Goal: Task Accomplishment & Management: Manage account settings

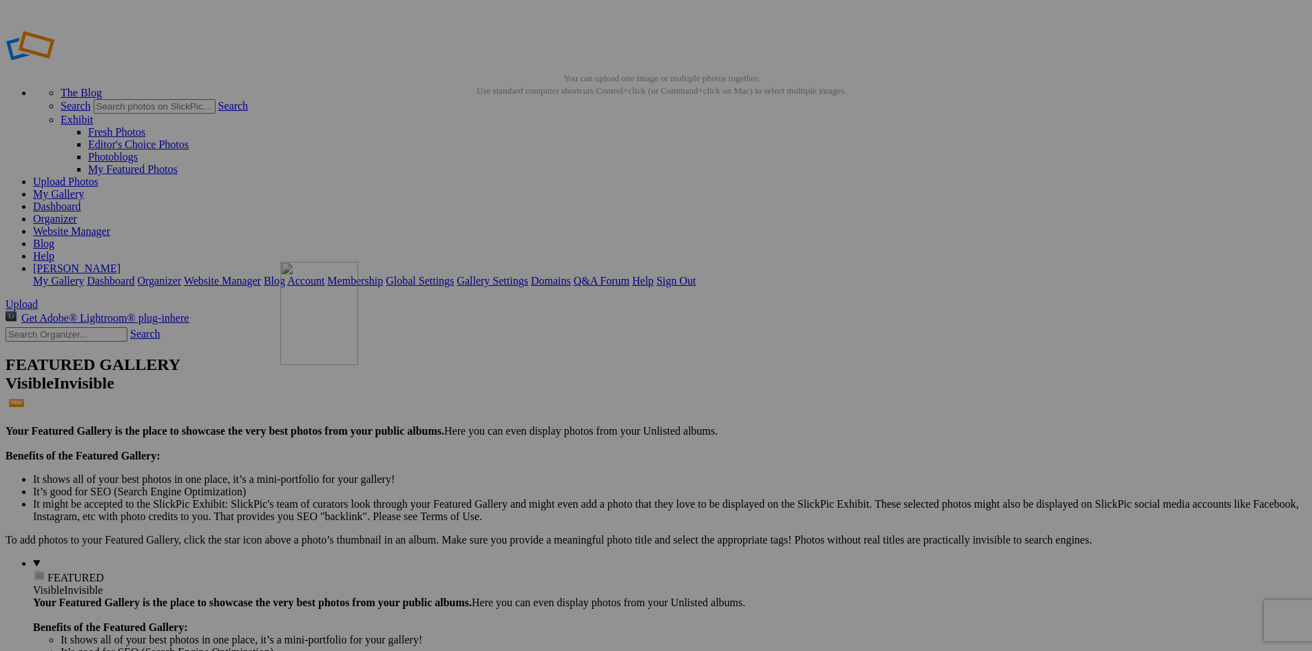
drag, startPoint x: 623, startPoint y: 401, endPoint x: 479, endPoint y: 361, distance: 150.0
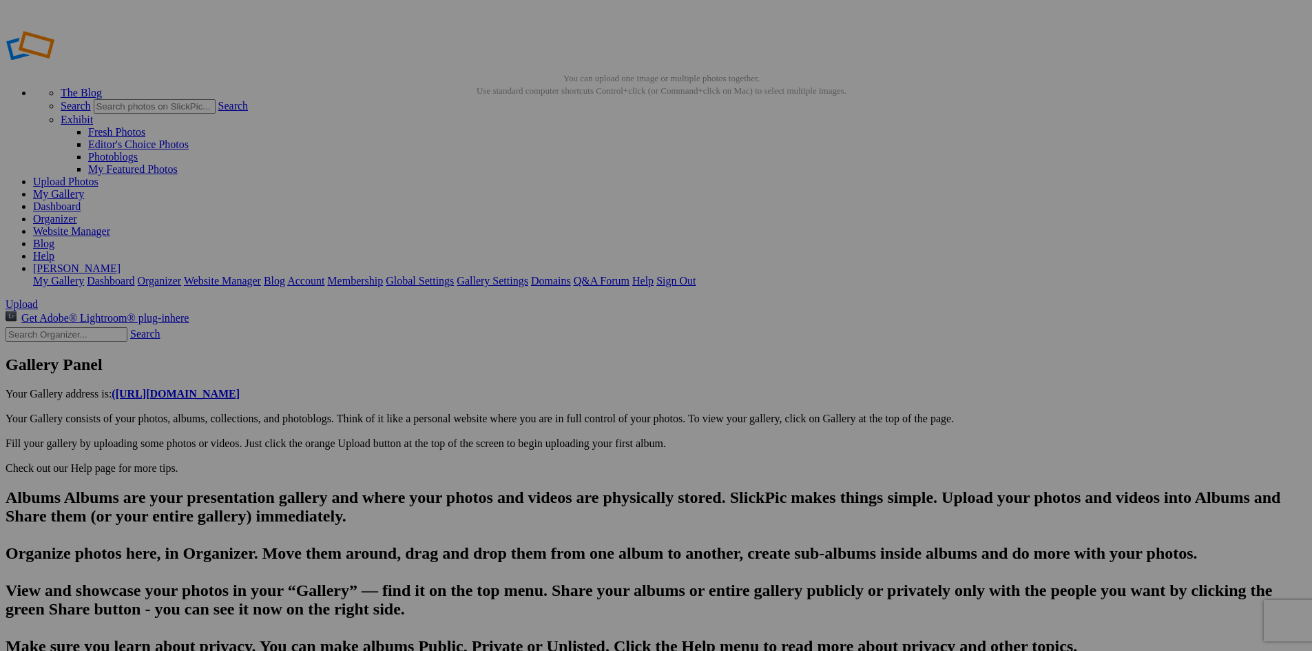
scroll to position [0, 547]
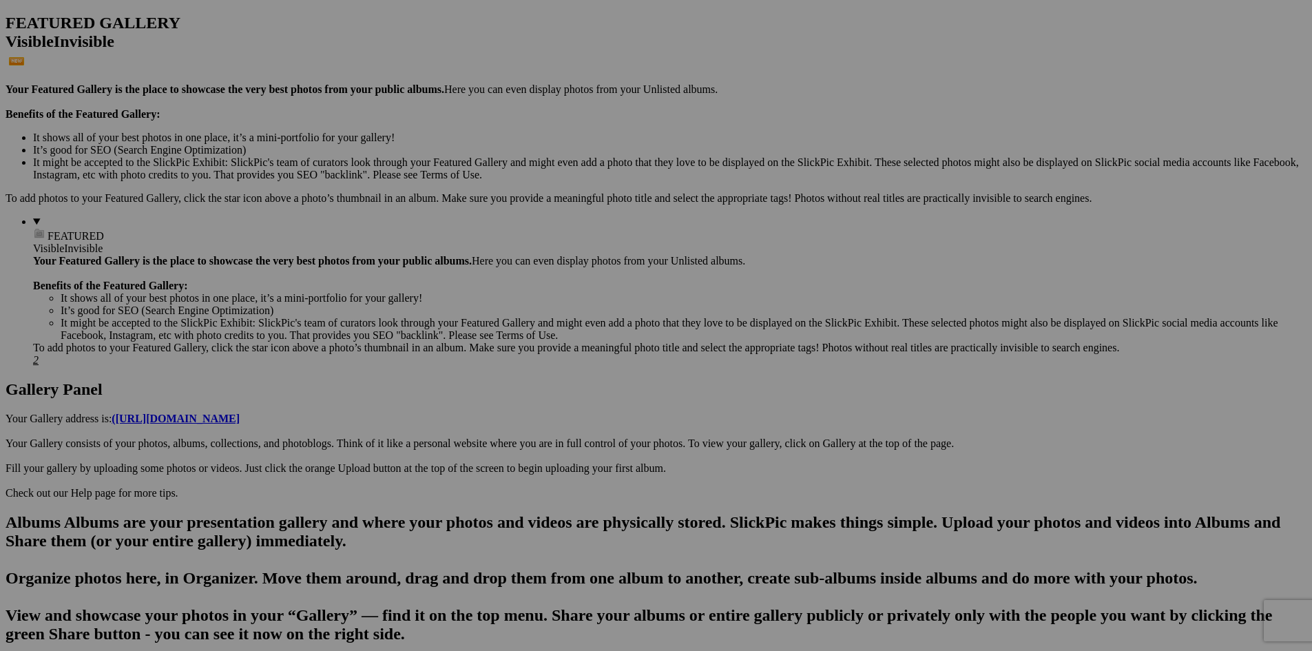
scroll to position [312, 0]
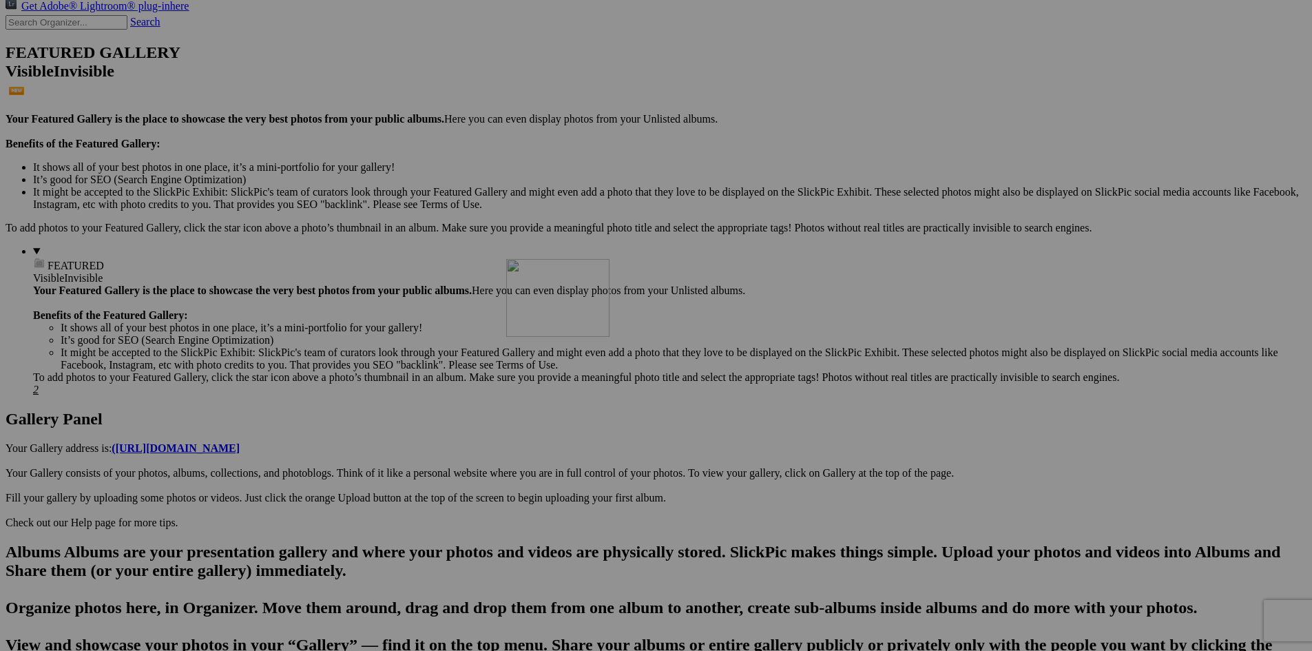
drag, startPoint x: 648, startPoint y: 627, endPoint x: 705, endPoint y: 379, distance: 254.3
drag, startPoint x: 758, startPoint y: 610, endPoint x: 823, endPoint y: 419, distance: 201.5
drag, startPoint x: 888, startPoint y: 614, endPoint x: 945, endPoint y: 409, distance: 212.9
drag, startPoint x: 988, startPoint y: 611, endPoint x: 1085, endPoint y: 401, distance: 231.7
drag, startPoint x: 1093, startPoint y: 629, endPoint x: 1090, endPoint y: 403, distance: 225.9
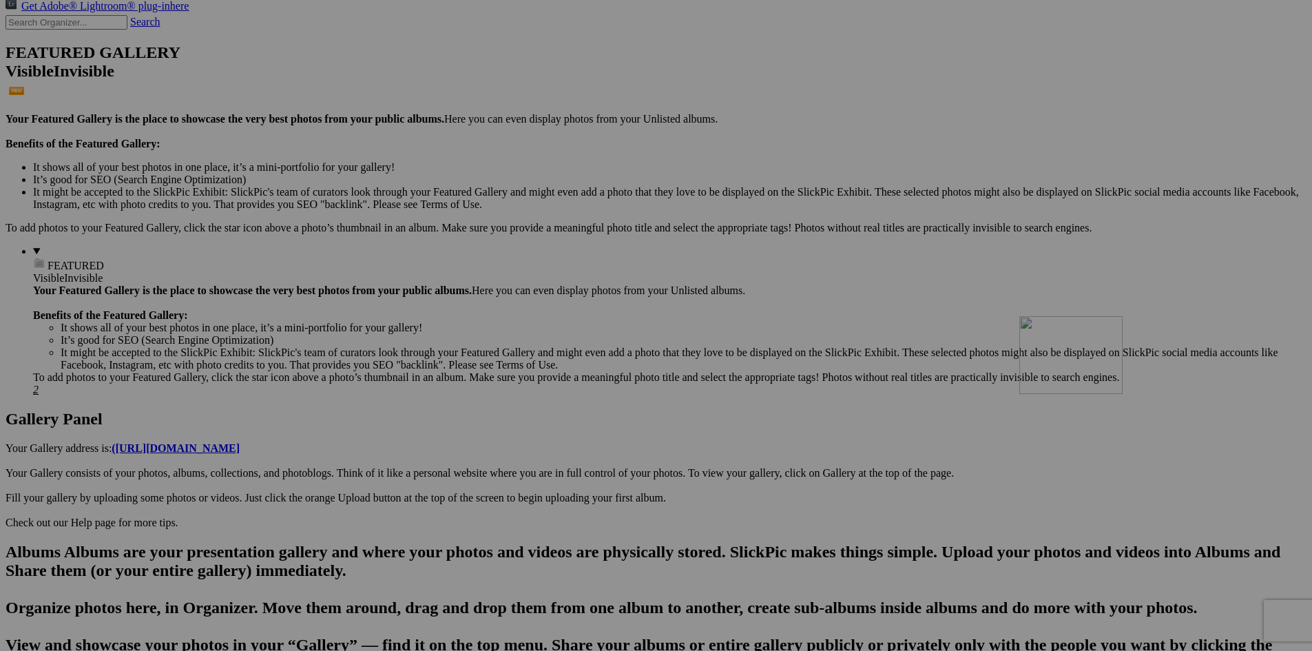
drag, startPoint x: 1273, startPoint y: 613, endPoint x: 1216, endPoint y: 432, distance: 190.1
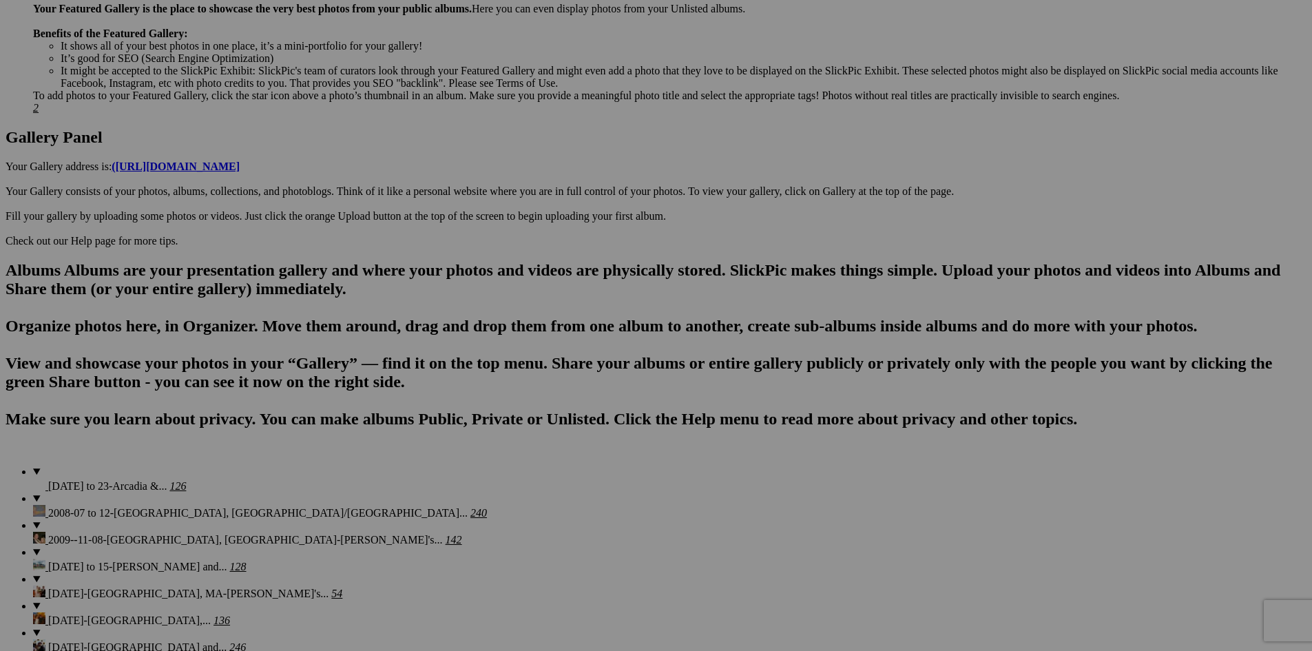
scroll to position [609, 0]
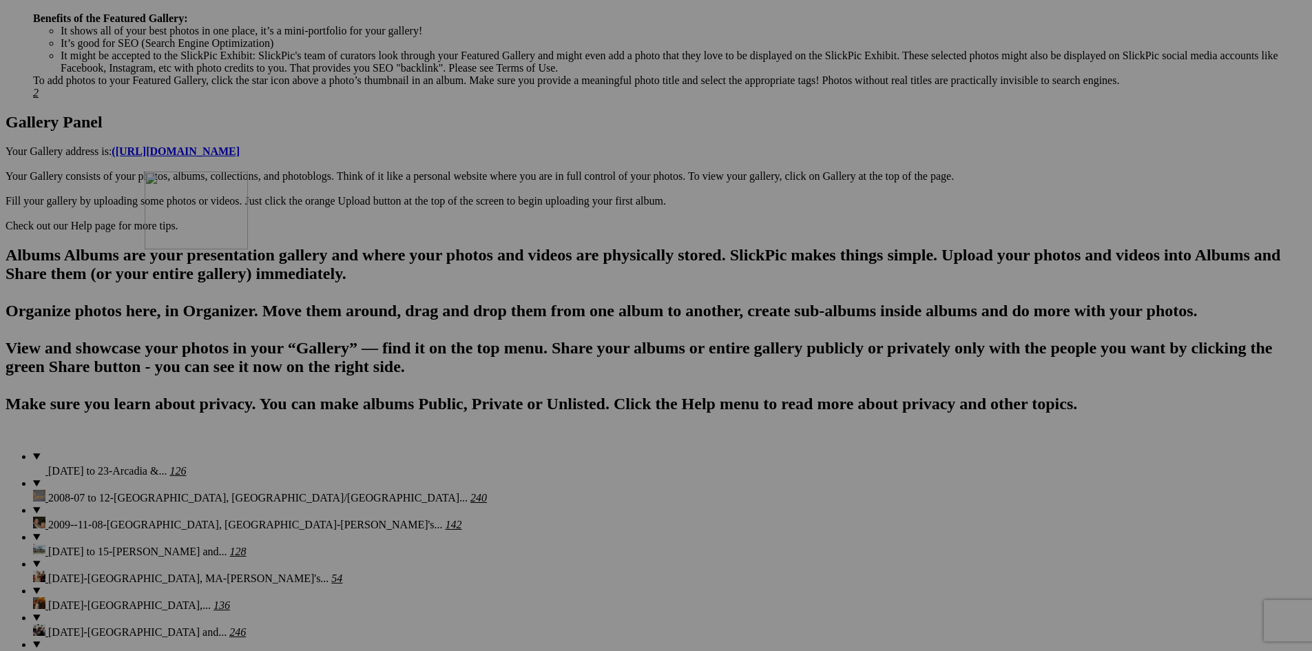
drag, startPoint x: 256, startPoint y: 494, endPoint x: 343, endPoint y: 290, distance: 221.8
drag, startPoint x: 398, startPoint y: 499, endPoint x: 473, endPoint y: 291, distance: 221.1
drag, startPoint x: 506, startPoint y: 492, endPoint x: 566, endPoint y: 309, distance: 193.0
drag, startPoint x: 656, startPoint y: 497, endPoint x: 698, endPoint y: 308, distance: 193.2
drag, startPoint x: 767, startPoint y: 501, endPoint x: 815, endPoint y: 318, distance: 189.4
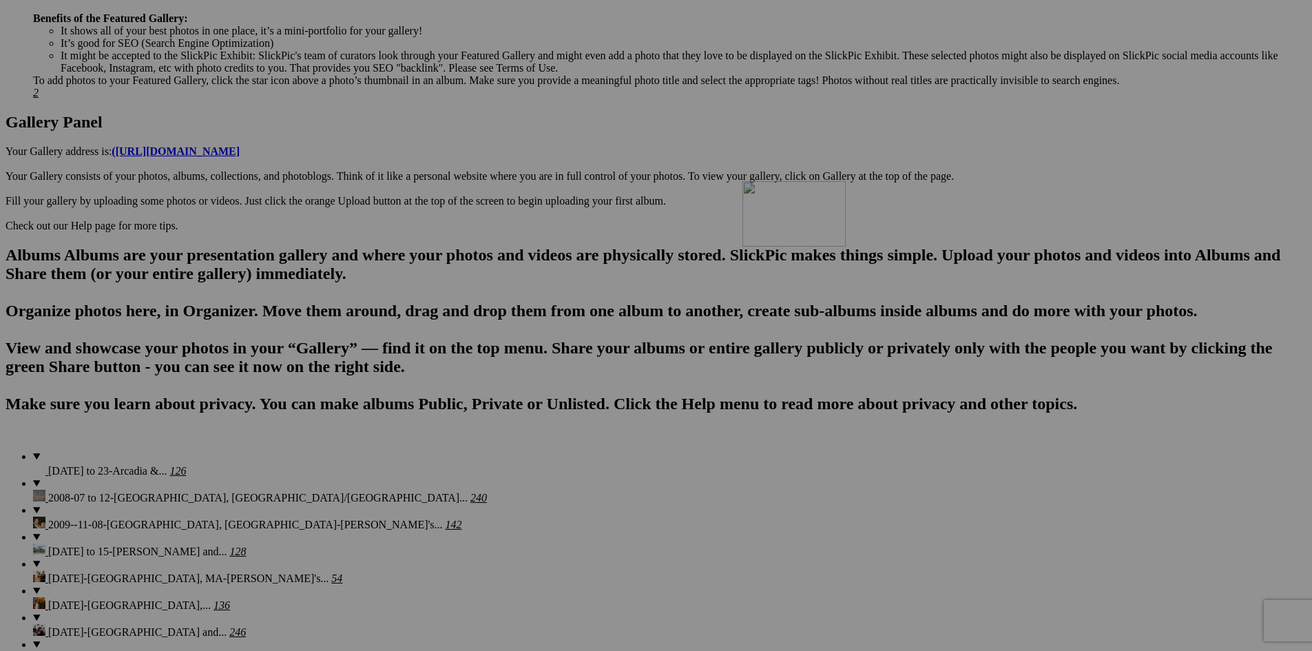
drag, startPoint x: 893, startPoint y: 499, endPoint x: 941, endPoint y: 300, distance: 204.8
drag, startPoint x: 1003, startPoint y: 495, endPoint x: 1093, endPoint y: 293, distance: 221.0
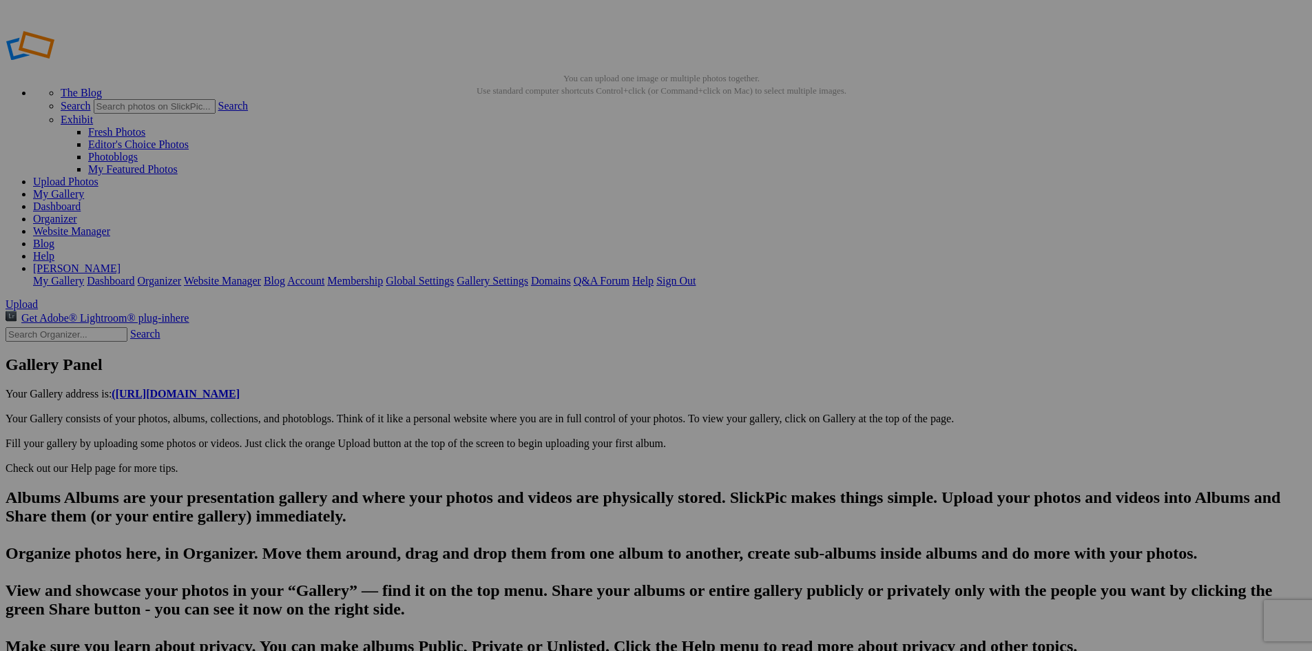
type input "DSC05133"
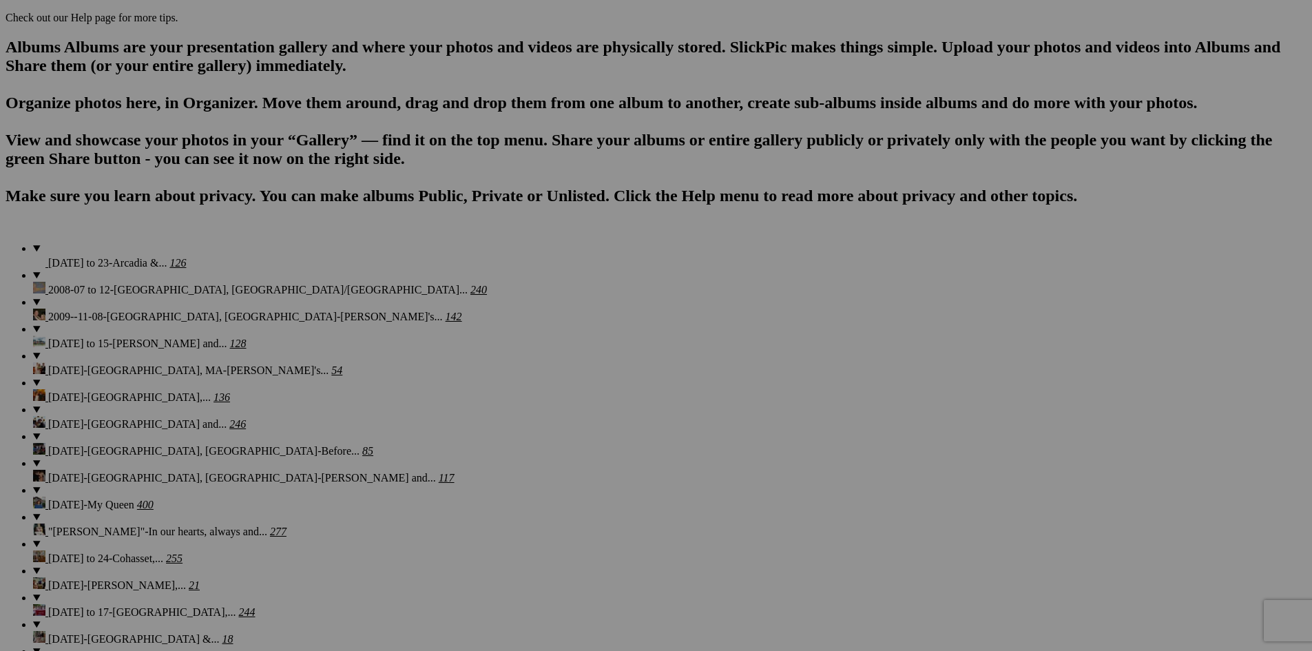
scroll to position [757, 0]
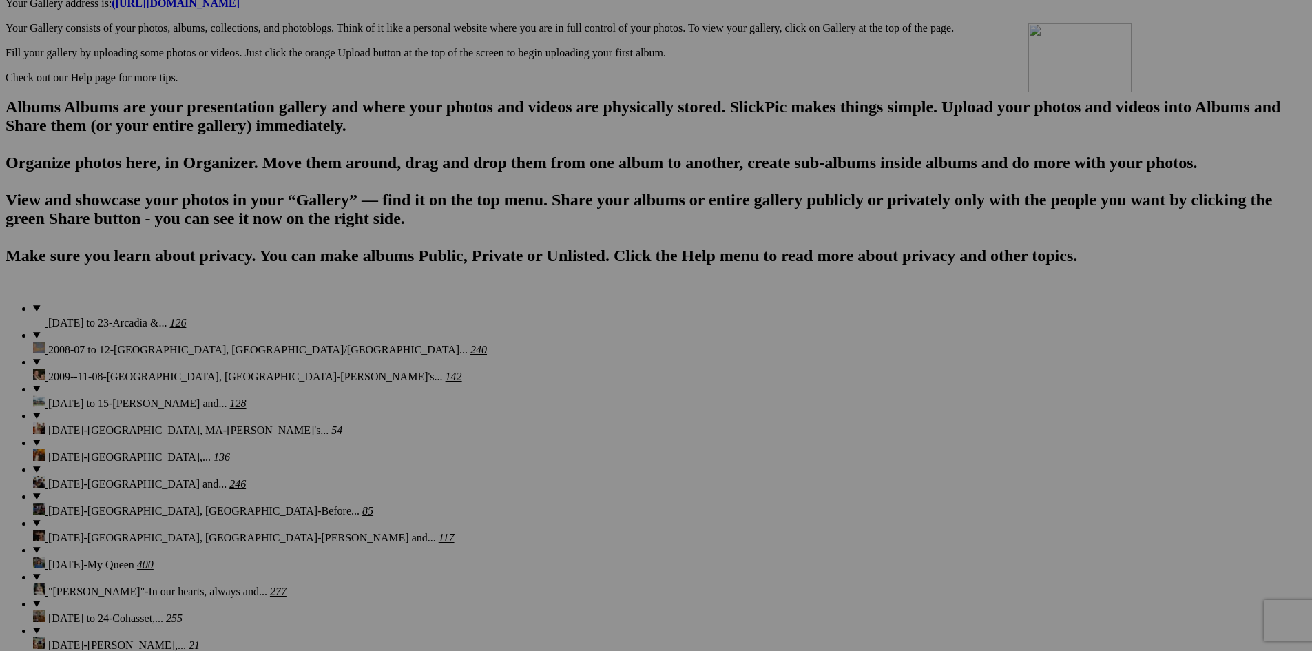
drag, startPoint x: 1120, startPoint y: 347, endPoint x: 1222, endPoint y: 143, distance: 227.9
drag, startPoint x: 1221, startPoint y: 347, endPoint x: 247, endPoint y: 320, distance: 974.3
drag, startPoint x: 267, startPoint y: 517, endPoint x: 340, endPoint y: 318, distance: 212.7
drag, startPoint x: 640, startPoint y: 530, endPoint x: 483, endPoint y: 329, distance: 254.7
drag, startPoint x: 658, startPoint y: 530, endPoint x: 607, endPoint y: 326, distance: 210.8
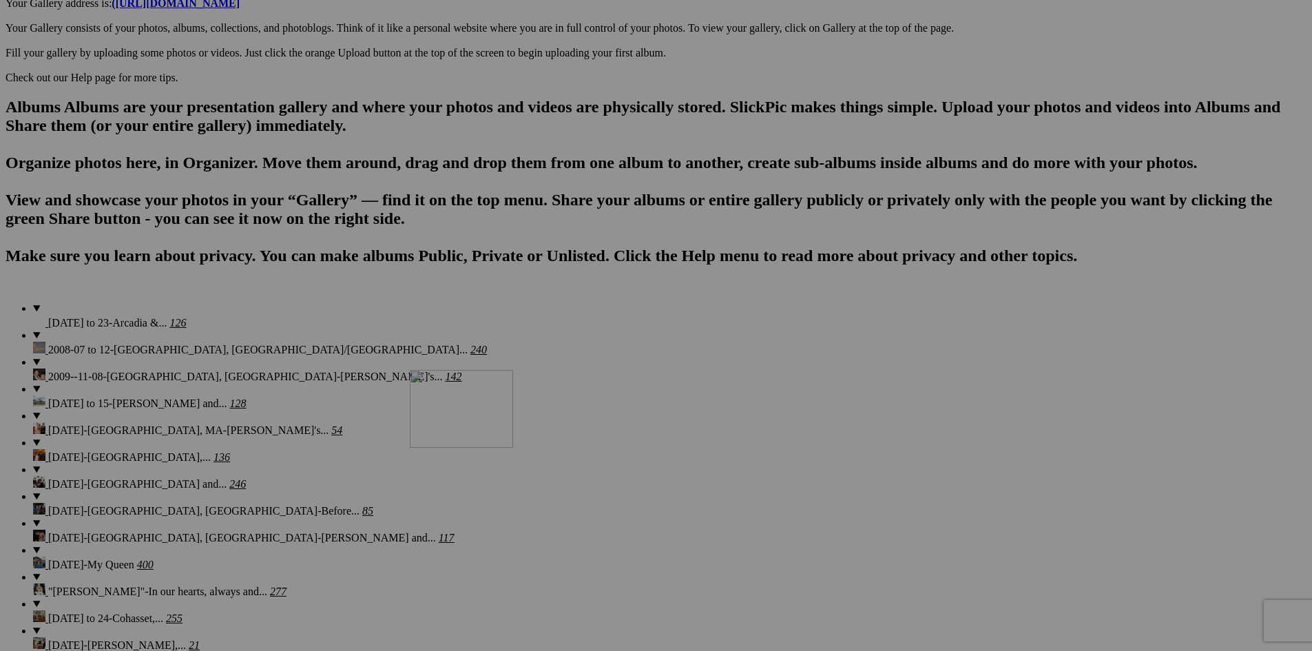
drag, startPoint x: 642, startPoint y: 349, endPoint x: 608, endPoint y: 490, distance: 144.5
drag, startPoint x: 735, startPoint y: 518, endPoint x: 600, endPoint y: 320, distance: 239.9
drag, startPoint x: 895, startPoint y: 535, endPoint x: 594, endPoint y: 318, distance: 370.9
drag, startPoint x: 988, startPoint y: 514, endPoint x: 709, endPoint y: 326, distance: 337.3
drag, startPoint x: 1111, startPoint y: 521, endPoint x: 836, endPoint y: 321, distance: 340.1
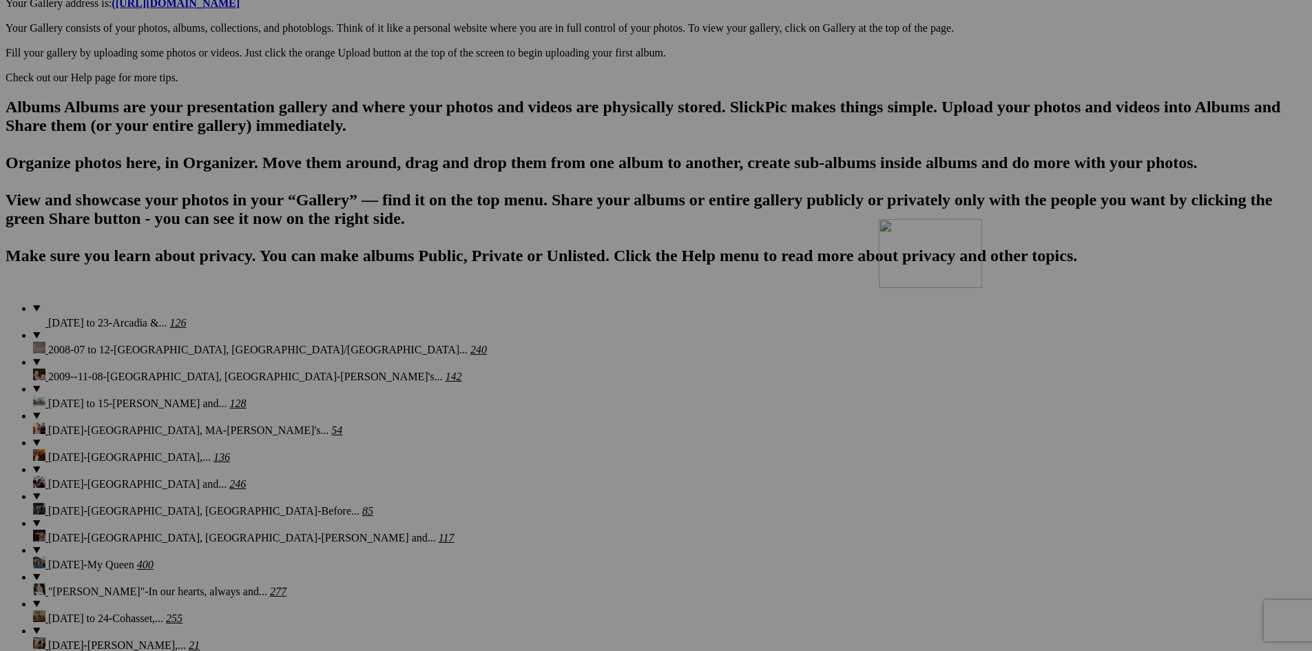
drag, startPoint x: 1218, startPoint y: 533, endPoint x: 1077, endPoint y: 339, distance: 239.7
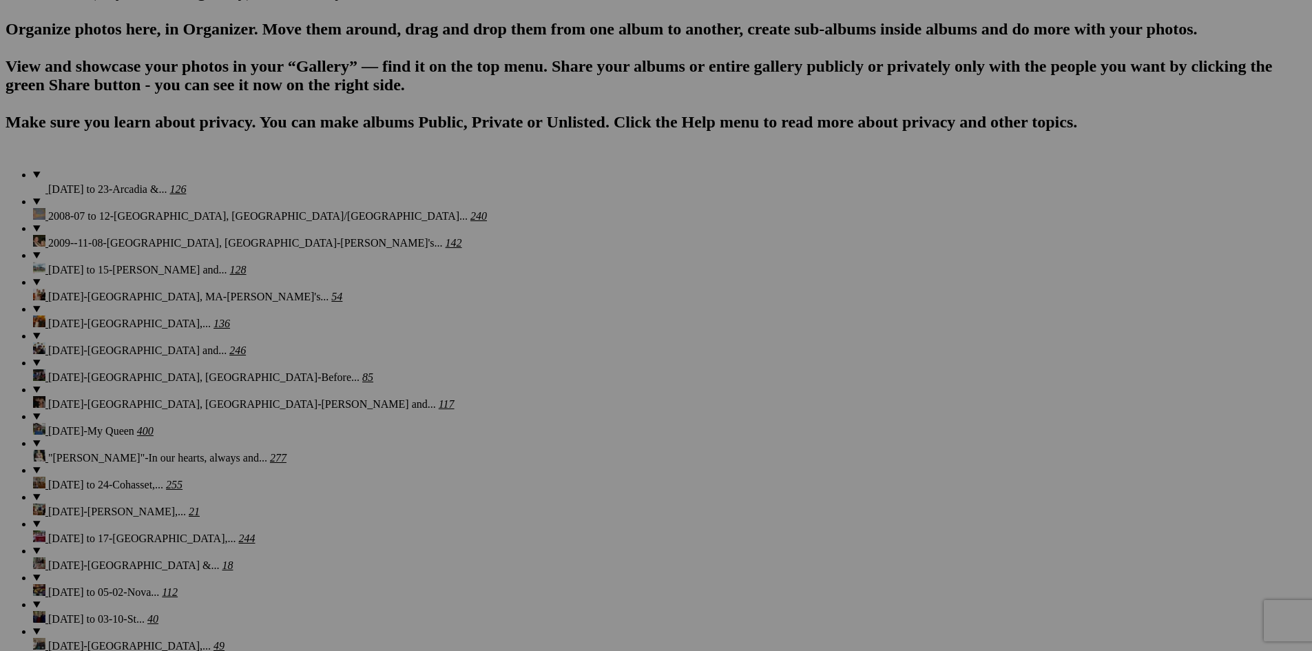
scroll to position [935, 0]
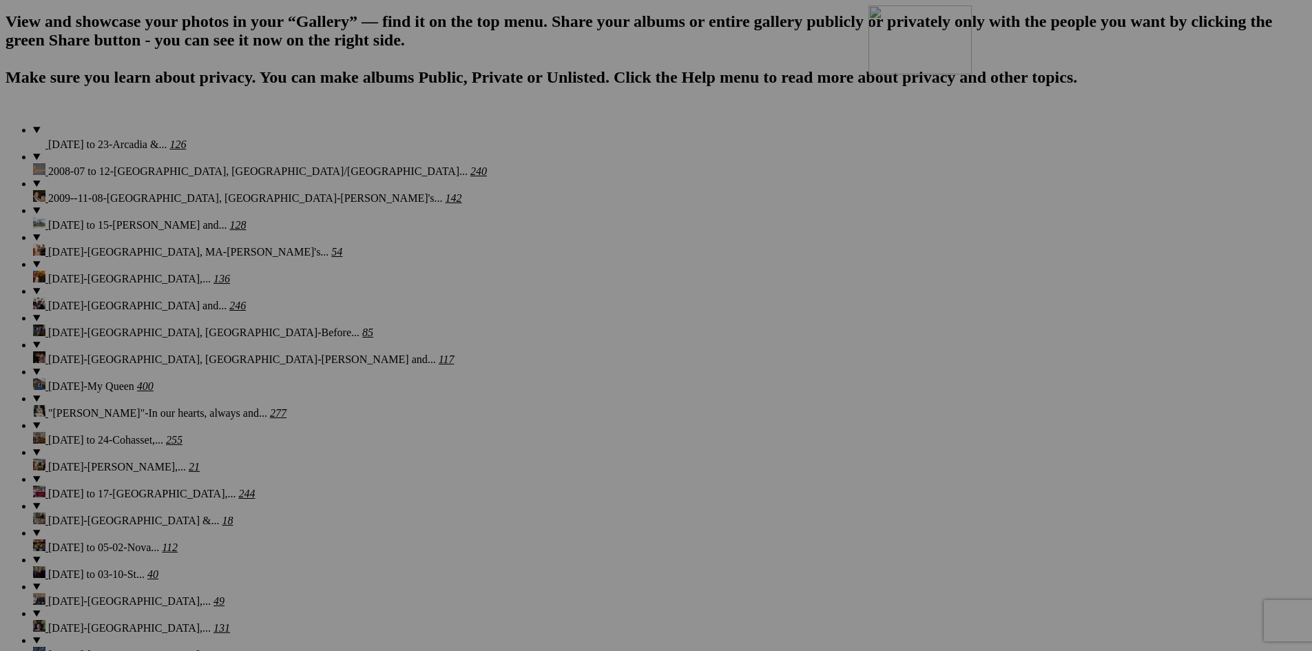
drag, startPoint x: 289, startPoint y: 529, endPoint x: 1067, endPoint y: 125, distance: 876.1
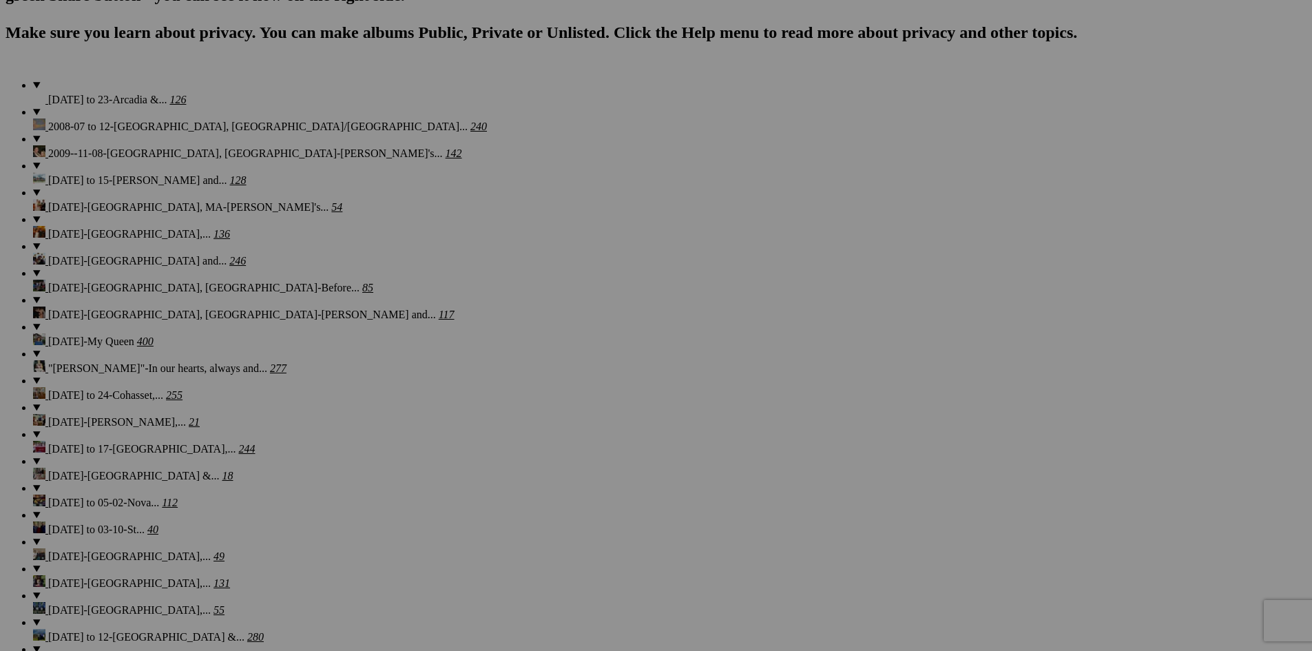
scroll to position [950, 0]
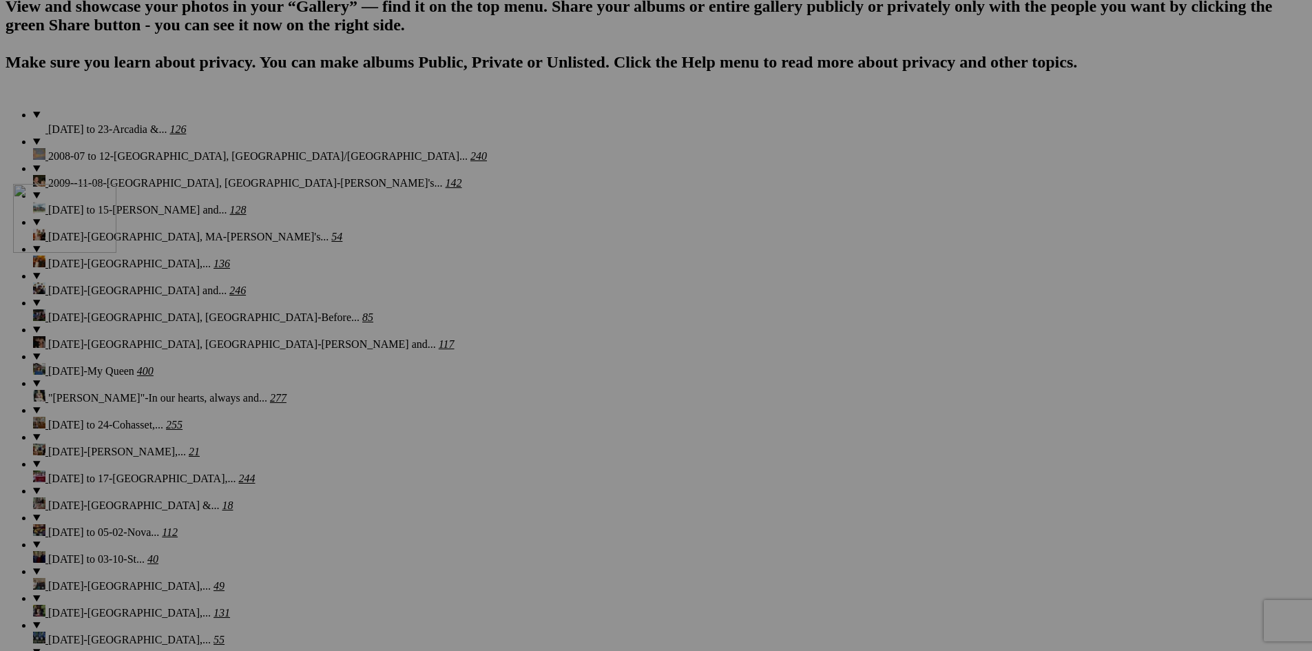
drag, startPoint x: 387, startPoint y: 512, endPoint x: 211, endPoint y: 304, distance: 272.8
drag, startPoint x: 532, startPoint y: 501, endPoint x: 362, endPoint y: 296, distance: 266.5
drag, startPoint x: 655, startPoint y: 505, endPoint x: 466, endPoint y: 284, distance: 290.1
drag, startPoint x: 763, startPoint y: 506, endPoint x: 696, endPoint y: 354, distance: 165.6
drag, startPoint x: 866, startPoint y: 501, endPoint x: 722, endPoint y: 302, distance: 245.6
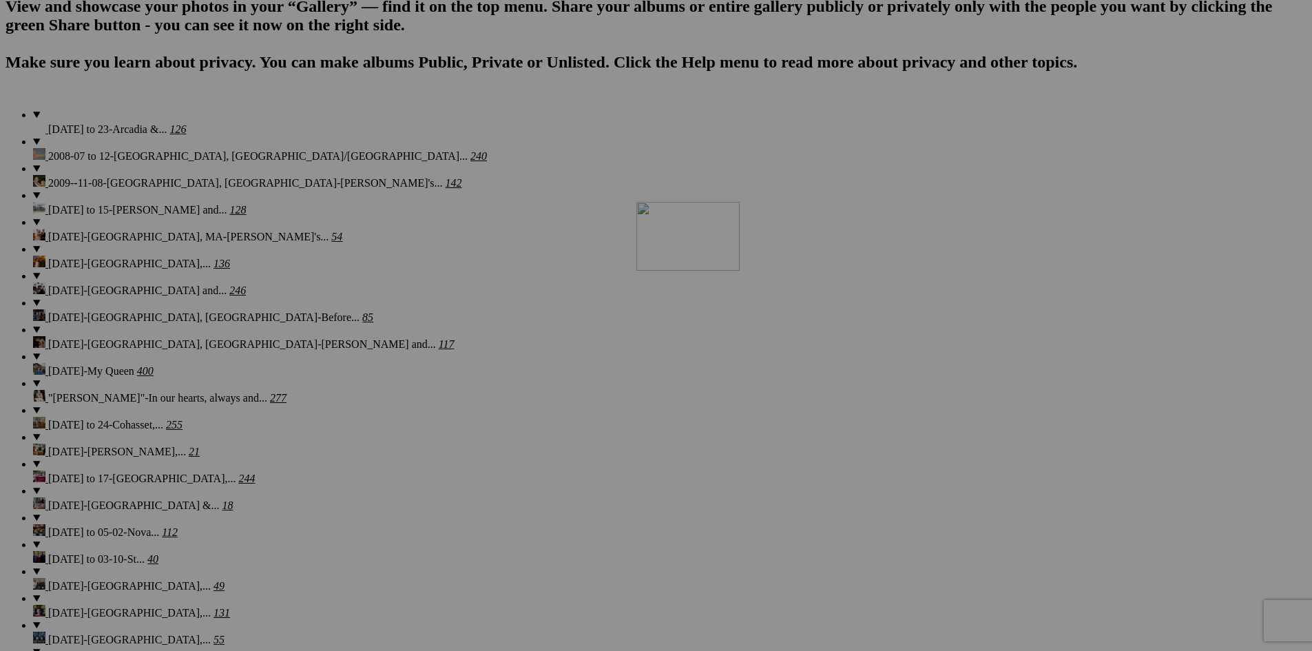
drag, startPoint x: 986, startPoint y: 498, endPoint x: 834, endPoint y: 321, distance: 233.4
drag, startPoint x: 1100, startPoint y: 500, endPoint x: 966, endPoint y: 320, distance: 224.5
drag, startPoint x: 1247, startPoint y: 494, endPoint x: 1094, endPoint y: 309, distance: 240.1
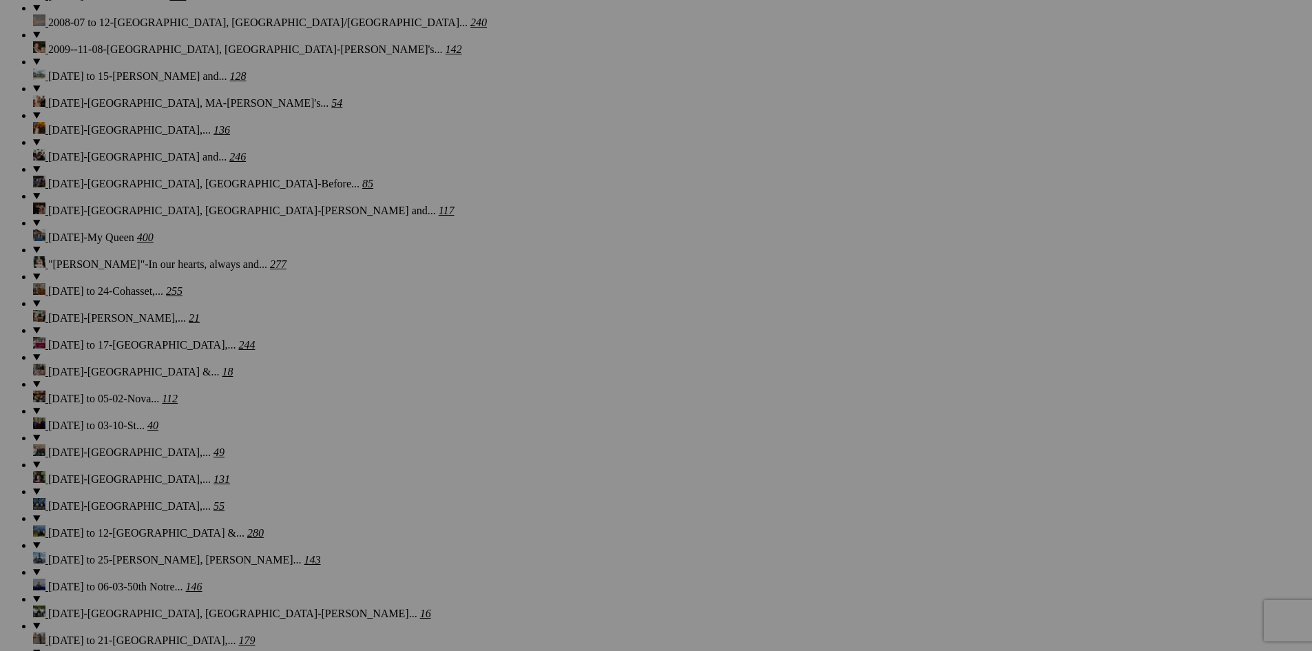
scroll to position [1158, 0]
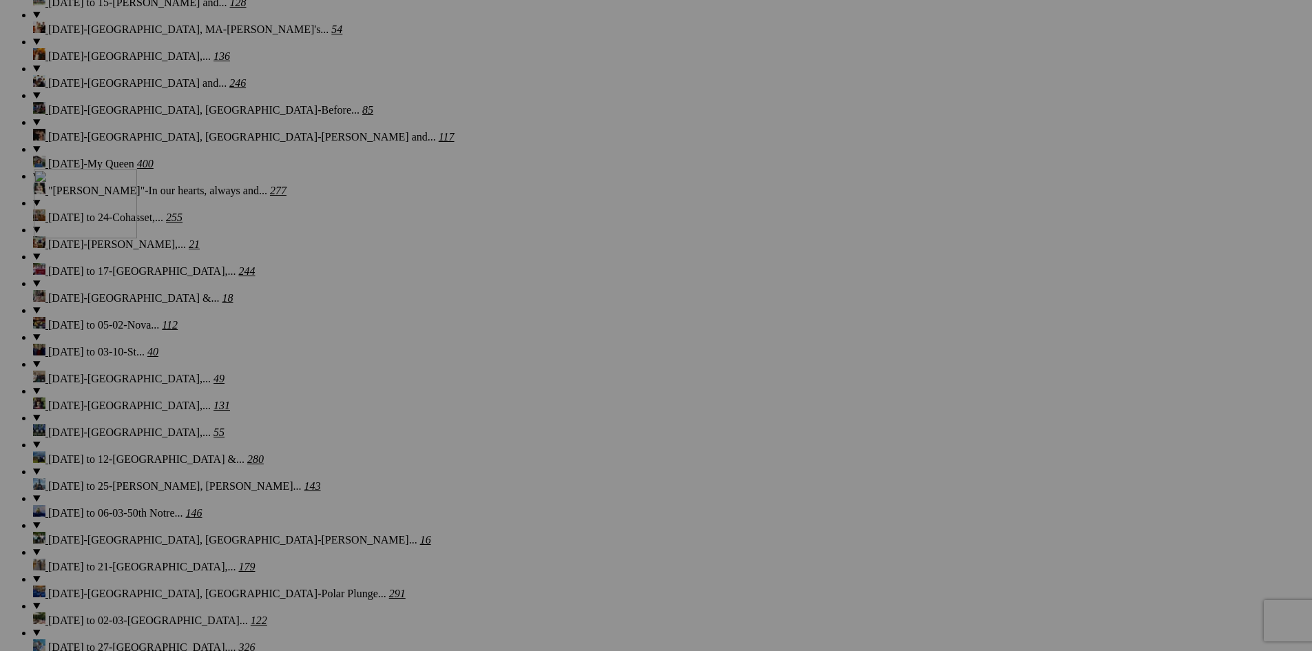
drag, startPoint x: 243, startPoint y: 470, endPoint x: 232, endPoint y: 289, distance: 180.8
drag, startPoint x: 383, startPoint y: 483, endPoint x: 362, endPoint y: 313, distance: 171.4
drag, startPoint x: 483, startPoint y: 351, endPoint x: 497, endPoint y: 330, distance: 25.4
drag, startPoint x: 637, startPoint y: 451, endPoint x: 616, endPoint y: 284, distance: 168.6
drag, startPoint x: 755, startPoint y: 480, endPoint x: 718, endPoint y: 306, distance: 178.0
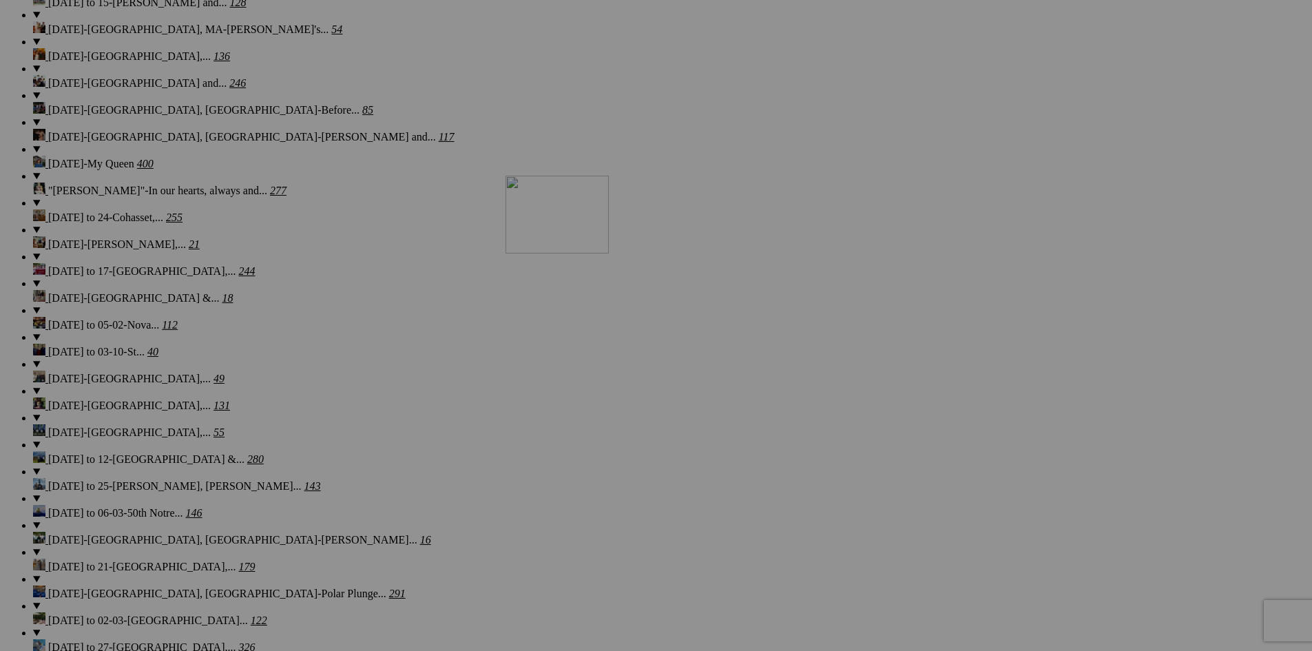
drag, startPoint x: 1236, startPoint y: 128, endPoint x: 704, endPoint y: 295, distance: 558.1
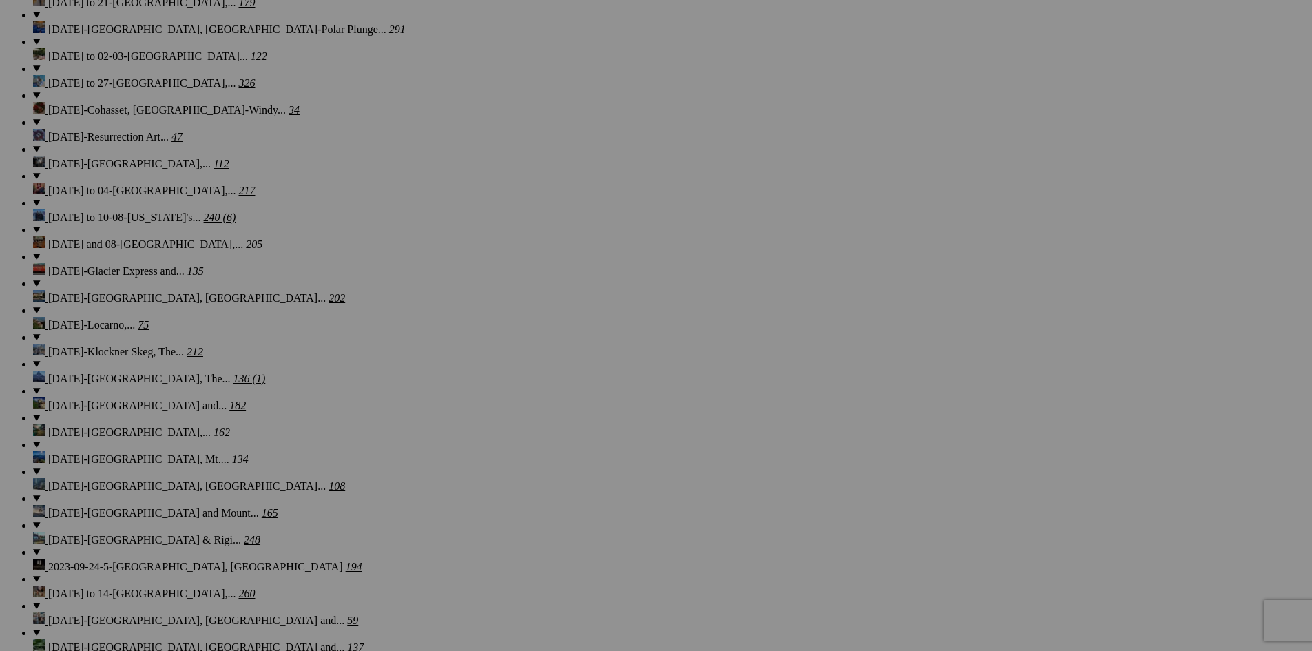
scroll to position [1559, 0]
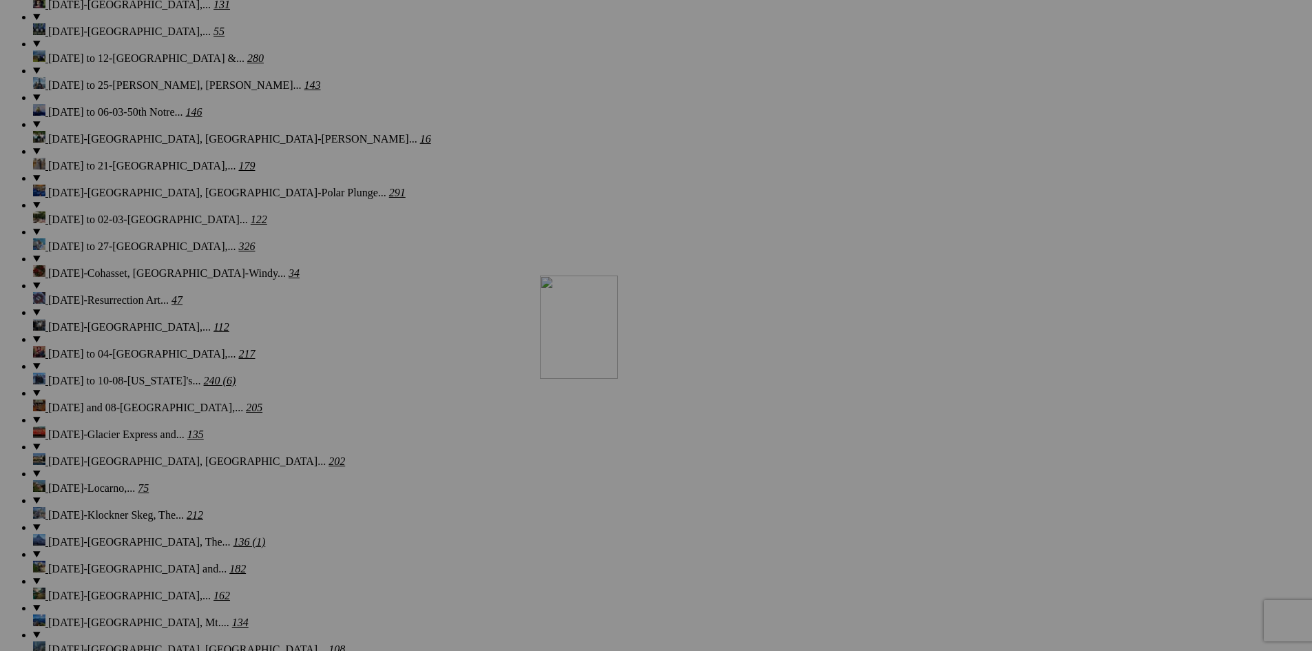
drag, startPoint x: 871, startPoint y: 426, endPoint x: 738, endPoint y: 394, distance: 136.0
drag, startPoint x: 981, startPoint y: 424, endPoint x: 854, endPoint y: 397, distance: 129.5
drag, startPoint x: 1124, startPoint y: 428, endPoint x: 989, endPoint y: 388, distance: 141.0
drag, startPoint x: 1231, startPoint y: 411, endPoint x: 1092, endPoint y: 377, distance: 144.0
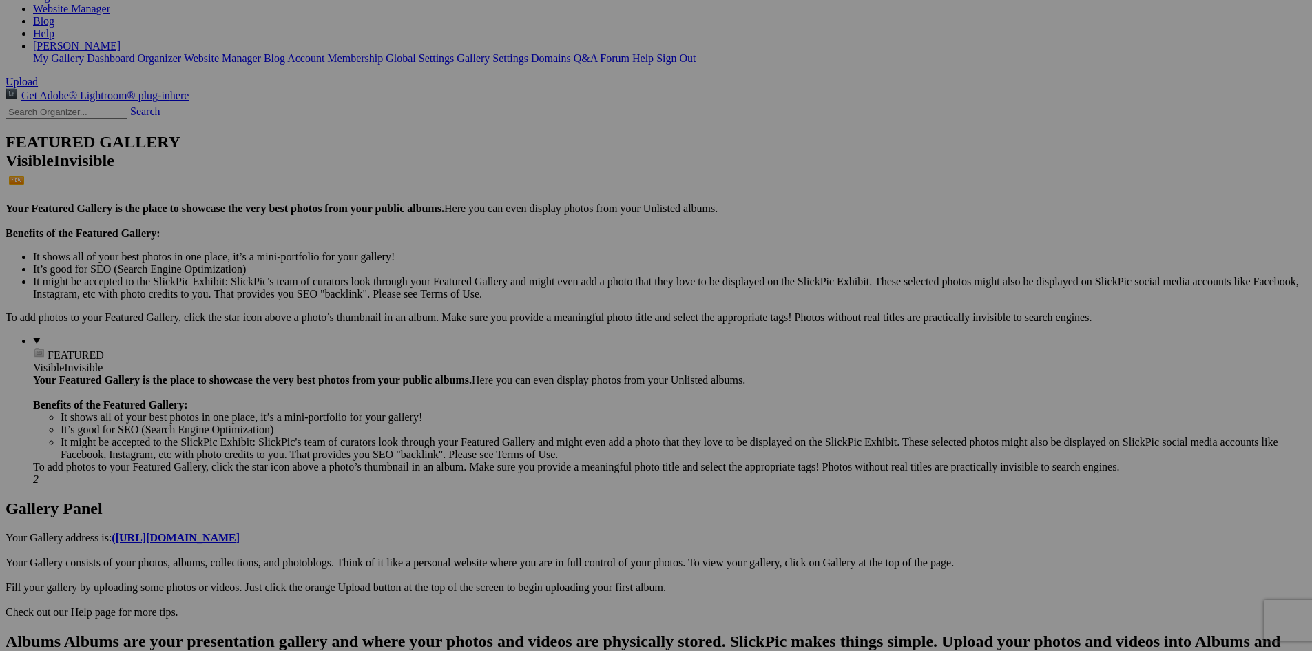
scroll to position [0, 0]
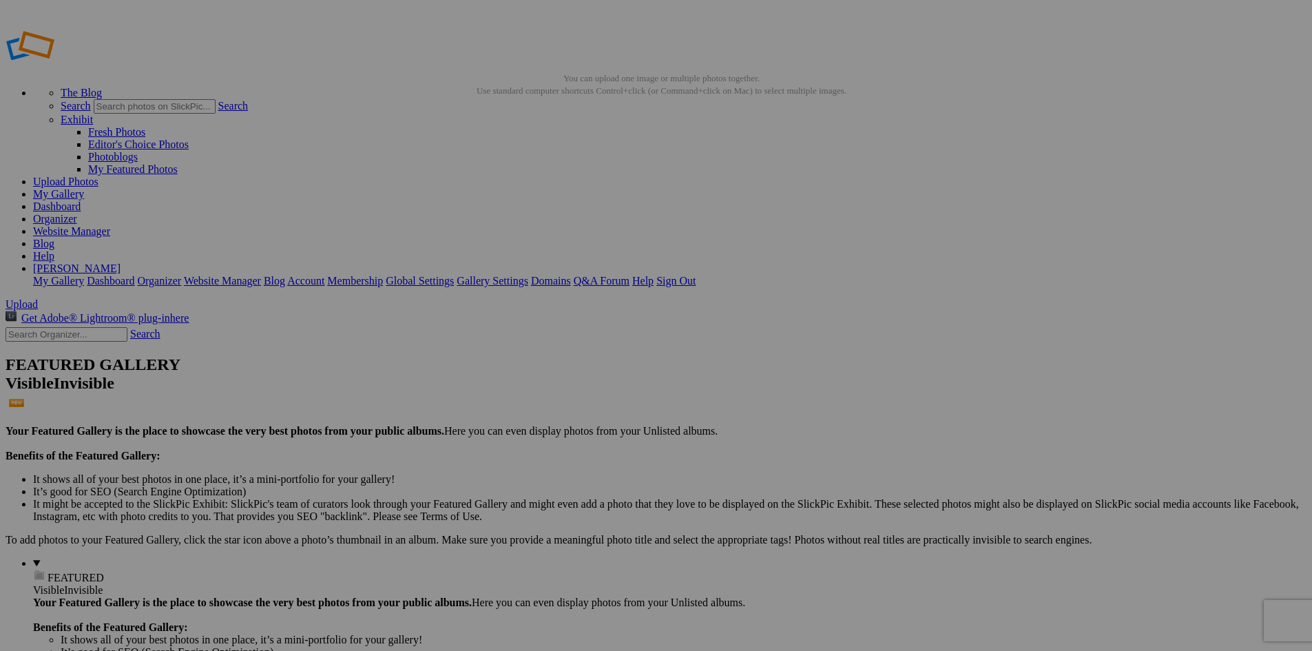
drag, startPoint x: 749, startPoint y: 74, endPoint x: 759, endPoint y: 79, distance: 10.8
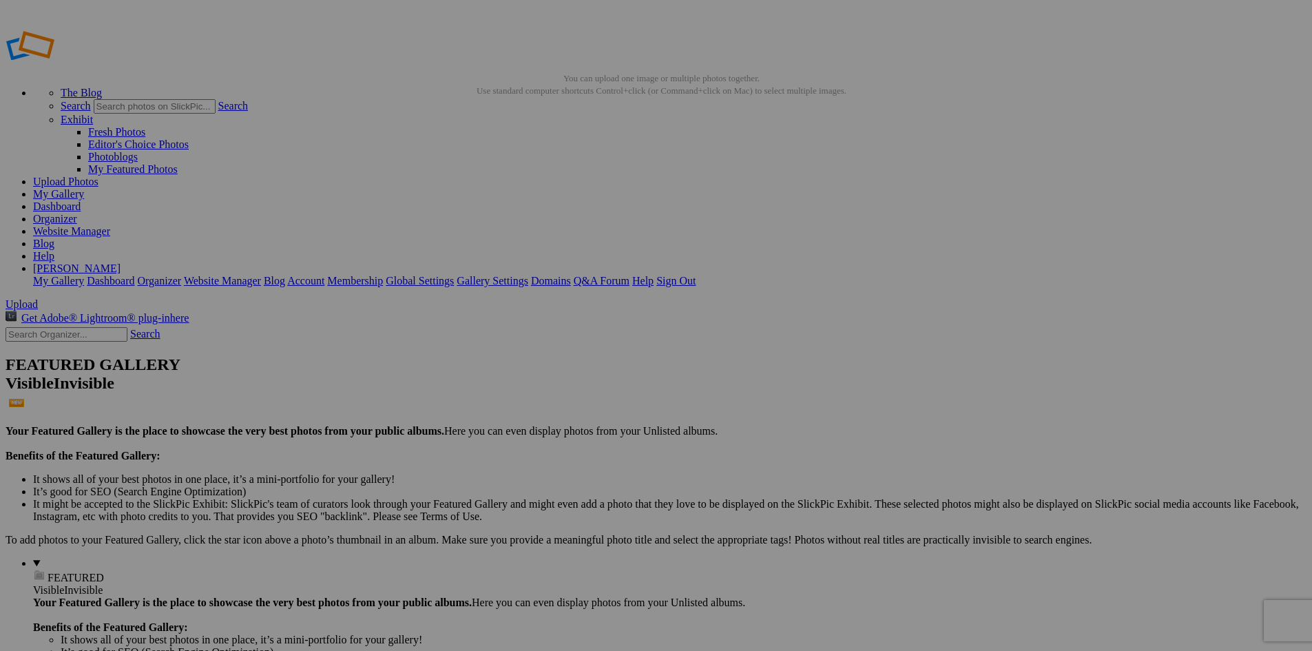
scroll to position [0, 33]
type input "[DATE] to 23-[GEOGRAPHIC_DATA] & [GEOGRAPHIC_DATA], [GEOGRAPHIC_DATA]-[GEOGRAPH…"
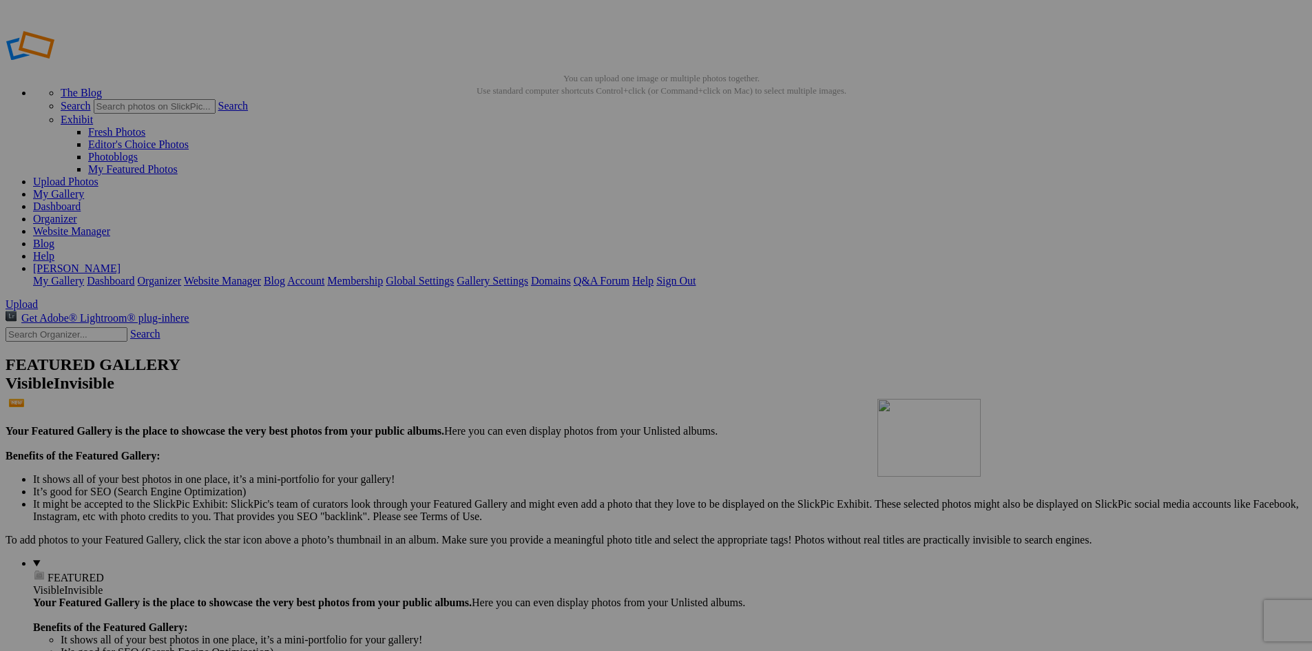
drag, startPoint x: 1227, startPoint y: 209, endPoint x: 1076, endPoint y: 498, distance: 326.5
drag, startPoint x: 1147, startPoint y: 218, endPoint x: 977, endPoint y: 522, distance: 348.5
drag, startPoint x: 990, startPoint y: 221, endPoint x: 858, endPoint y: 397, distance: 220.0
drag, startPoint x: 888, startPoint y: 205, endPoint x: 731, endPoint y: 519, distance: 351.1
drag, startPoint x: 741, startPoint y: 218, endPoint x: 612, endPoint y: 514, distance: 323.9
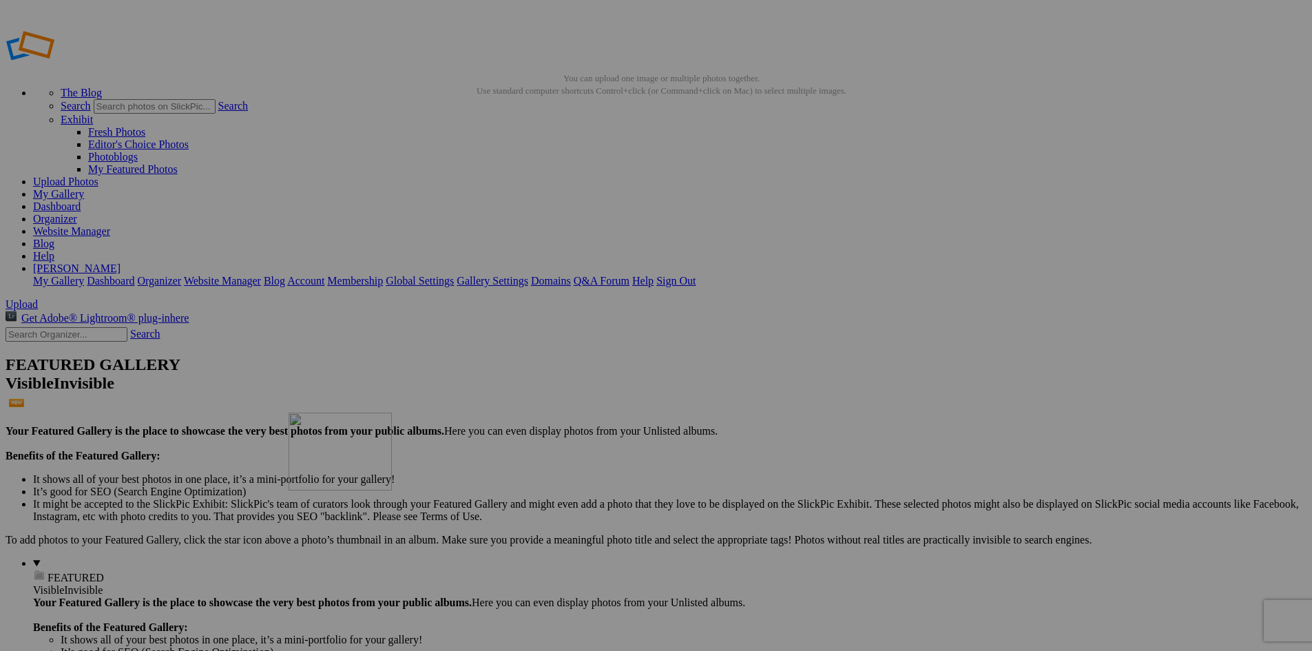
drag, startPoint x: 654, startPoint y: 222, endPoint x: 487, endPoint y: 512, distance: 334.8
drag, startPoint x: 506, startPoint y: 240, endPoint x: 348, endPoint y: 518, distance: 319.8
drag, startPoint x: 396, startPoint y: 244, endPoint x: 271, endPoint y: 501, distance: 286.2
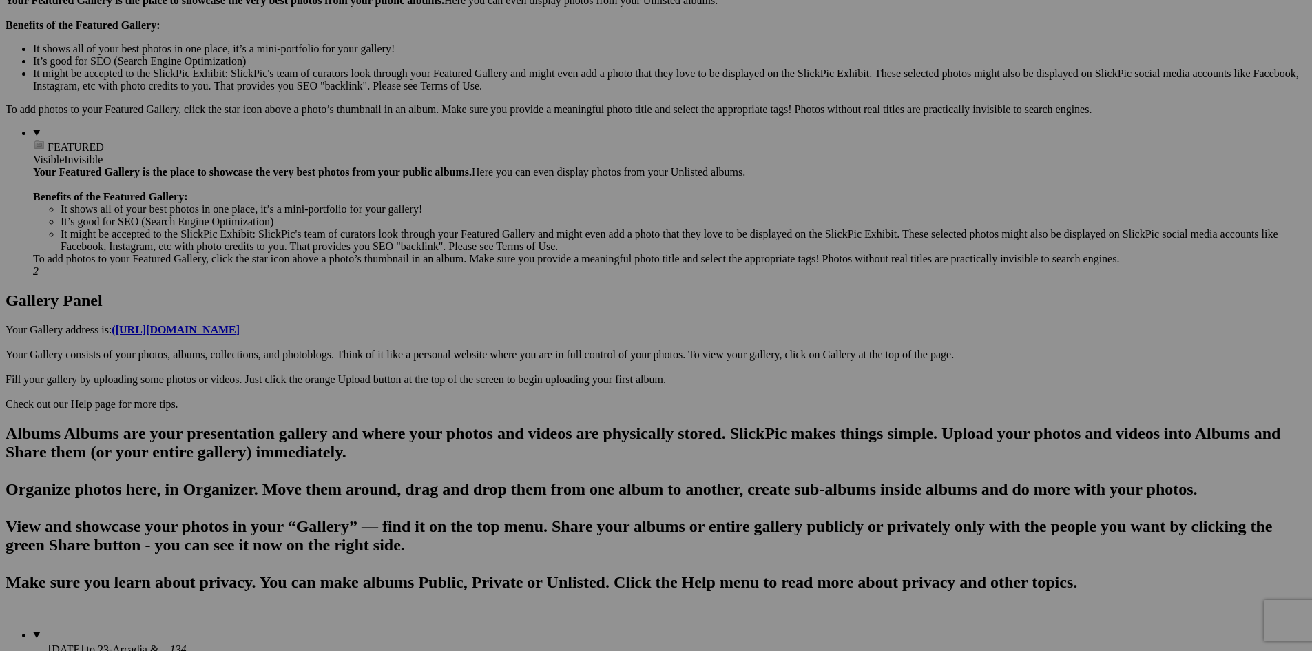
scroll to position [475, 0]
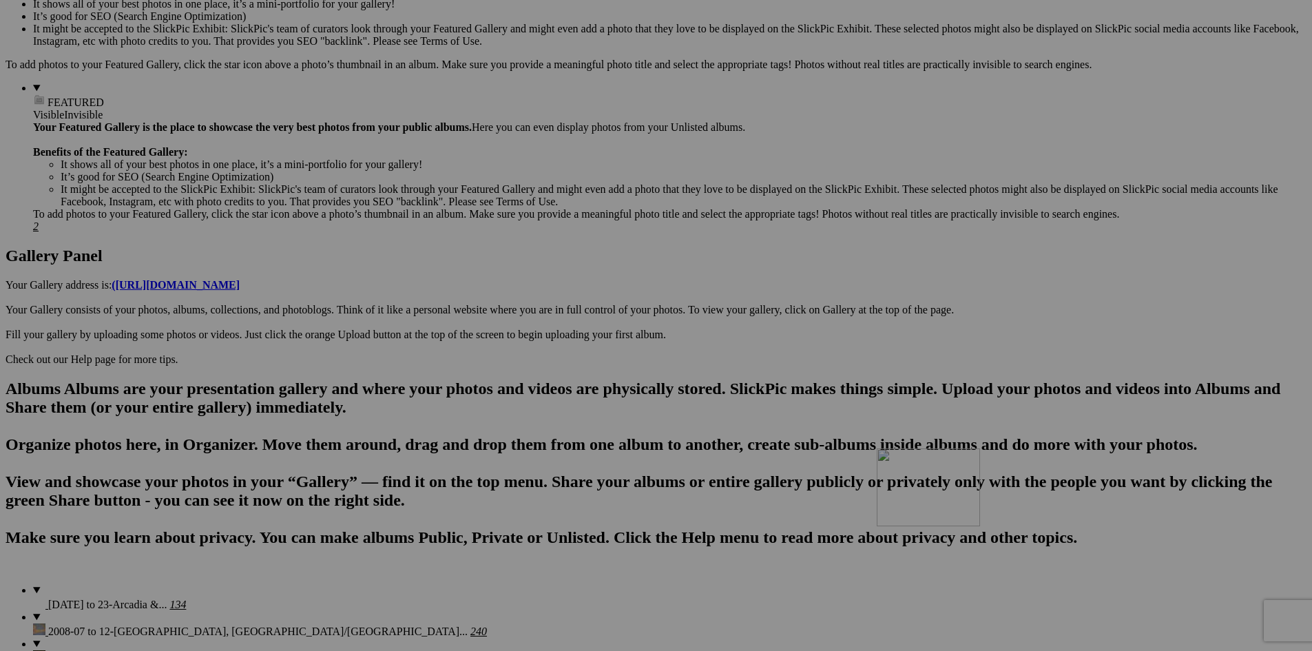
drag, startPoint x: 1123, startPoint y: 117, endPoint x: 1076, endPoint y: 573, distance: 458.3
drag, startPoint x: 1006, startPoint y: 92, endPoint x: 980, endPoint y: 583, distance: 491.7
drag, startPoint x: 909, startPoint y: 110, endPoint x: 863, endPoint y: 578, distance: 469.9
drag, startPoint x: 788, startPoint y: 114, endPoint x: 728, endPoint y: 576, distance: 466.0
drag, startPoint x: 649, startPoint y: 113, endPoint x: 613, endPoint y: 479, distance: 367.5
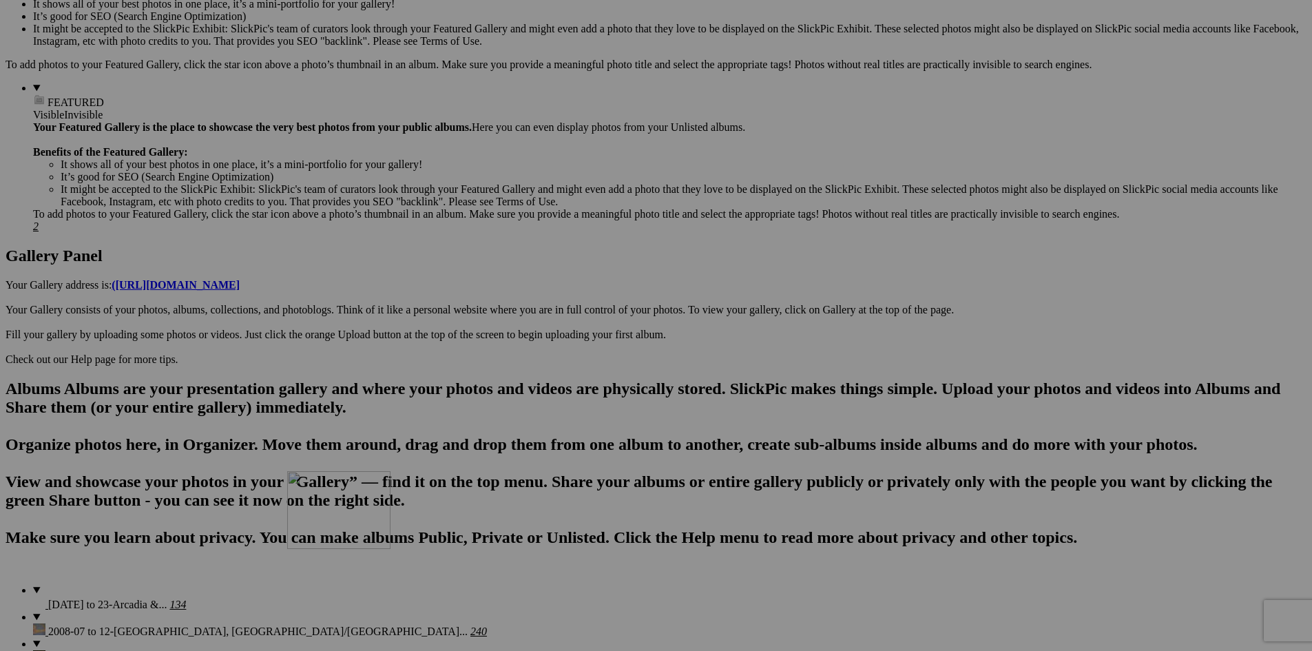
drag, startPoint x: 521, startPoint y: 113, endPoint x: 477, endPoint y: 589, distance: 477.9
drag, startPoint x: 395, startPoint y: 116, endPoint x: 377, endPoint y: 569, distance: 452.9
drag, startPoint x: 291, startPoint y: 133, endPoint x: 259, endPoint y: 568, distance: 436.5
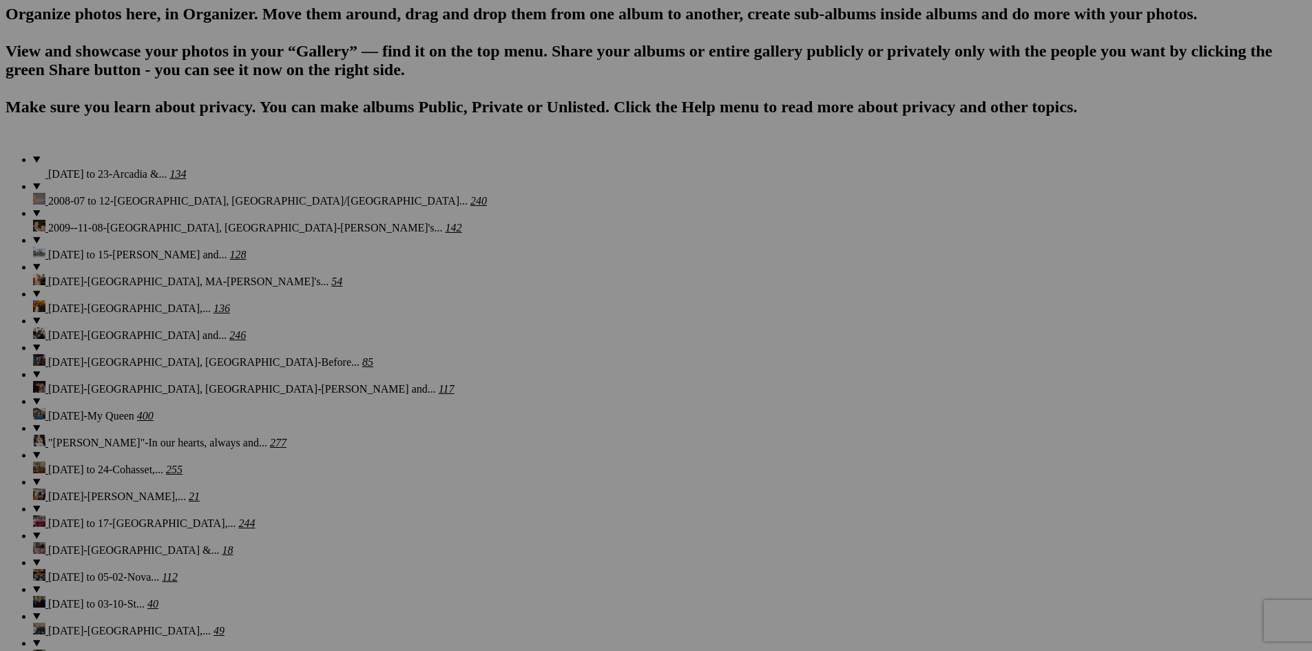
scroll to position [1024, 0]
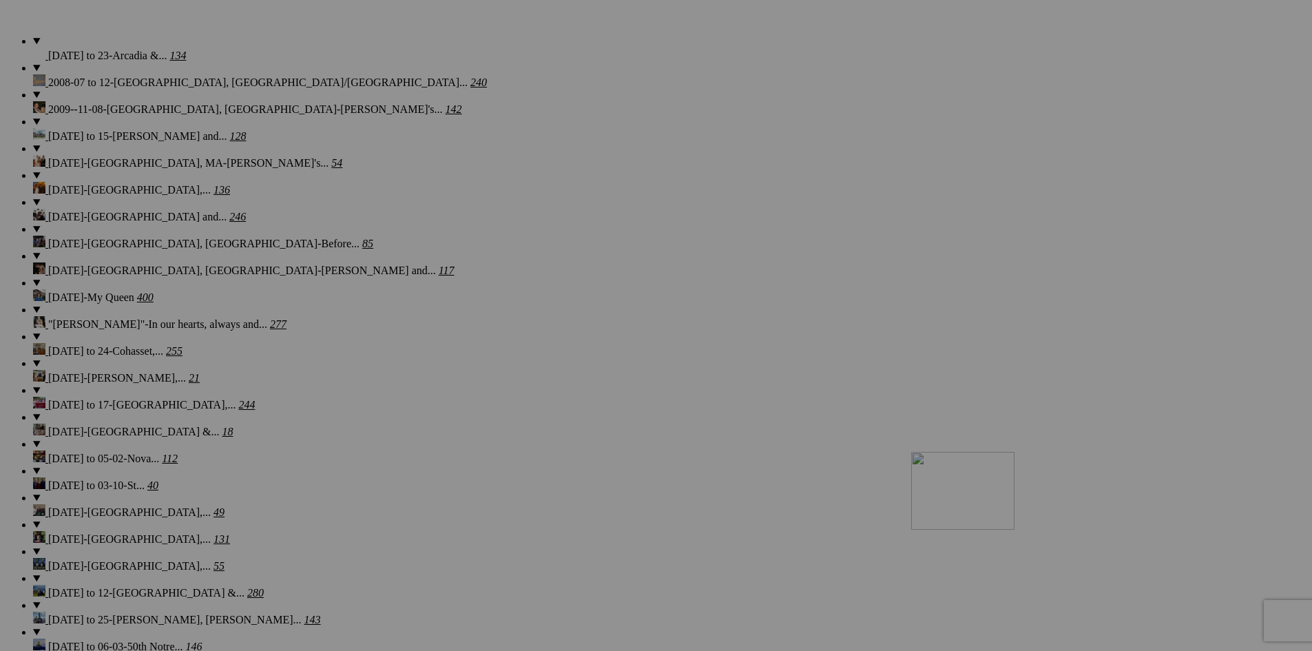
drag, startPoint x: 1125, startPoint y: 96, endPoint x: 1110, endPoint y: 572, distance: 476.2
drag, startPoint x: 1016, startPoint y: 99, endPoint x: 992, endPoint y: 570, distance: 471.7
drag, startPoint x: 889, startPoint y: 98, endPoint x: 860, endPoint y: 563, distance: 466.5
drag, startPoint x: 782, startPoint y: 96, endPoint x: 740, endPoint y: 561, distance: 466.0
drag, startPoint x: 634, startPoint y: 83, endPoint x: 614, endPoint y: 553, distance: 470.8
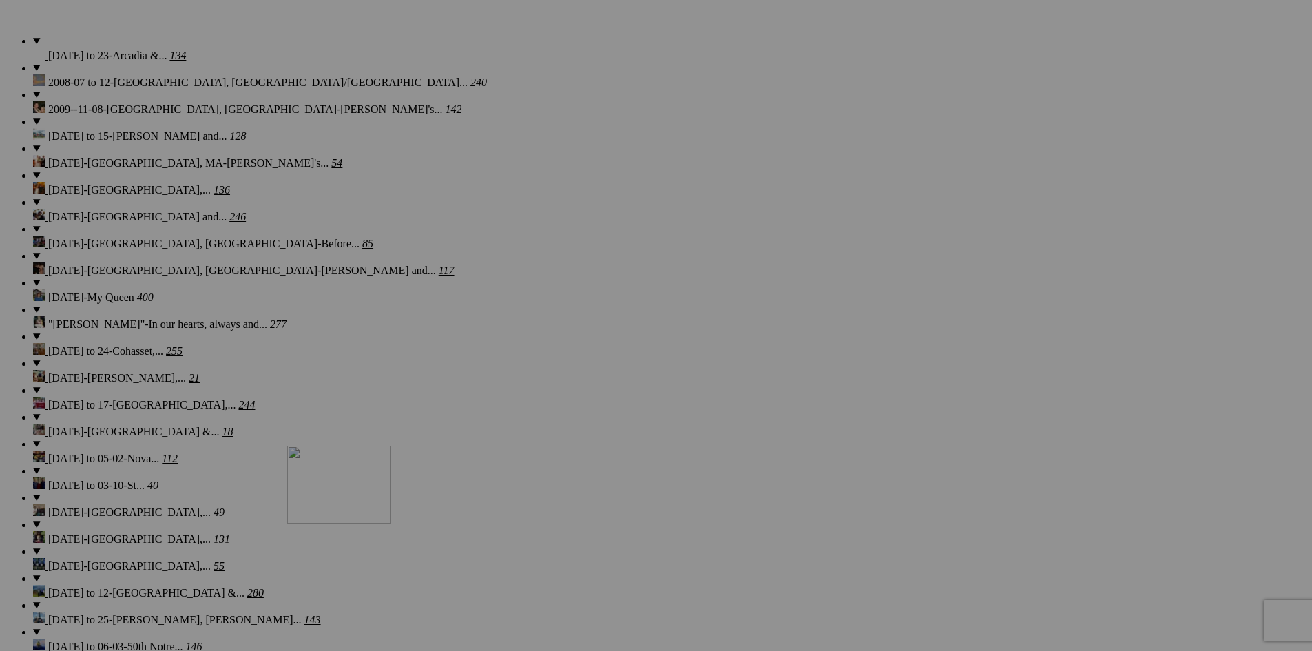
drag, startPoint x: 520, startPoint y: 92, endPoint x: 476, endPoint y: 561, distance: 470.4
drag, startPoint x: 417, startPoint y: 104, endPoint x: 346, endPoint y: 568, distance: 468.9
drag, startPoint x: 271, startPoint y: 122, endPoint x: 235, endPoint y: 537, distance: 416.2
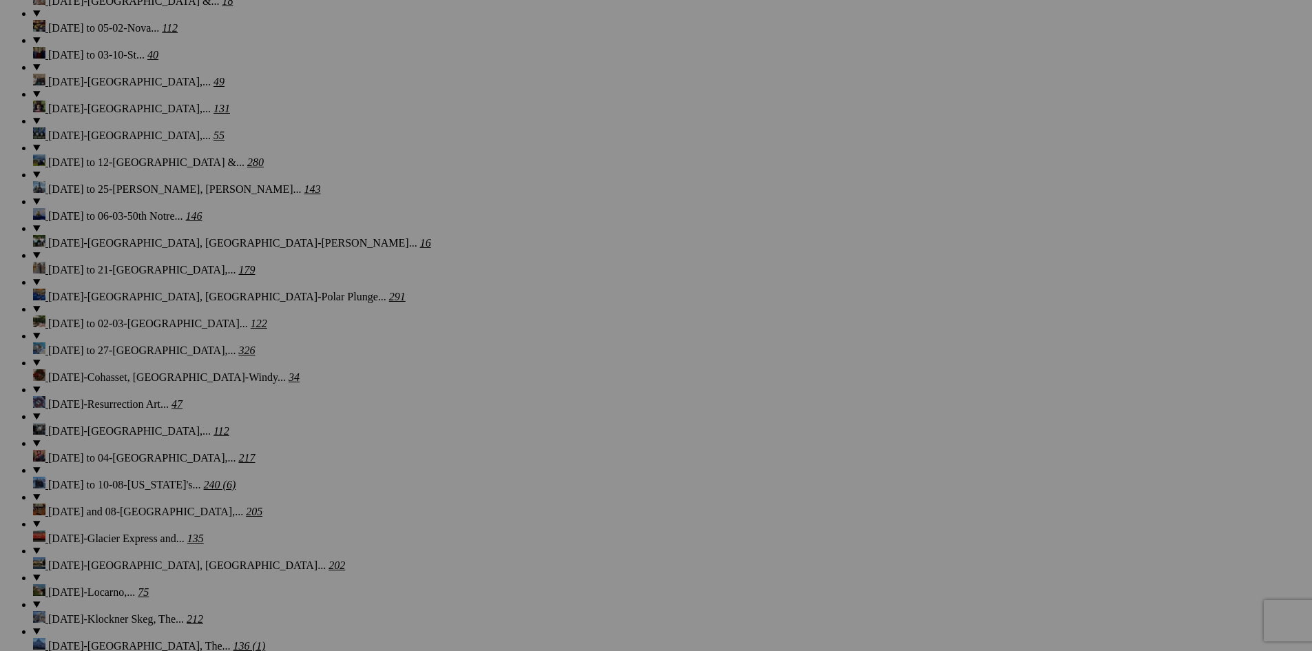
scroll to position [1529, 0]
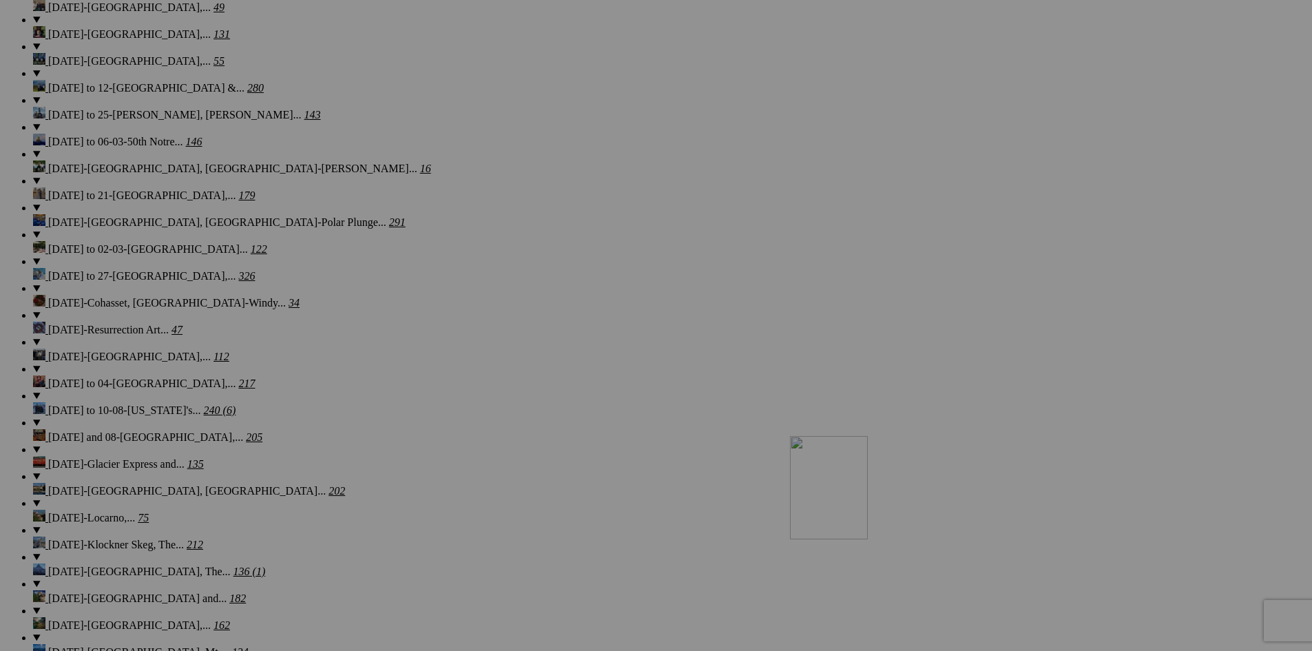
drag, startPoint x: 264, startPoint y: 125, endPoint x: 988, endPoint y: 556, distance: 843.1
drag, startPoint x: 284, startPoint y: 104, endPoint x: 977, endPoint y: 576, distance: 839.2
drag, startPoint x: 272, startPoint y: 110, endPoint x: 933, endPoint y: 579, distance: 809.7
drag, startPoint x: 259, startPoint y: 117, endPoint x: 944, endPoint y: 576, distance: 825.0
drag, startPoint x: 275, startPoint y: 119, endPoint x: 965, endPoint y: 581, distance: 830.2
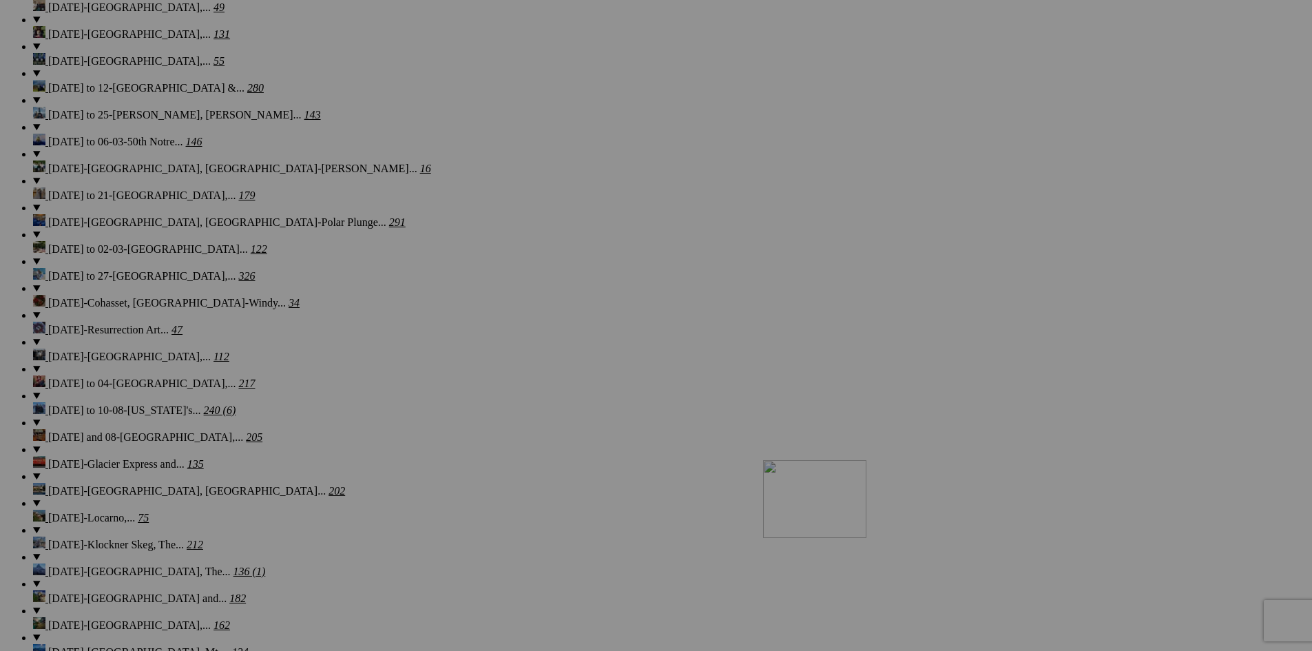
drag, startPoint x: 267, startPoint y: 96, endPoint x: 961, endPoint y: 580, distance: 847.0
drag, startPoint x: 300, startPoint y: 107, endPoint x: 946, endPoint y: 581, distance: 801.7
drag, startPoint x: 285, startPoint y: 116, endPoint x: 968, endPoint y: 580, distance: 825.4
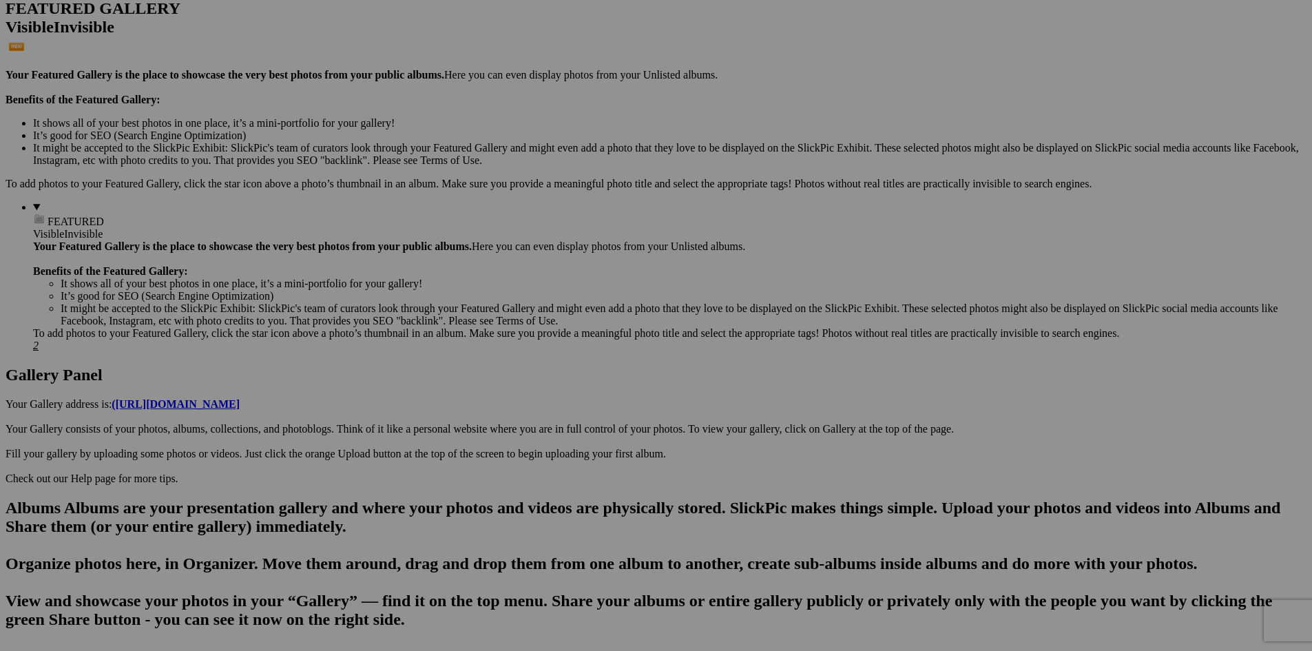
scroll to position [0, 0]
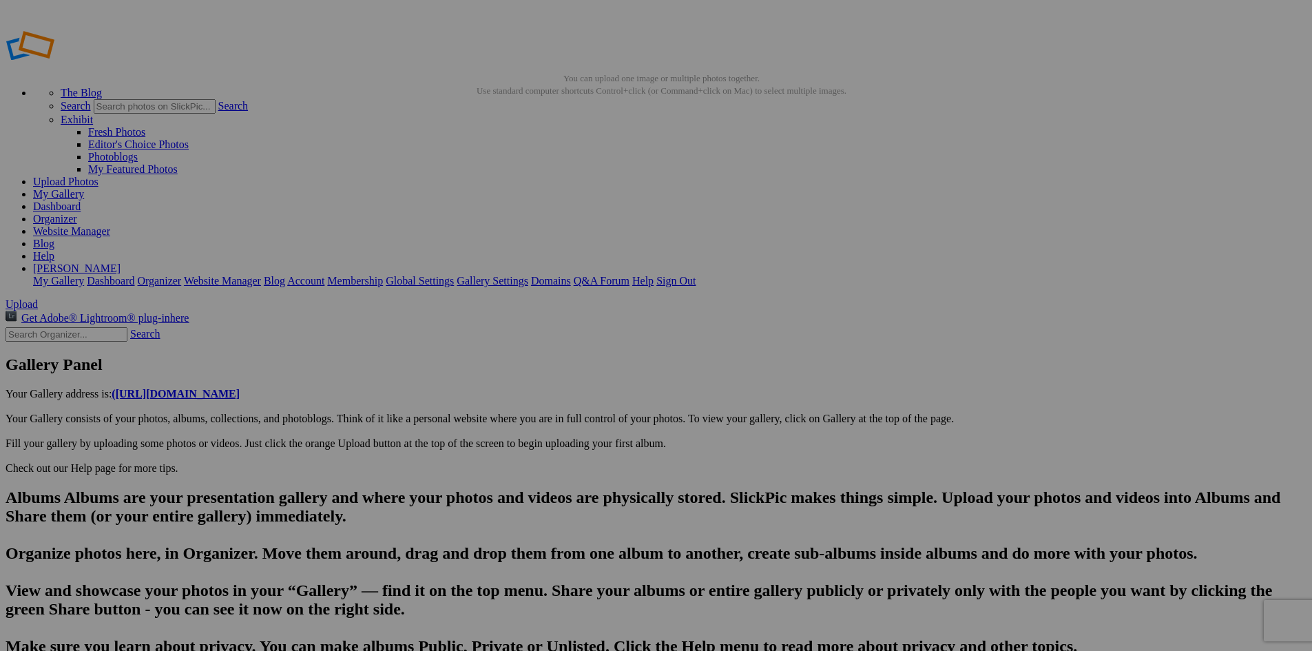
type input "20250813_131446"
drag, startPoint x: 467, startPoint y: 619, endPoint x: 371, endPoint y: 626, distance: 96.7
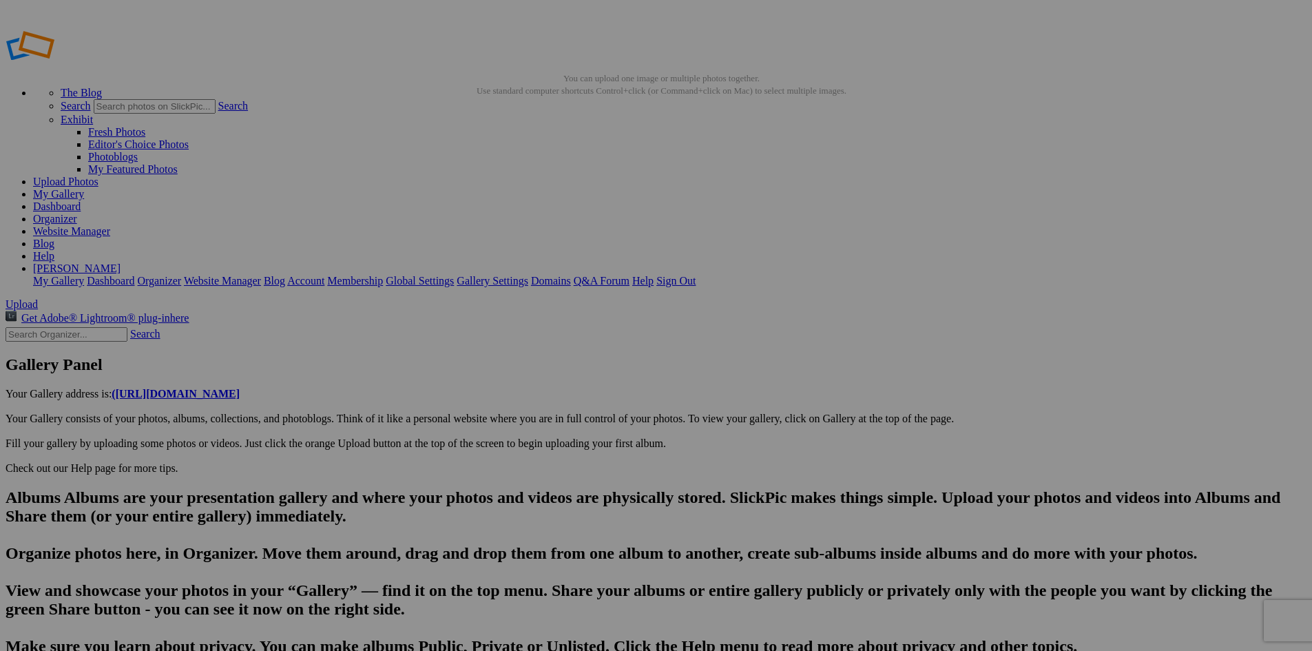
type input "20250813_131604"
drag, startPoint x: 470, startPoint y: 618, endPoint x: 347, endPoint y: 616, distance: 122.6
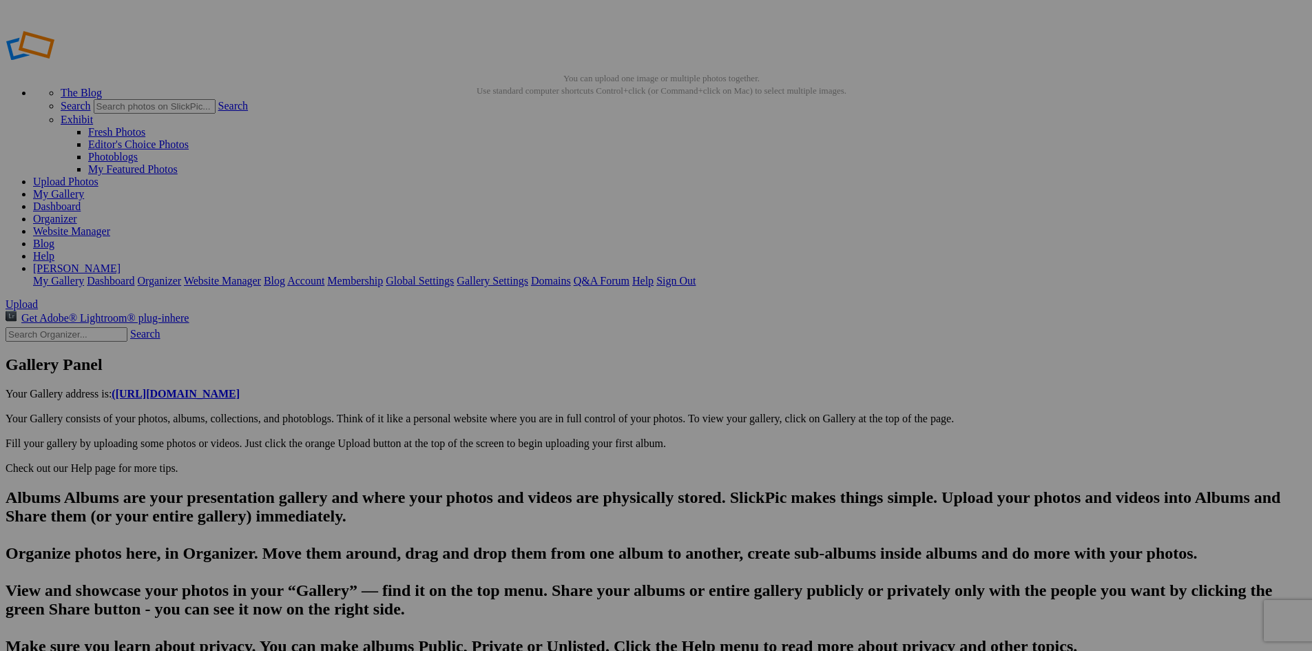
drag, startPoint x: 554, startPoint y: 621, endPoint x: 526, endPoint y: 626, distance: 28.6
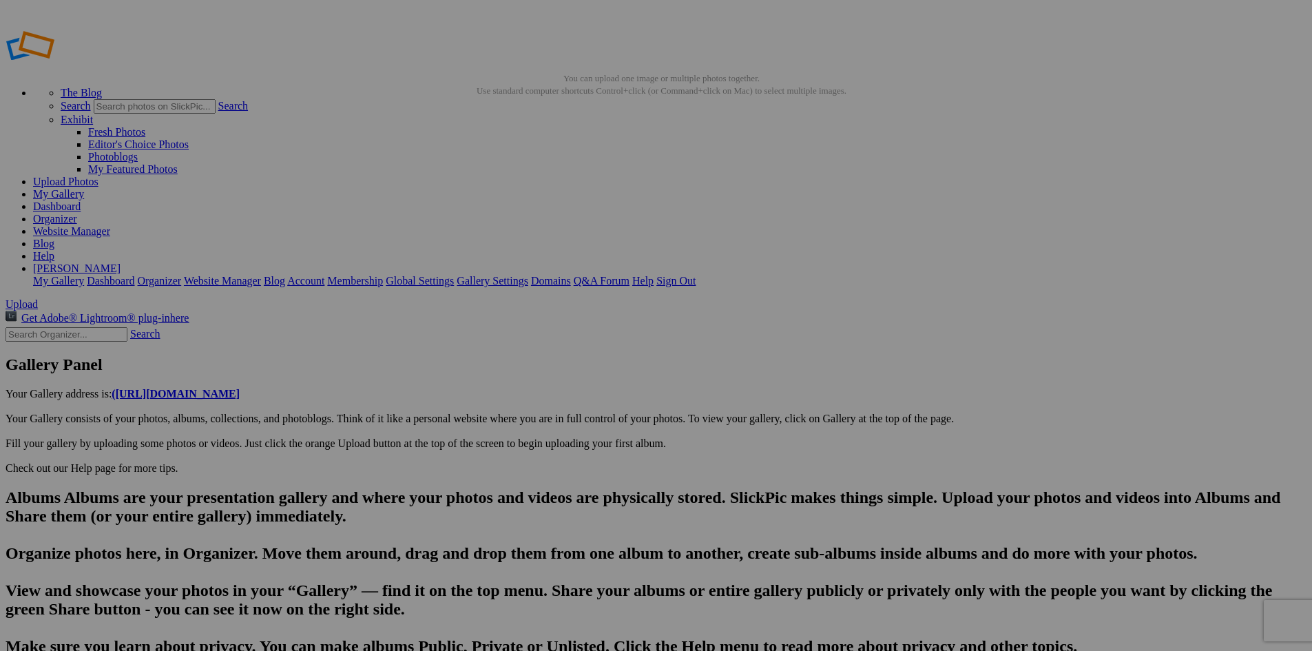
type input "20250813_133501"
drag, startPoint x: 587, startPoint y: 634, endPoint x: 469, endPoint y: 630, distance: 117.8
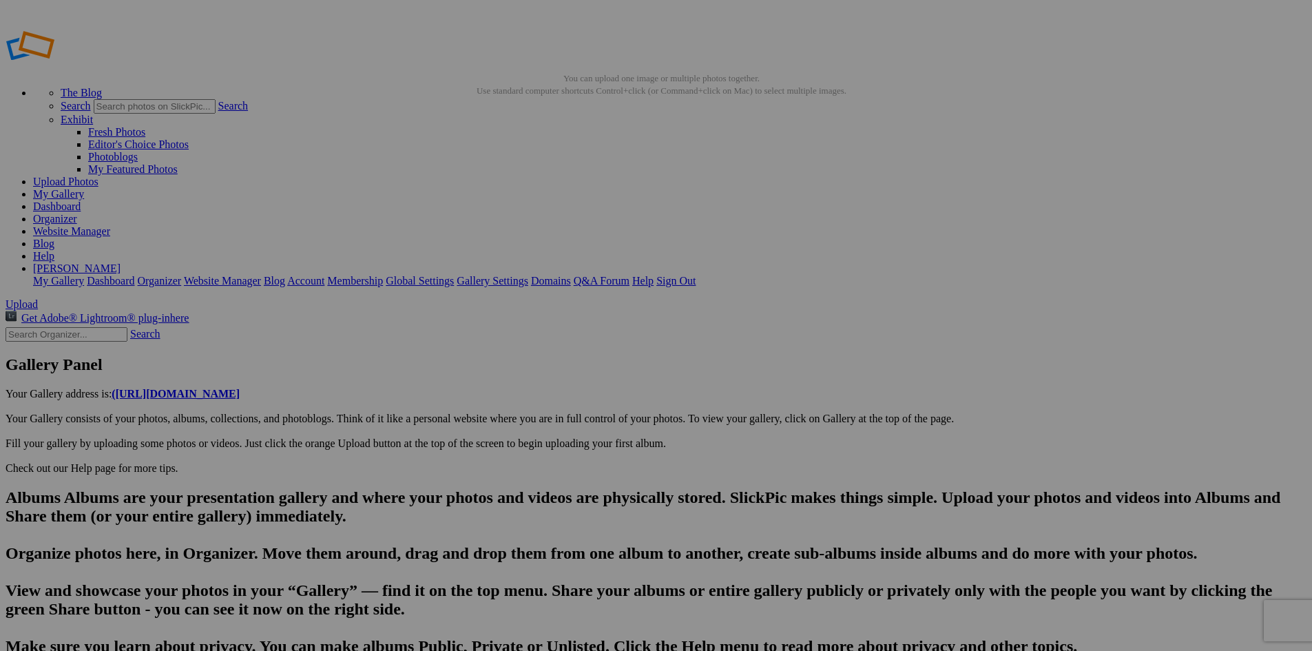
type input "[GEOGRAPHIC_DATA]-It's true: The [GEOGRAPHIC_DATA] area is the world's leading …"
drag, startPoint x: 393, startPoint y: 613, endPoint x: 477, endPoint y: 631, distance: 85.9
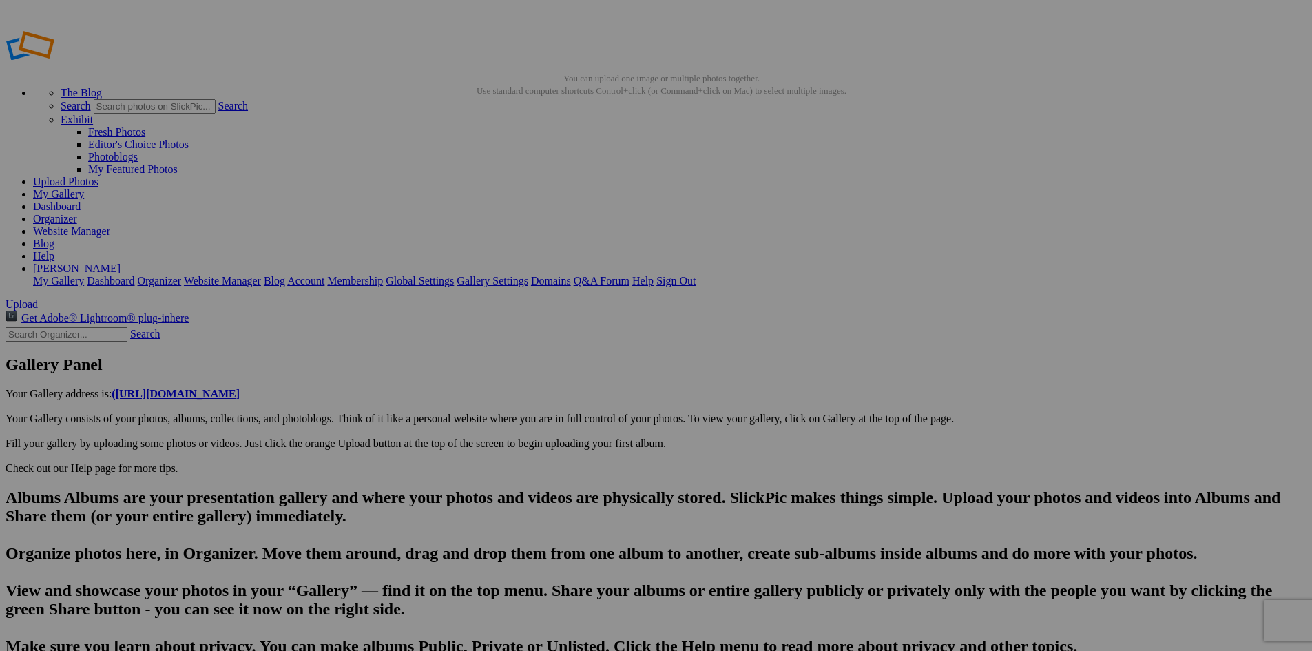
paste input "[GEOGRAPHIC_DATA]"
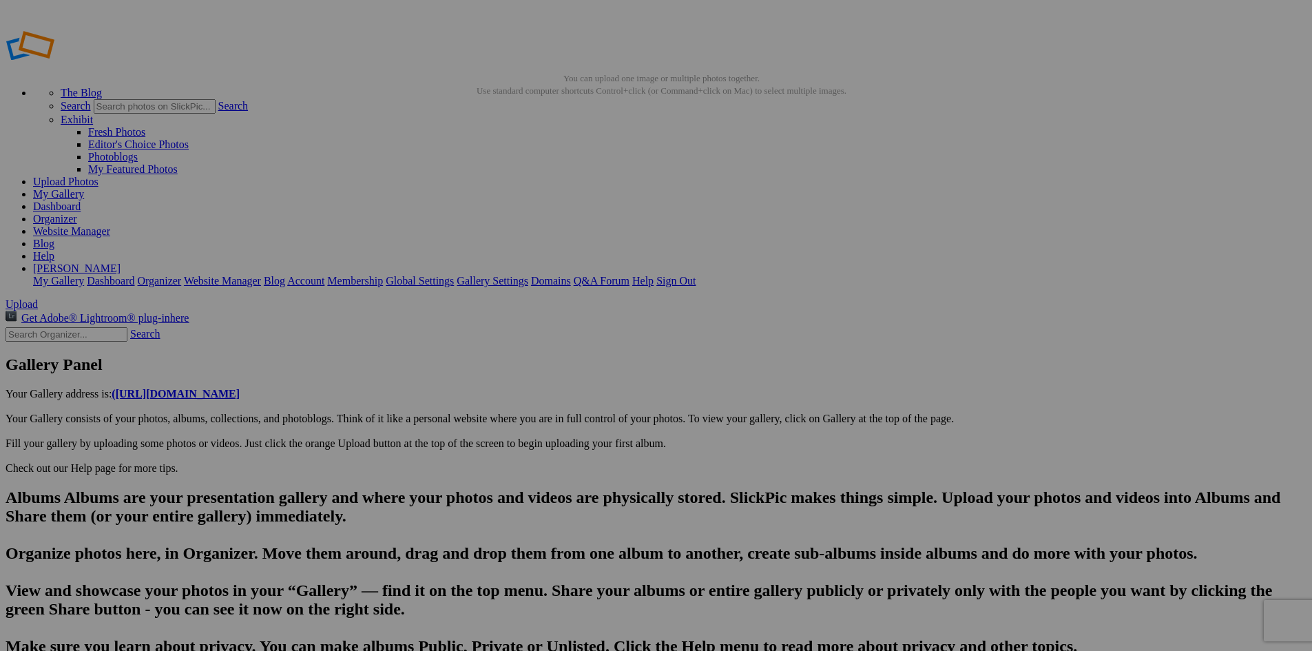
type input "20250813_145554"
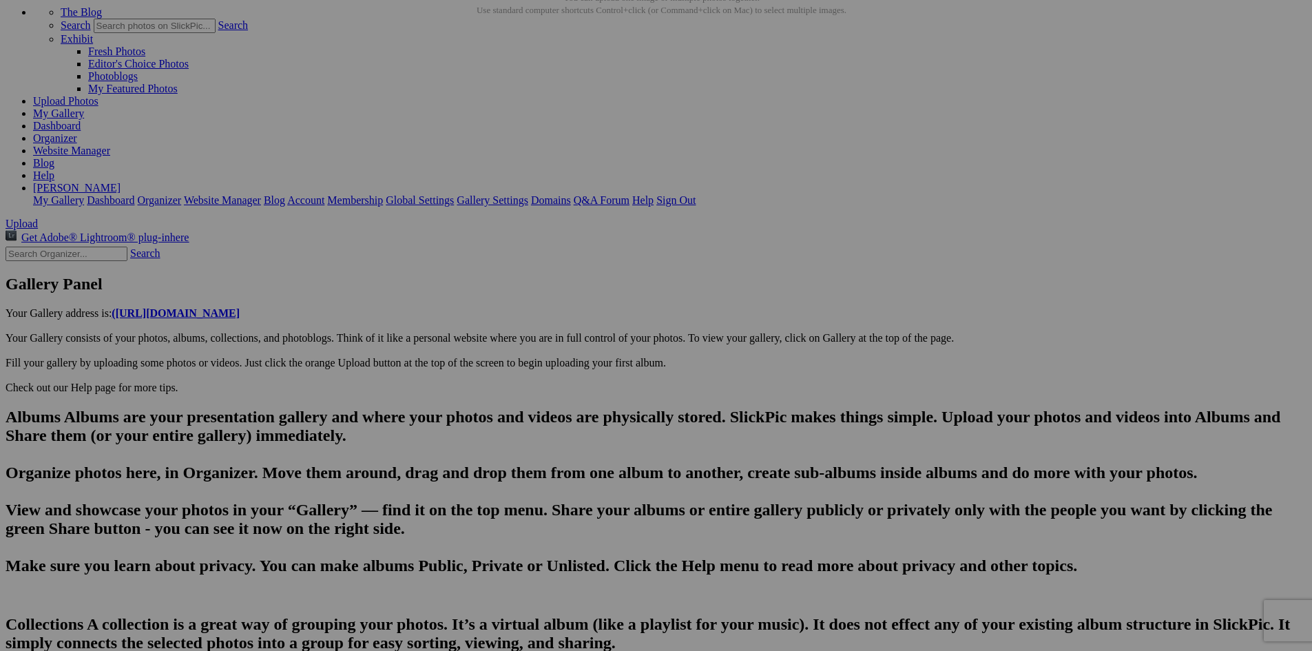
scroll to position [83, 0]
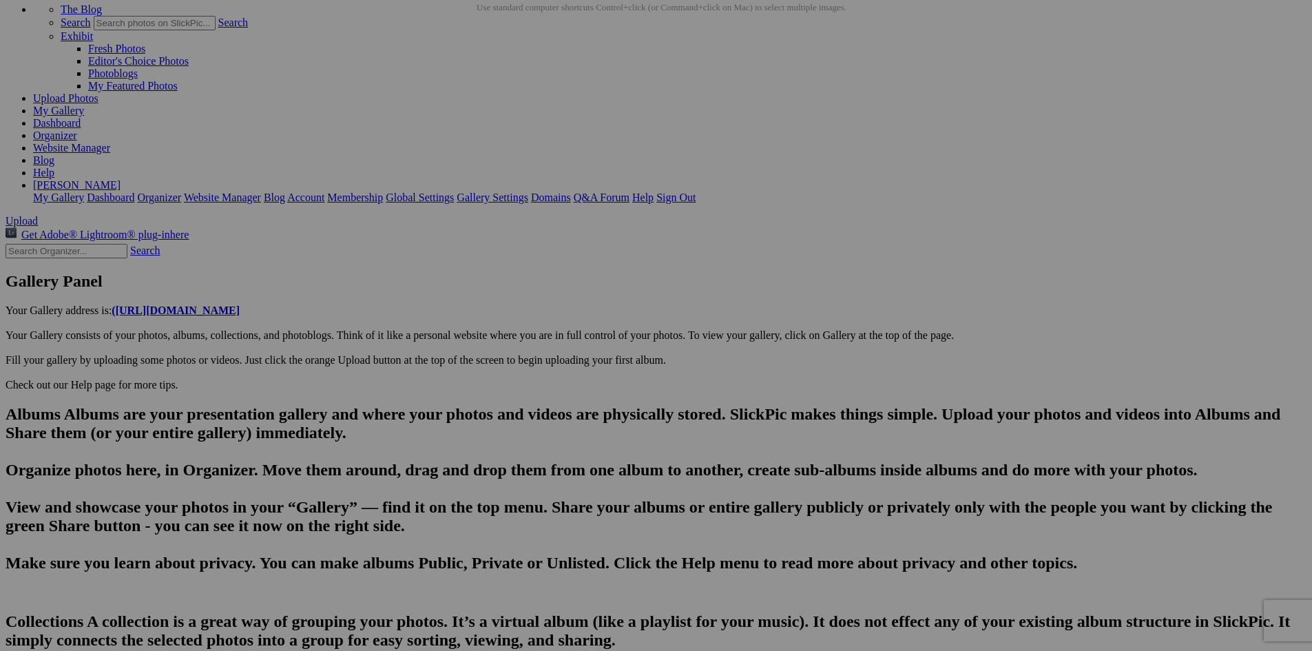
drag, startPoint x: 592, startPoint y: 638, endPoint x: 480, endPoint y: 632, distance: 111.7
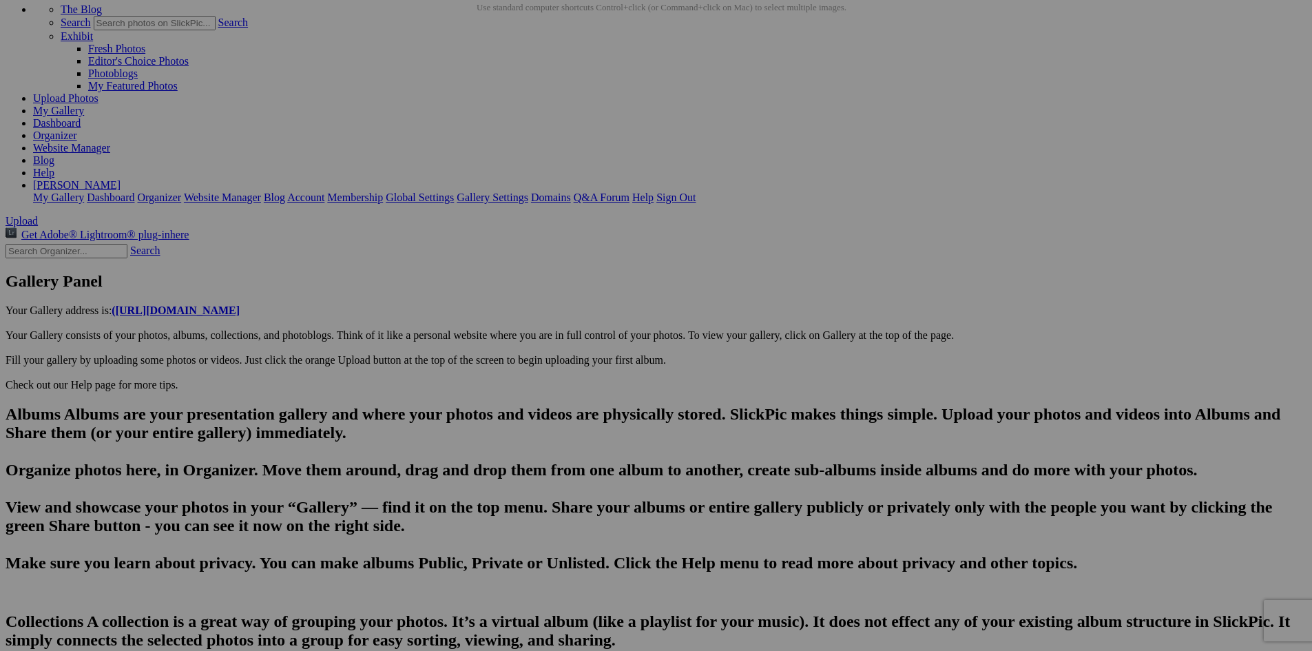
type input "20250813_145616"
drag, startPoint x: 582, startPoint y: 554, endPoint x: 492, endPoint y: 543, distance: 90.2
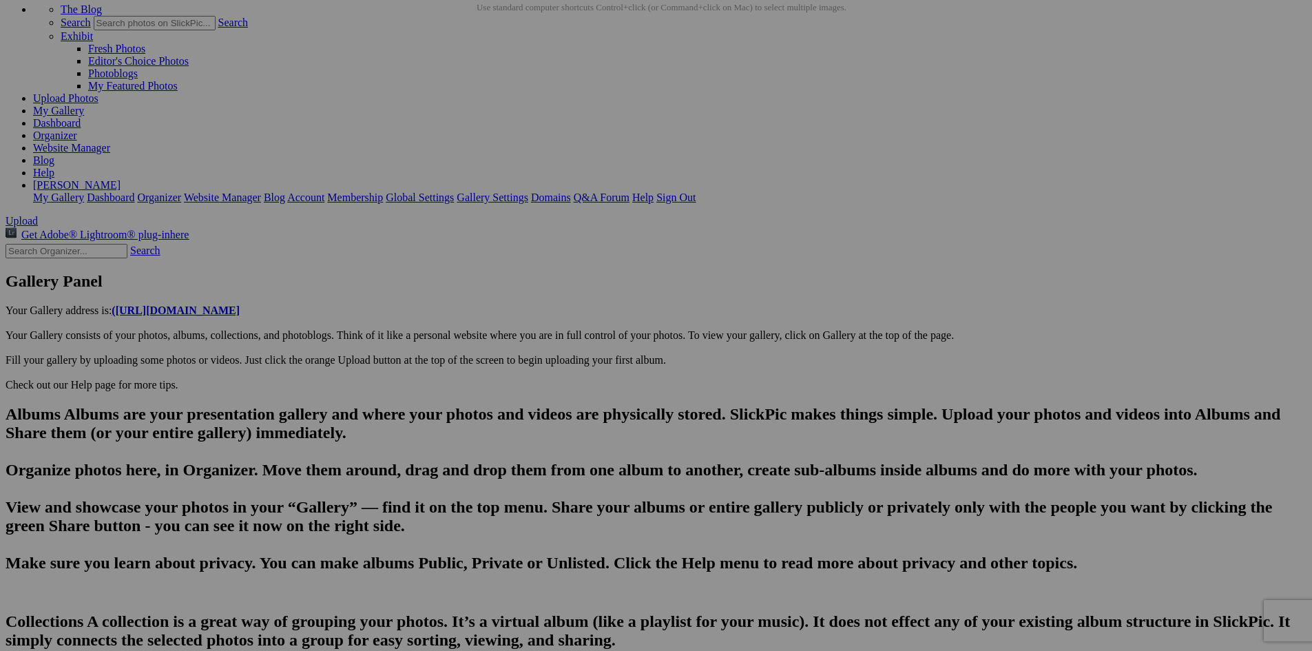
type input "20250813_145622"
drag, startPoint x: 592, startPoint y: 556, endPoint x: 404, endPoint y: 592, distance: 192.2
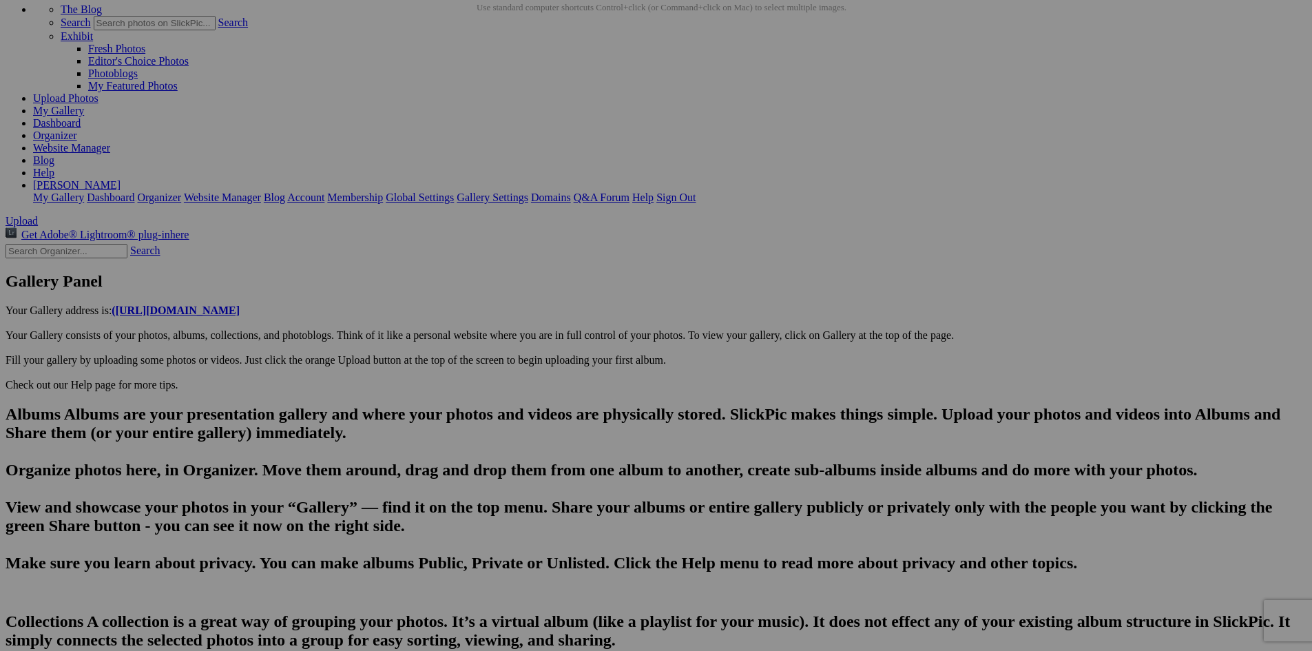
scroll to position [0, 26]
drag, startPoint x: 711, startPoint y: 556, endPoint x: 789, endPoint y: 558, distance: 77.9
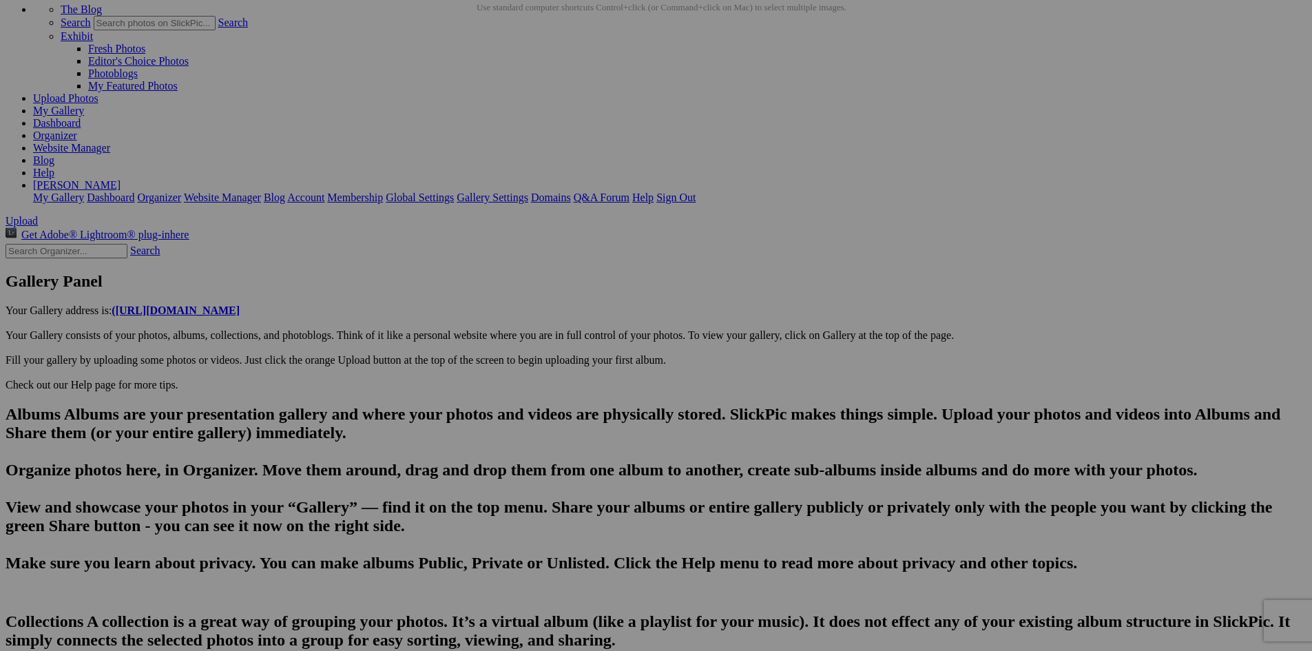
type input "20250813_145650"
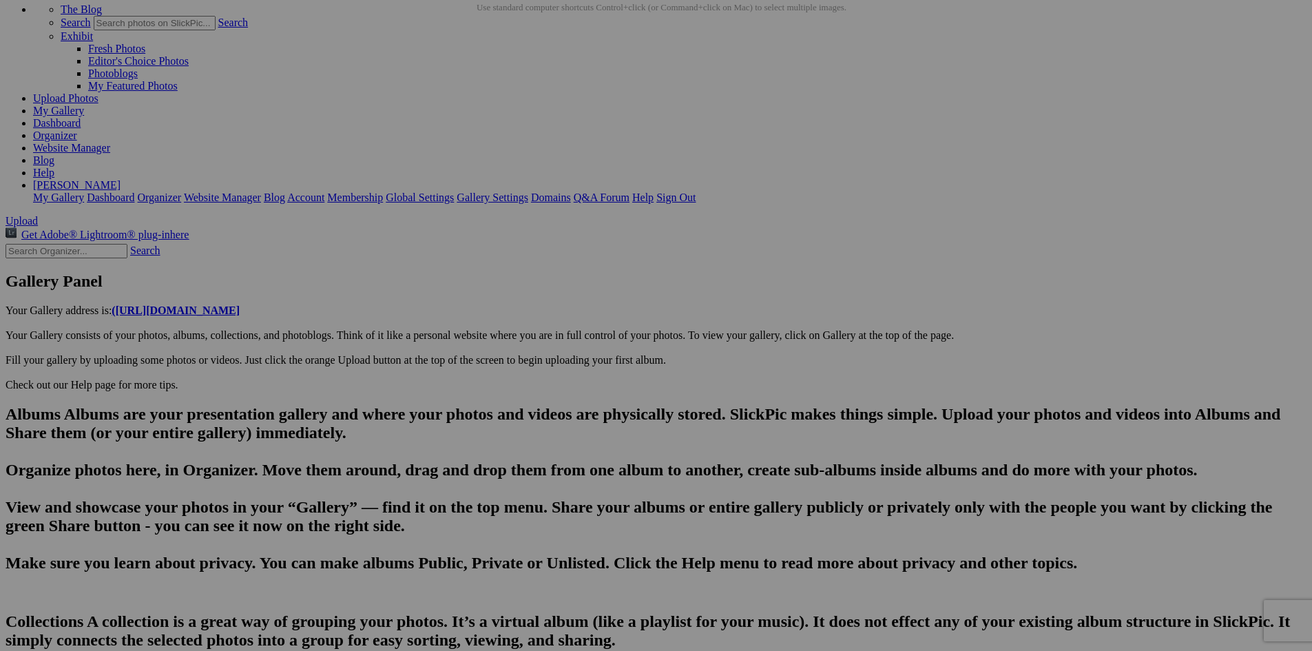
drag, startPoint x: 586, startPoint y: 554, endPoint x: 463, endPoint y: 569, distance: 124.2
type input "20250813_145845"
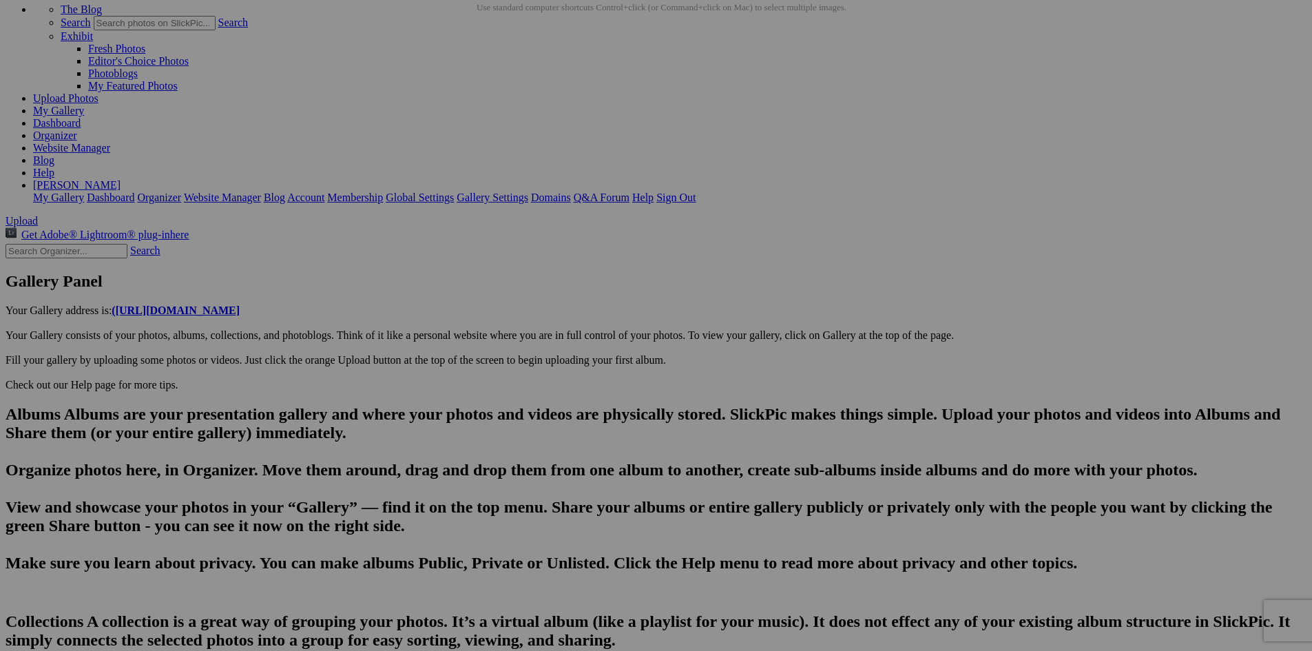
drag, startPoint x: 468, startPoint y: 538, endPoint x: 371, endPoint y: 533, distance: 97.9
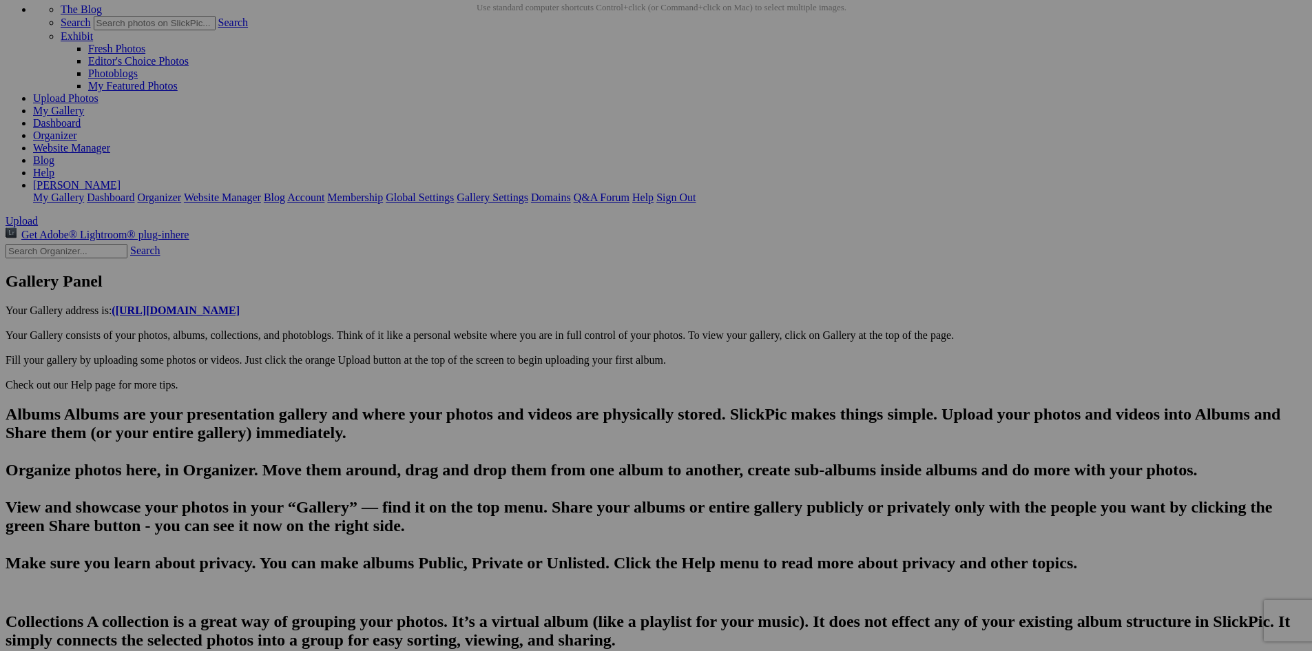
type input "20250813_145850"
drag, startPoint x: 484, startPoint y: 538, endPoint x: 355, endPoint y: 533, distance: 129.6
type input "20250813_150652"
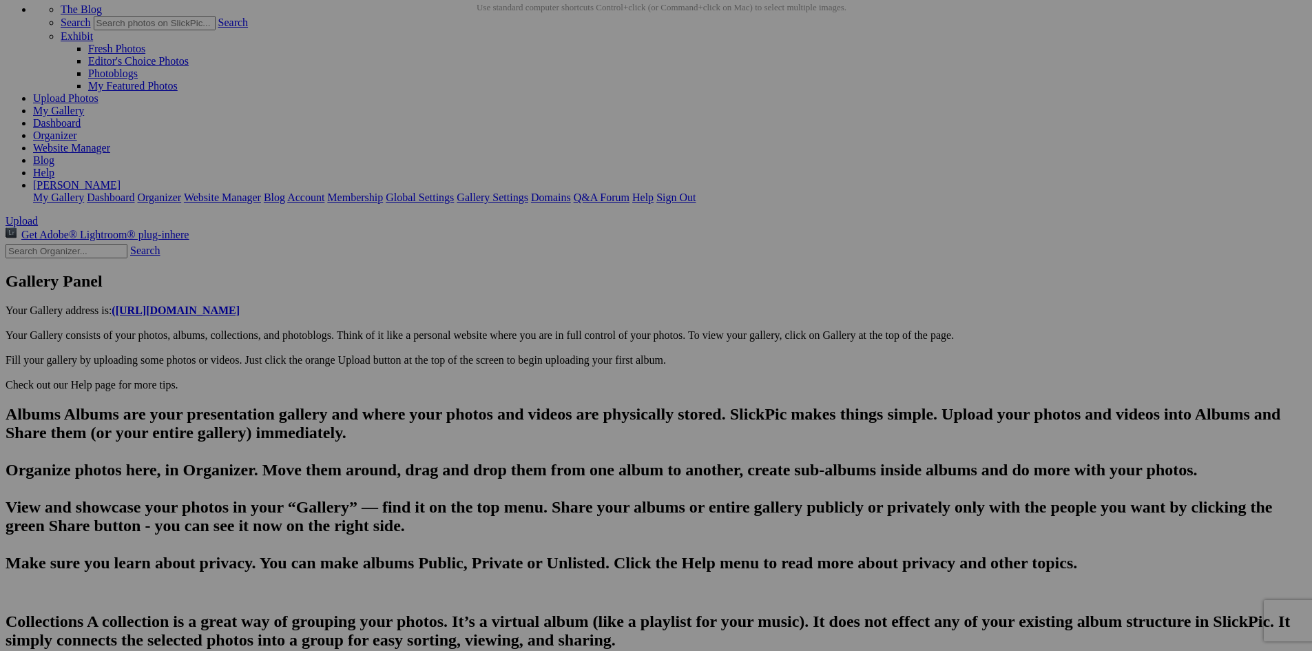
drag, startPoint x: 473, startPoint y: 537, endPoint x: 357, endPoint y: 534, distance: 116.4
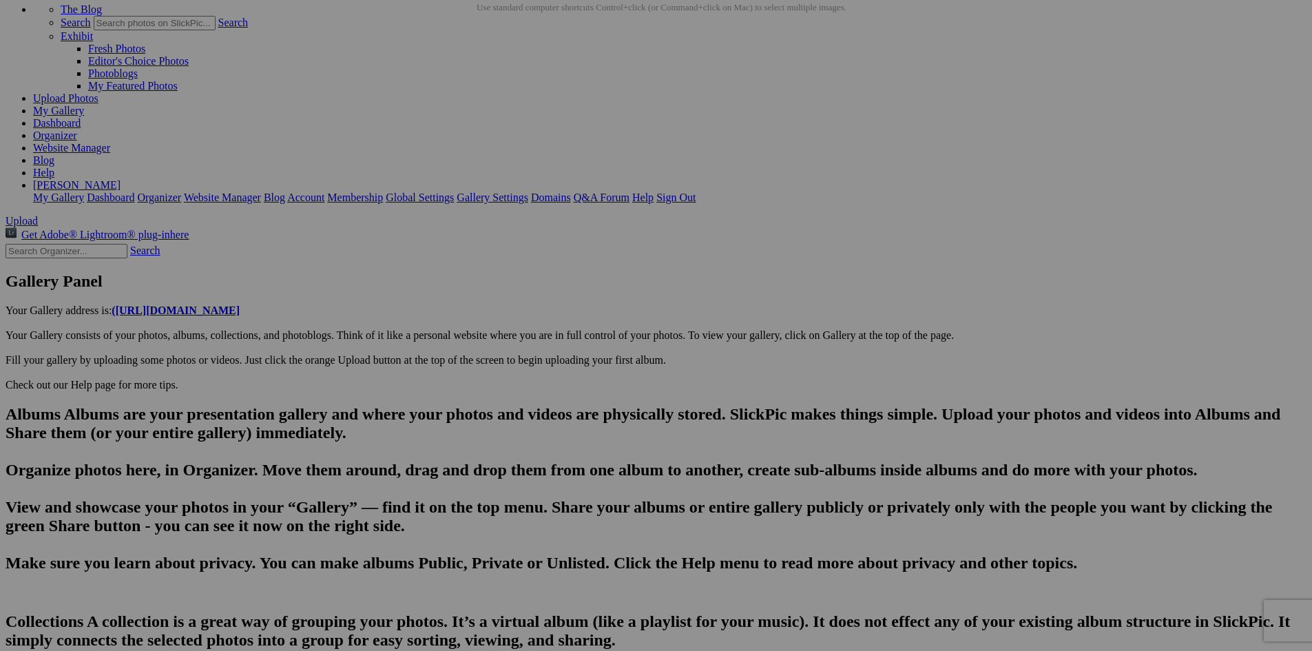
drag, startPoint x: 752, startPoint y: 555, endPoint x: 768, endPoint y: 552, distance: 16.2
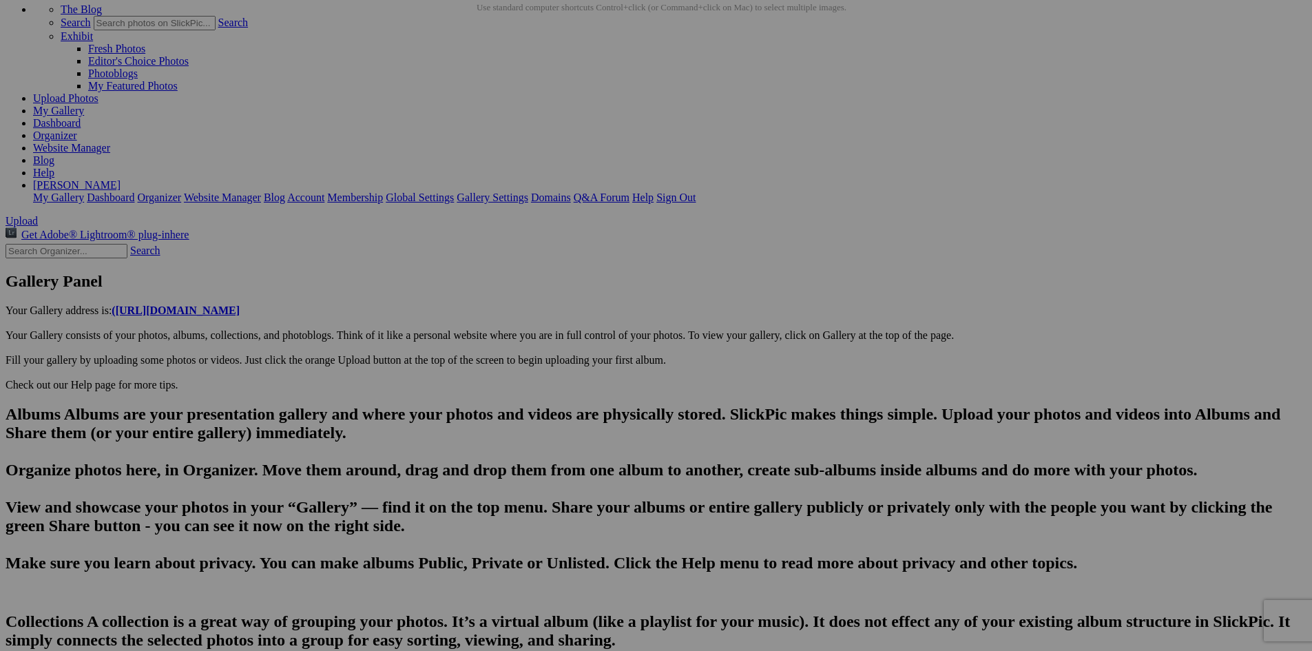
type input "20250813_151421"
drag, startPoint x: 589, startPoint y: 554, endPoint x: 454, endPoint y: 556, distance: 135.0
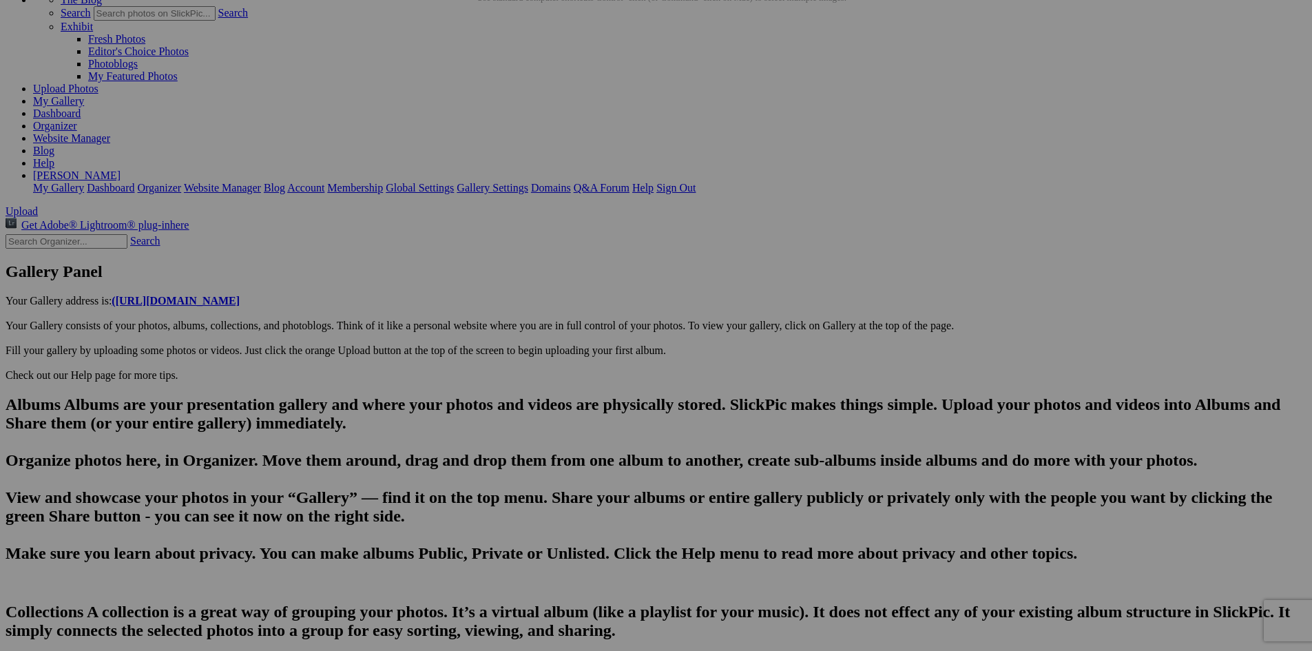
drag, startPoint x: 538, startPoint y: 542, endPoint x: 476, endPoint y: 554, distance: 63.2
type input "[US_STATE] chowing on a Walleye Fish Sadwich and a cherry pop. How [US_STATE]!!"
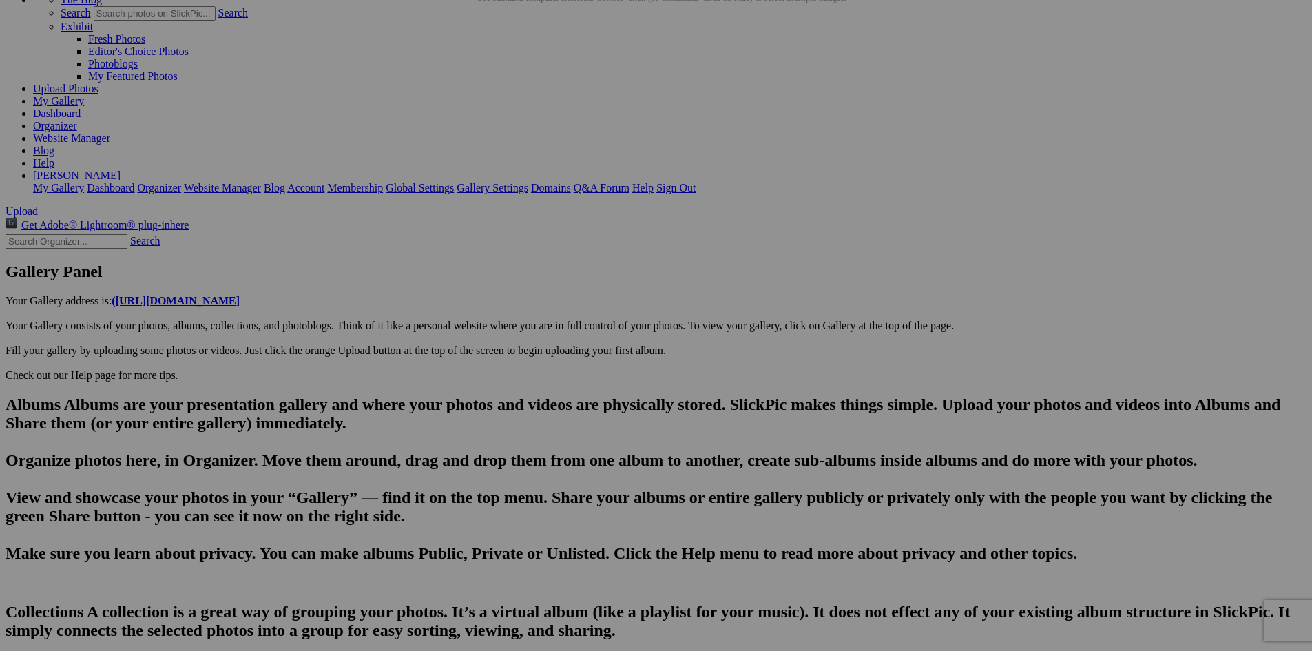
type textarea "I'd never had Walleye before although it's popular in these parts. Absolutely d…"
type input "20250813_150700"
type textarea "Enter here..."
drag, startPoint x: 471, startPoint y: 525, endPoint x: 294, endPoint y: 508, distance: 177.8
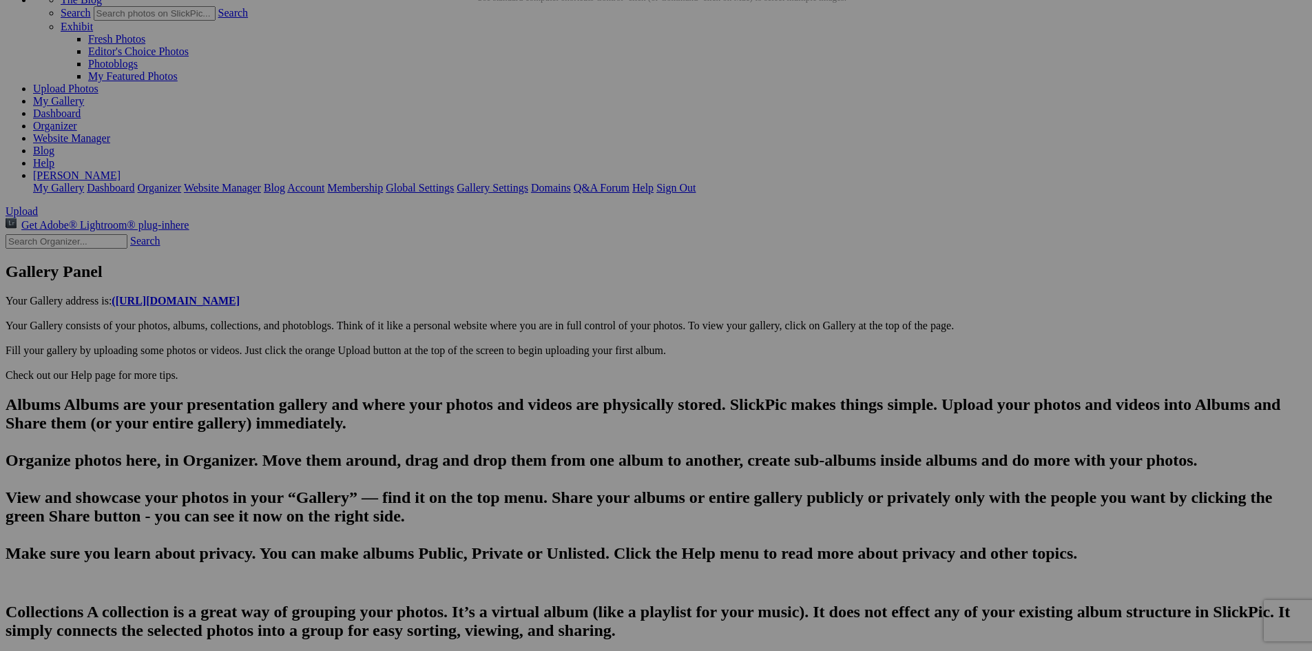
type input "20250813_153005"
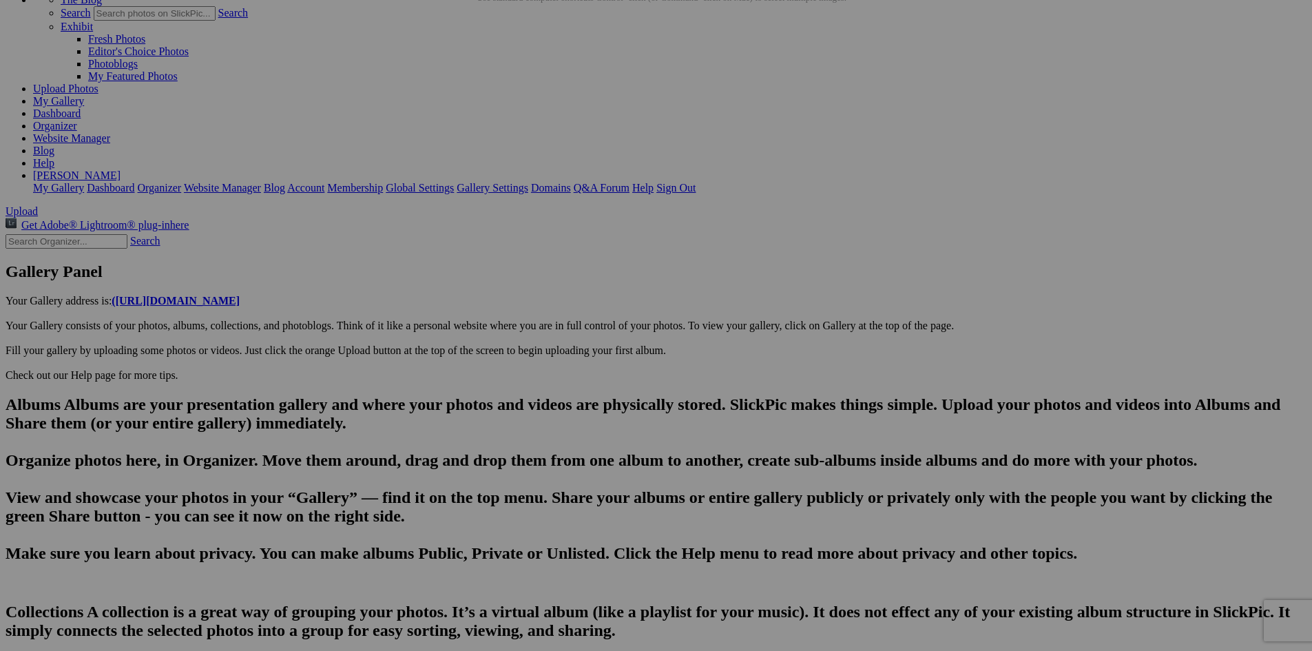
drag, startPoint x: 470, startPoint y: 521, endPoint x: 375, endPoint y: 510, distance: 95.6
type input "20250813_153018"
drag, startPoint x: 489, startPoint y: 530, endPoint x: 320, endPoint y: 532, distance: 168.8
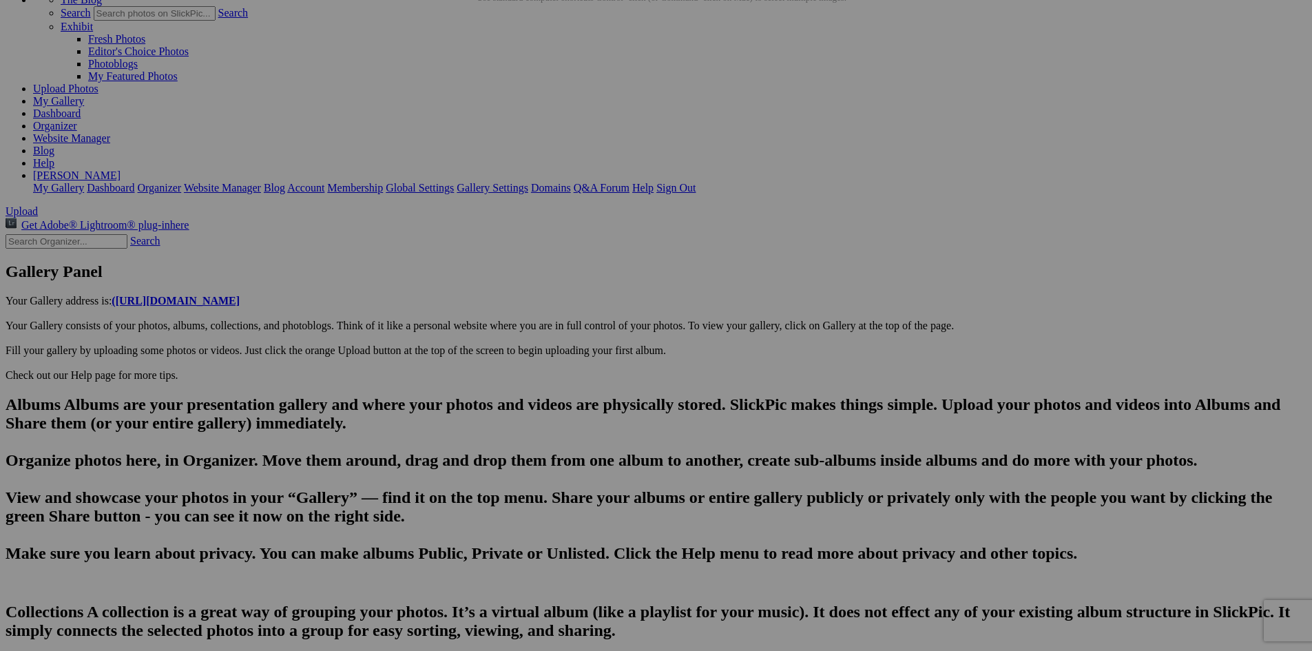
paste textarea "[GEOGRAPHIC_DATA] is in northwestern [GEOGRAPHIC_DATA] and is bordered to the w…"
type textarea "[GEOGRAPHIC_DATA] is in northwestern [GEOGRAPHIC_DATA] and is bordered to the w…"
drag, startPoint x: 917, startPoint y: 590, endPoint x: 924, endPoint y: 603, distance: 14.8
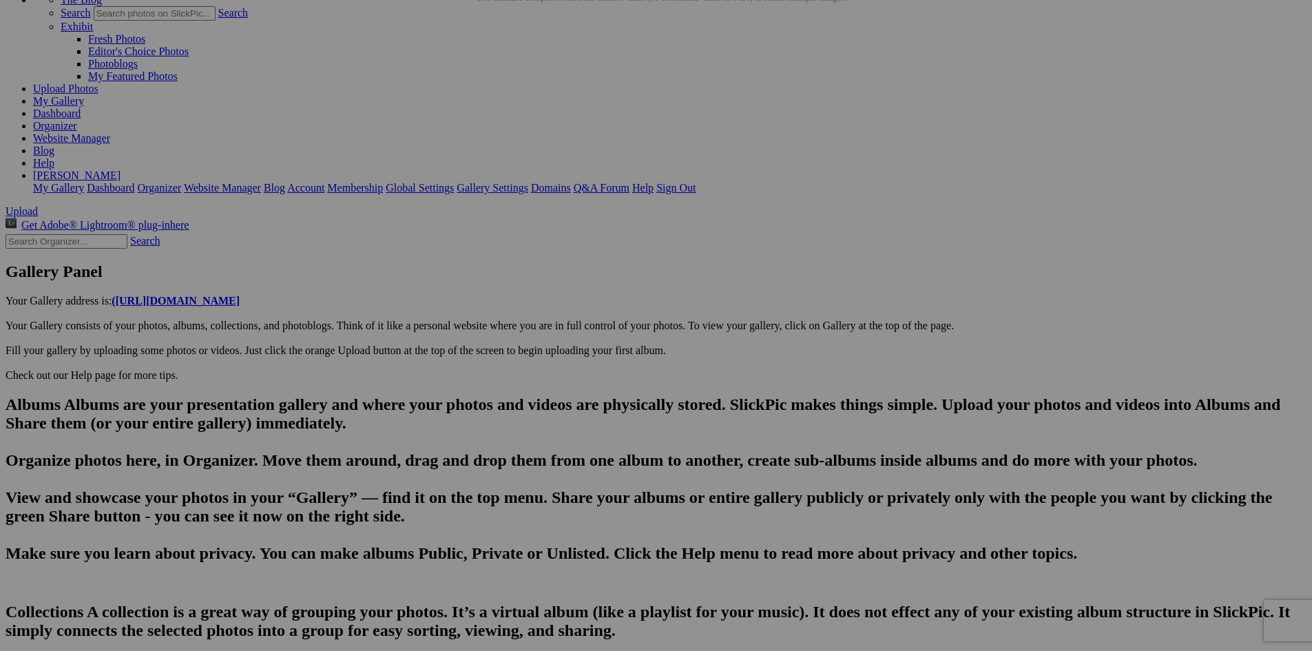
paste input "[GEOGRAPHIC_DATA][PERSON_NAME] is a Nature preserve and is a large part of Arca…"
type input "[GEOGRAPHIC_DATA][PERSON_NAME] is a Nature preserve and is a large part of Arca…"
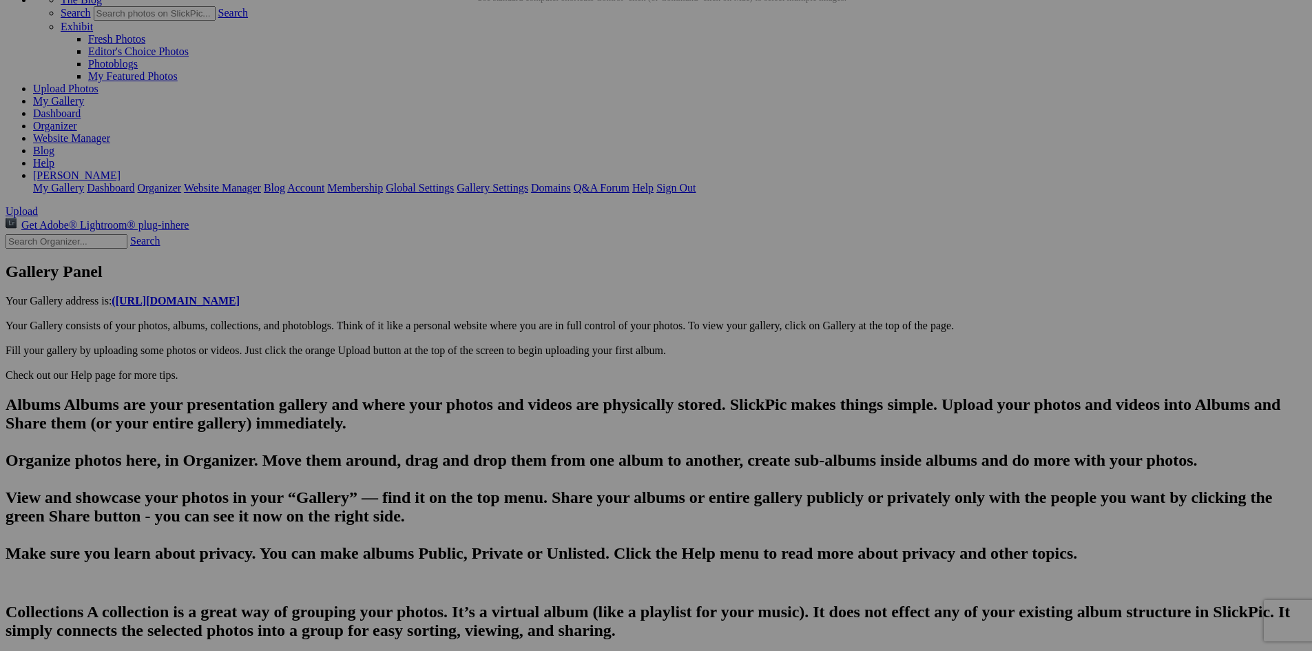
paste textarea "[GEOGRAPHIC_DATA][PERSON_NAME], located just south of [GEOGRAPHIC_DATA], offers…"
type textarea "[GEOGRAPHIC_DATA] is in northwestern [GEOGRAPHIC_DATA] and is bordered to the w…"
type input "20250813_153042"
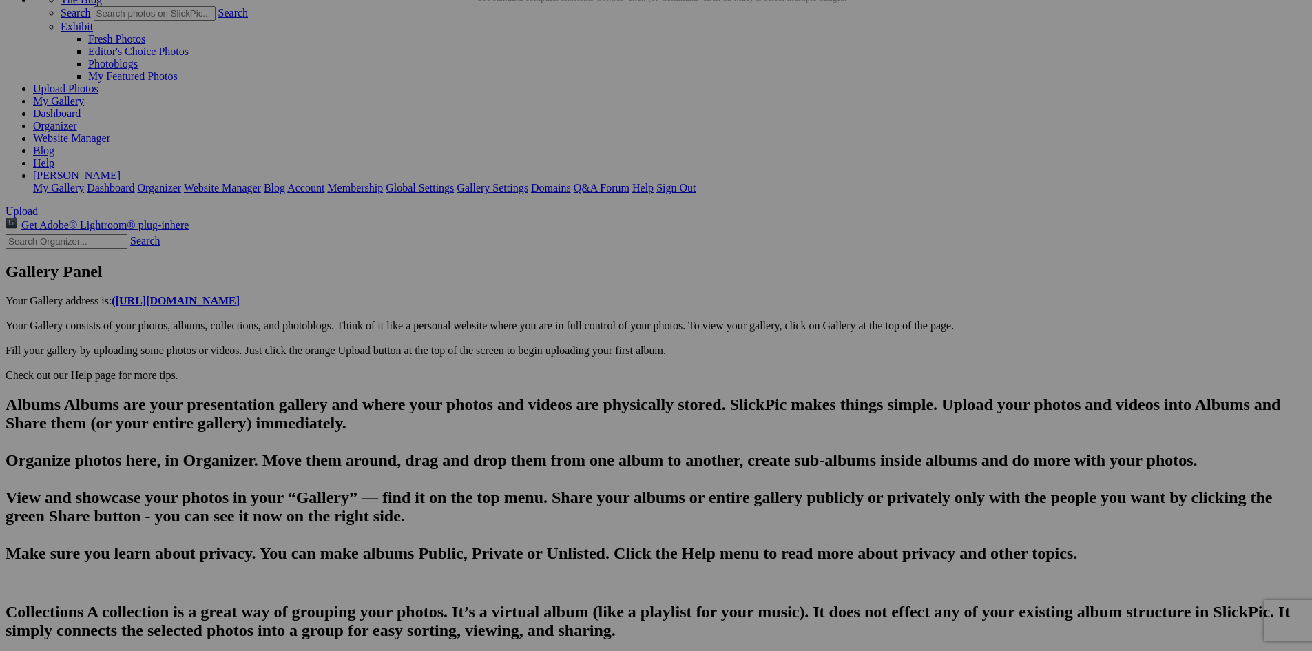
type textarea "Enter here..."
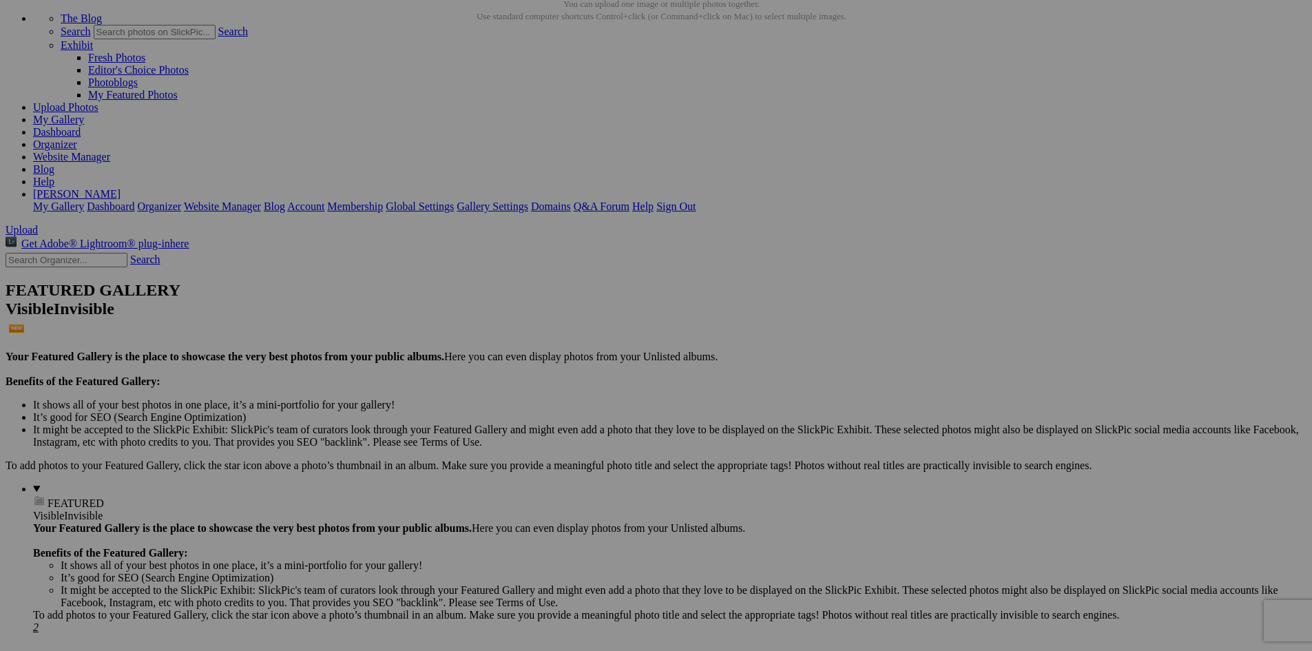
scroll to position [59, 0]
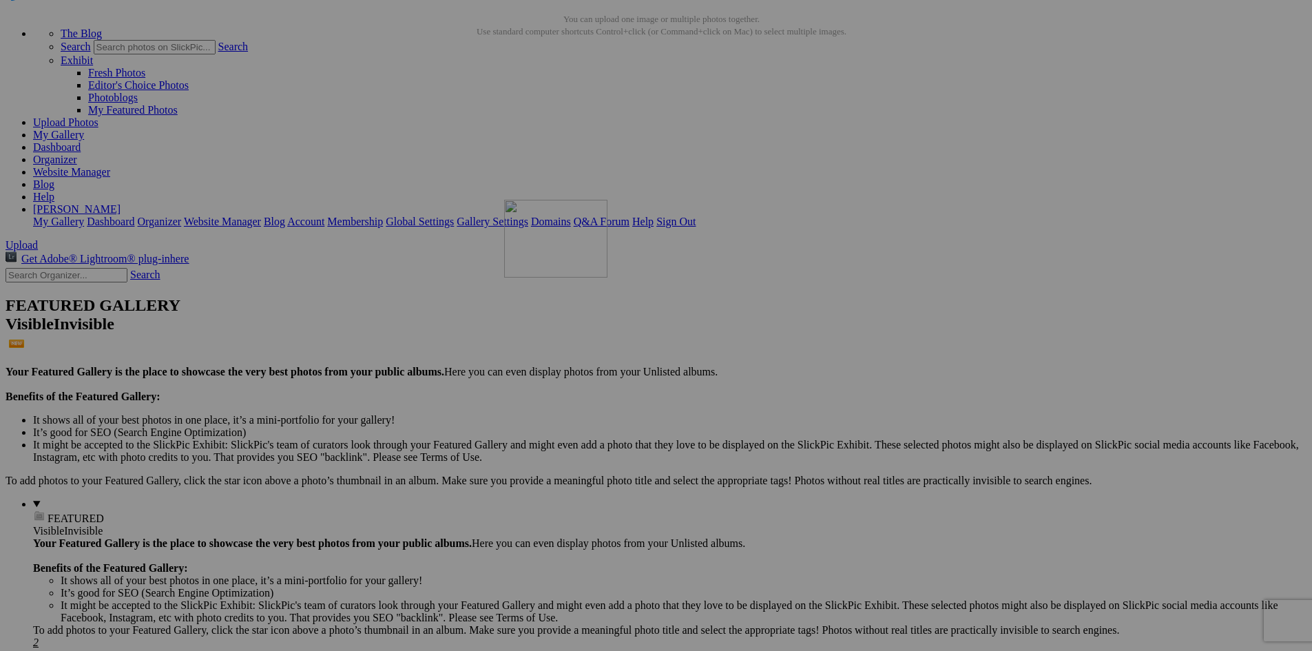
drag, startPoint x: 1021, startPoint y: 342, endPoint x: 703, endPoint y: 320, distance: 319.7
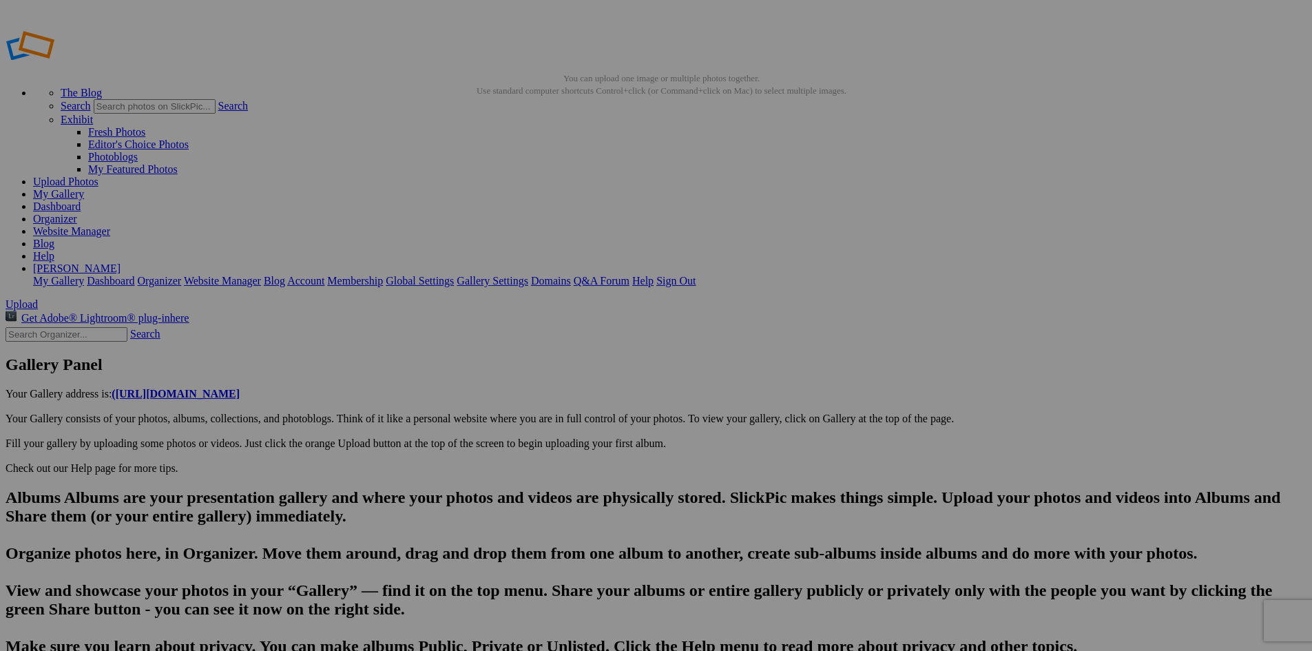
type input "We enjoyed a gourmet expeience under a tent at the Ketch 22 Kafe Foortruck"
drag, startPoint x: 682, startPoint y: 622, endPoint x: 388, endPoint y: 627, distance: 294.1
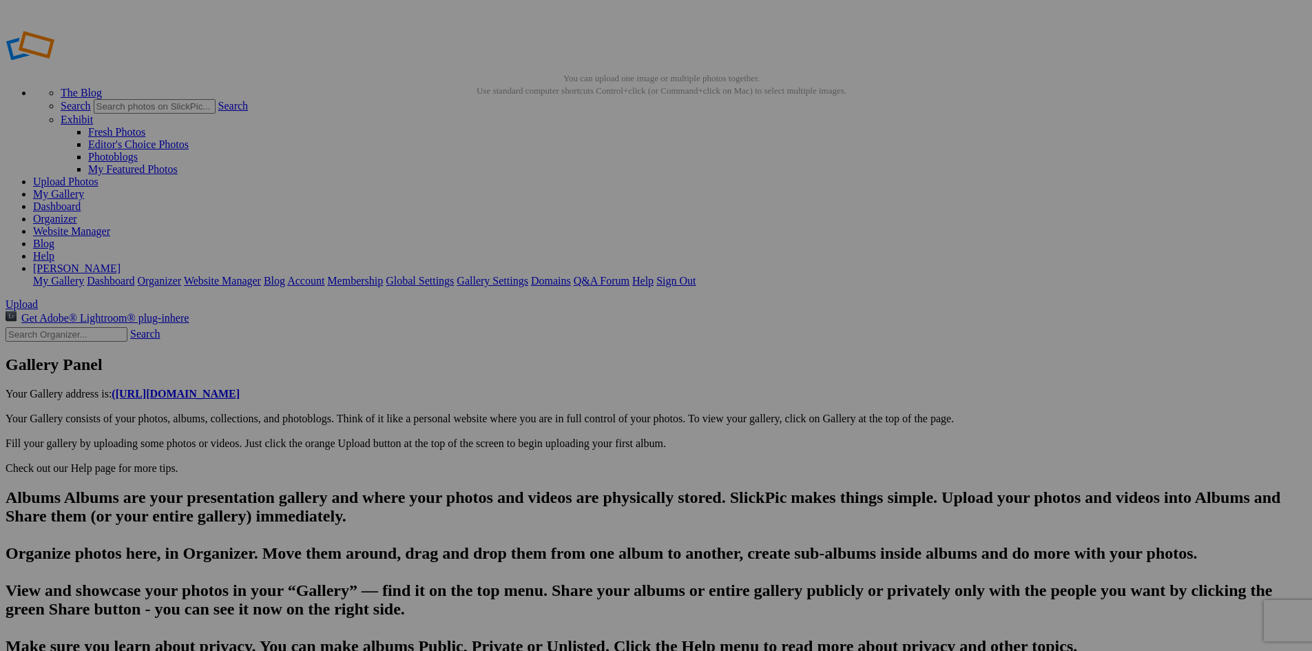
type input "[GEOGRAPHIC_DATA][PERSON_NAME] is a Nature preserve and is a large part of Arca…"
type textarea "[GEOGRAPHIC_DATA] is in northwestern [GEOGRAPHIC_DATA] and is bordered to the w…"
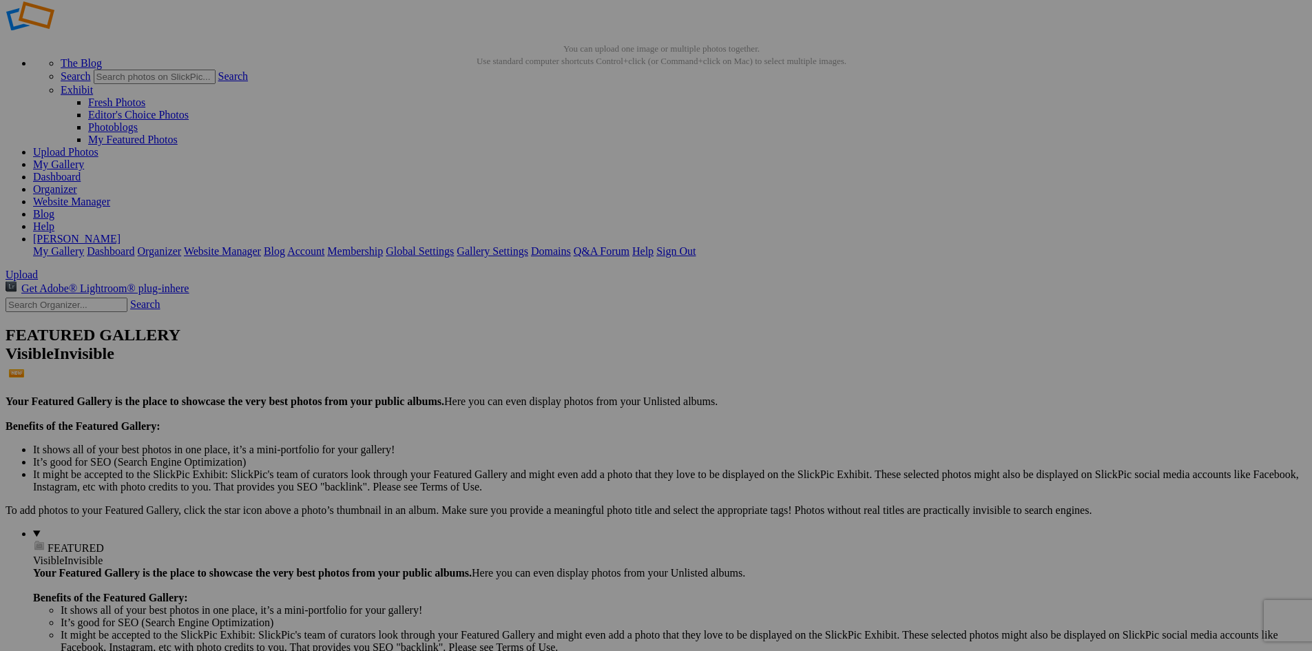
scroll to position [59, 0]
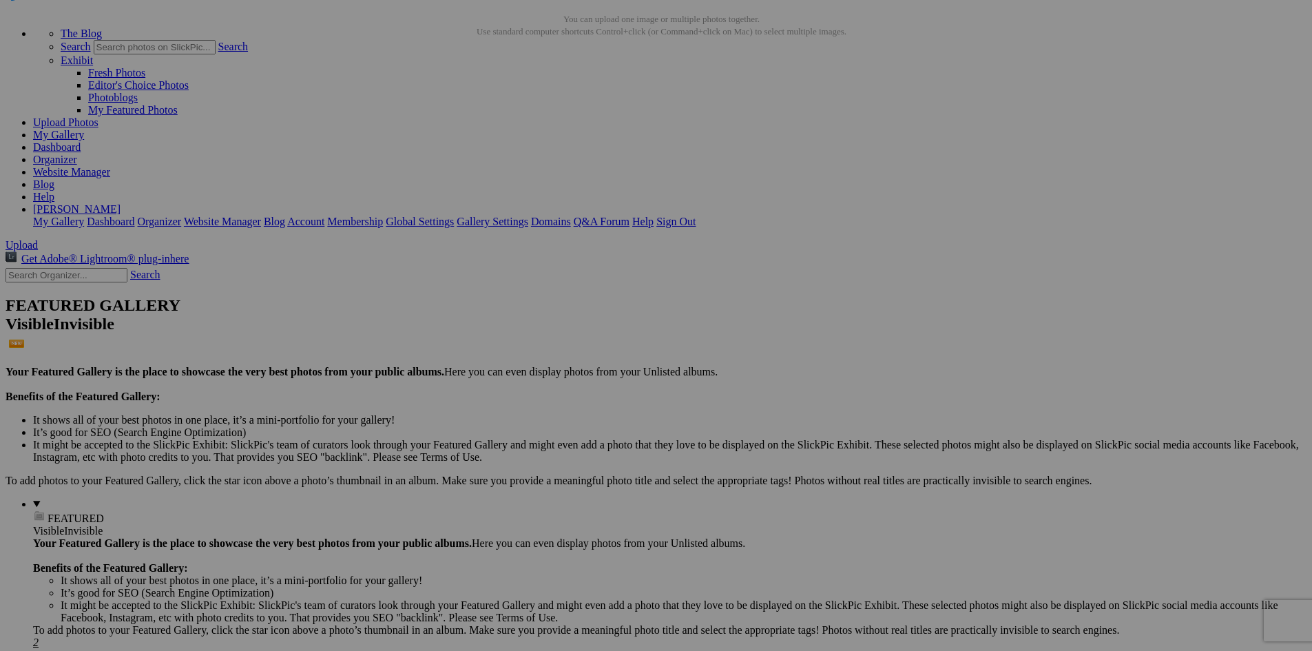
drag, startPoint x: 786, startPoint y: 392, endPoint x: 700, endPoint y: 386, distance: 85.6
paste input "We enjoyed a gourmet expeience under a tent at the Ketch 22 Kafe Foortruck"
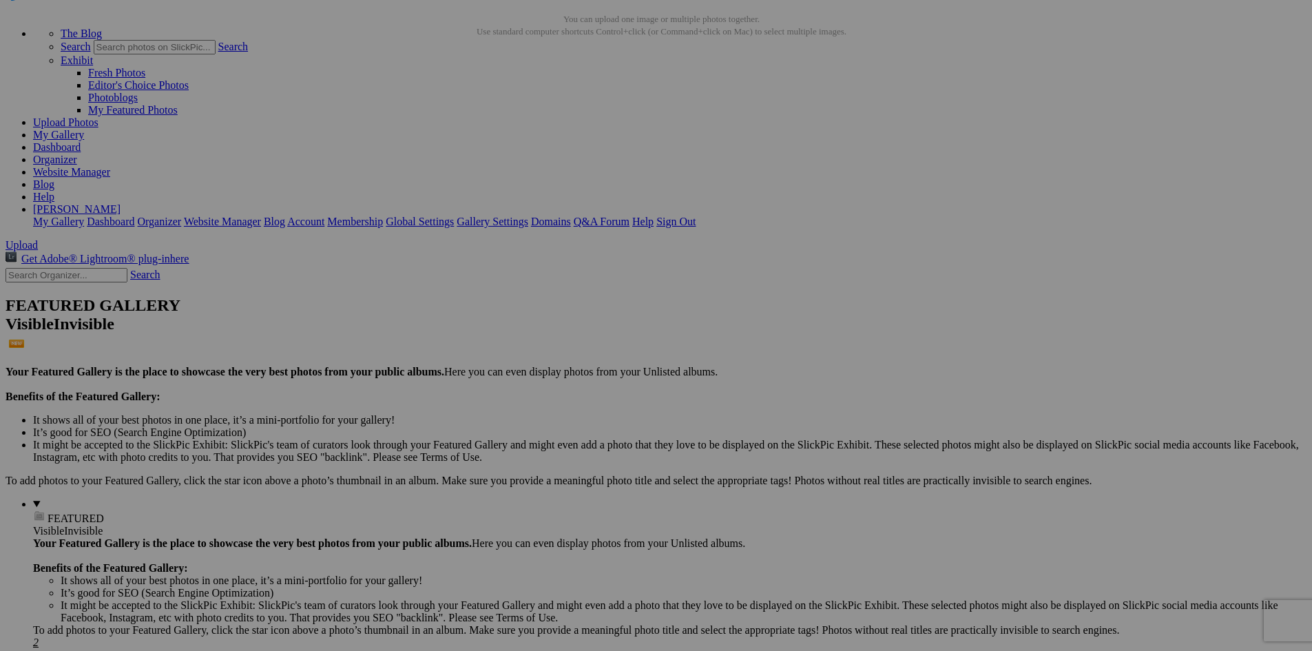
type input "We enjoyed a gourmet expeience under a tent at the Ketch 22 Kafe Foordruck"
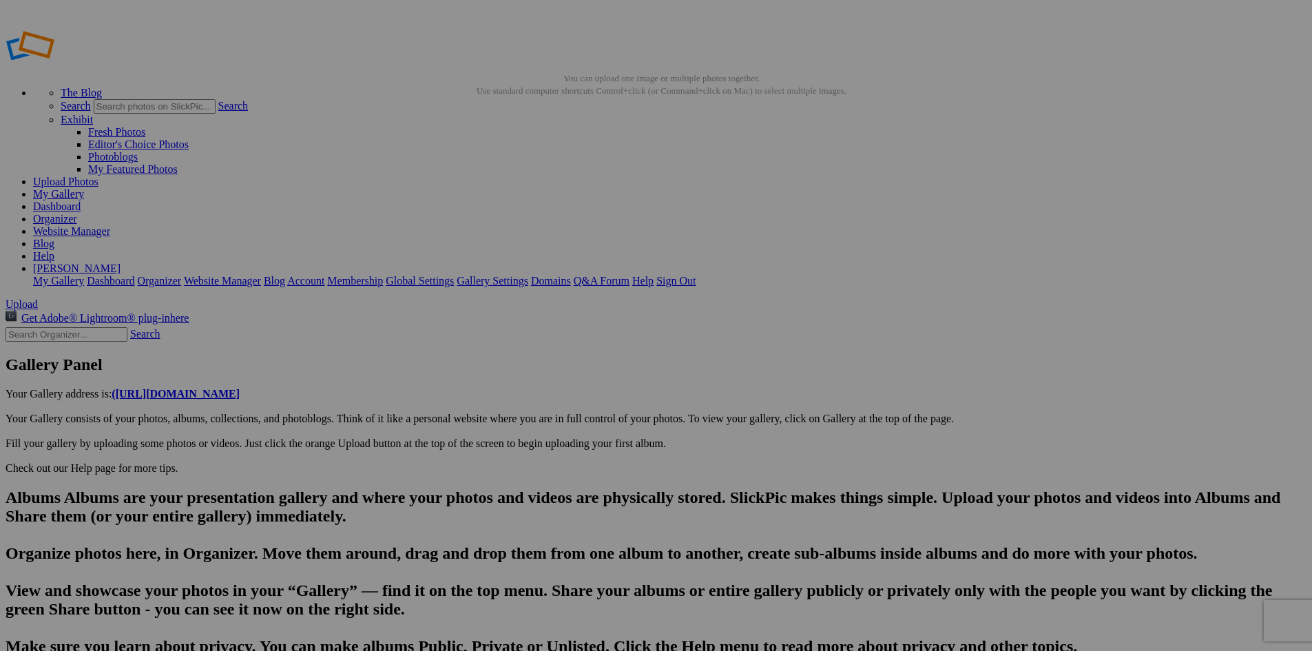
type input "We enjoyed a gourmet expeience under a tent at the Ketch 22 Kafe Foordruck"
type textarea "Enter here..."
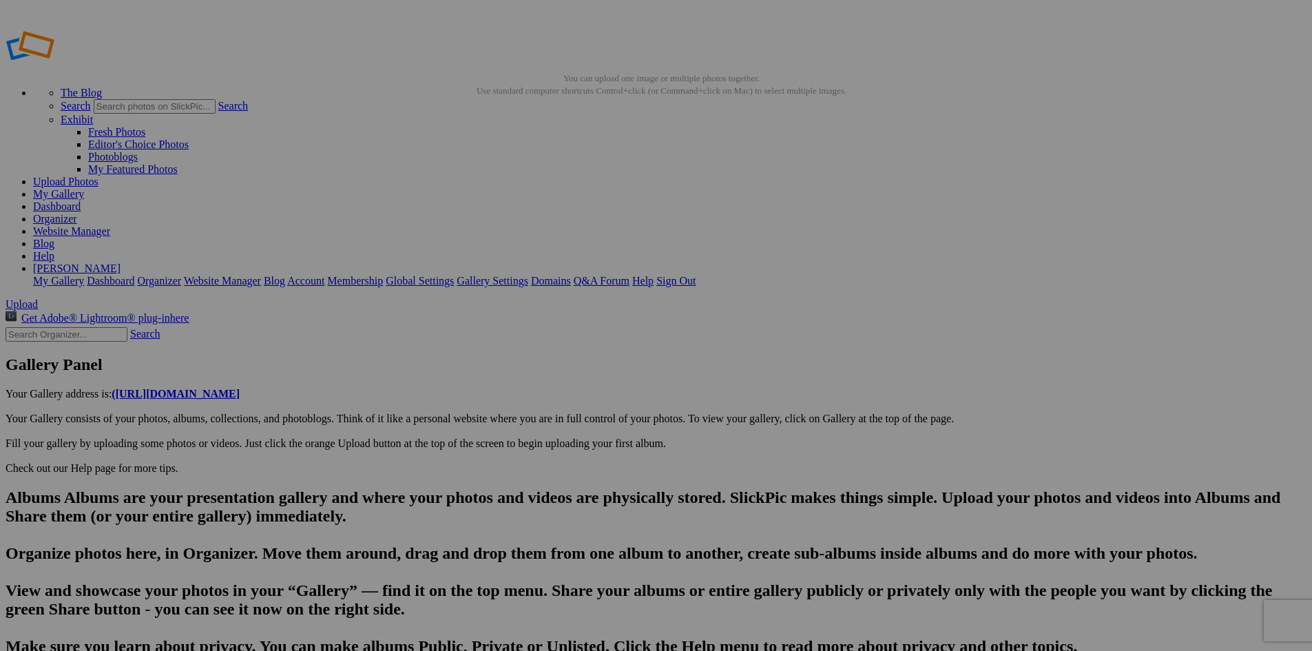
type input "20250813_150700"
drag, startPoint x: 469, startPoint y: 616, endPoint x: 353, endPoint y: 615, distance: 116.4
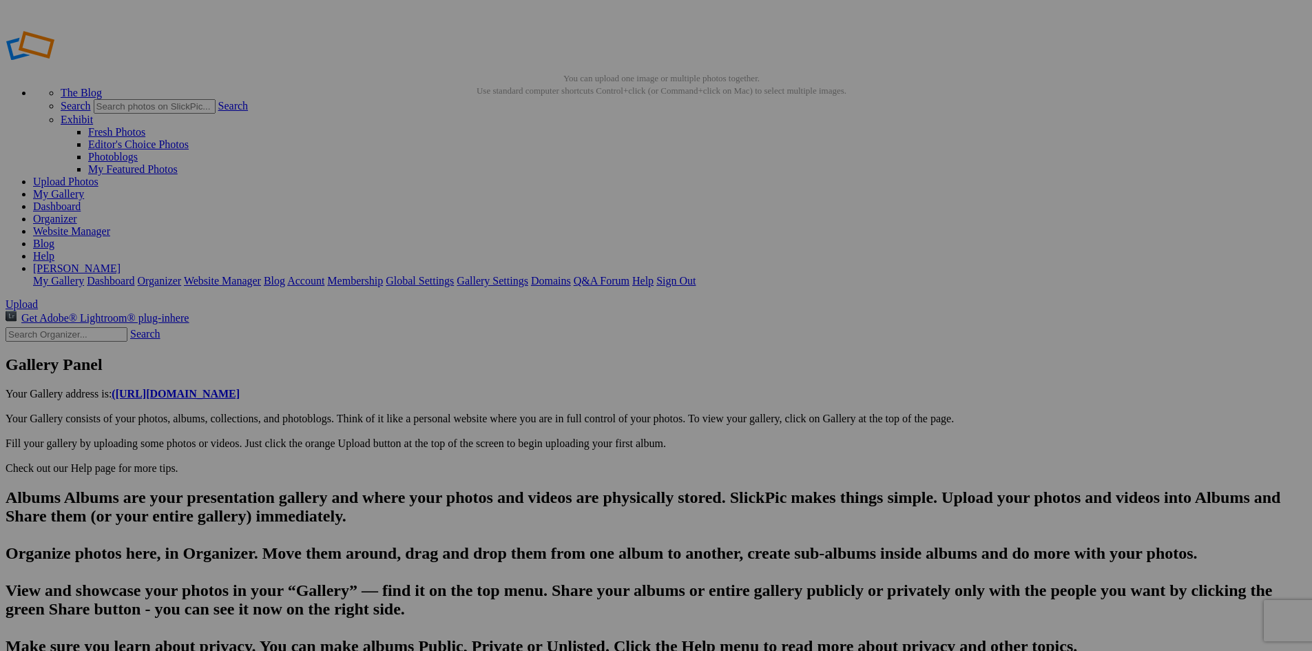
type input "[GEOGRAPHIC_DATA][PERSON_NAME] is a Nature preserve and is a large part of Arca…"
type textarea "[GEOGRAPHIC_DATA] is in northwestern [GEOGRAPHIC_DATA] and is bordered to the w…"
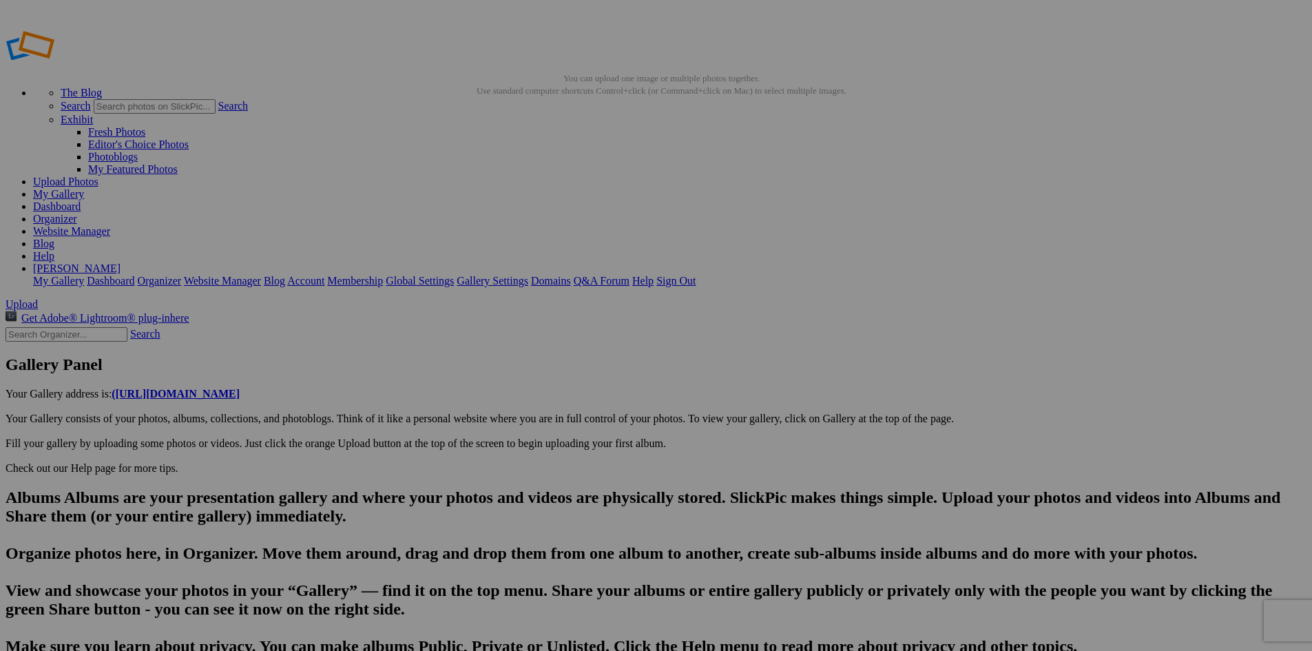
type input "20250813_153914"
type textarea "Enter here..."
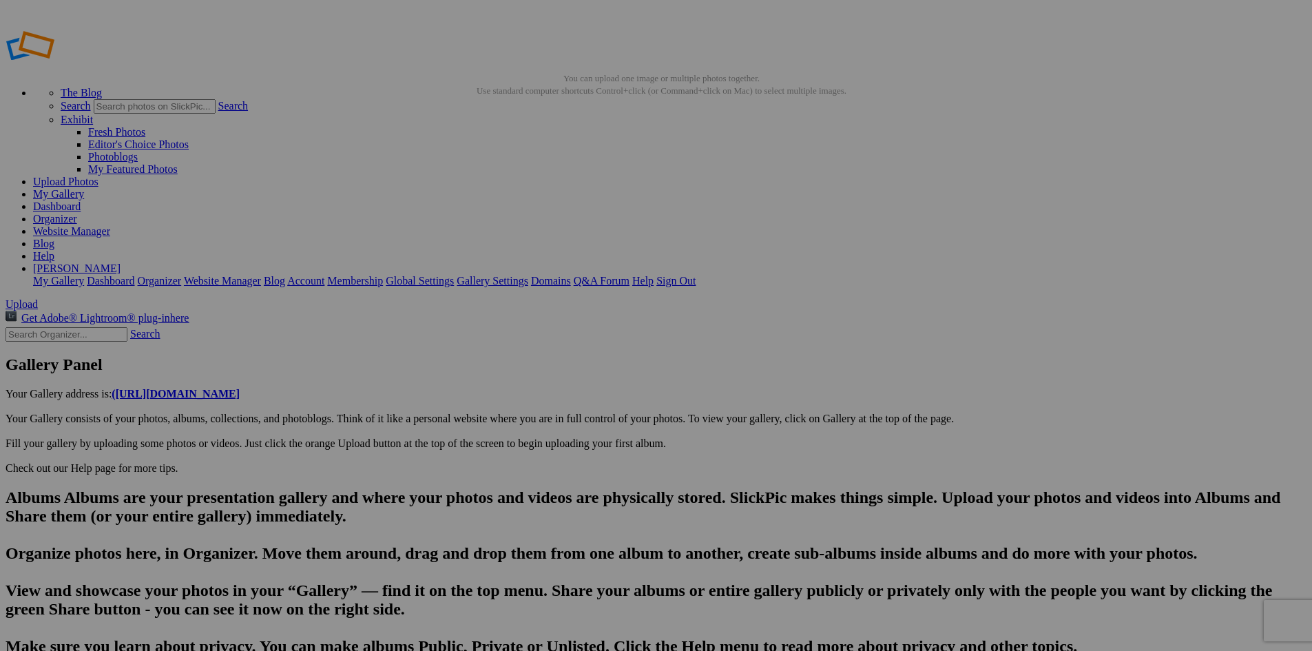
type input "[GEOGRAPHIC_DATA][PERSON_NAME] is a Nature preserve and is a large part of Arca…"
type textarea "[GEOGRAPHIC_DATA] is in northwestern [GEOGRAPHIC_DATA] and is bordered to the w…"
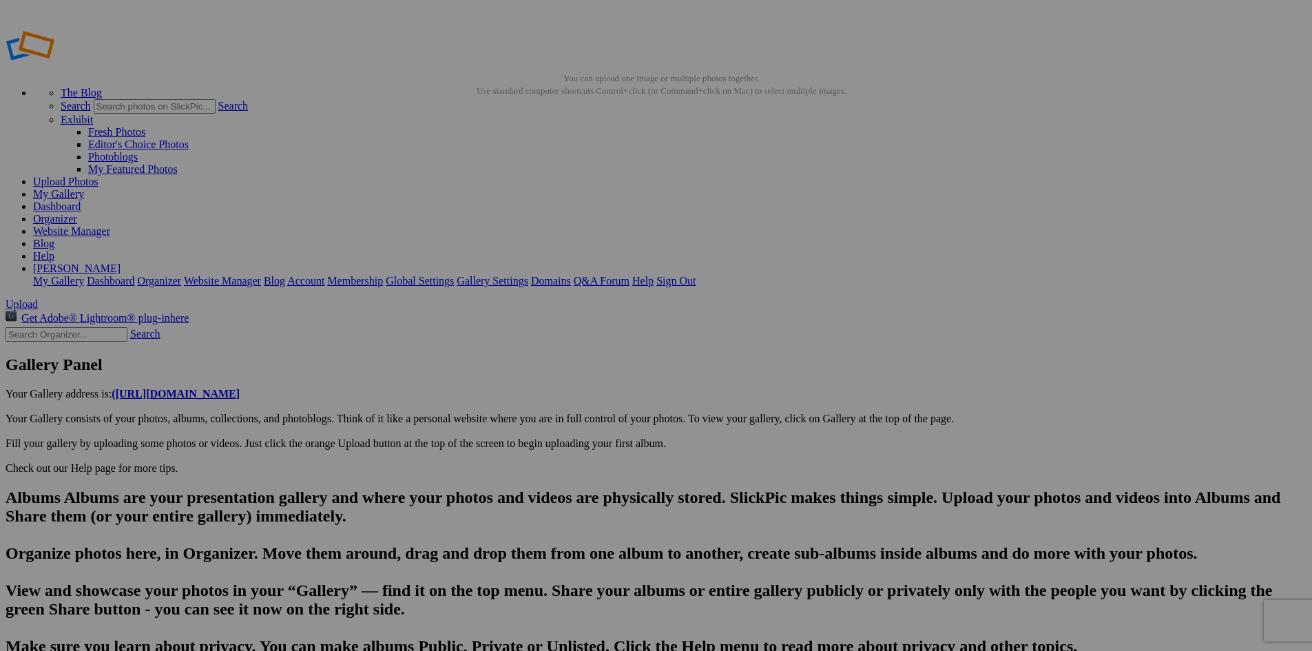
type input "A Classic 1970s Ford Pick up advertising [PERSON_NAME][GEOGRAPHIC_DATA], a new …"
type textarea "Enter here..."
type input "[GEOGRAPHIC_DATA][PERSON_NAME] is a Nature preserve and is a large part of Arca…"
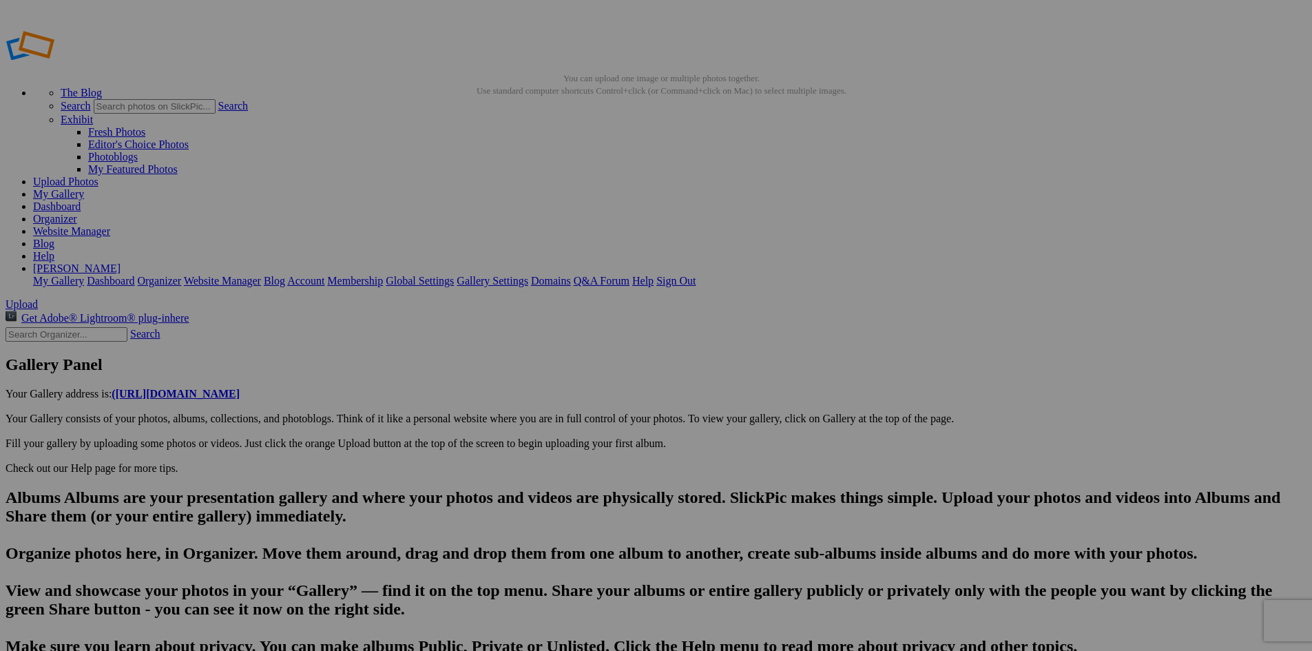
type textarea "[GEOGRAPHIC_DATA] is in northwestern [GEOGRAPHIC_DATA] and is bordered to the w…"
type input "A Classic 1970s Ford Pick up advertising [PERSON_NAME][GEOGRAPHIC_DATA], a new …"
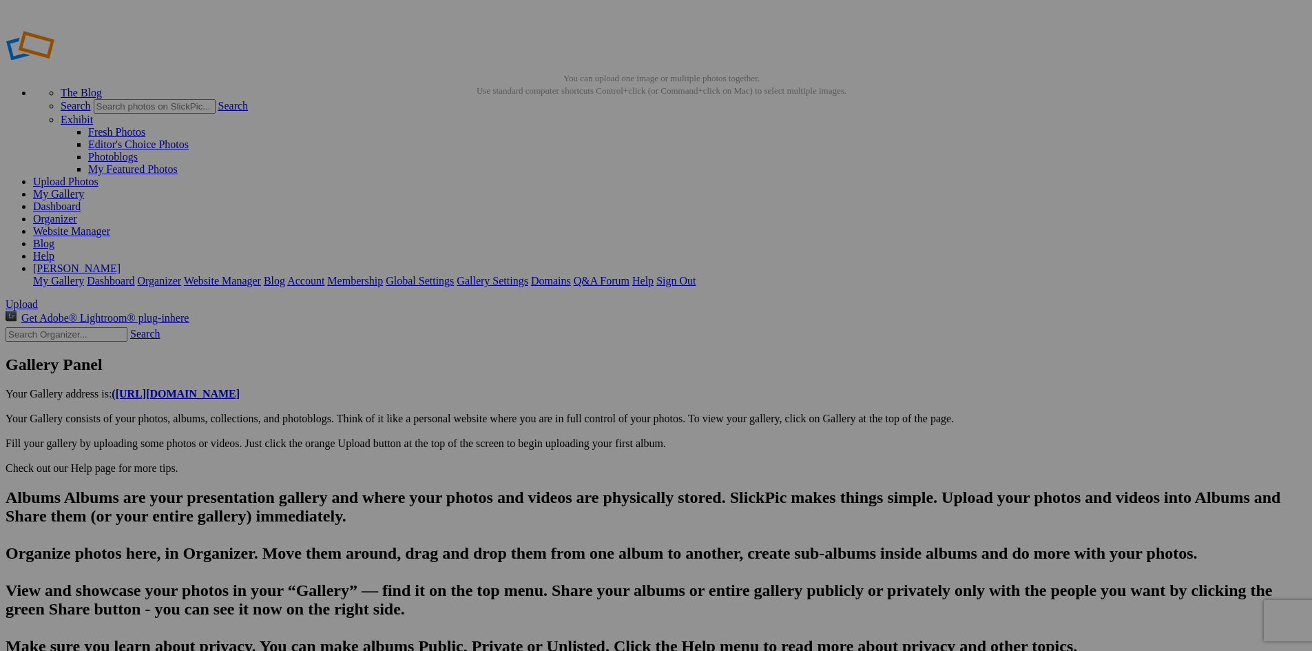
type textarea "Enter here..."
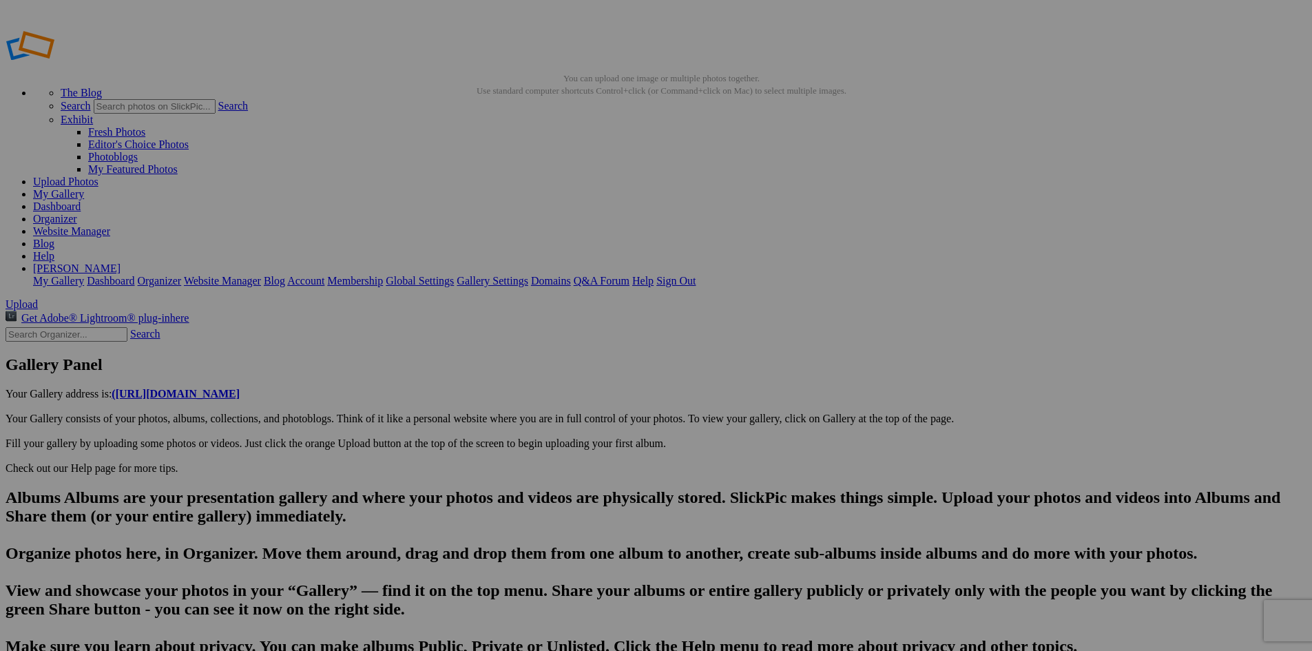
type input "[GEOGRAPHIC_DATA][PERSON_NAME] is a Nature preserve and is a large part of Arca…"
type textarea "[GEOGRAPHIC_DATA] is in northwestern [GEOGRAPHIC_DATA] and is bordered to the w…"
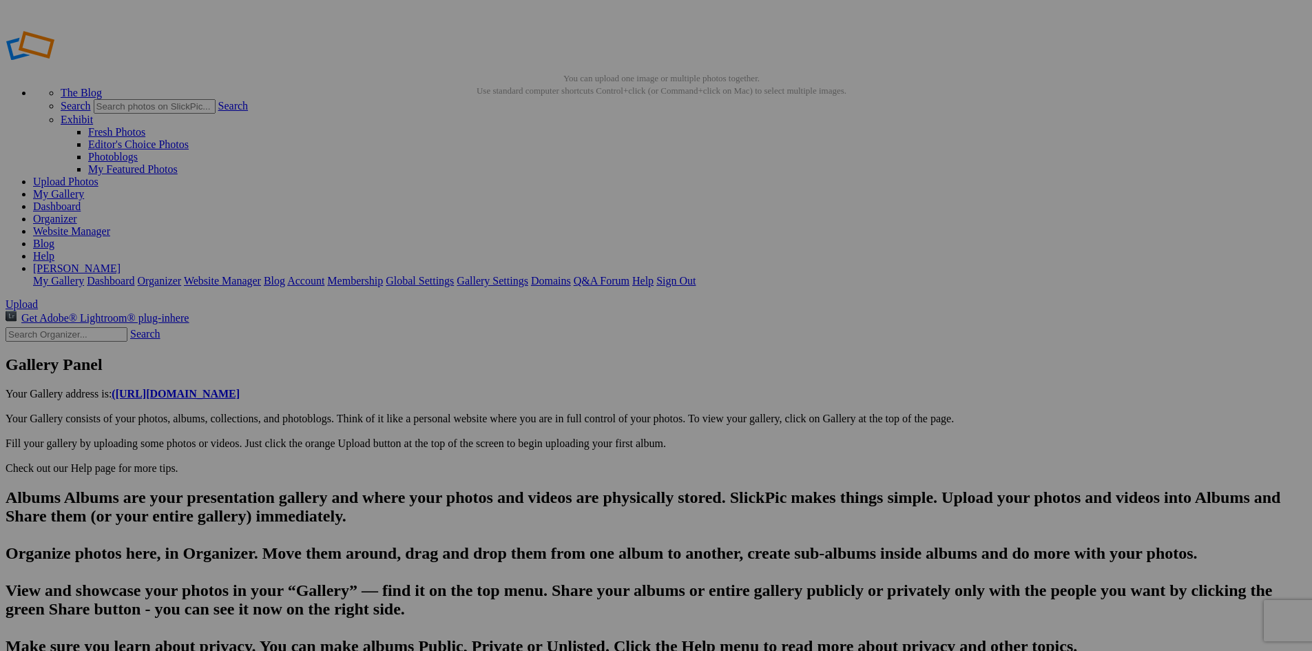
type input "20250813_153914"
type textarea "Enter here..."
drag, startPoint x: 467, startPoint y: 616, endPoint x: 418, endPoint y: 616, distance: 48.9
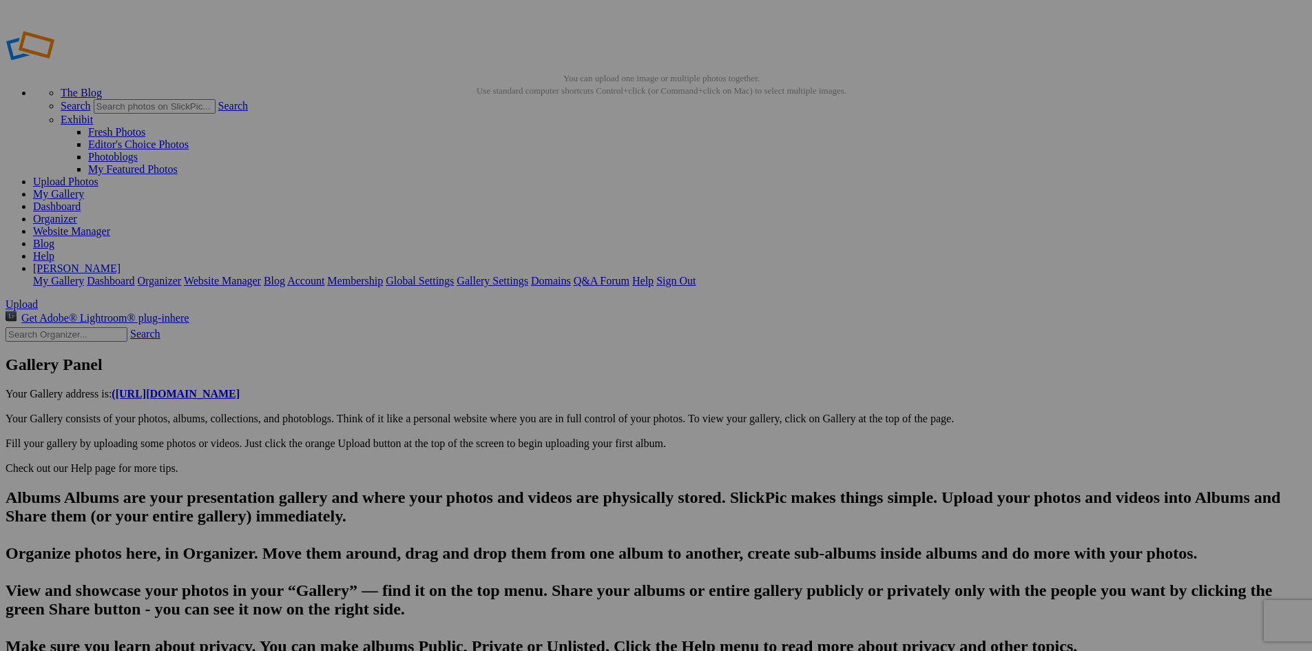
type input "2"
type input "20250813_153943"
drag, startPoint x: 475, startPoint y: 616, endPoint x: 382, endPoint y: 612, distance: 92.4
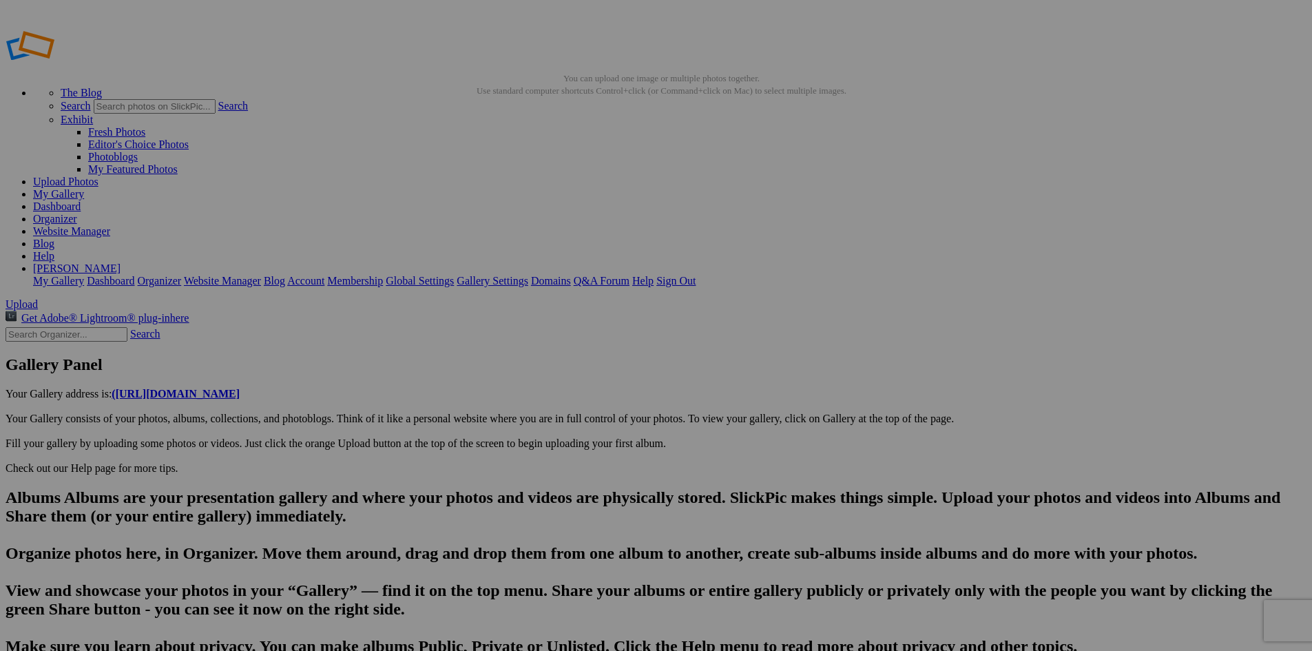
type input "20250813_155751"
drag, startPoint x: 472, startPoint y: 619, endPoint x: 382, endPoint y: 621, distance: 90.2
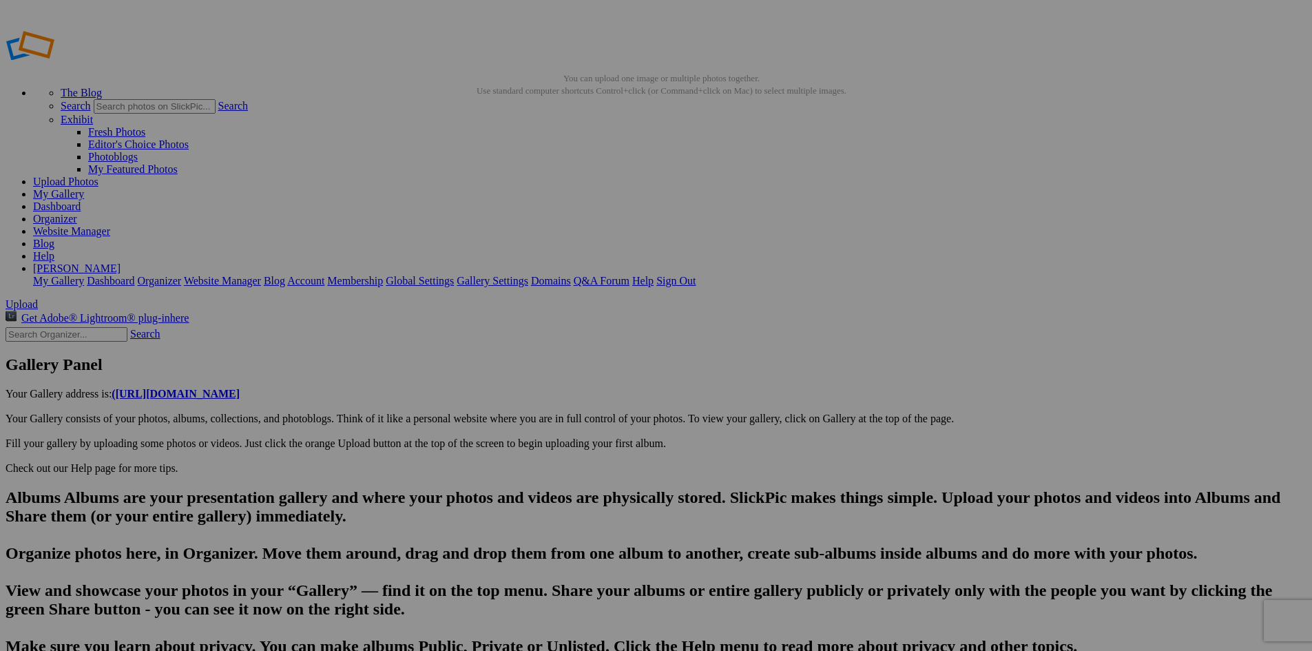
drag, startPoint x: 649, startPoint y: 618, endPoint x: 917, endPoint y: 630, distance: 268.2
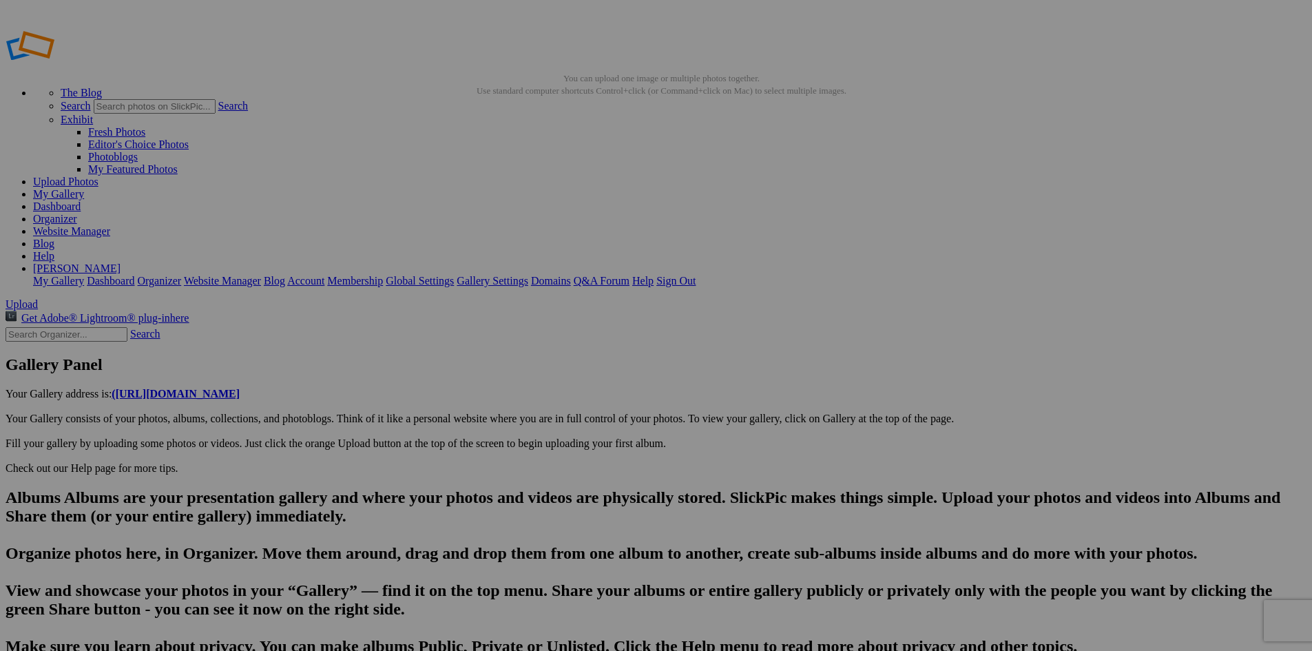
type input "20250813_170430"
drag, startPoint x: 479, startPoint y: 623, endPoint x: 329, endPoint y: 618, distance: 150.9
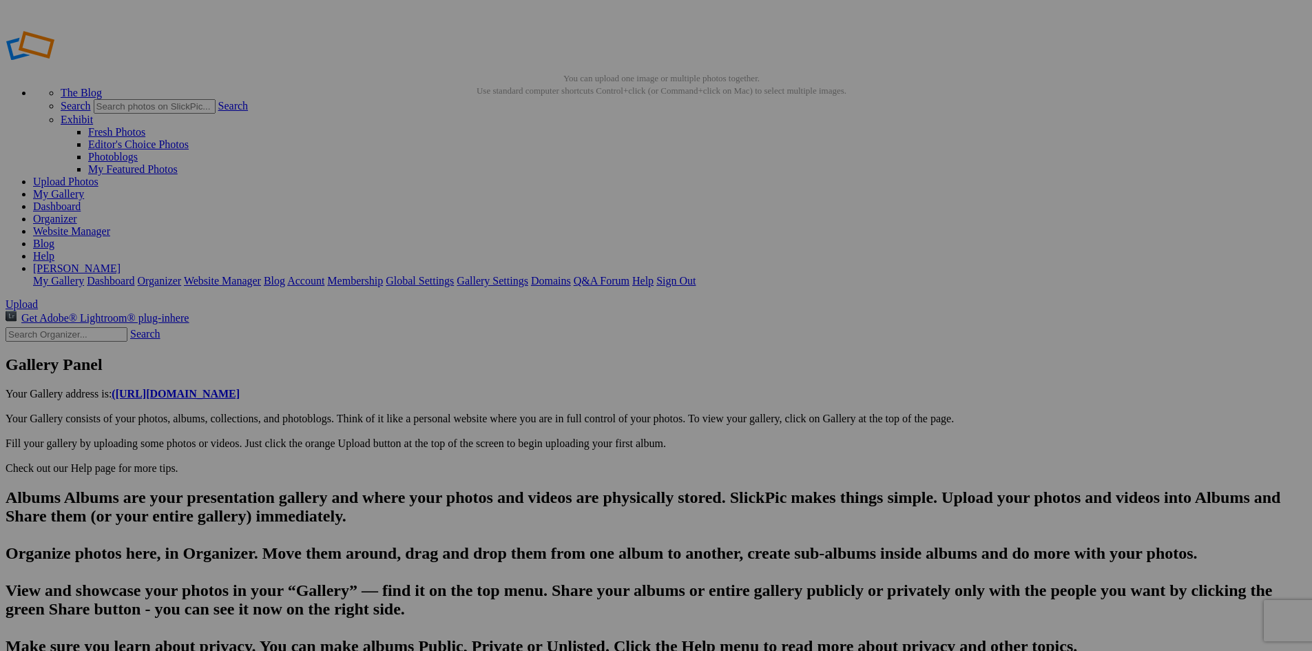
type input "20250813_170453"
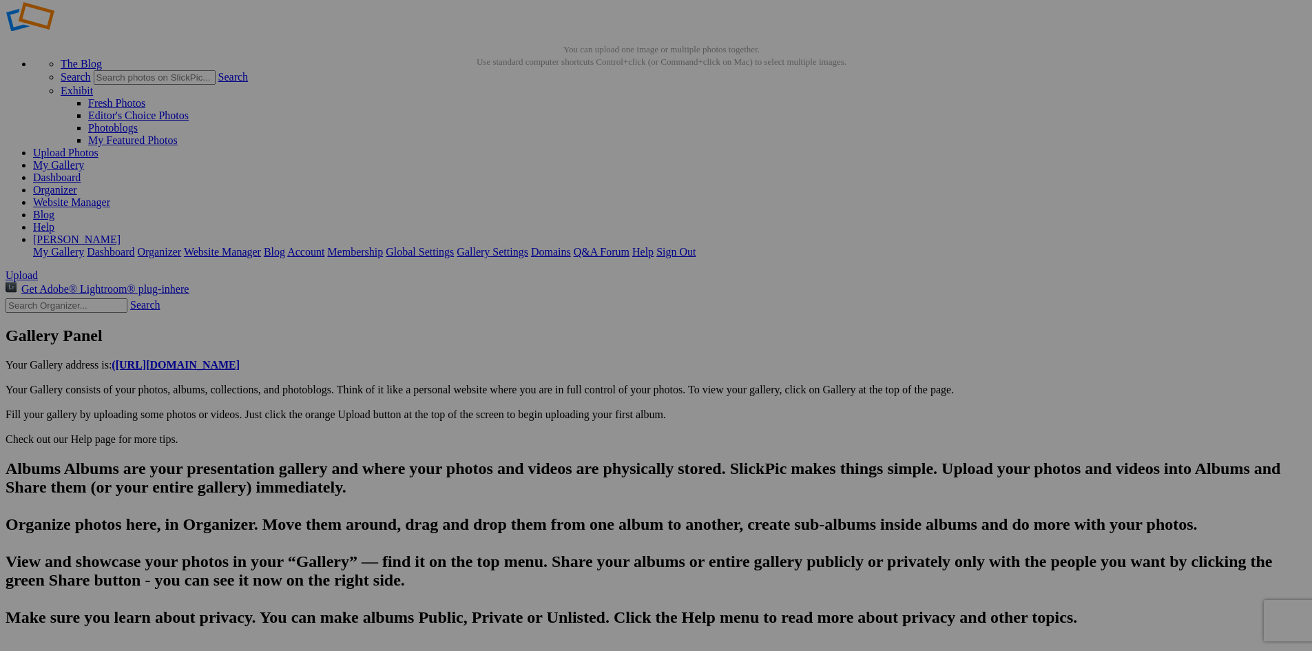
drag, startPoint x: 586, startPoint y: 632, endPoint x: 450, endPoint y: 641, distance: 136.7
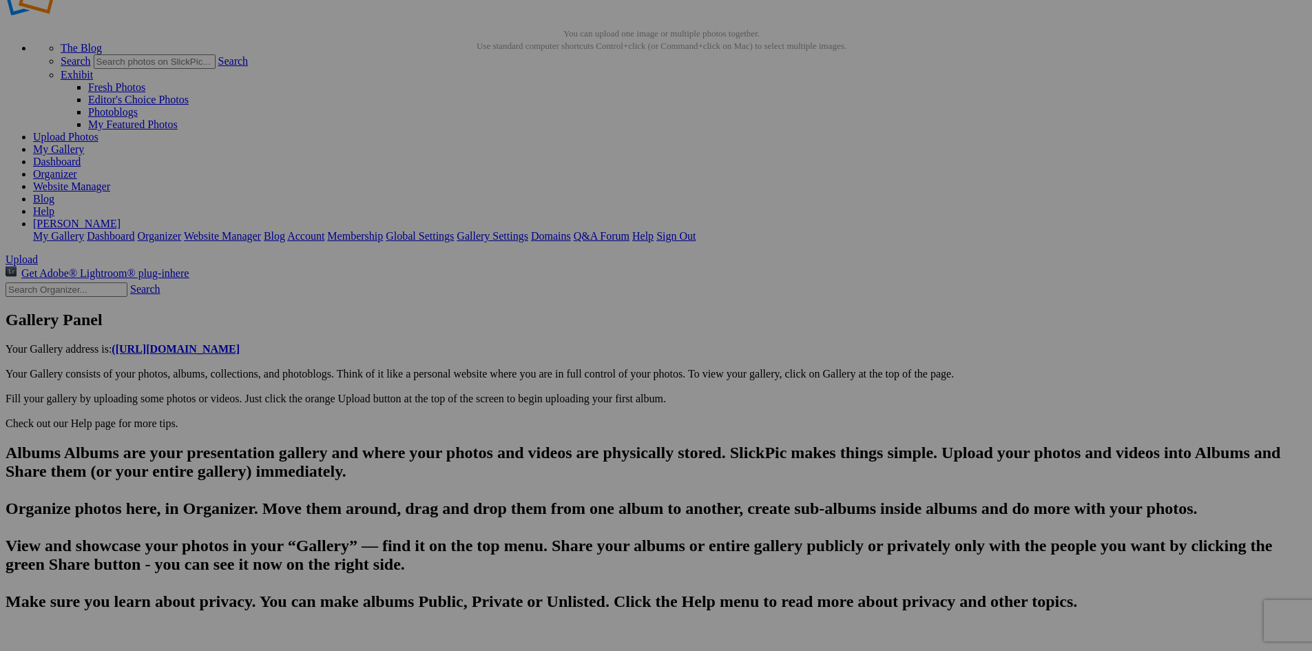
scroll to position [0, 0]
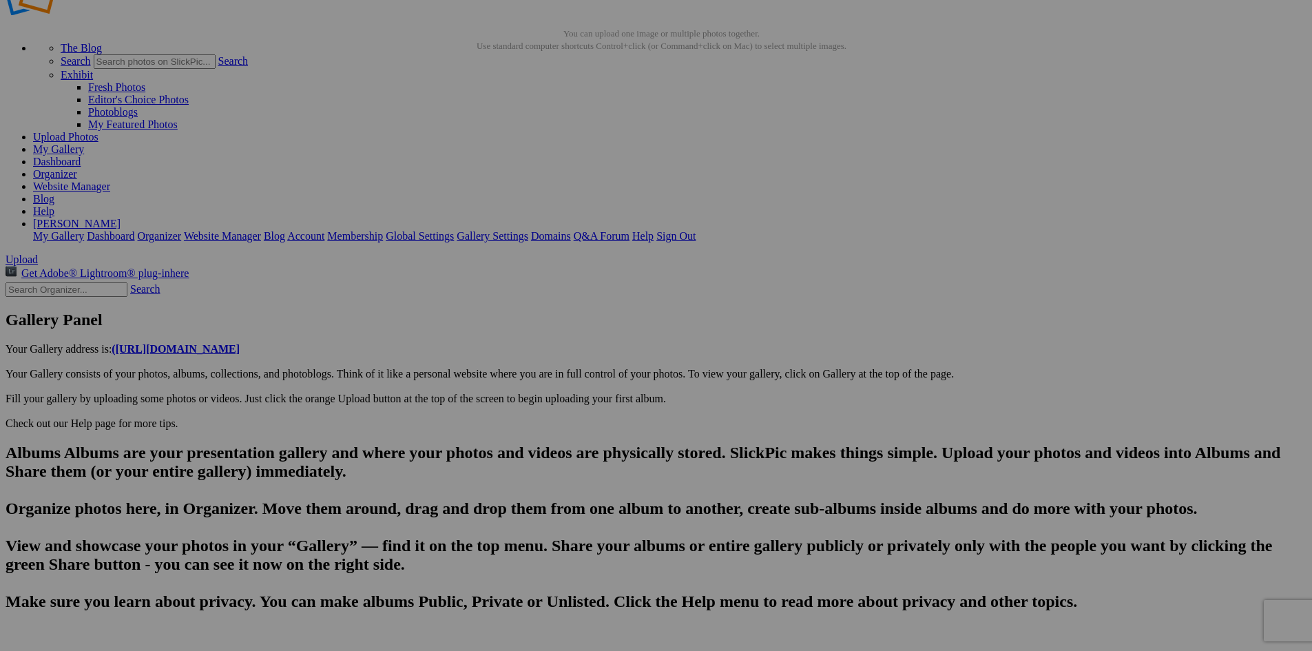
type input "20250813_170508"
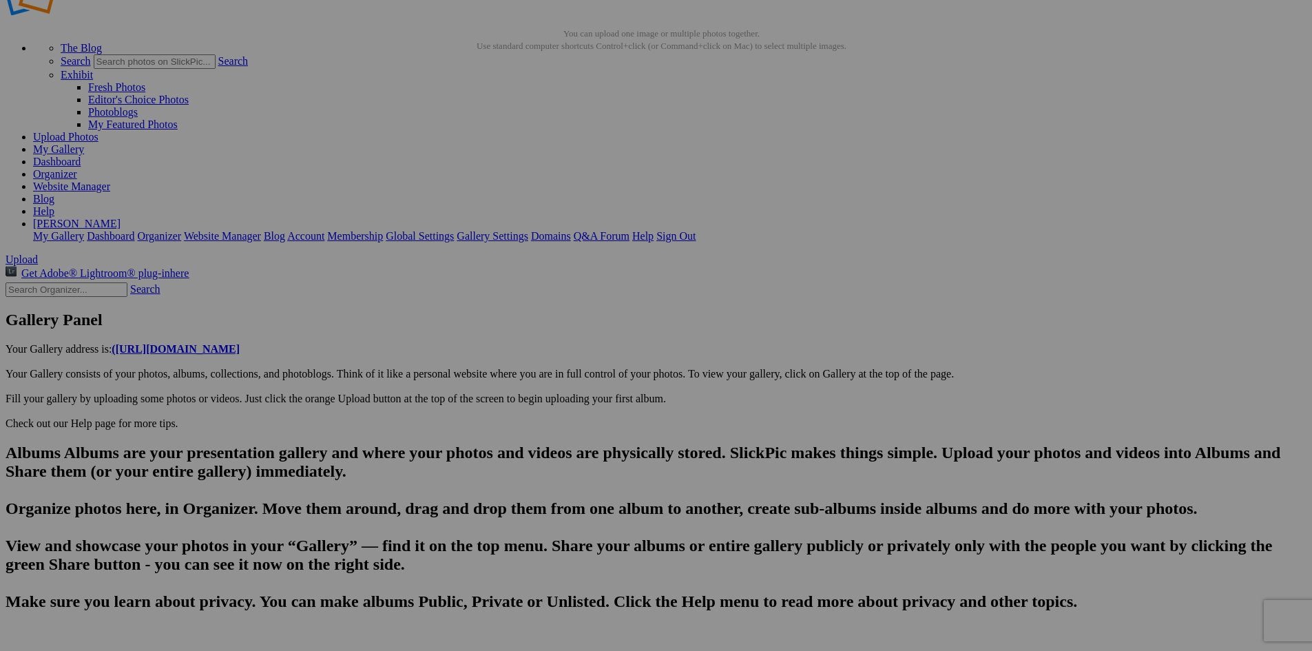
scroll to position [0, 275]
drag, startPoint x: 584, startPoint y: 590, endPoint x: 443, endPoint y: 579, distance: 141.7
type input "20250813_203127"
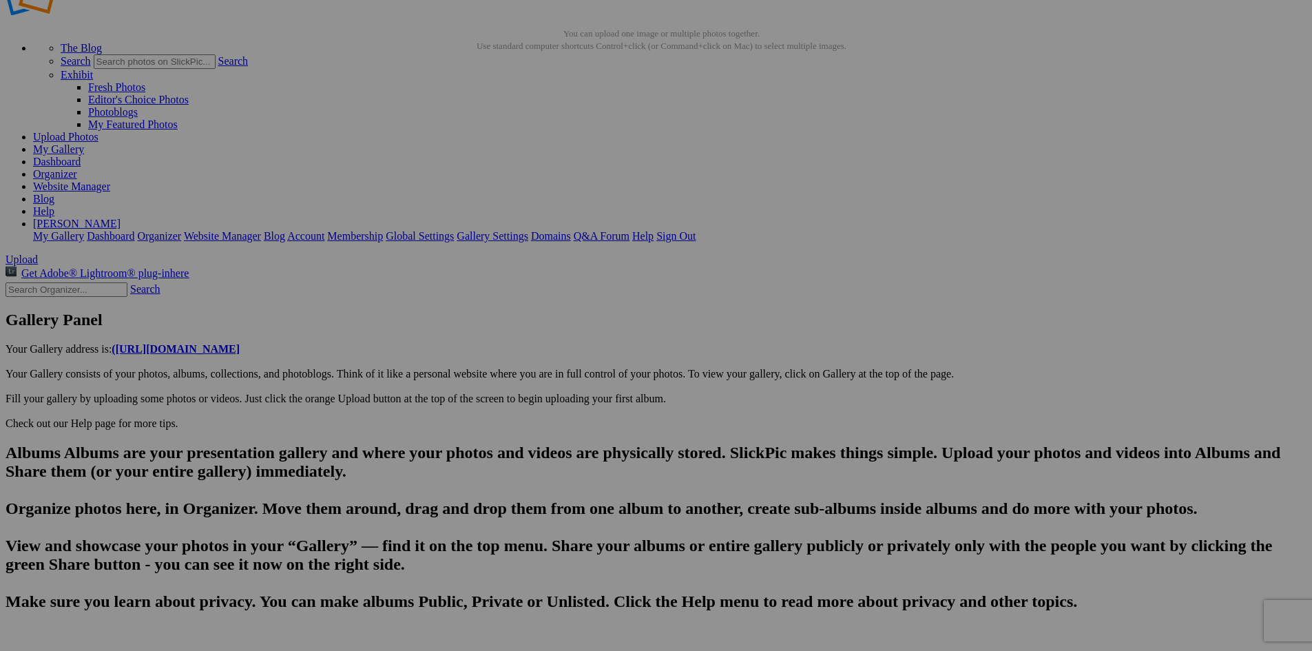
scroll to position [0, 315]
drag, startPoint x: 475, startPoint y: 572, endPoint x: 335, endPoint y: 572, distance: 139.8
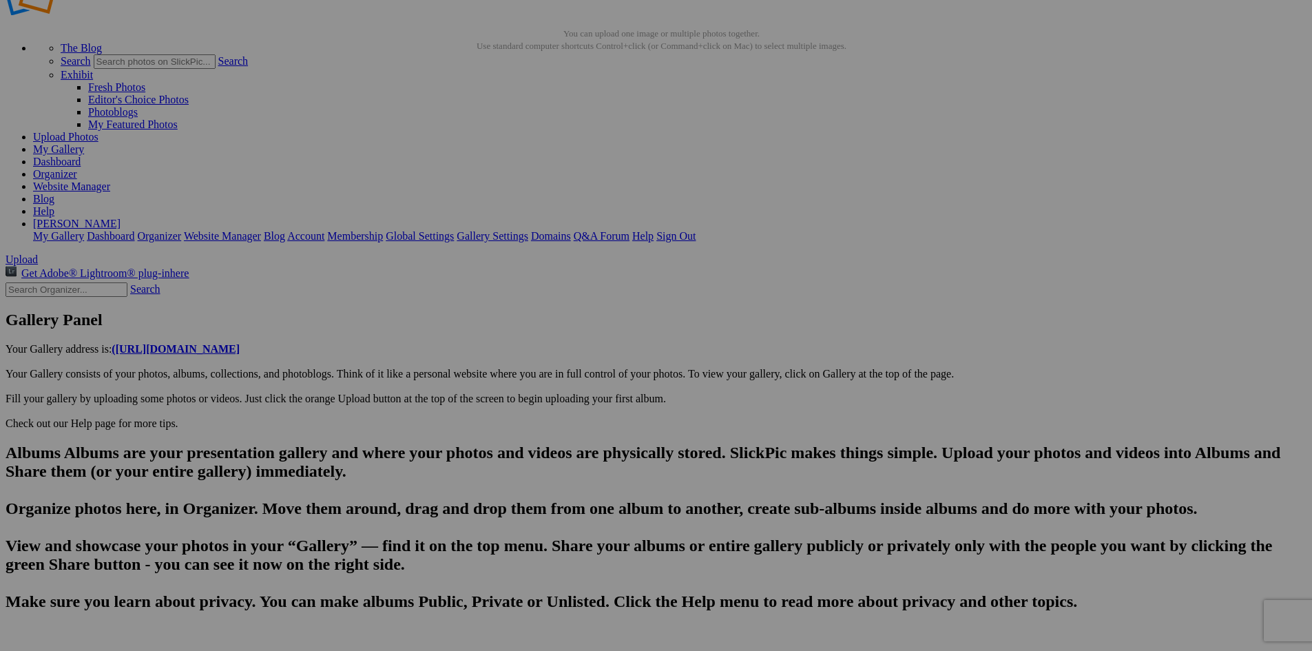
type input "20250813_170517"
drag, startPoint x: 475, startPoint y: 576, endPoint x: 333, endPoint y: 587, distance: 142.3
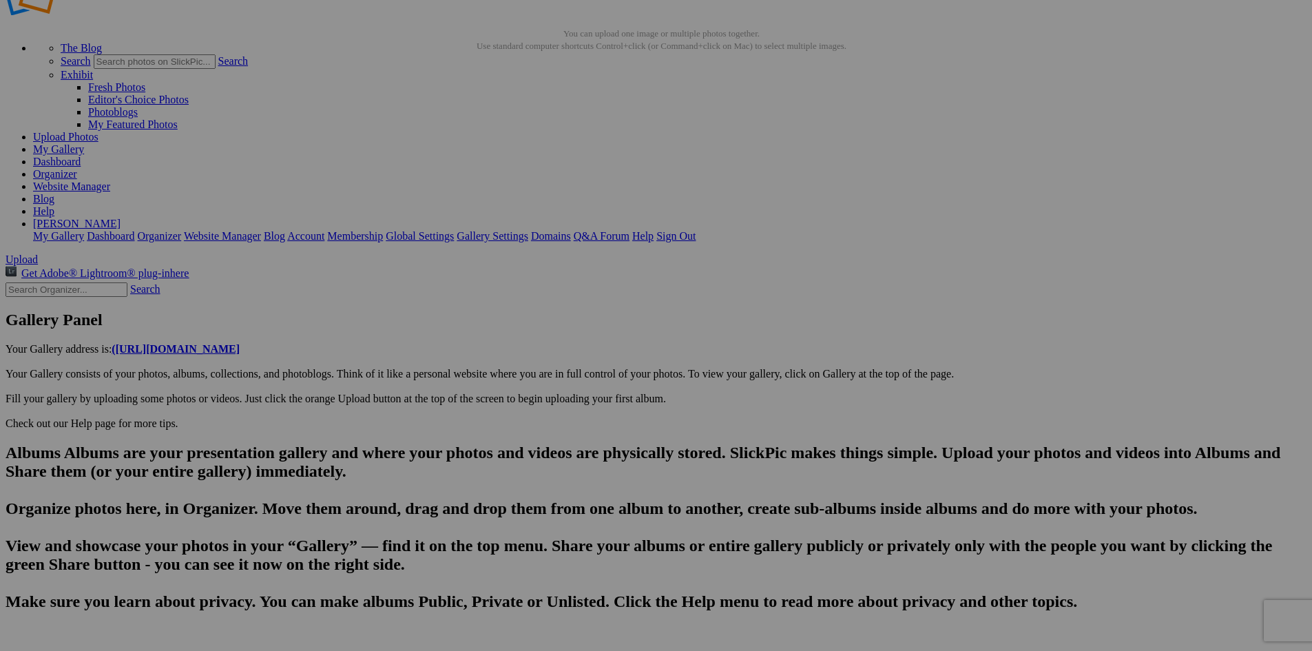
type input "20250813_170531"
drag, startPoint x: 470, startPoint y: 579, endPoint x: 300, endPoint y: 581, distance: 170.1
drag, startPoint x: 610, startPoint y: 574, endPoint x: 579, endPoint y: 579, distance: 31.4
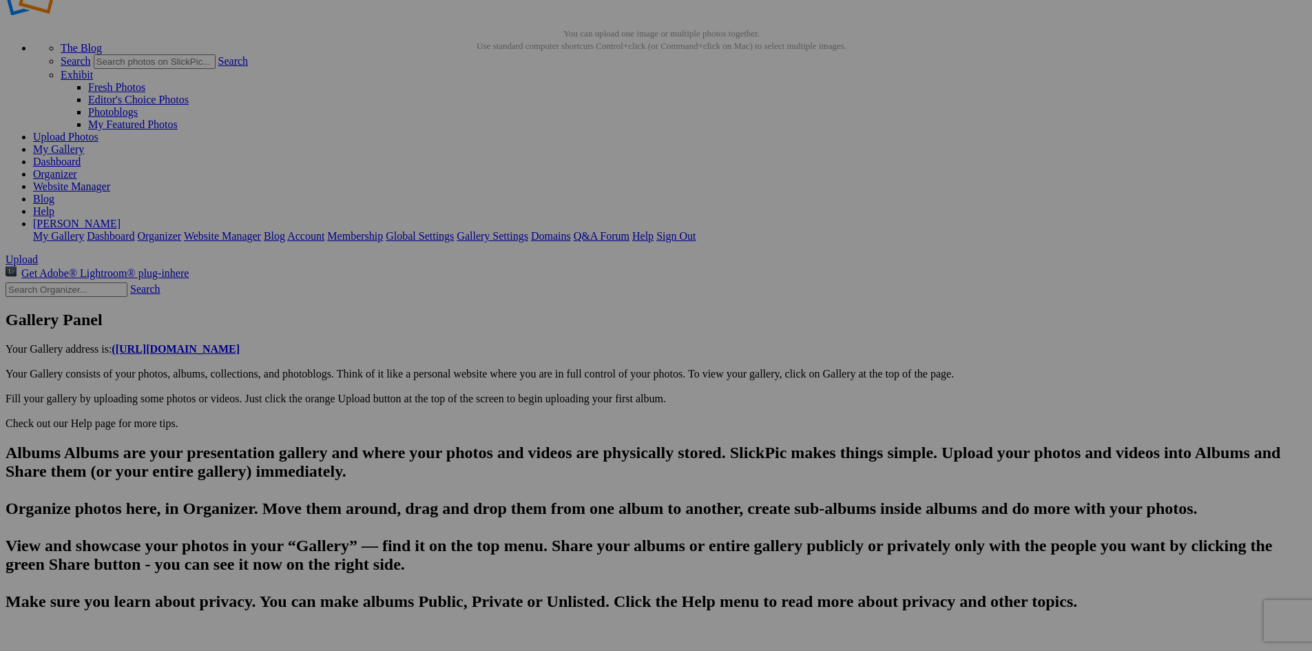
type input "20250813_182546"
drag, startPoint x: 472, startPoint y: 576, endPoint x: 356, endPoint y: 572, distance: 115.8
type input "Our dinner destination on Day 1-[GEOGRAPHIC_DATA]'s South Course clubhouse"
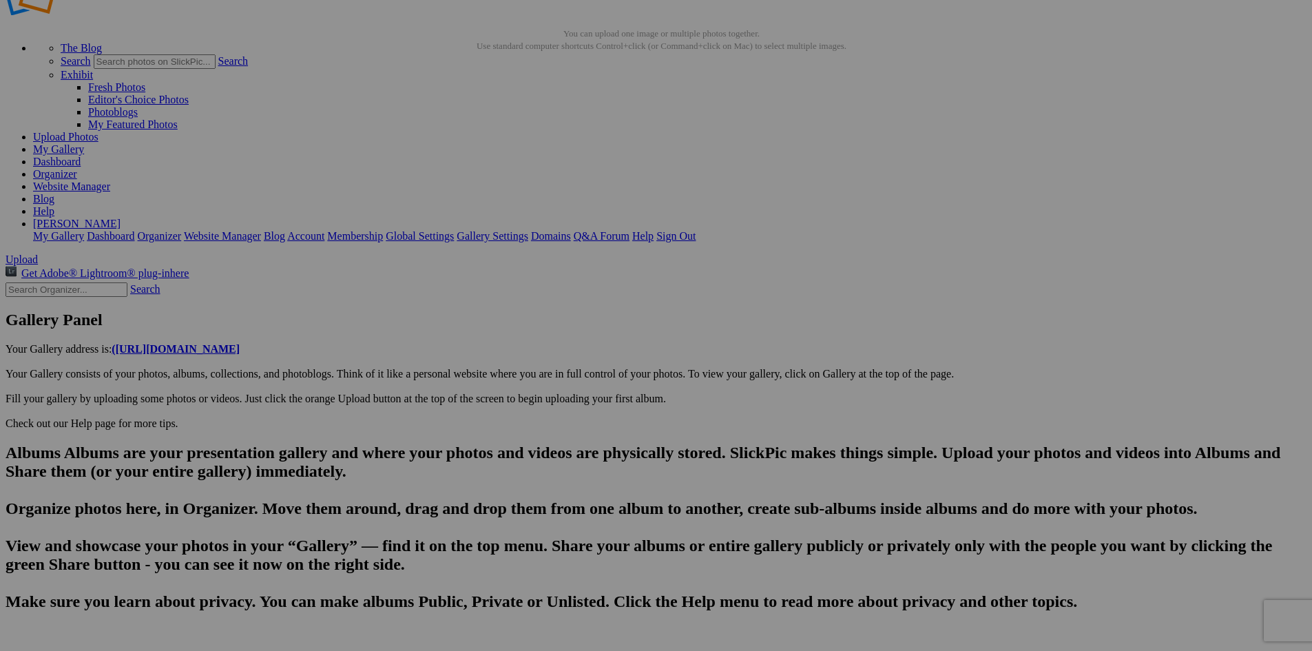
type textarea "My old pal [PERSON_NAME] made our reservation here. Sadly, he was unable to joi…"
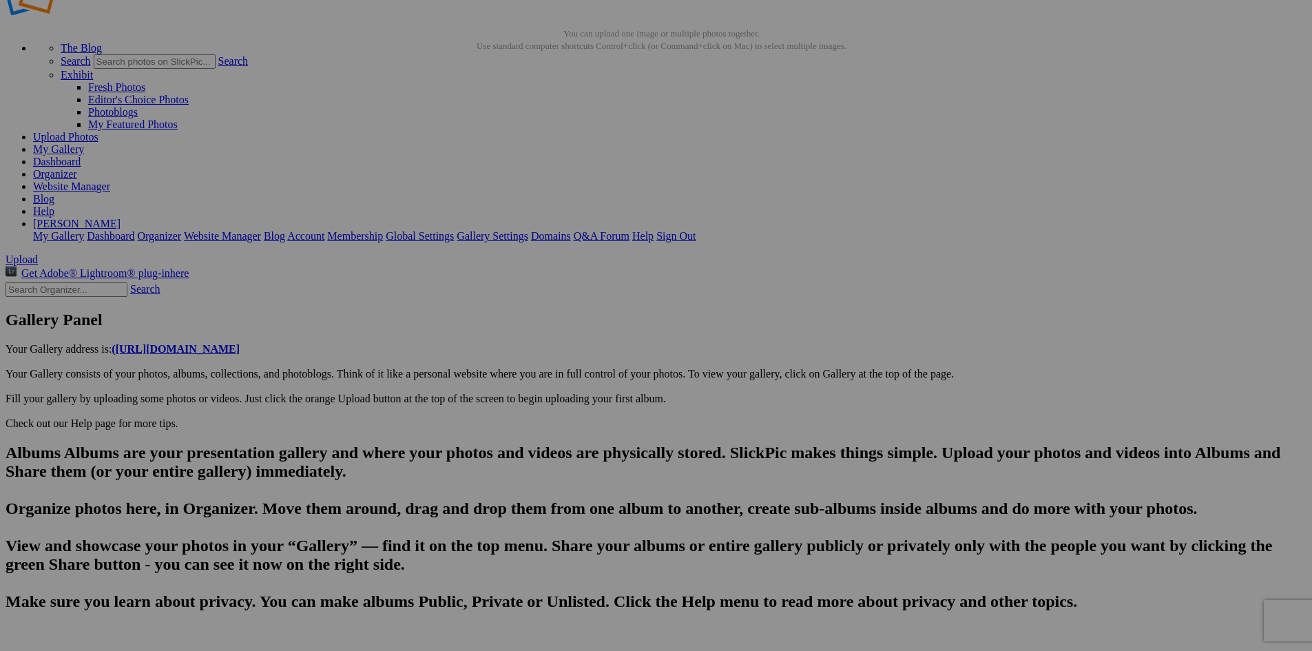
type input "20250813_182551"
type textarea "Enter here..."
drag, startPoint x: 472, startPoint y: 574, endPoint x: 353, endPoint y: 573, distance: 118.5
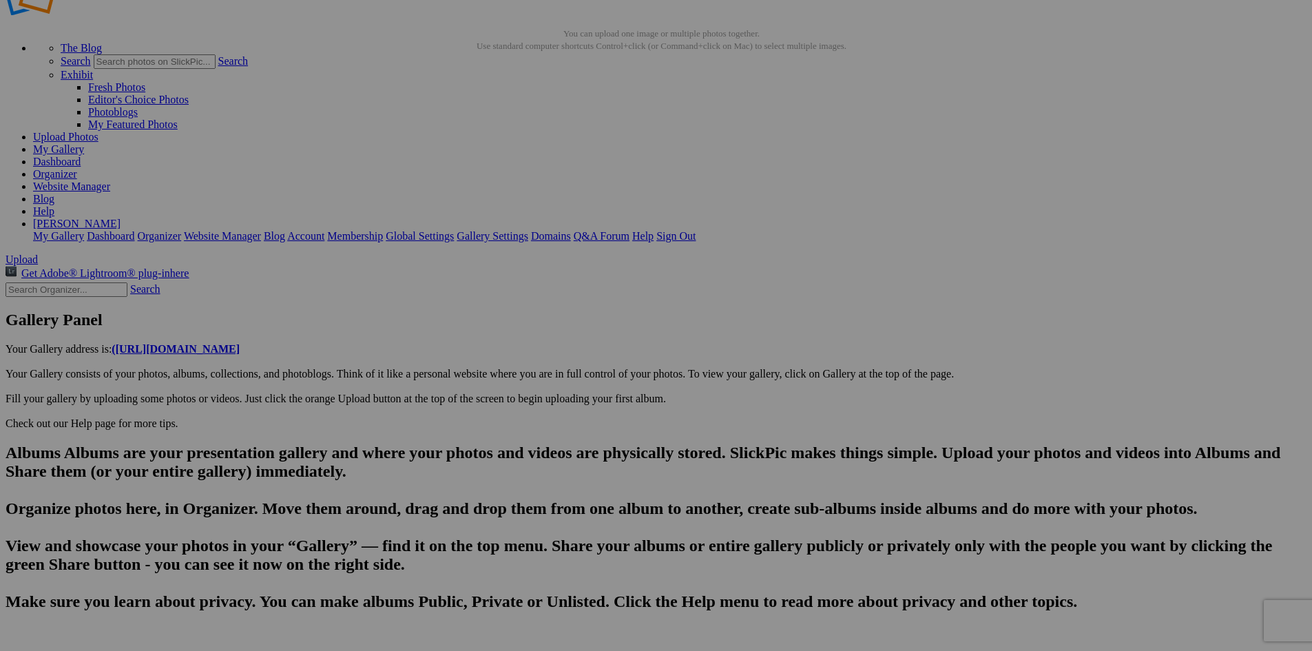
scroll to position [0, 519]
type input "20250813_195351"
drag, startPoint x: 583, startPoint y: 591, endPoint x: 506, endPoint y: 581, distance: 77.1
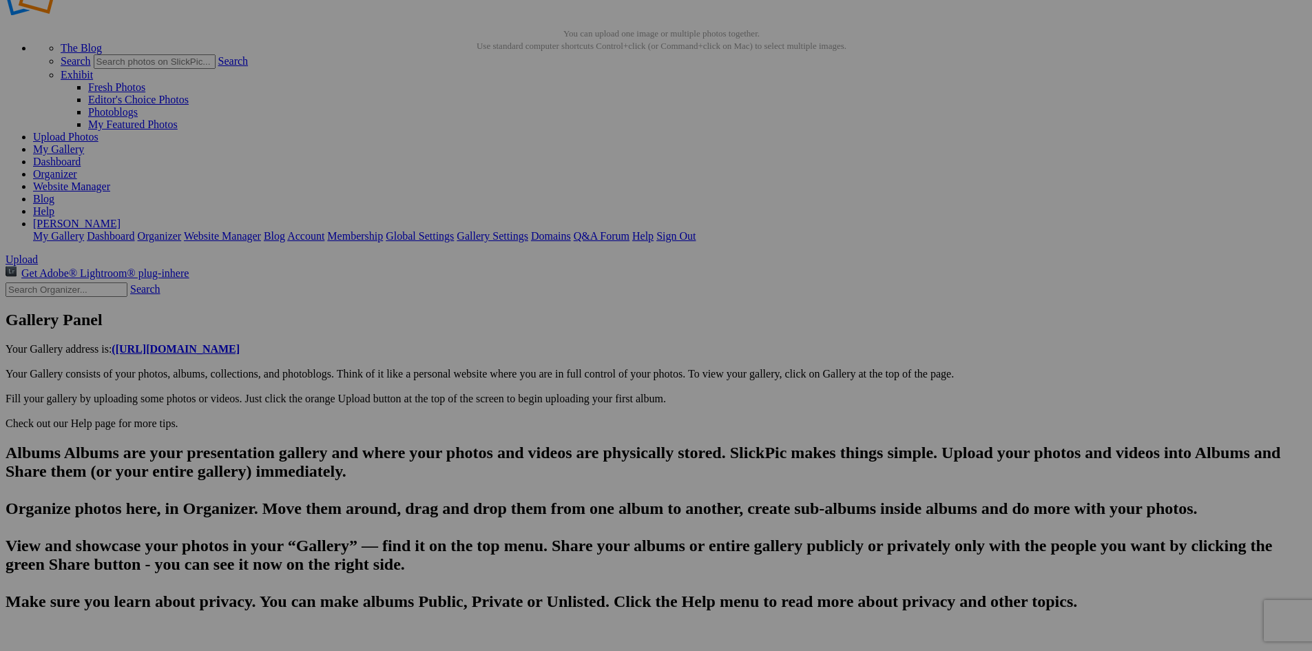
scroll to position [0, 559]
type input "20250813_201230"
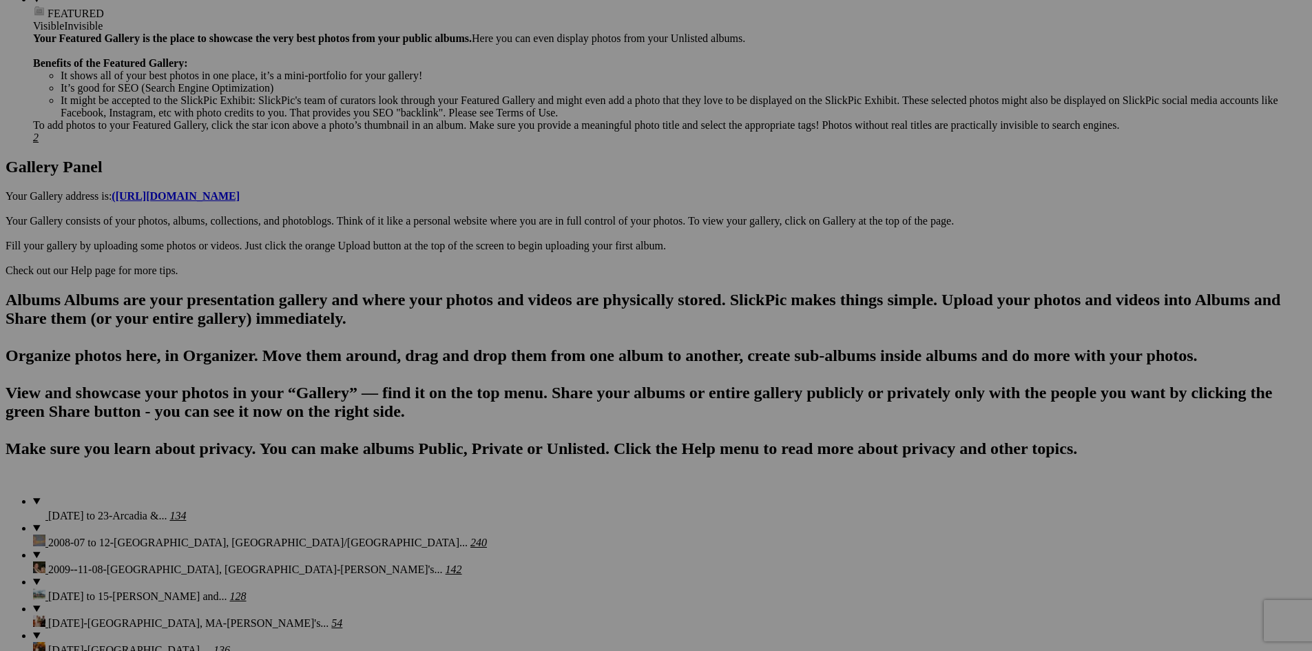
scroll to position [623, 0]
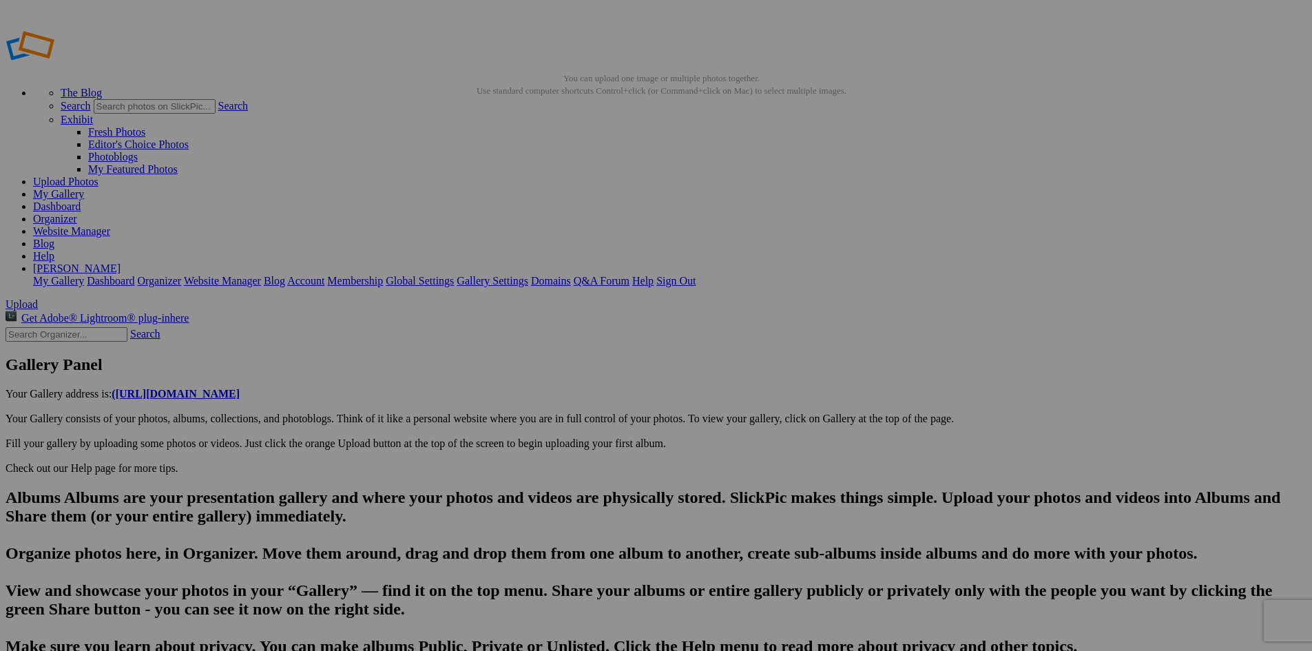
scroll to position [0, 519]
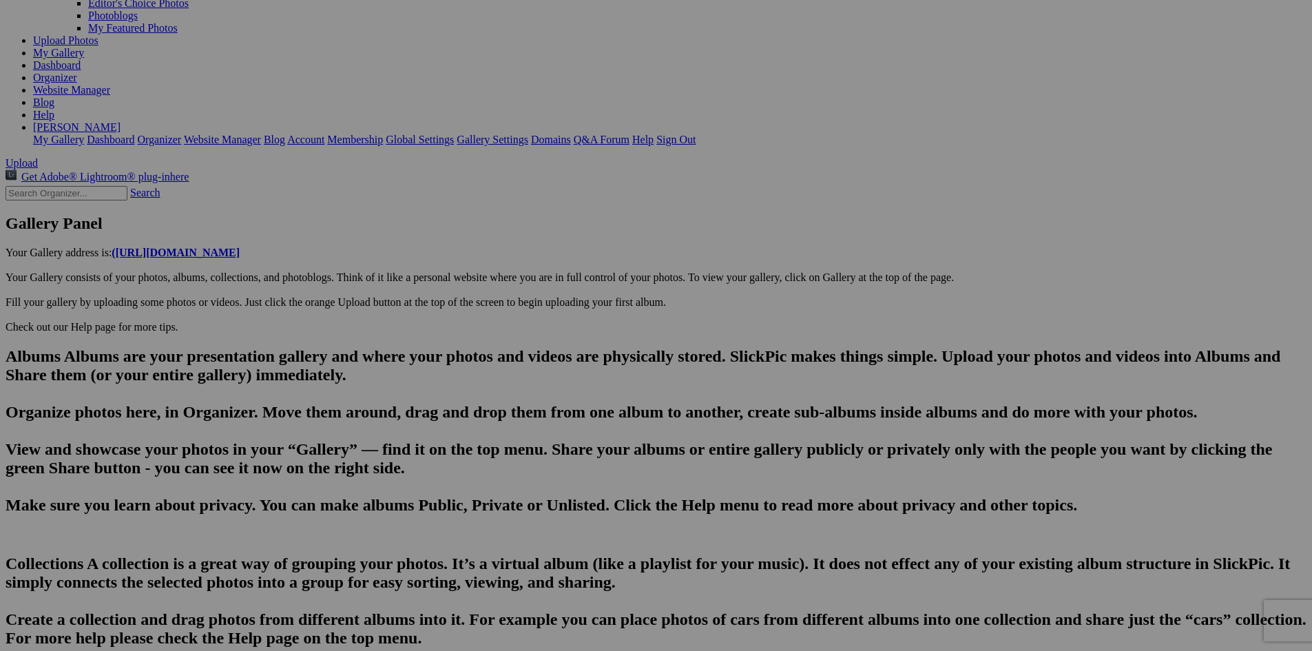
scroll to position [147, 0]
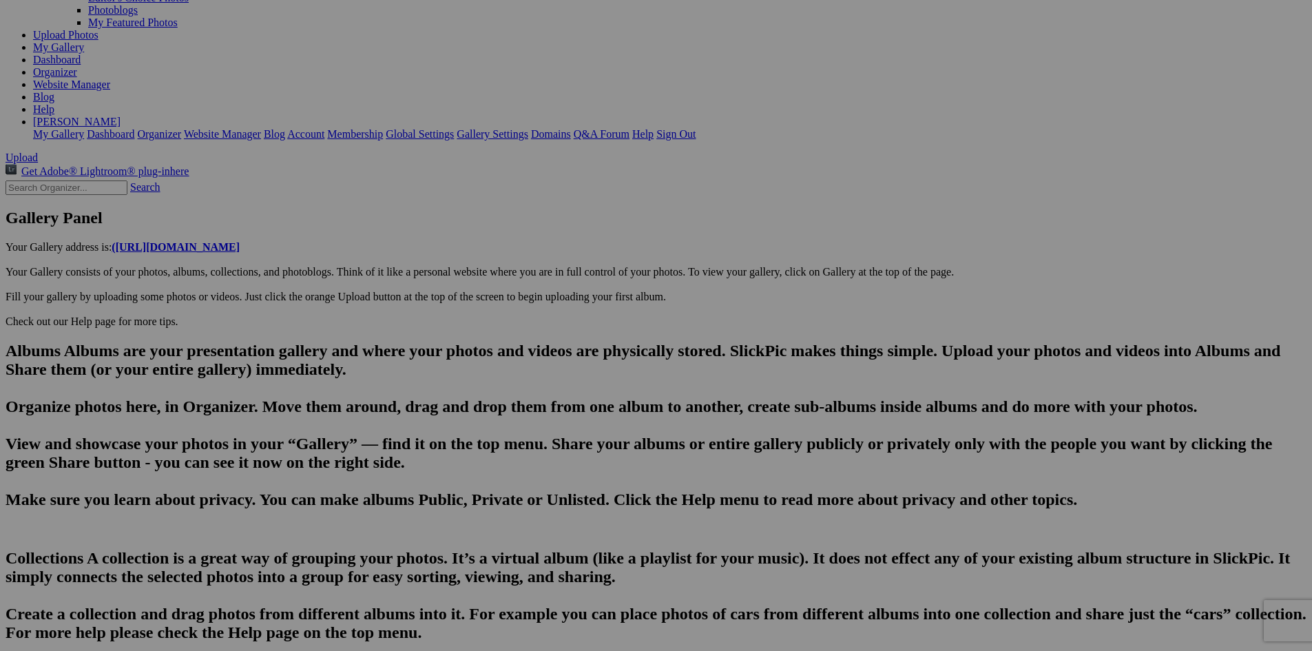
type input "Dinner-[GEOGRAPHIC_DATA]'s South Course Restaurant-Bang Bang Shrimp & a Thai Di…"
type textarea "Enter here..."
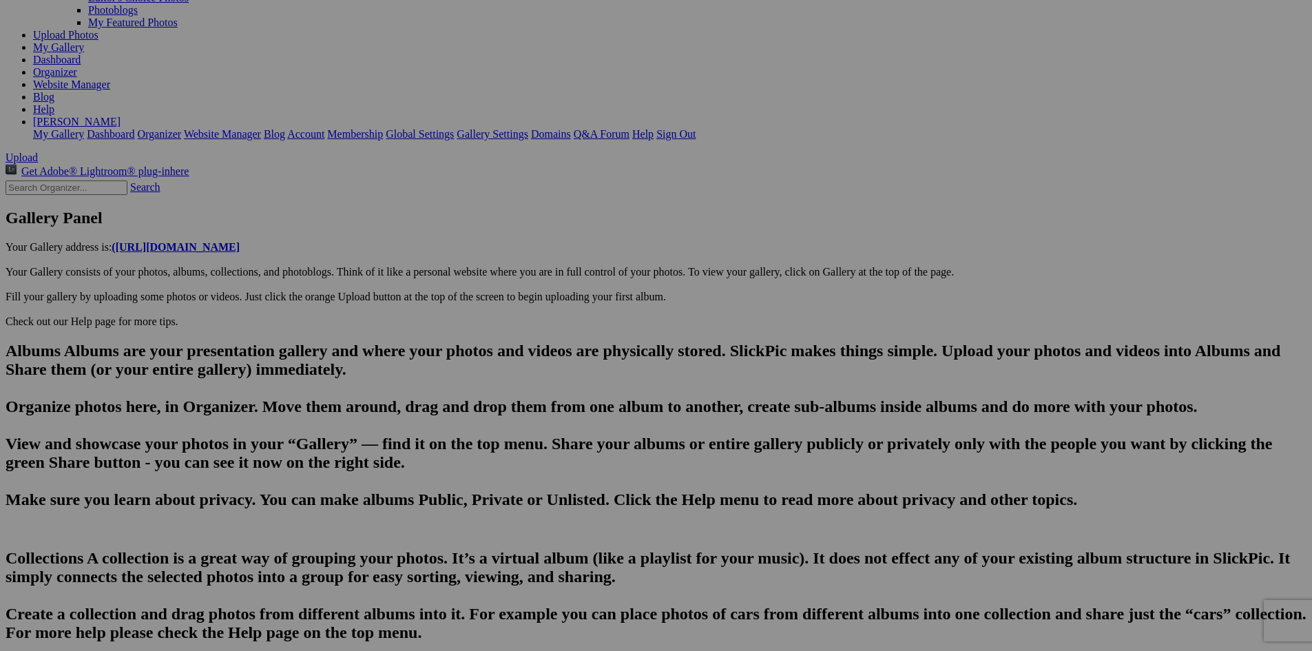
type input "20250813_201230"
drag, startPoint x: 468, startPoint y: 476, endPoint x: 360, endPoint y: 471, distance: 108.2
type input "T"
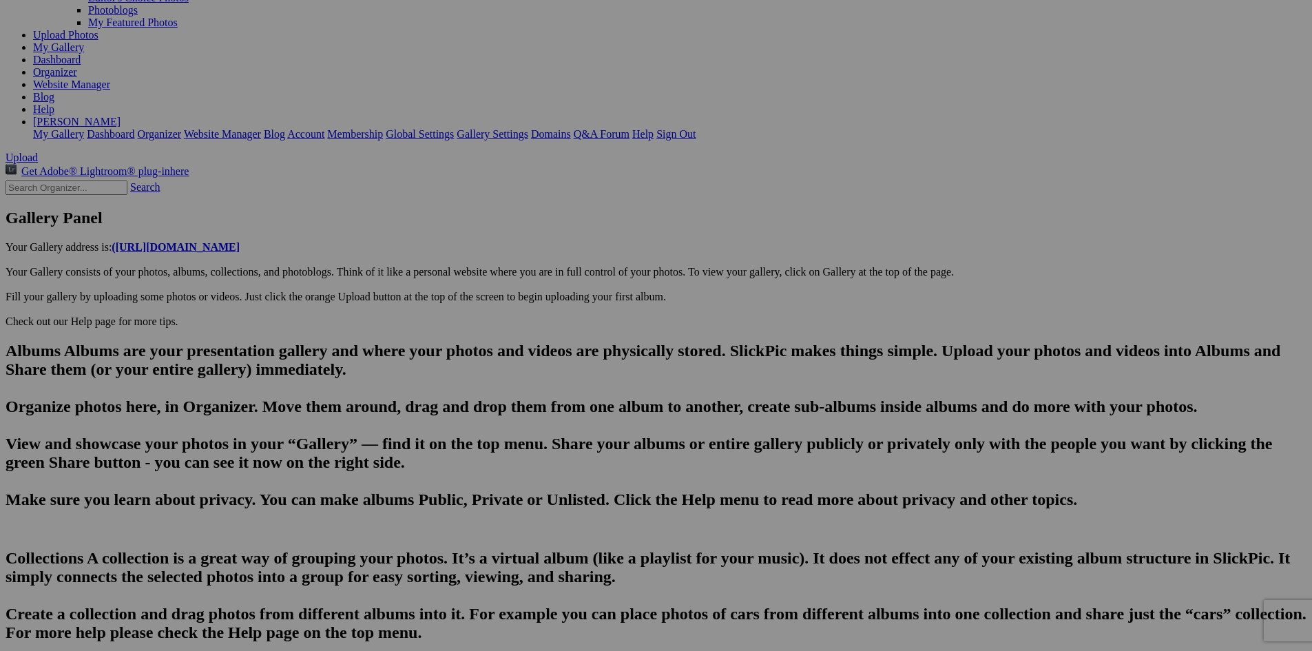
type input "20250814_081755"
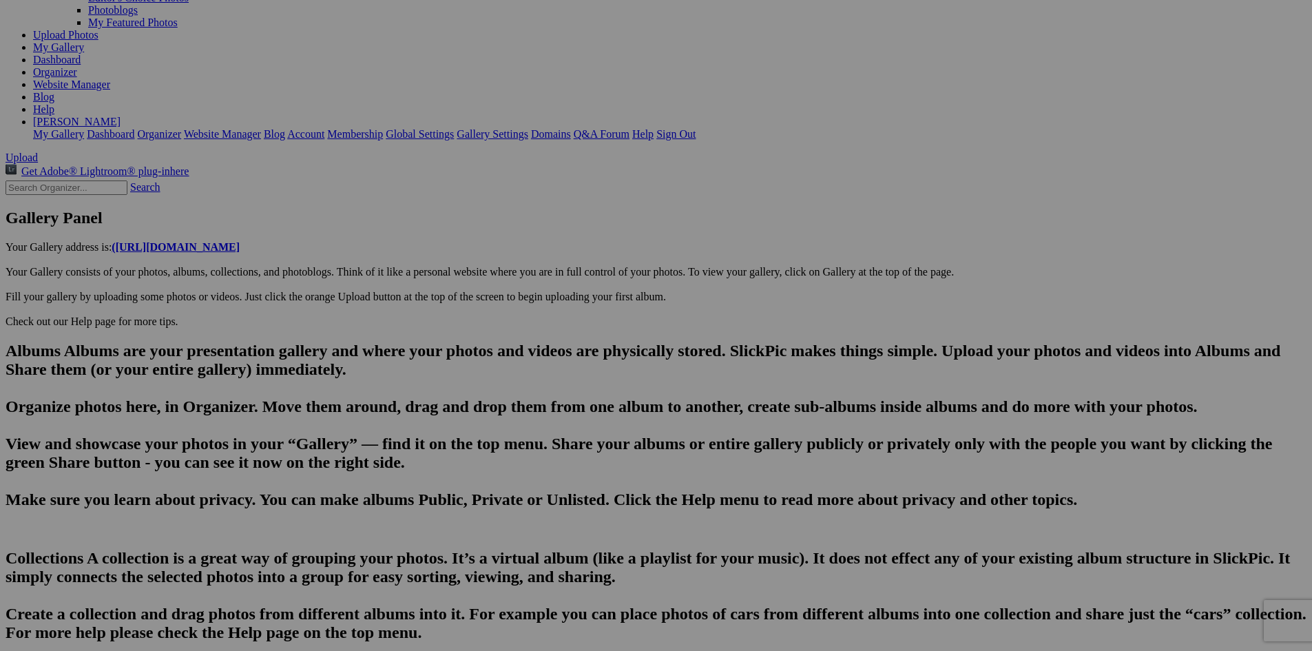
drag, startPoint x: 474, startPoint y: 477, endPoint x: 353, endPoint y: 480, distance: 120.6
drag, startPoint x: 784, startPoint y: 475, endPoint x: 740, endPoint y: 479, distance: 44.2
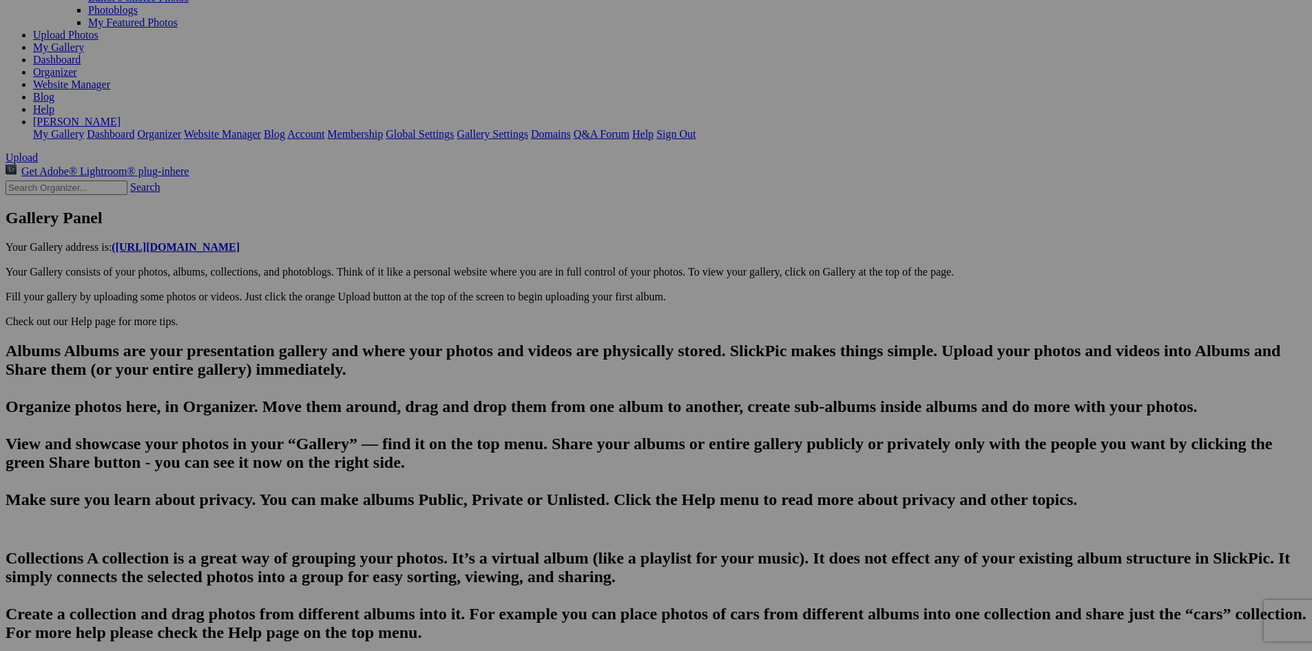
paste input "a pre-roun"
drag, startPoint x: 410, startPoint y: 474, endPoint x: 371, endPoint y: 477, distance: 39.4
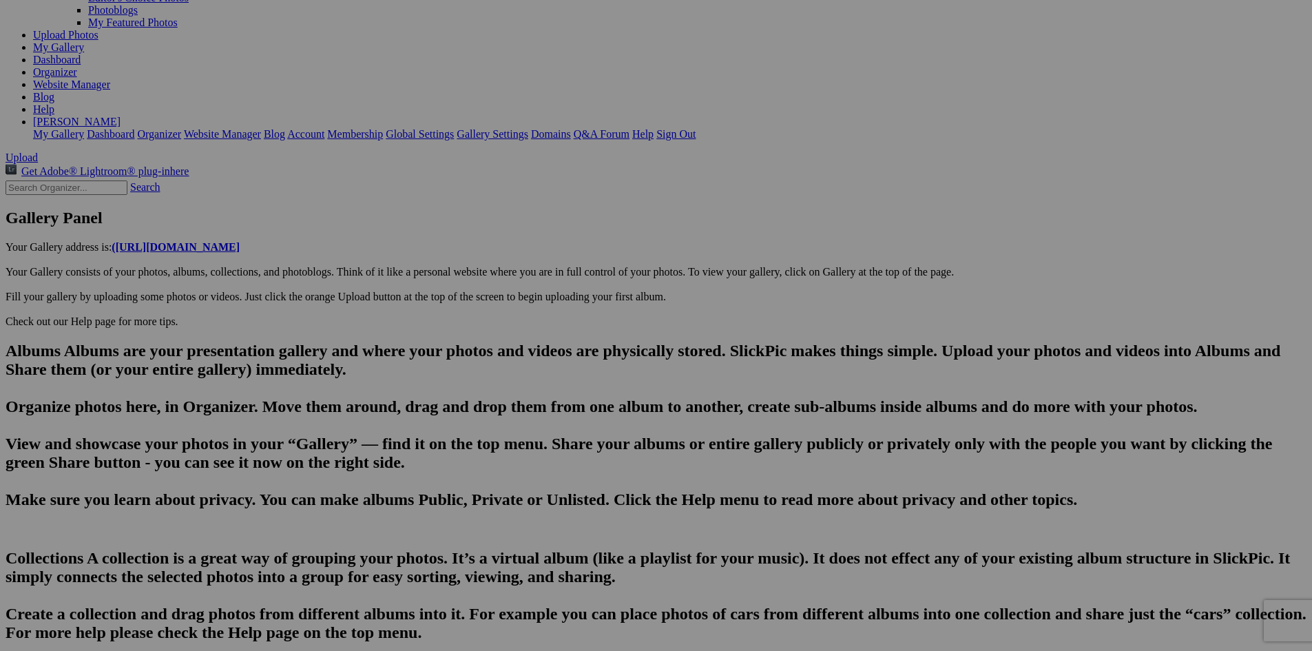
type input "20250814_082307"
drag, startPoint x: 593, startPoint y: 492, endPoint x: 391, endPoint y: 495, distance: 202.5
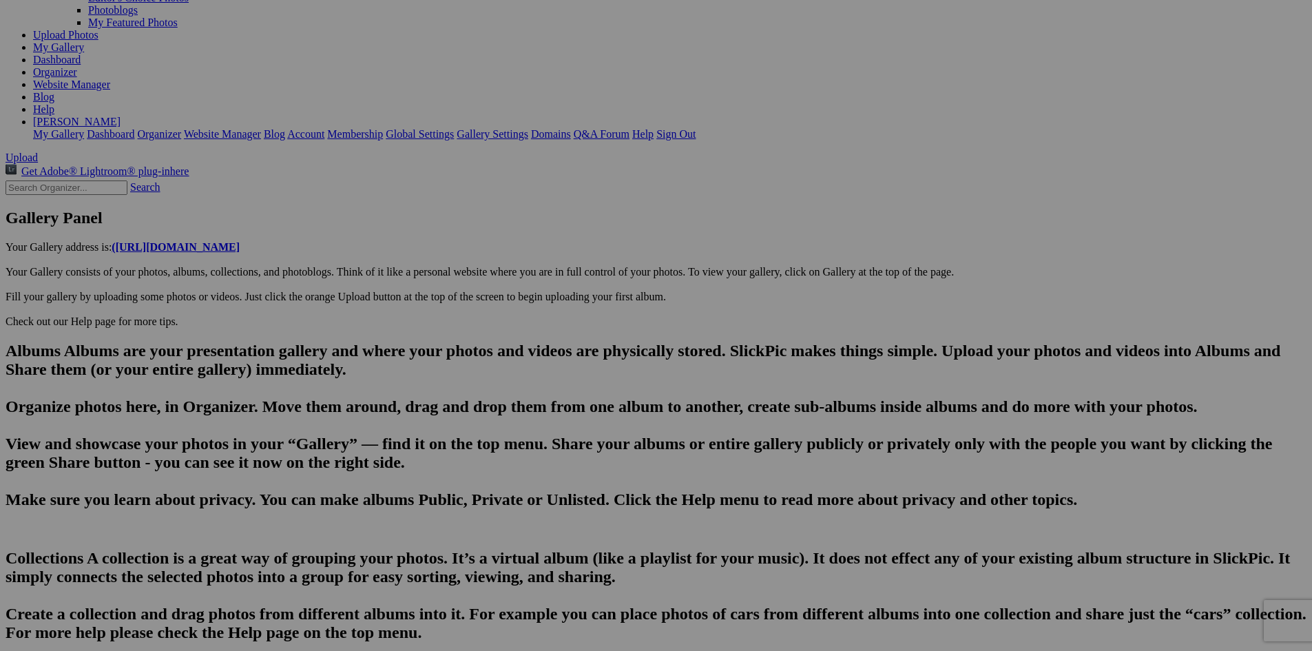
type input "[URL][DOMAIN_NAME]~2"
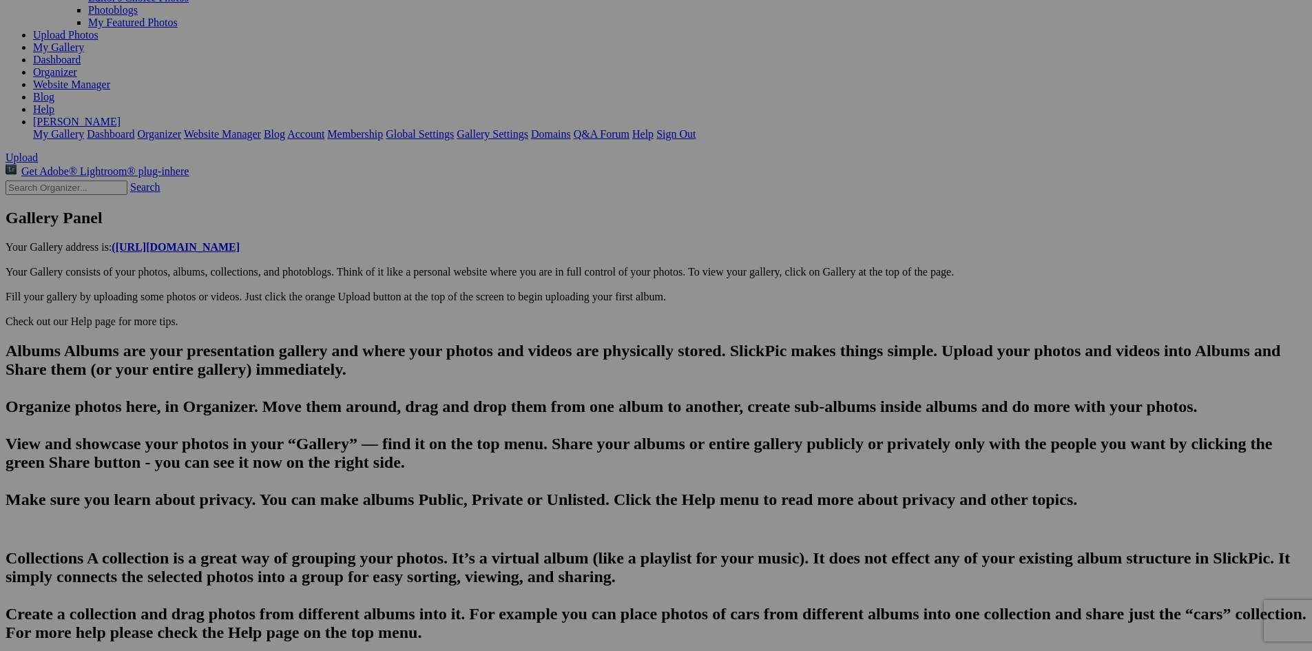
drag, startPoint x: 526, startPoint y: 477, endPoint x: 393, endPoint y: 472, distance: 133.7
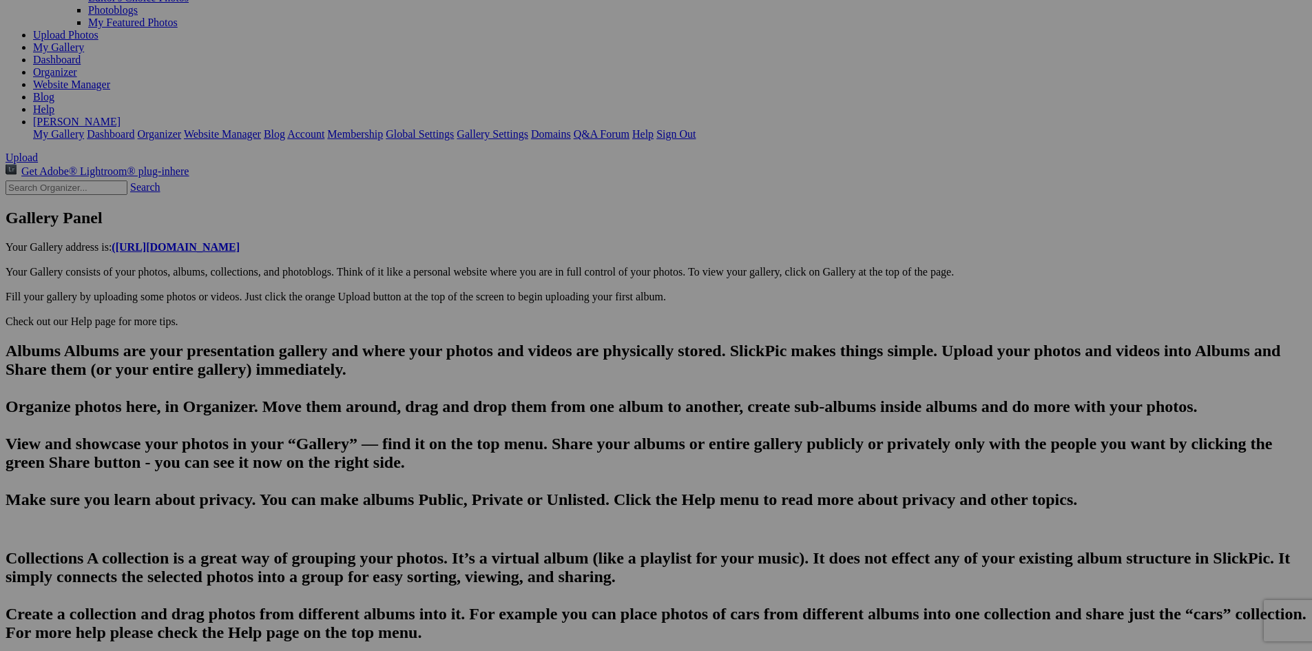
drag, startPoint x: 449, startPoint y: 478, endPoint x: 547, endPoint y: 483, distance: 98.0
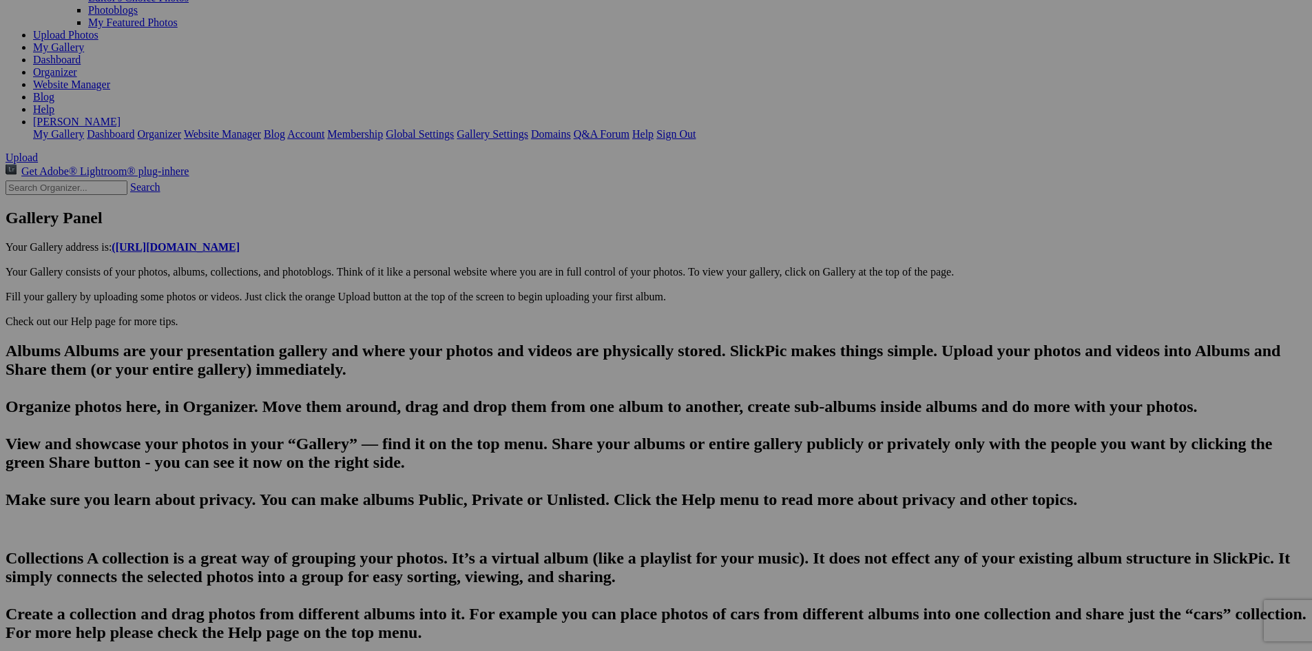
type input "[URL][DOMAIN_NAME]~2"
drag, startPoint x: 540, startPoint y: 478, endPoint x: 136, endPoint y: 481, distance: 403.6
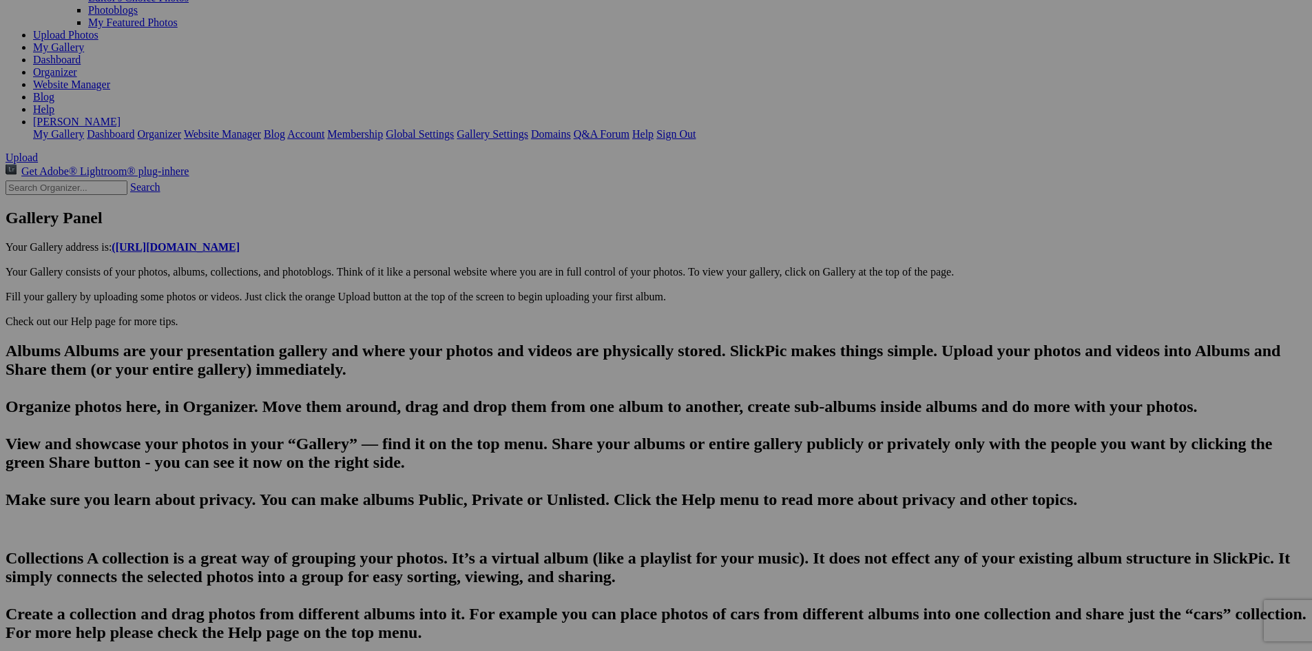
paste input "the [GEOGRAPHIC_DATA] course."
drag, startPoint x: 492, startPoint y: 475, endPoint x: 390, endPoint y: 489, distance: 103.6
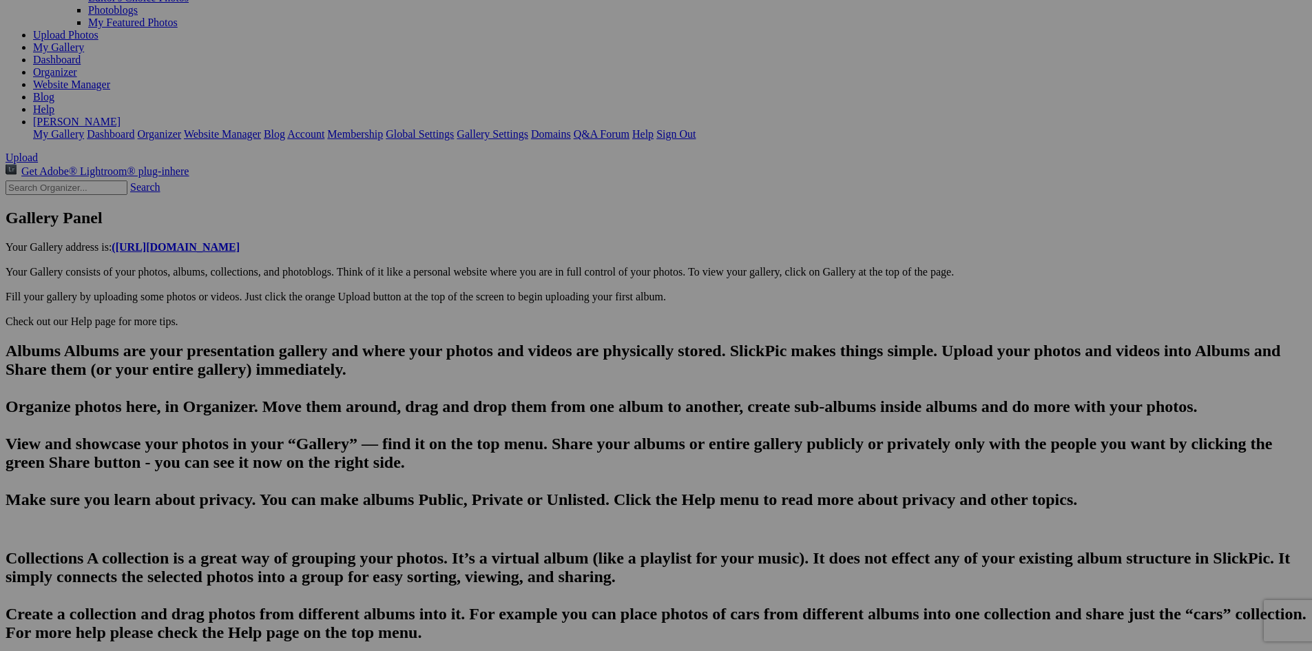
drag, startPoint x: 776, startPoint y: 23, endPoint x: 773, endPoint y: 35, distance: 12.9
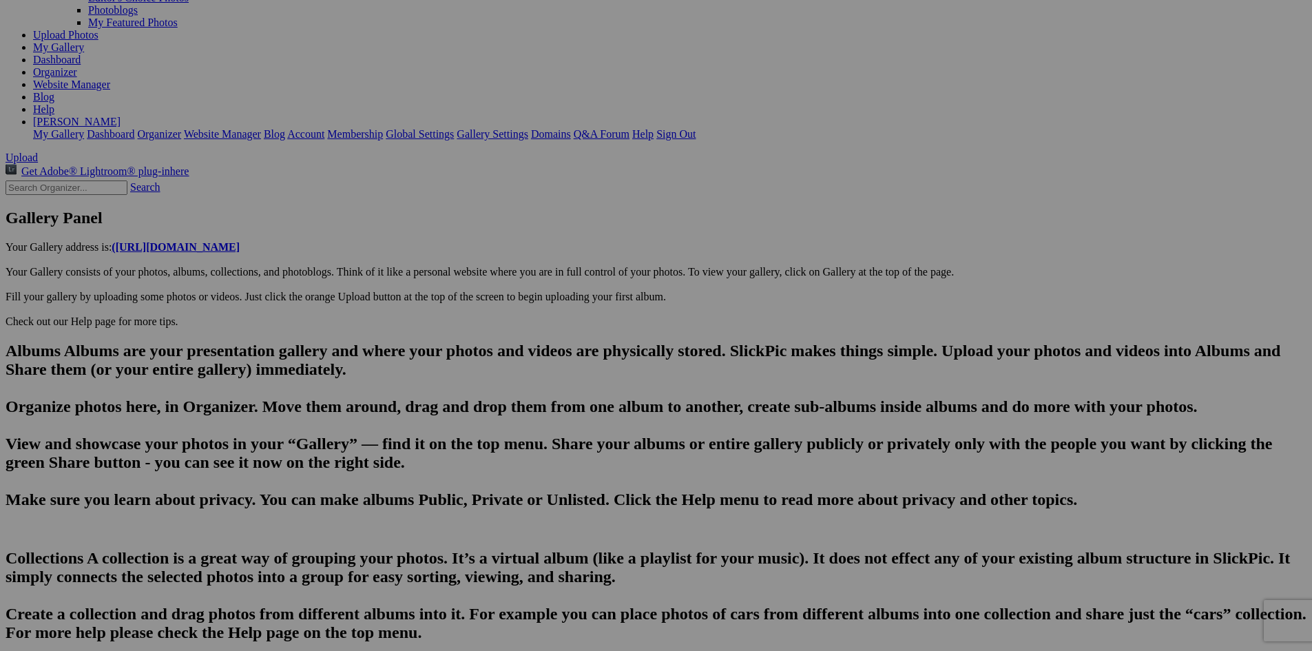
type input "[URL][DOMAIN_NAME]~2"
drag, startPoint x: 530, startPoint y: 489, endPoint x: 256, endPoint y: 459, distance: 275.8
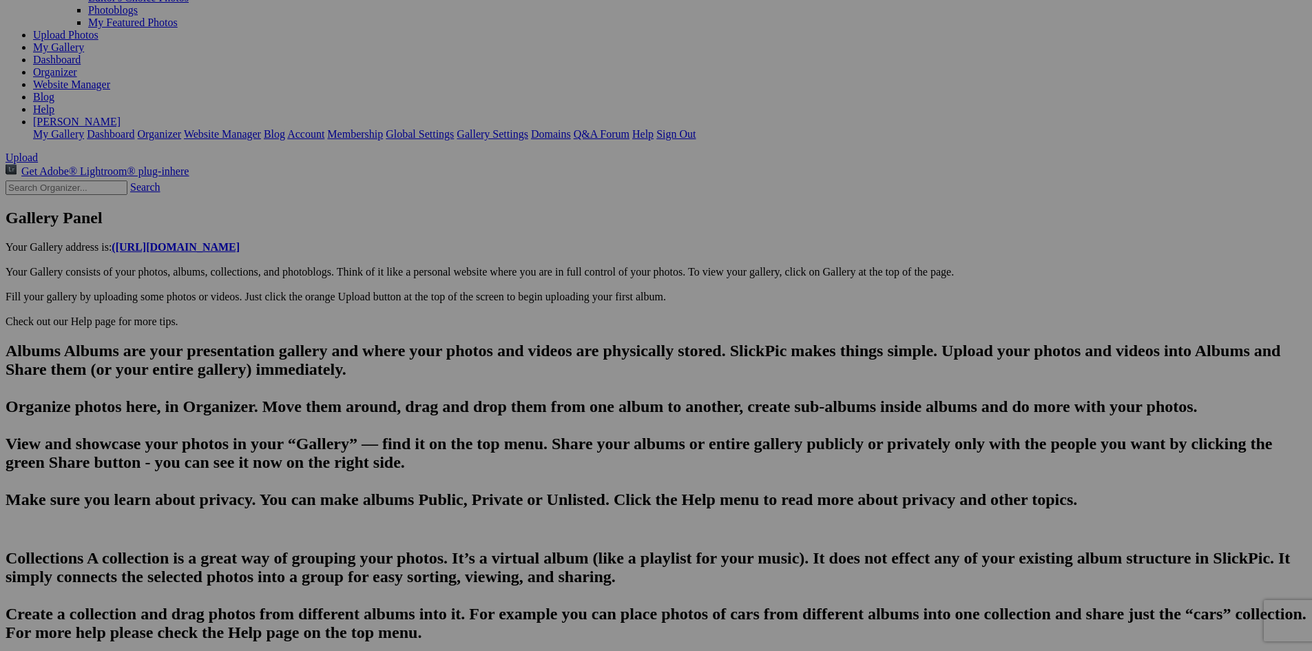
paste input "The Arcadia Bluffs course."
type input "[URL][DOMAIN_NAME]~2"
drag, startPoint x: 548, startPoint y: 478, endPoint x: 335, endPoint y: 460, distance: 214.3
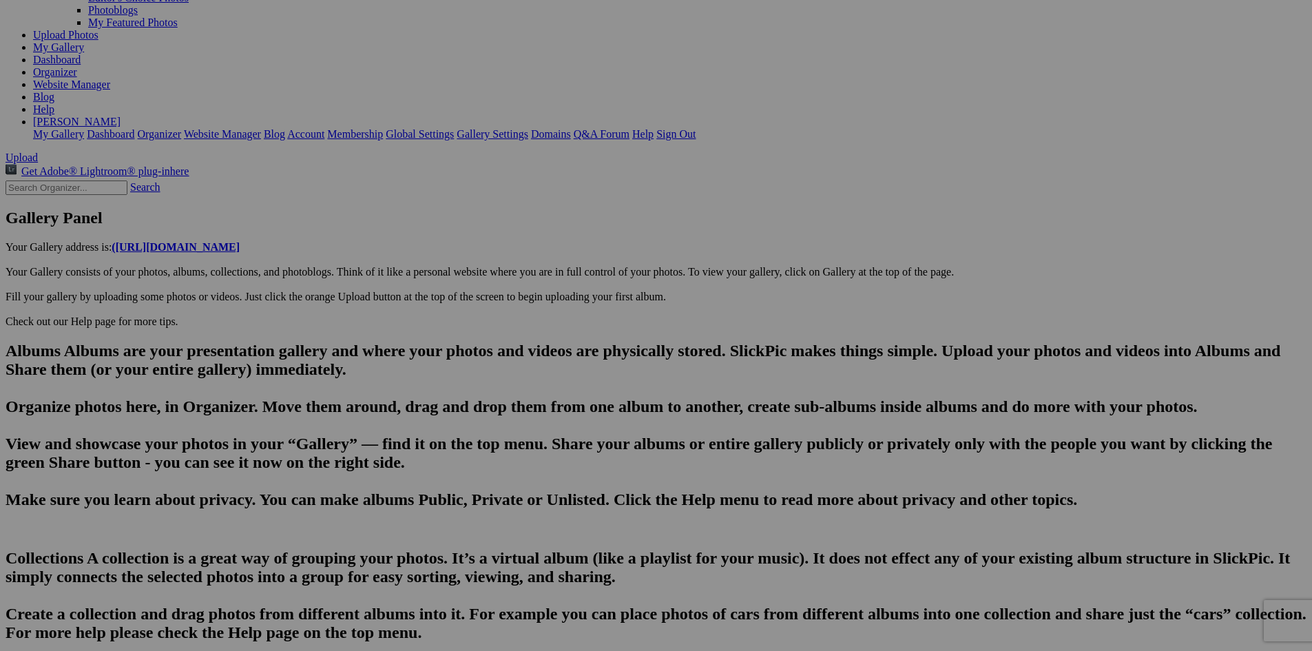
paste input "The Arcadia Bluffs course."
type input "[URL][DOMAIN_NAME]~2"
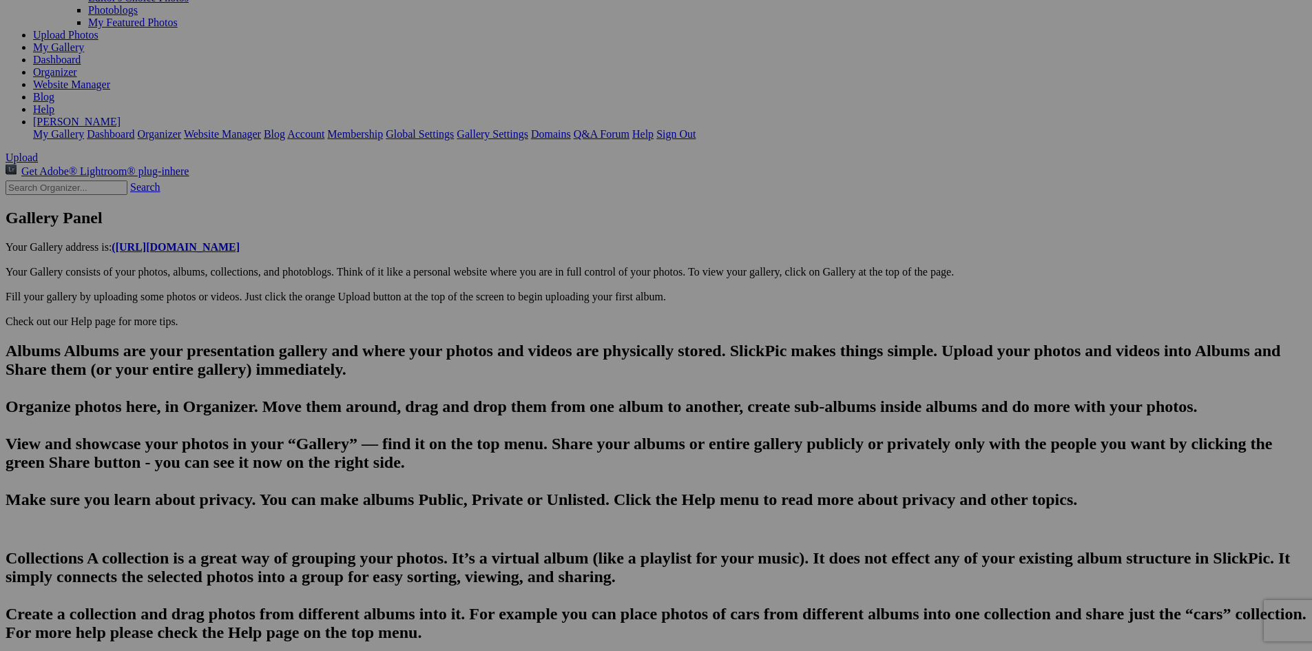
drag, startPoint x: 537, startPoint y: 471, endPoint x: 232, endPoint y: 450, distance: 305.2
paste input "The Arcadia Bluffs course."
paste input "A World-class Links Golf Course"
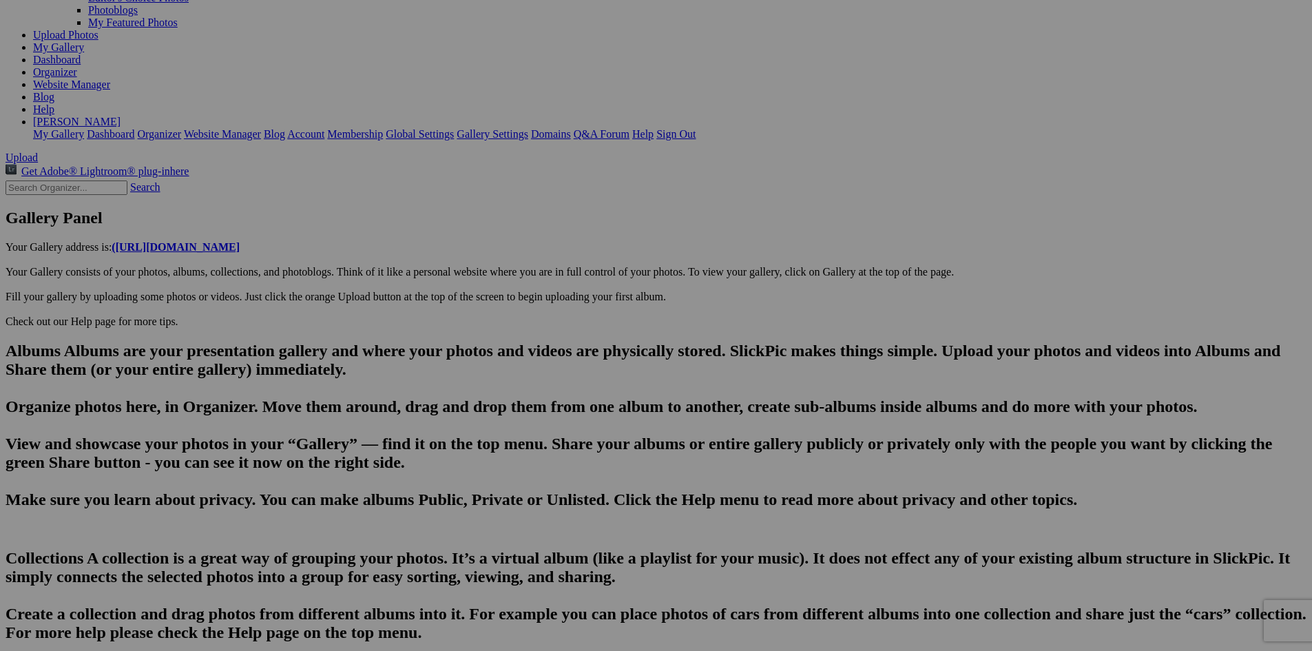
type input "The Arcadia Bluffs course. A World-class Links Golf Course. Spectacular views o…"
paste textarea "The Bluffs Course offers unparalleled world-class golf on a links style layout.…"
type textarea "The Bluffs Course offers unparalleled world-class golf on a links style layout.…"
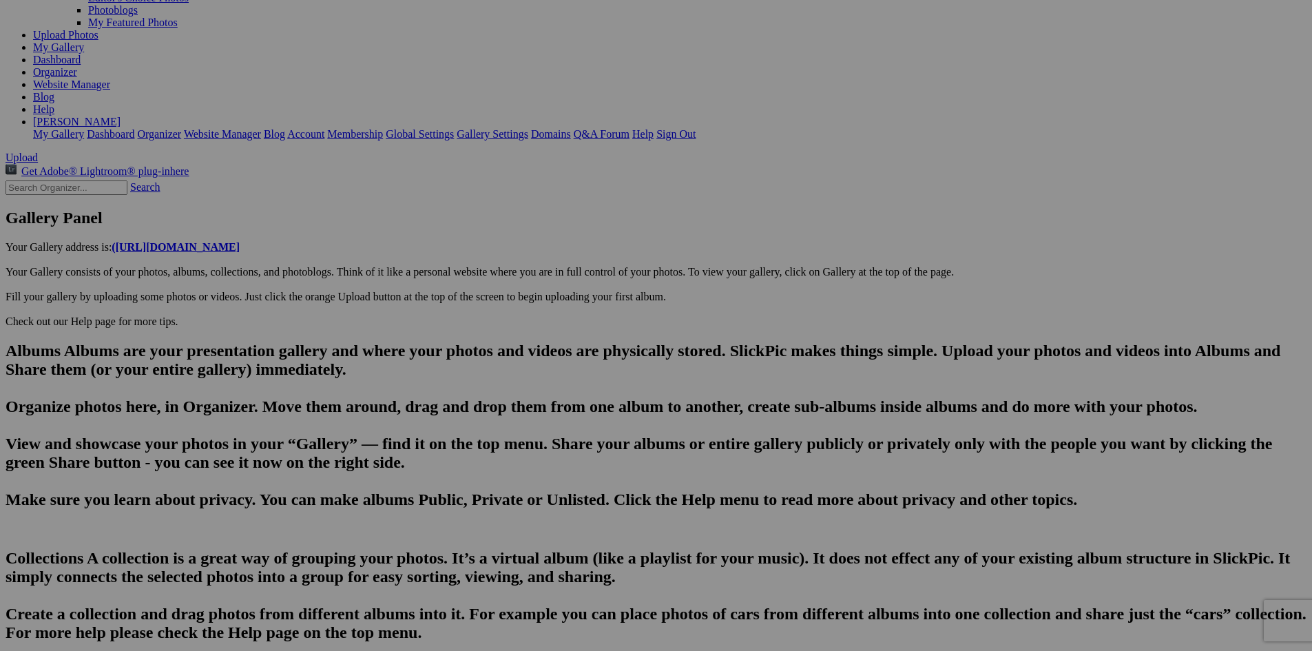
type input "[URL][DOMAIN_NAME]~2"
type textarea "Enter here..."
drag, startPoint x: 537, startPoint y: 404, endPoint x: 287, endPoint y: 397, distance: 249.4
paste input "The Bluffs Course offers unparalleled world-class golf on a links style layout.…"
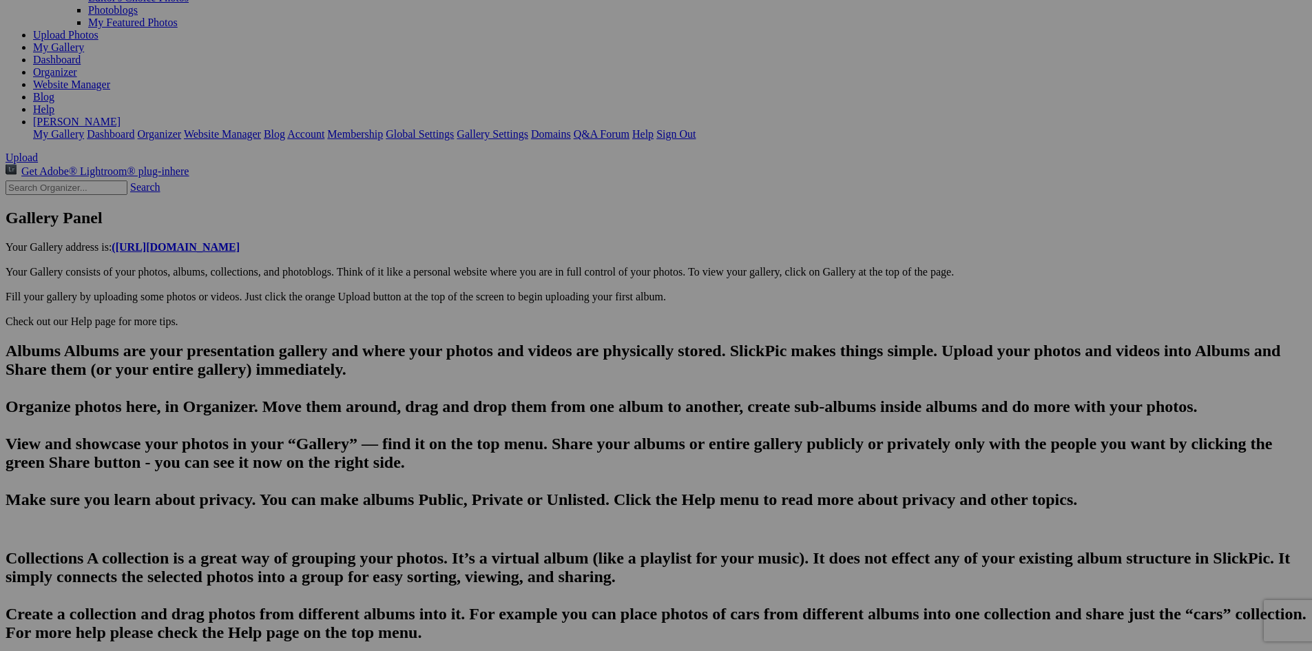
type input "The Bluffs Course offers unparalleled world-class golf on a links style layout.…"
drag, startPoint x: 770, startPoint y: 408, endPoint x: 297, endPoint y: 386, distance: 473.7
type input "The Arcadia Bluffs course. A World-class Links Golf Course. Spectacular views o…"
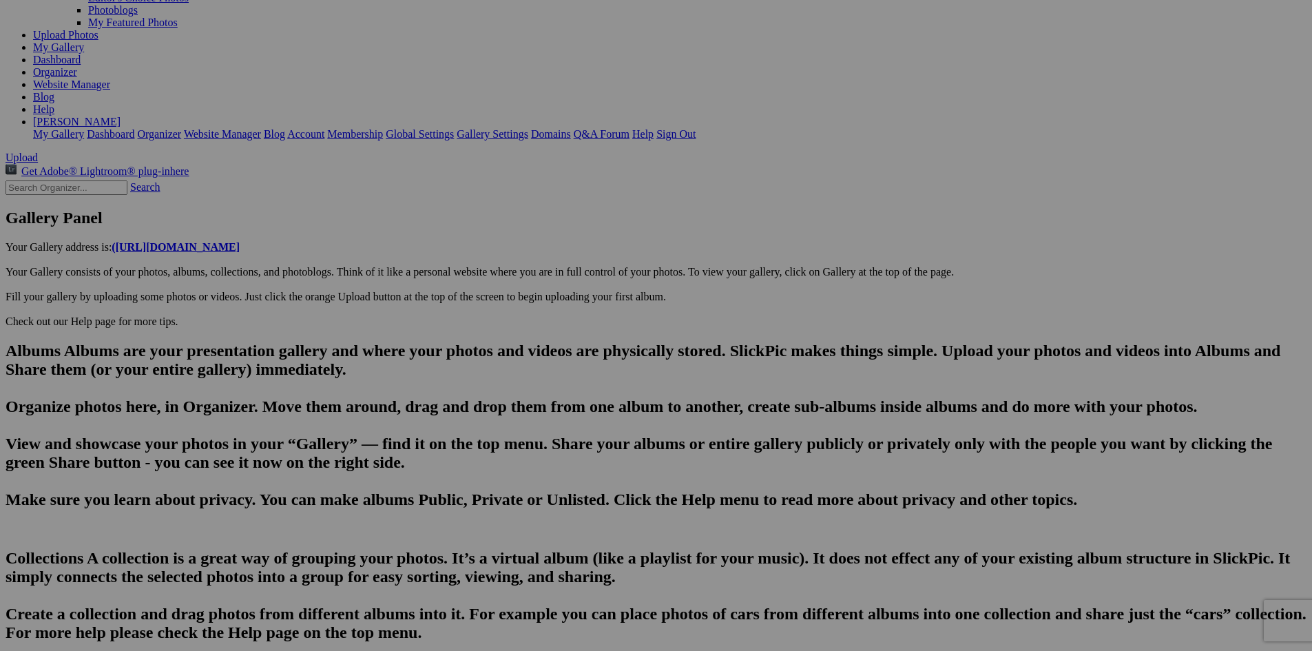
type textarea "The Bluffs Course offers unparalleled world-class golf on a links style layout.…"
drag, startPoint x: 495, startPoint y: 476, endPoint x: 387, endPoint y: 468, distance: 107.8
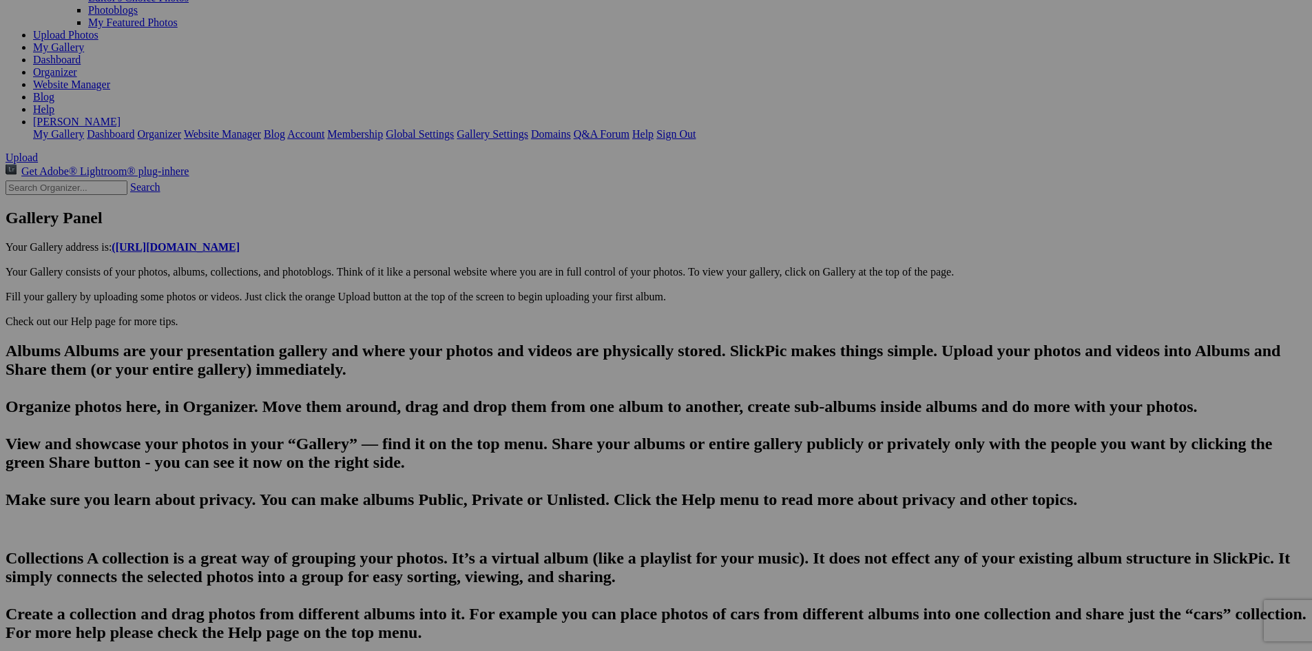
scroll to position [0, 884]
paste input "The Arcadia Bluffs course."
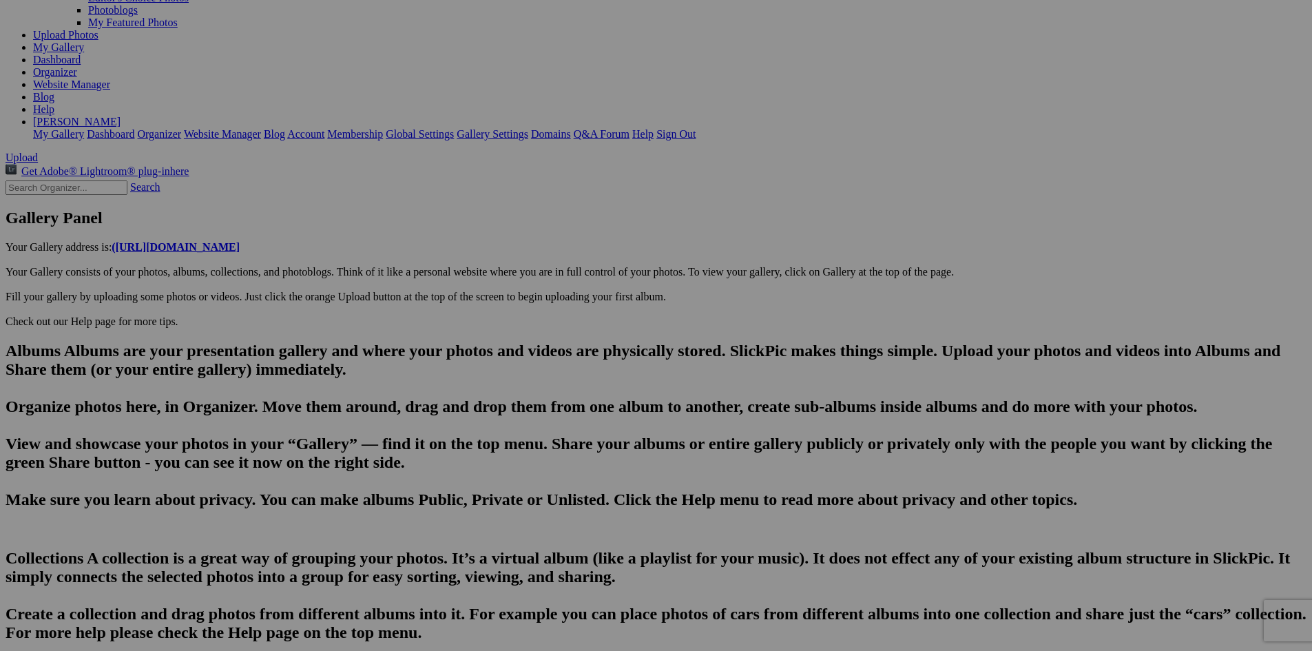
type input "The Arcadia Bluffs course."
type textarea "Enter here..."
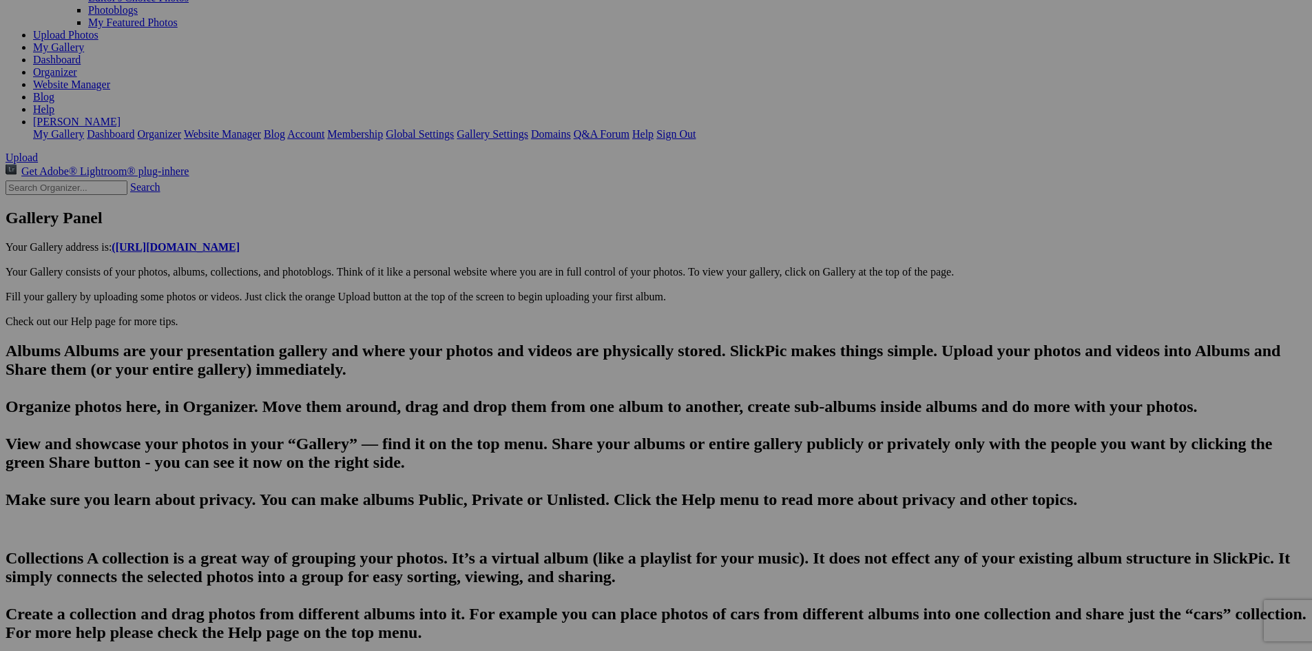
scroll to position [148, 0]
type input "[URL][DOMAIN_NAME]~2"
drag, startPoint x: 542, startPoint y: 476, endPoint x: 381, endPoint y: 477, distance: 161.2
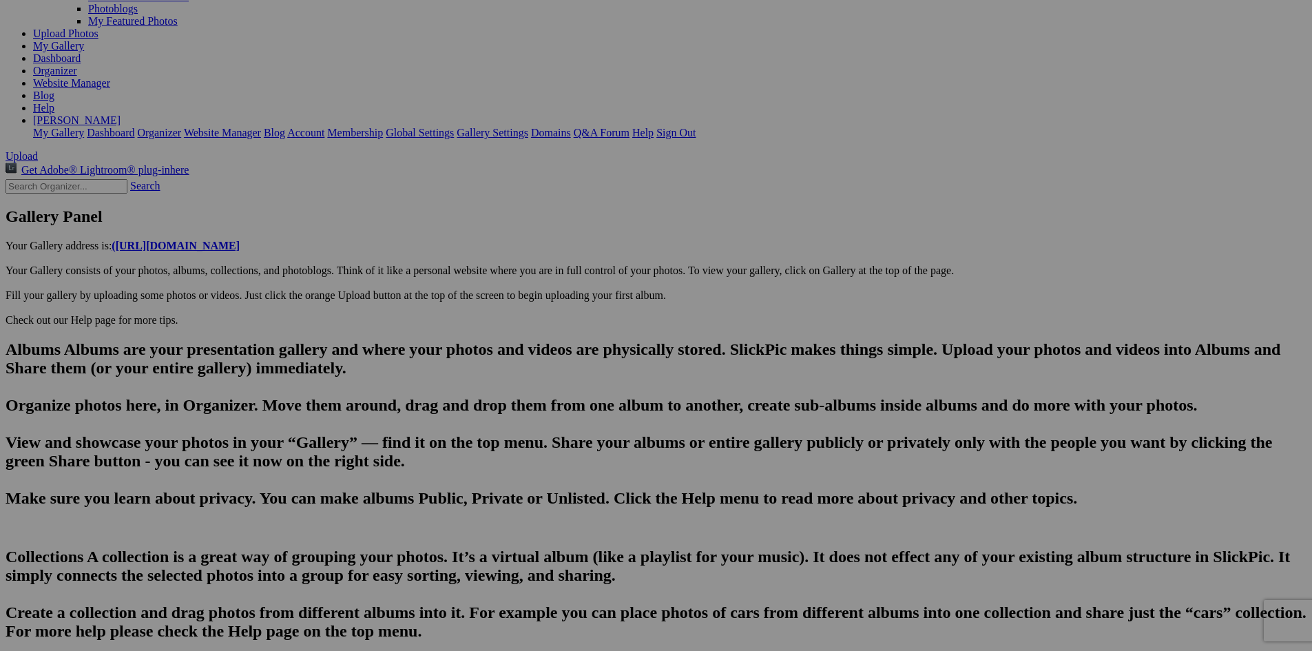
paste input "The Arcadia Bluffs course."
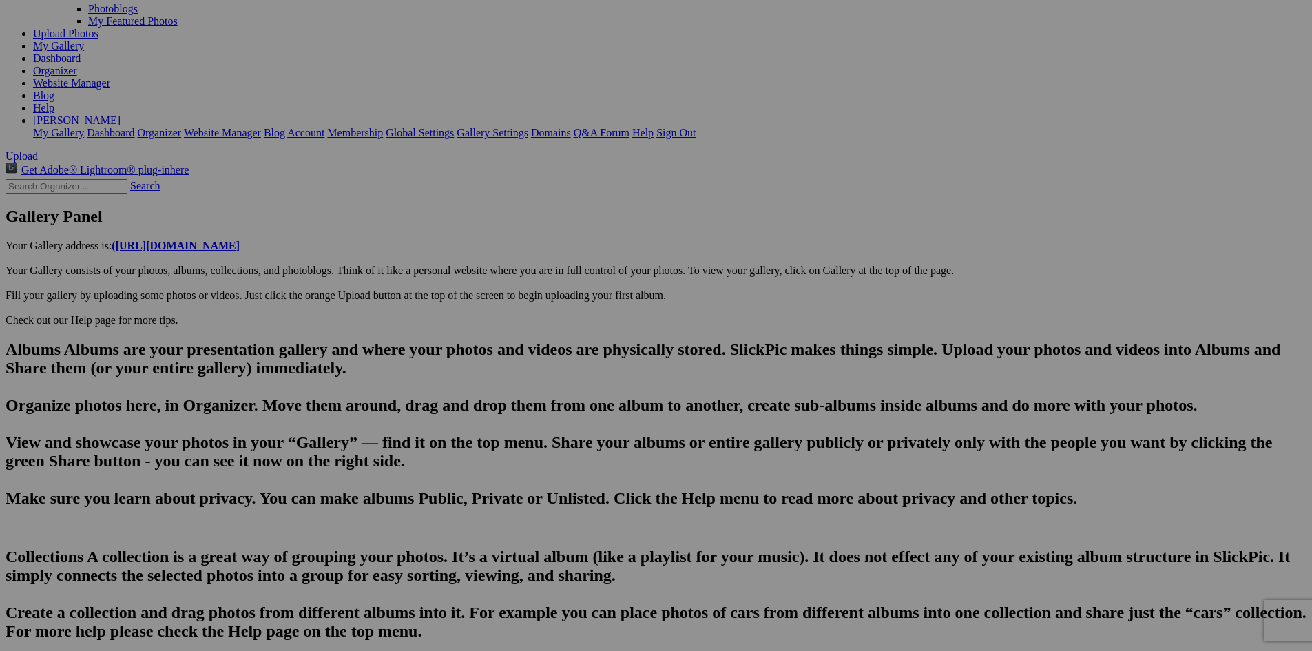
scroll to position [0, 966]
type input "DSC05128"
drag, startPoint x: 435, startPoint y: 428, endPoint x: 329, endPoint y: 430, distance: 106.1
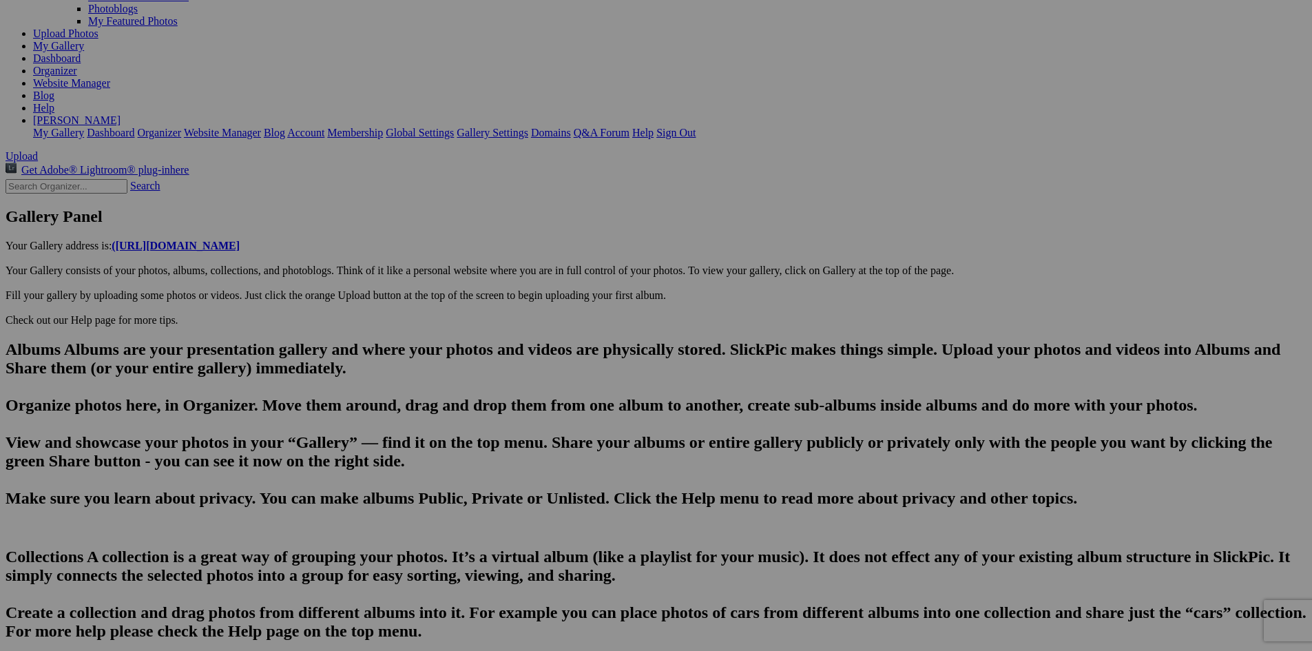
type input "Our [US_STATE] playing partner, [PERSON_NAME]. The self proclaimed "King of rea…"
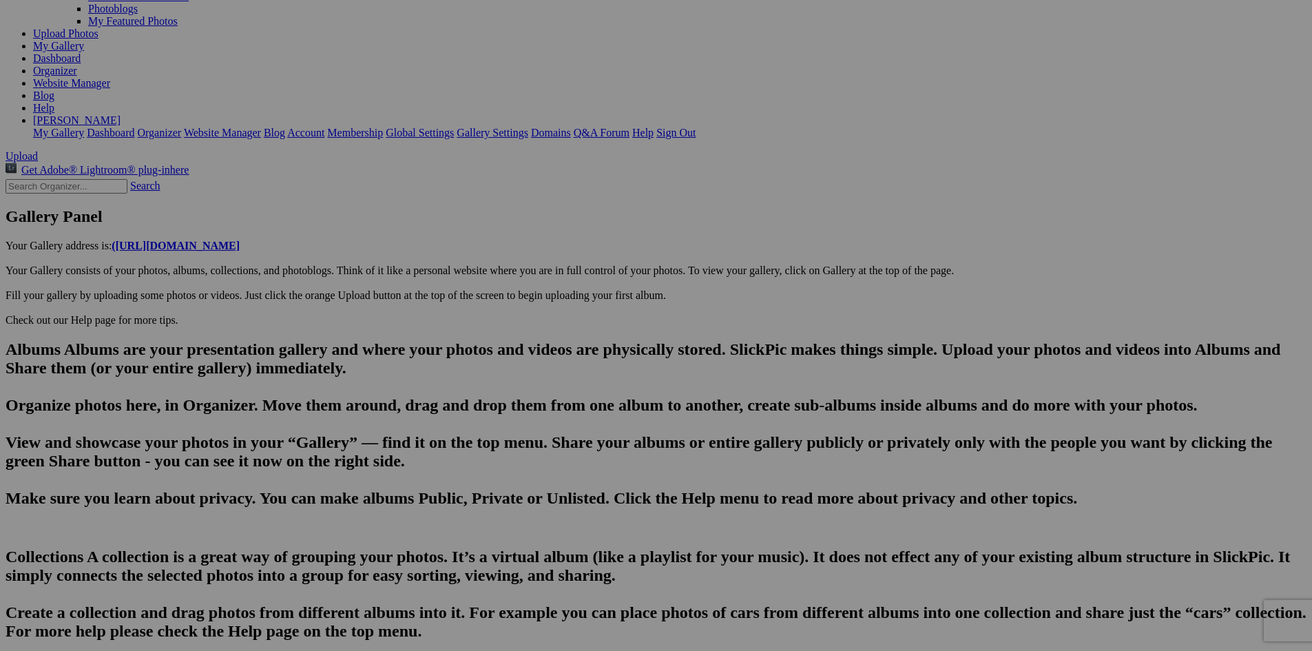
type textarea "This guy sped ahead of us on almost every shot and frequently had to be asked t…"
type input "DSC05127"
type textarea "Enter here..."
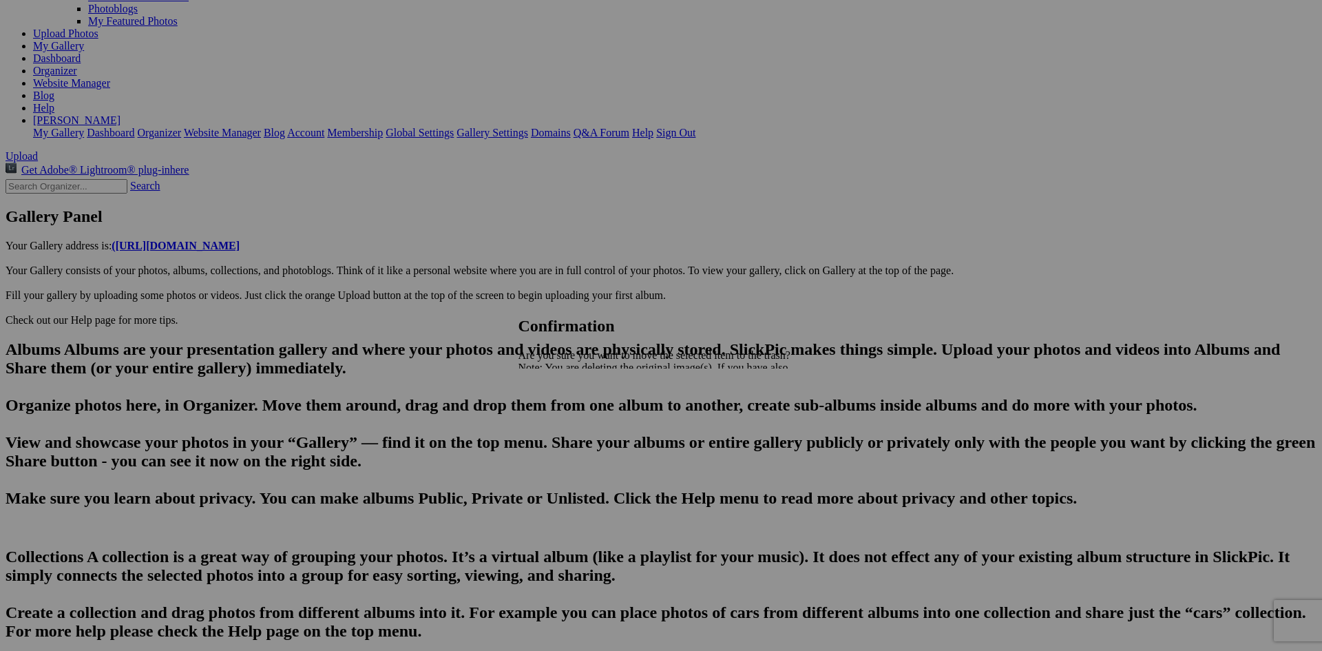
click at [549, 419] on link "Cancel" at bounding box center [534, 416] width 30 height 12
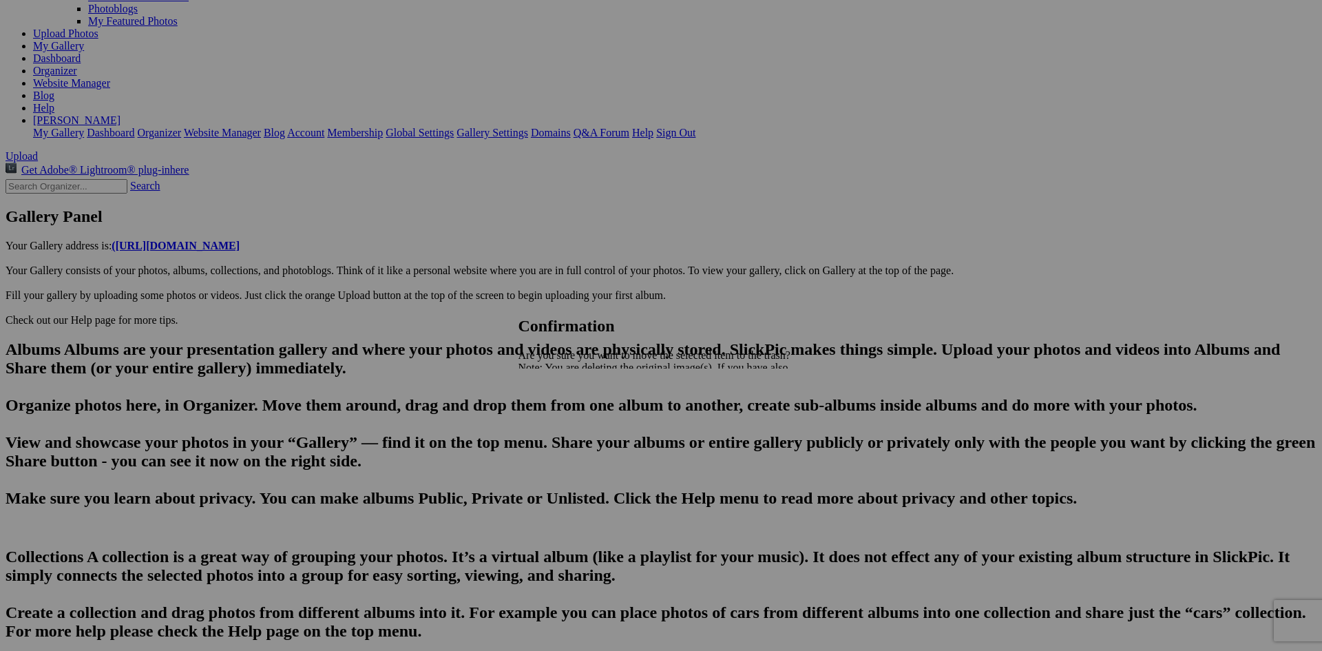
click at [565, 416] on span "Yes" at bounding box center [557, 416] width 16 height 12
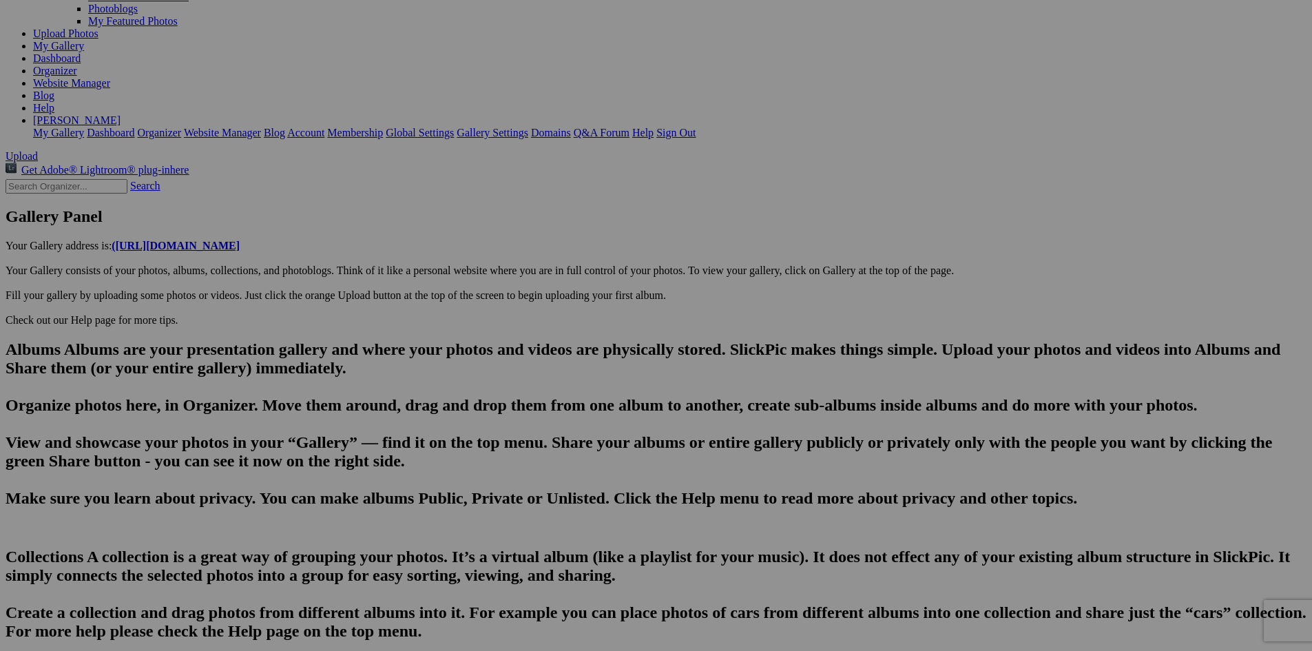
scroll to position [0, 966]
type input "Our [US_STATE] playing partner, [PERSON_NAME]. The self proclaimed "King of rea…"
type textarea "This guy sped ahead of us on almost every shot and frequently had to be asked t…"
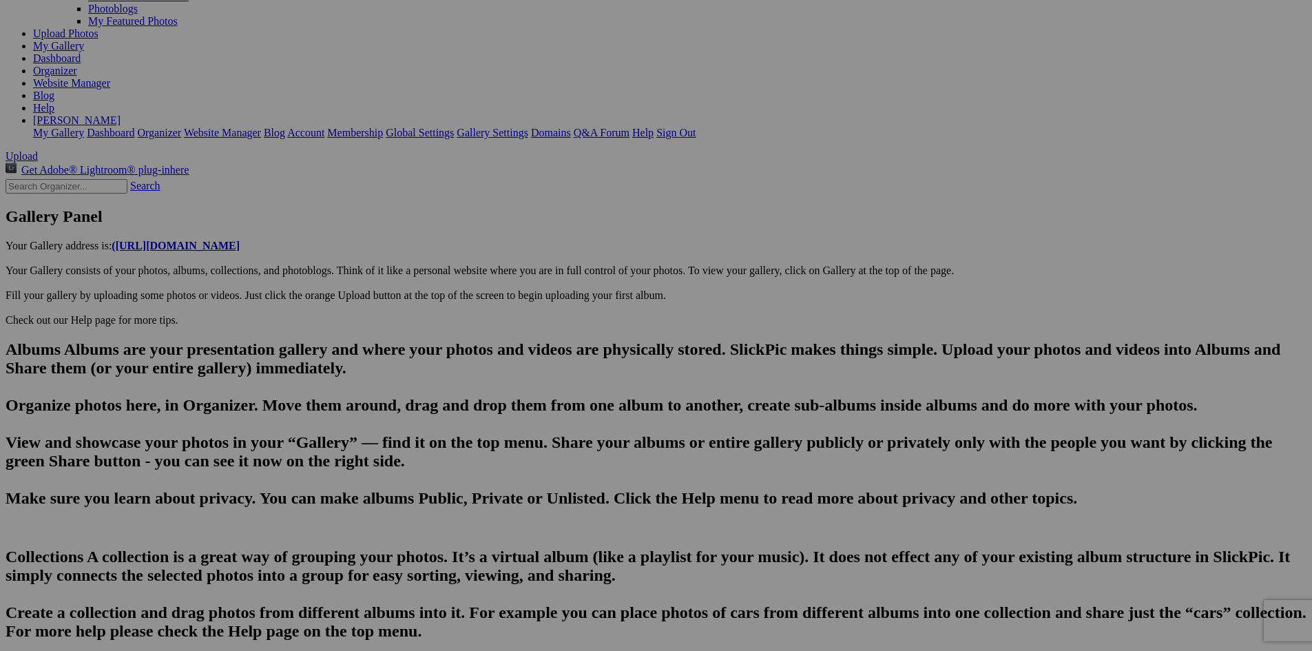
type input "DSC05129"
type textarea "Enter here..."
drag, startPoint x: 444, startPoint y: 423, endPoint x: 327, endPoint y: 432, distance: 116.7
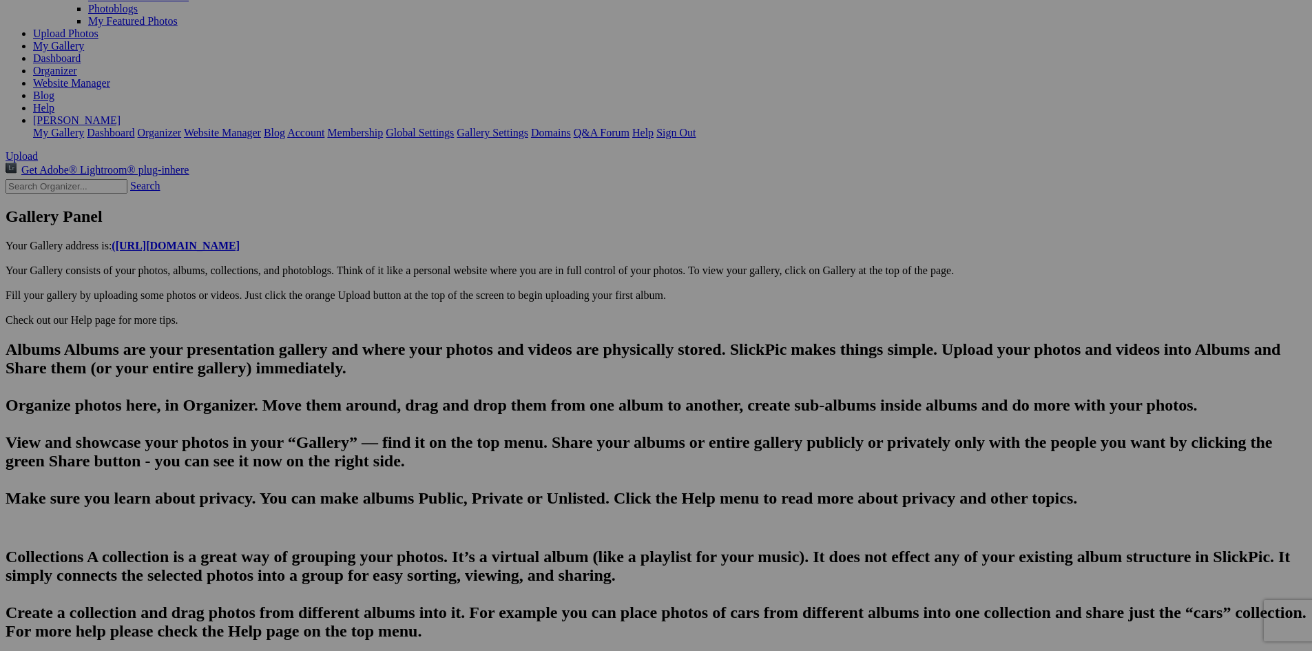
scroll to position [0, 1047]
type input "DSC05130"
drag, startPoint x: 435, startPoint y: 423, endPoint x: 373, endPoint y: 422, distance: 62.0
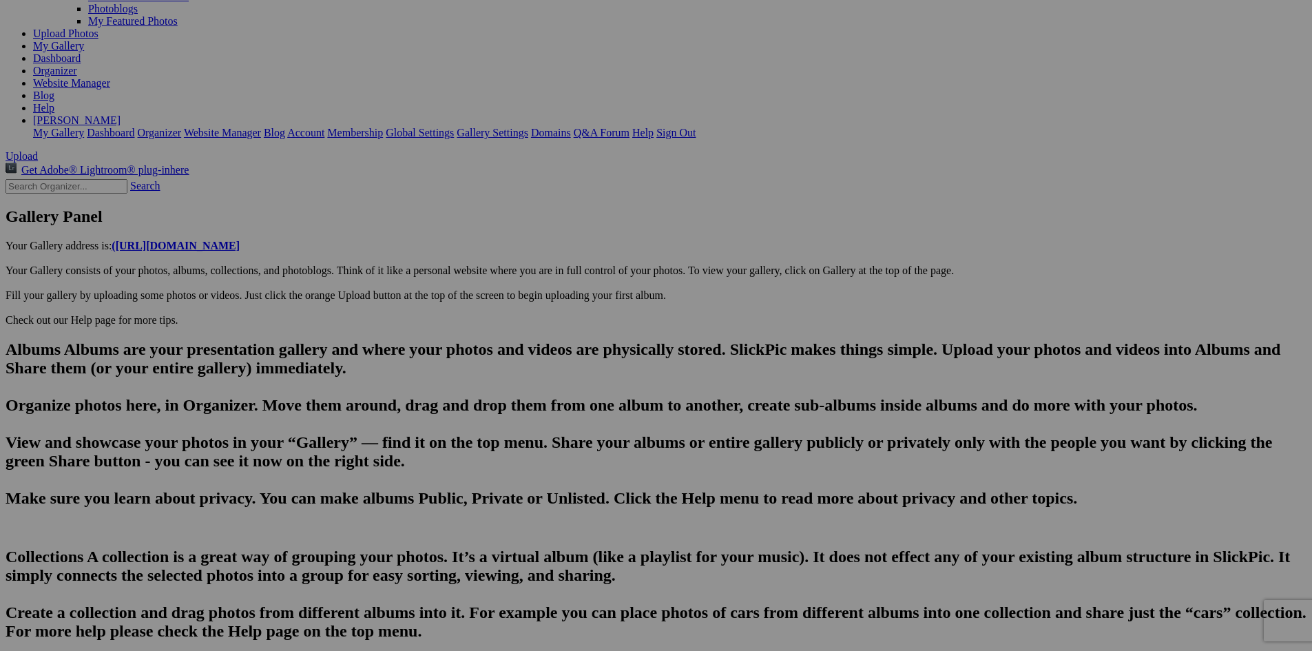
type input "Our [US_STATE] playing partner, [PERSON_NAME]. The self proclaimed "King of rea…"
type textarea "This guy sped ahead of us on almost every shot and frequently had to be asked t…"
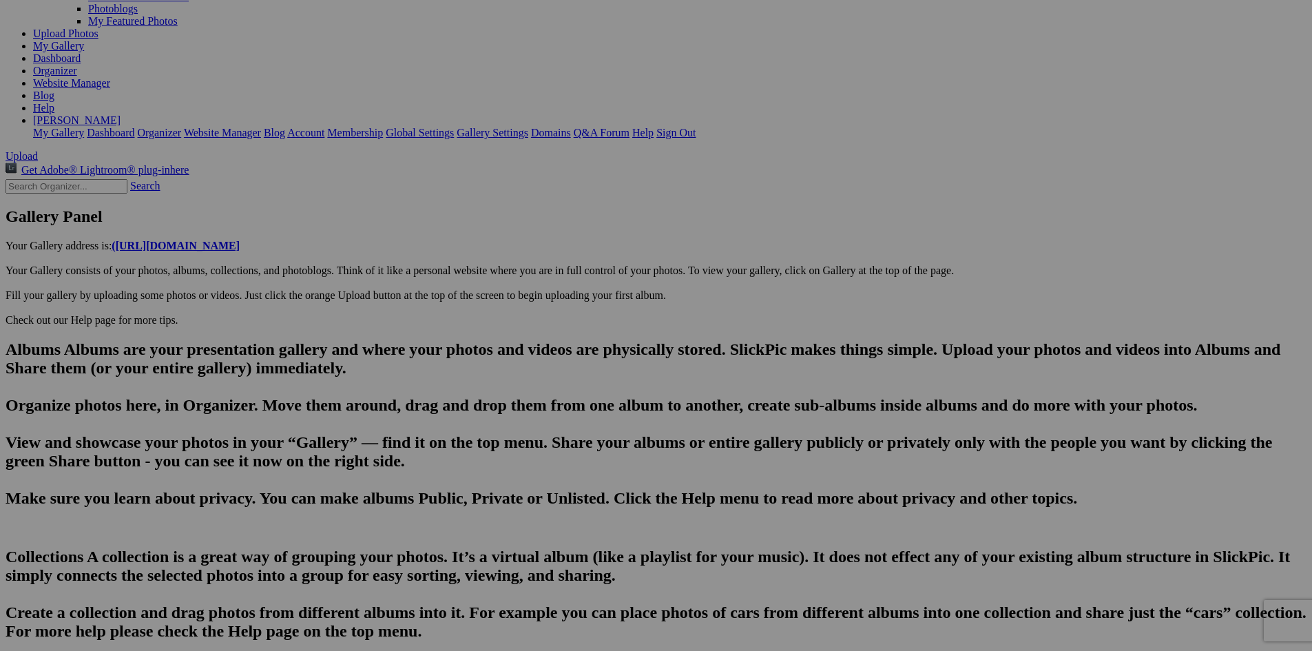
type input "The Arcadia Bluffs course. I actually hit this one on the green."
type textarea "Enter here..."
drag, startPoint x: 489, startPoint y: 475, endPoint x: 381, endPoint y: 482, distance: 108.3
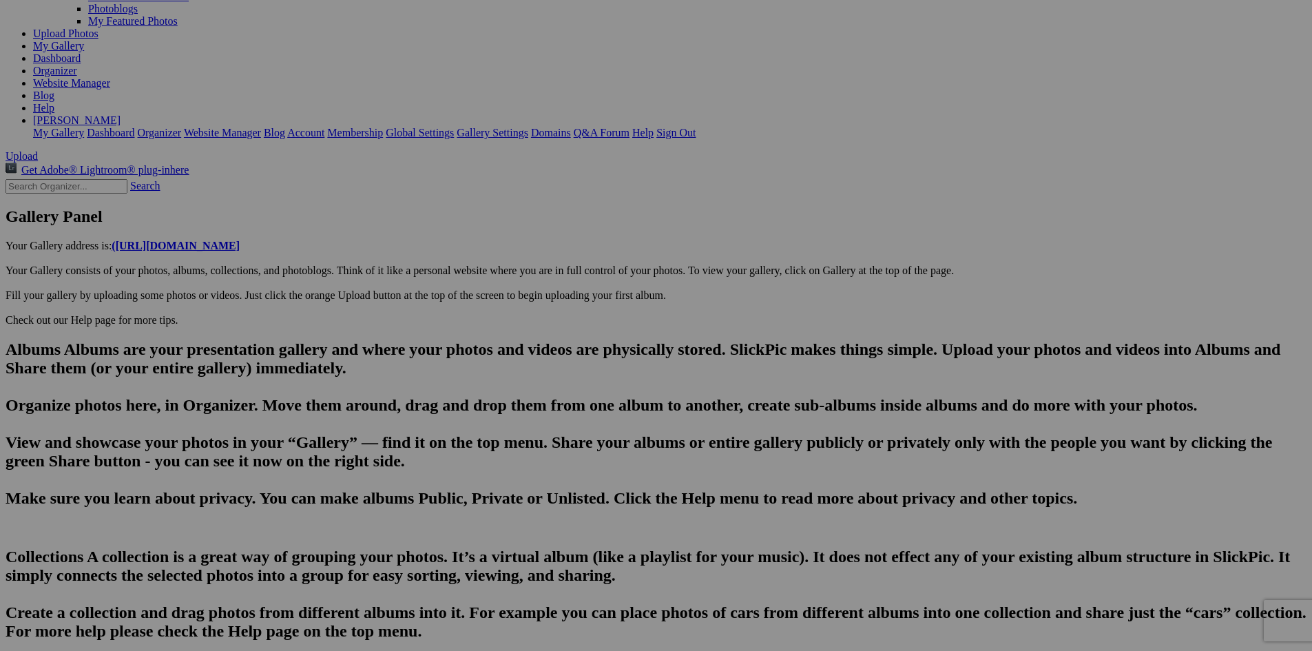
type input "The Arcadia Bluffs course. A World-class Links Golf Course. Spectacular views o…"
type textarea "The Bluffs Course offers unparalleled world-class golf on a links style layout.…"
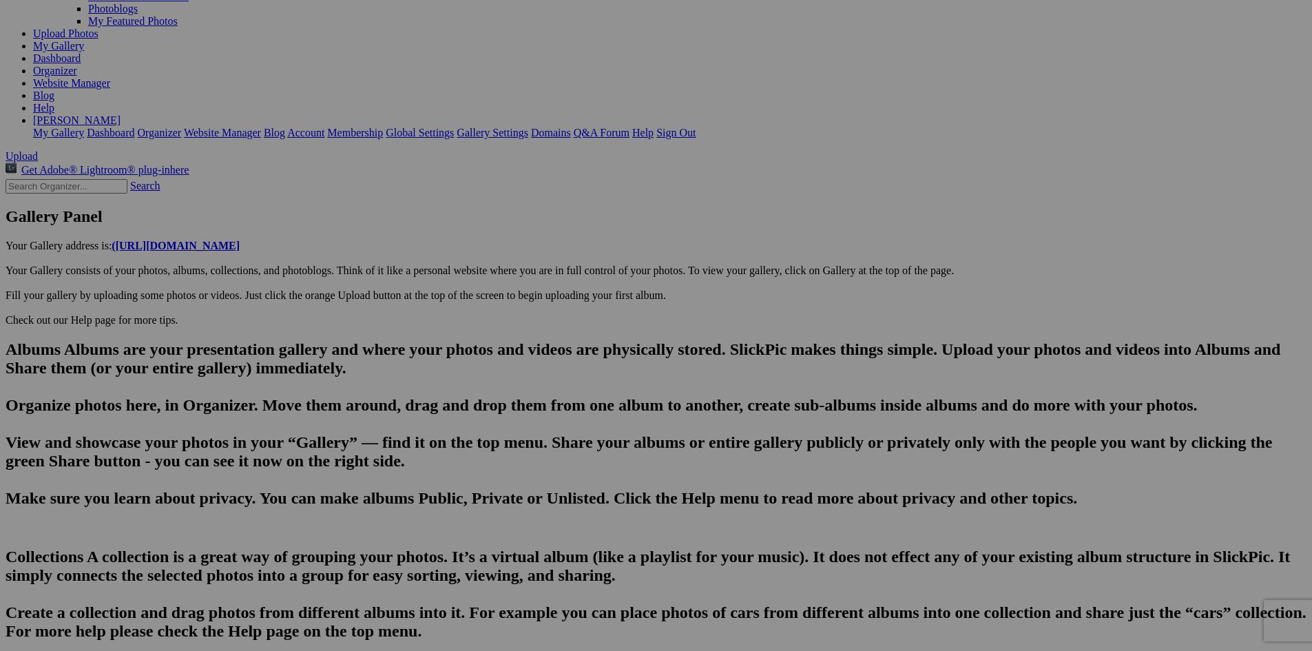
type input "Apple trees on the [GEOGRAPHIC_DATA] course. [PERSON_NAME] once an orchard on t…"
type textarea "Enter here..."
type input "The Arcadia Bluffs course. A World-class Links Golf Course. Spectacular views o…"
type textarea "The Bluffs Course offers unparalleled world-class golf on a links style layout.…"
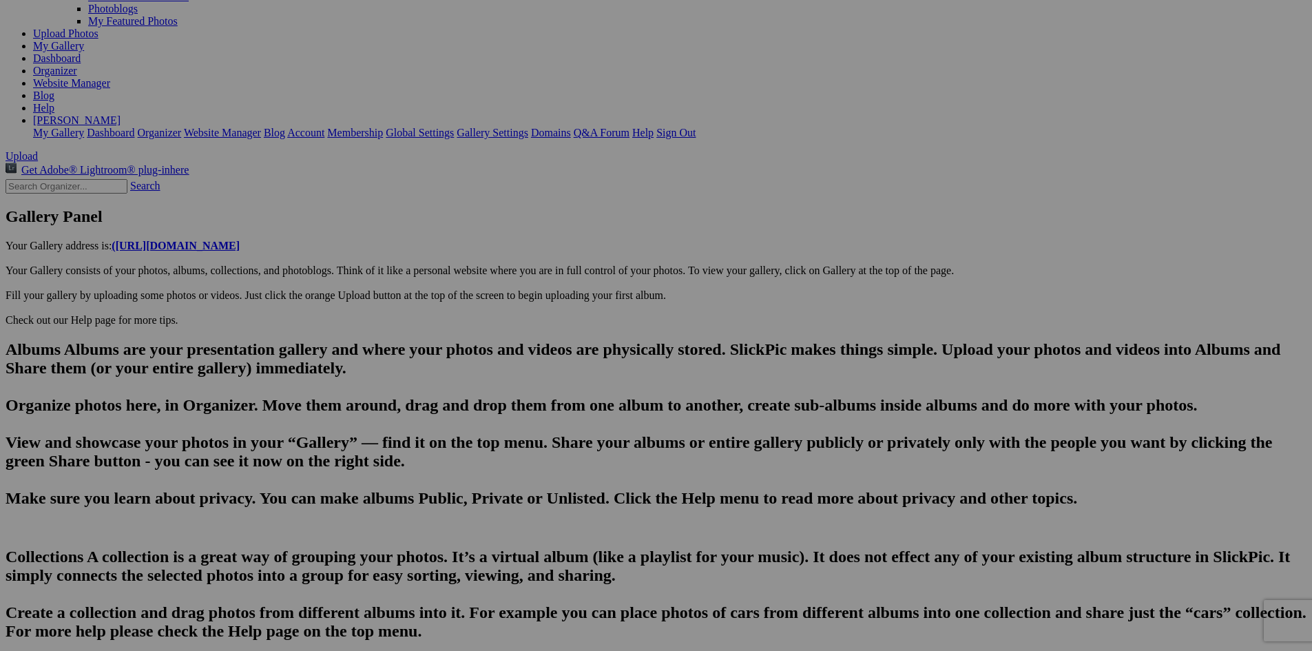
scroll to position [0, 722]
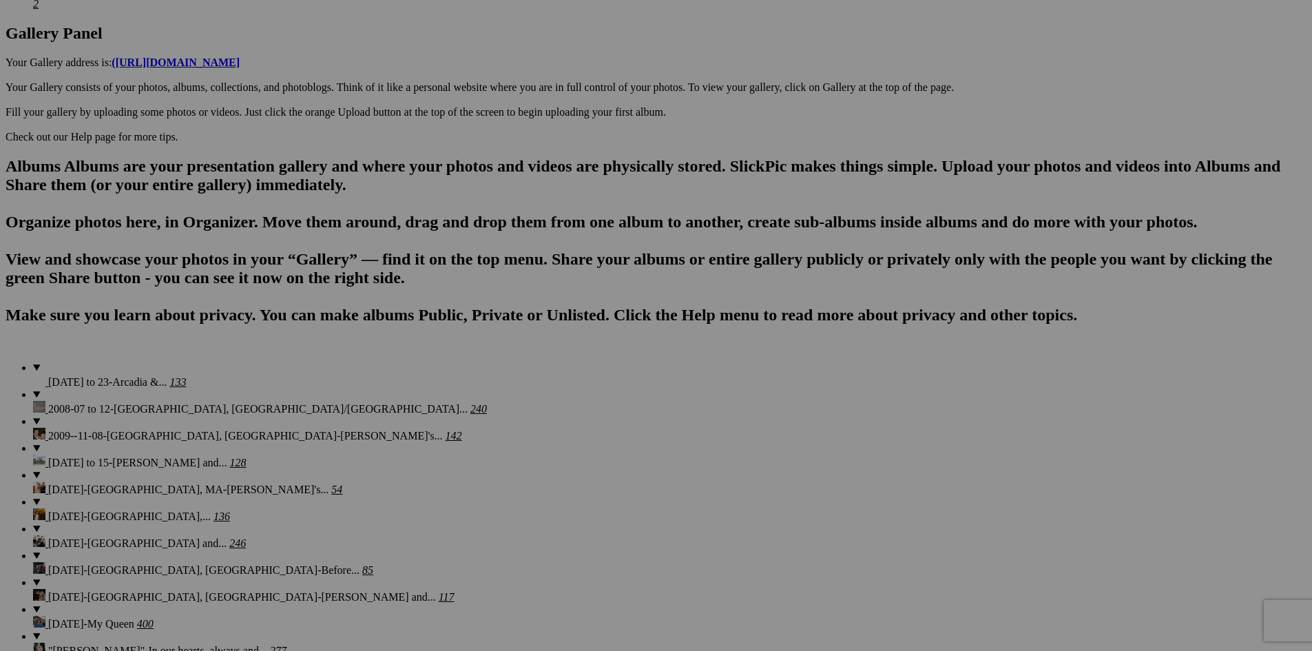
scroll to position [668, 0]
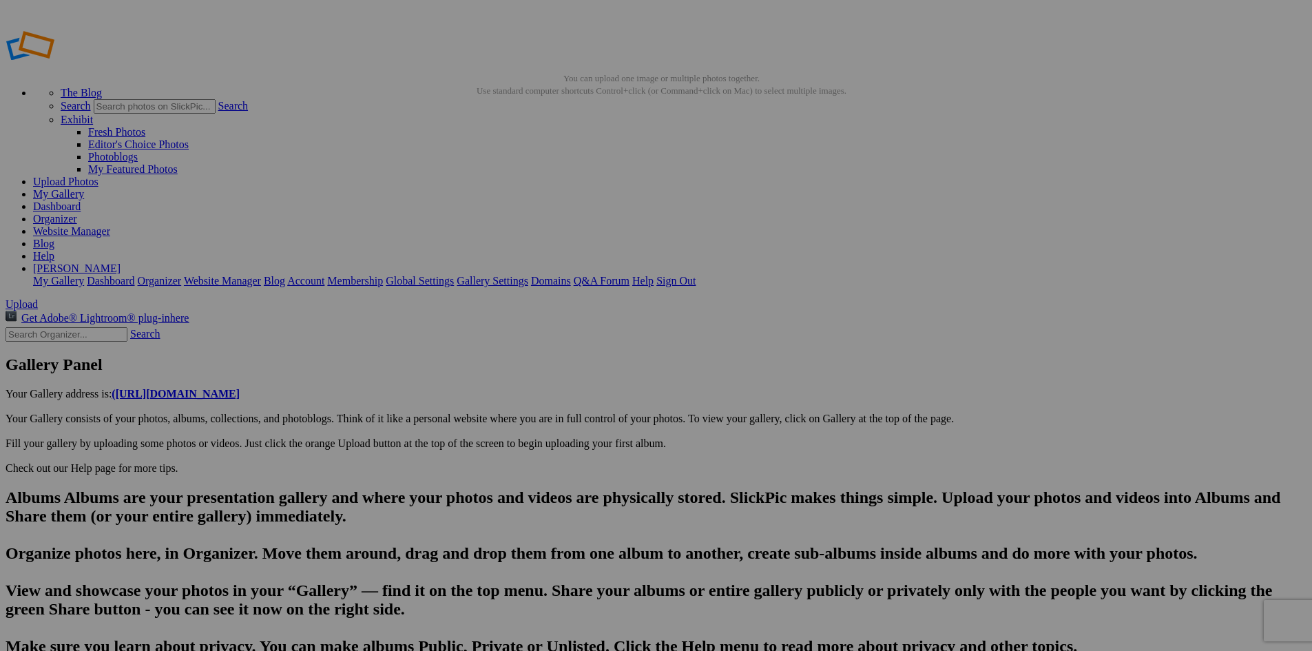
scroll to position [0, 1047]
paste input "The Arcadia Bluffs course"
type input "DSC05131"
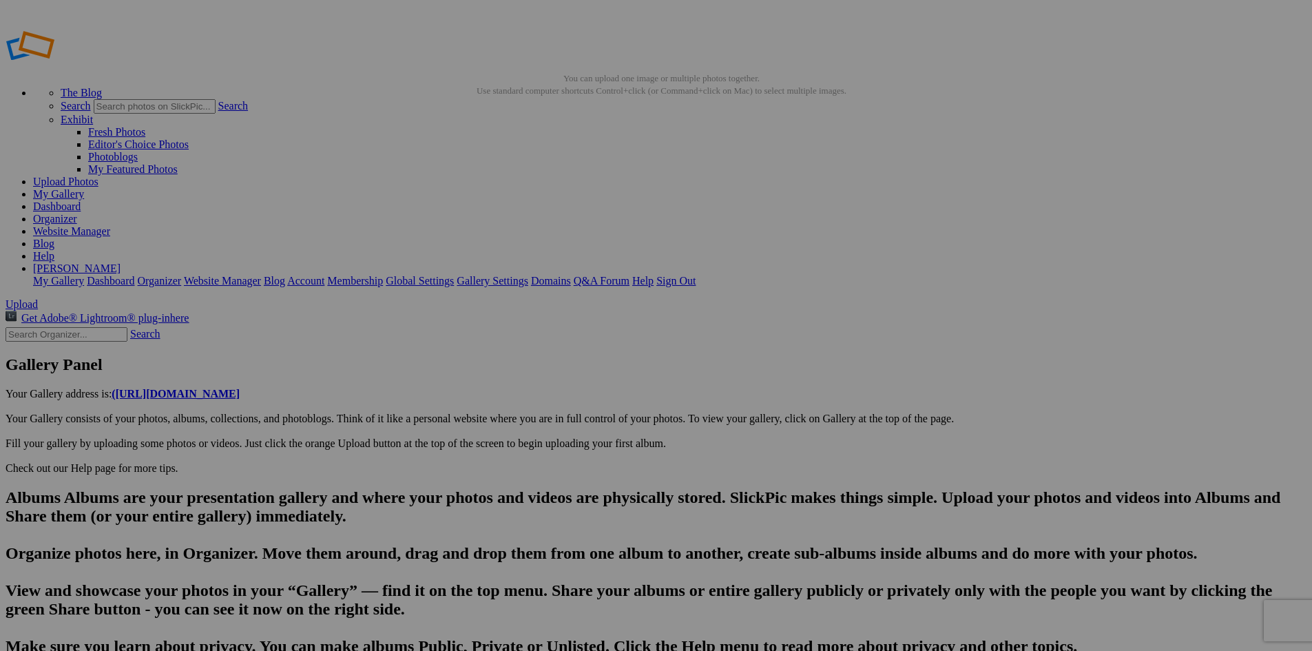
type textarea "Enter here..."
type input "DSC05131"
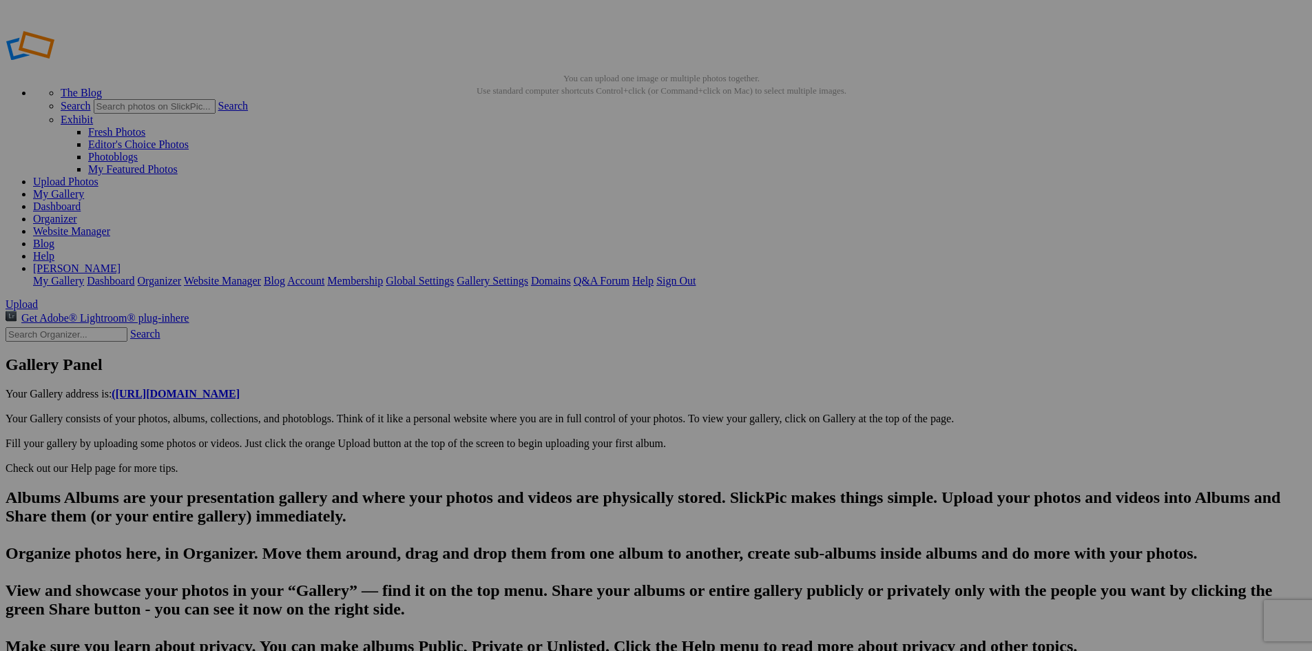
scroll to position [0, 1088]
drag, startPoint x: 440, startPoint y: 557, endPoint x: 350, endPoint y: 548, distance: 90.7
paste input "The Arcadia Bluffs course"
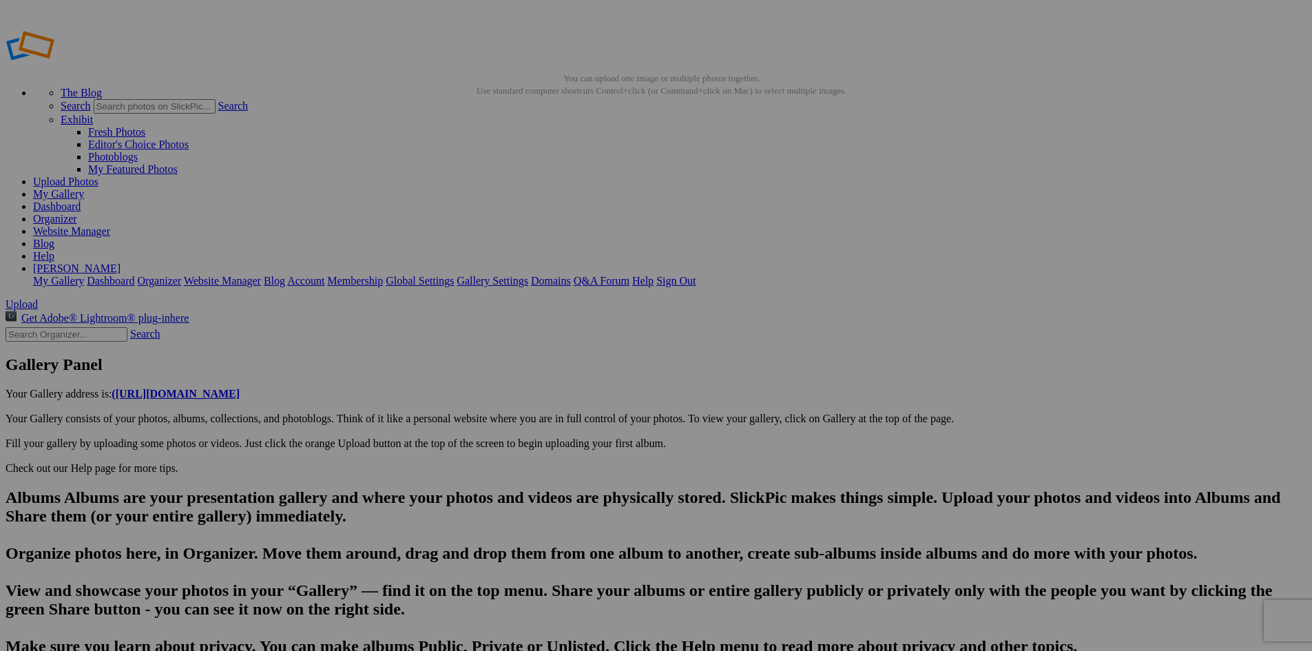
type input "DSC05132"
drag, startPoint x: 444, startPoint y: 572, endPoint x: 362, endPoint y: 570, distance: 82.7
paste input "The Arcadia Bluffs course"
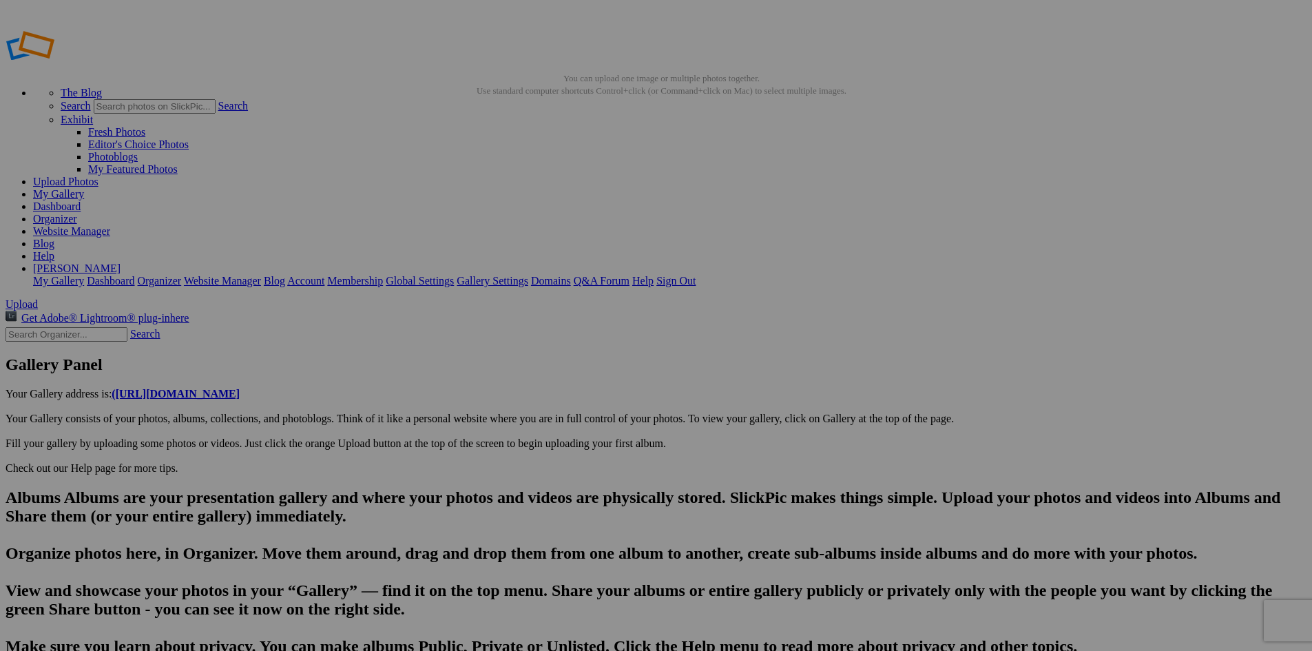
drag, startPoint x: 545, startPoint y: 576, endPoint x: 504, endPoint y: 582, distance: 41.7
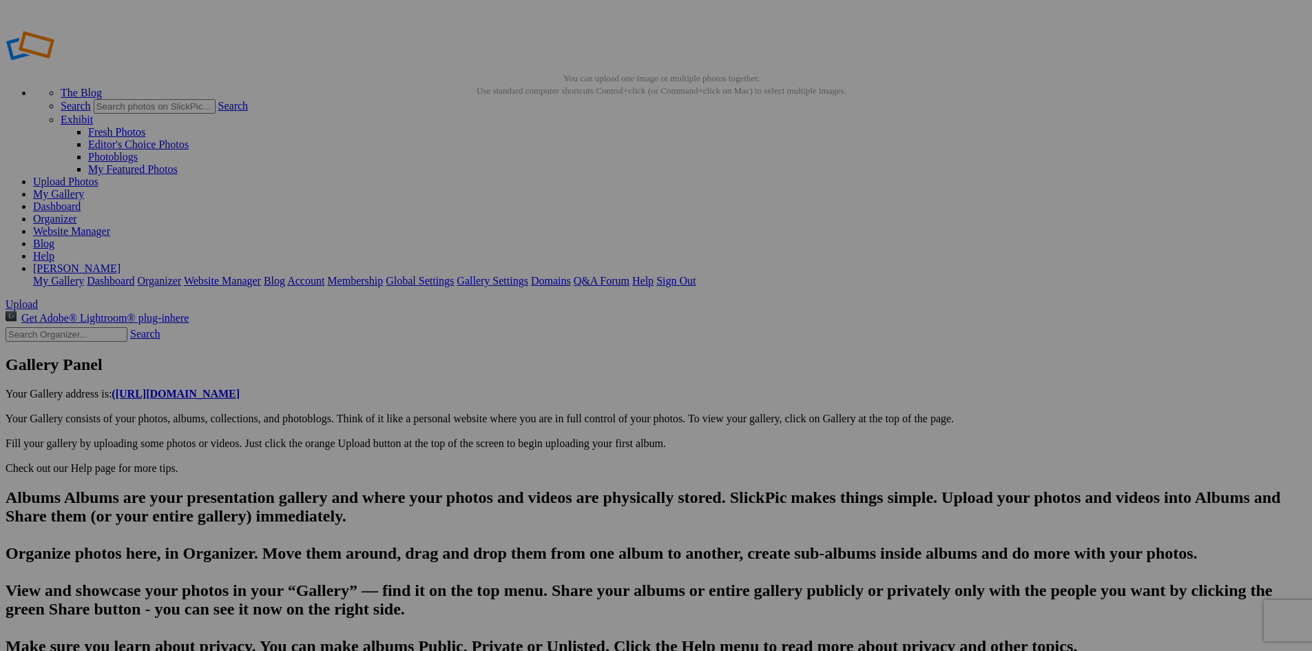
paste input "interesting"
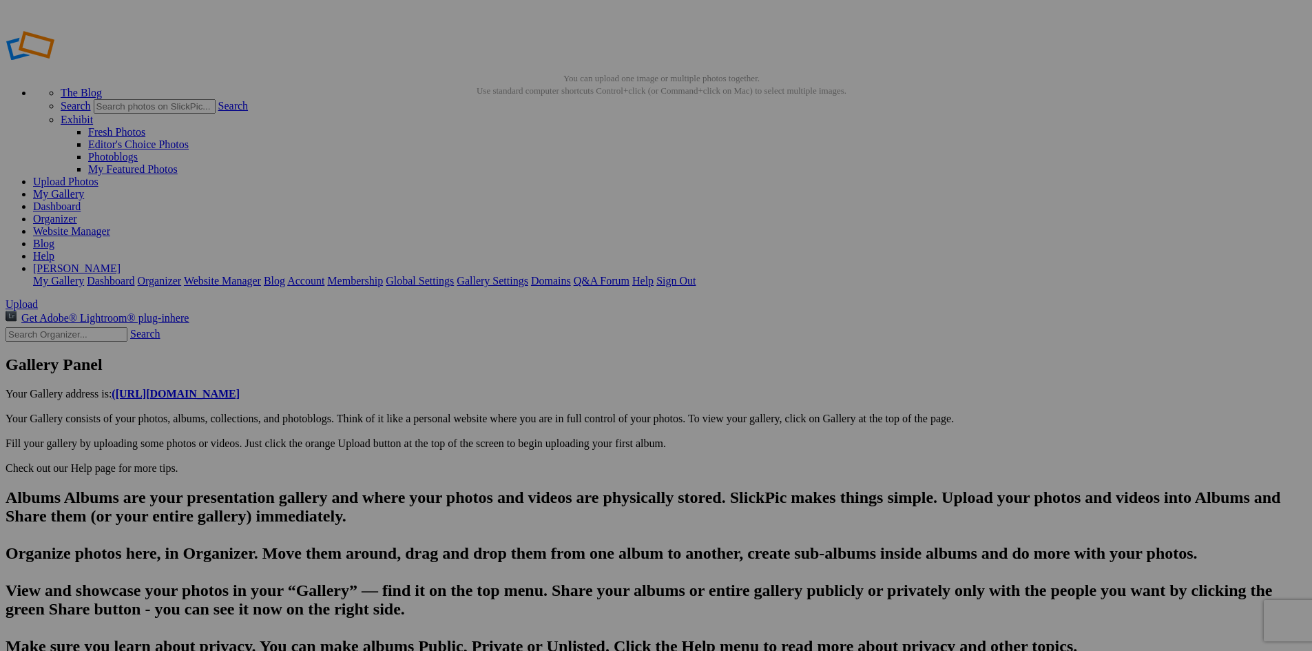
type input "DSC05133"
drag, startPoint x: 443, startPoint y: 572, endPoint x: 384, endPoint y: 568, distance: 59.4
type input "T"
paste input "interesting"
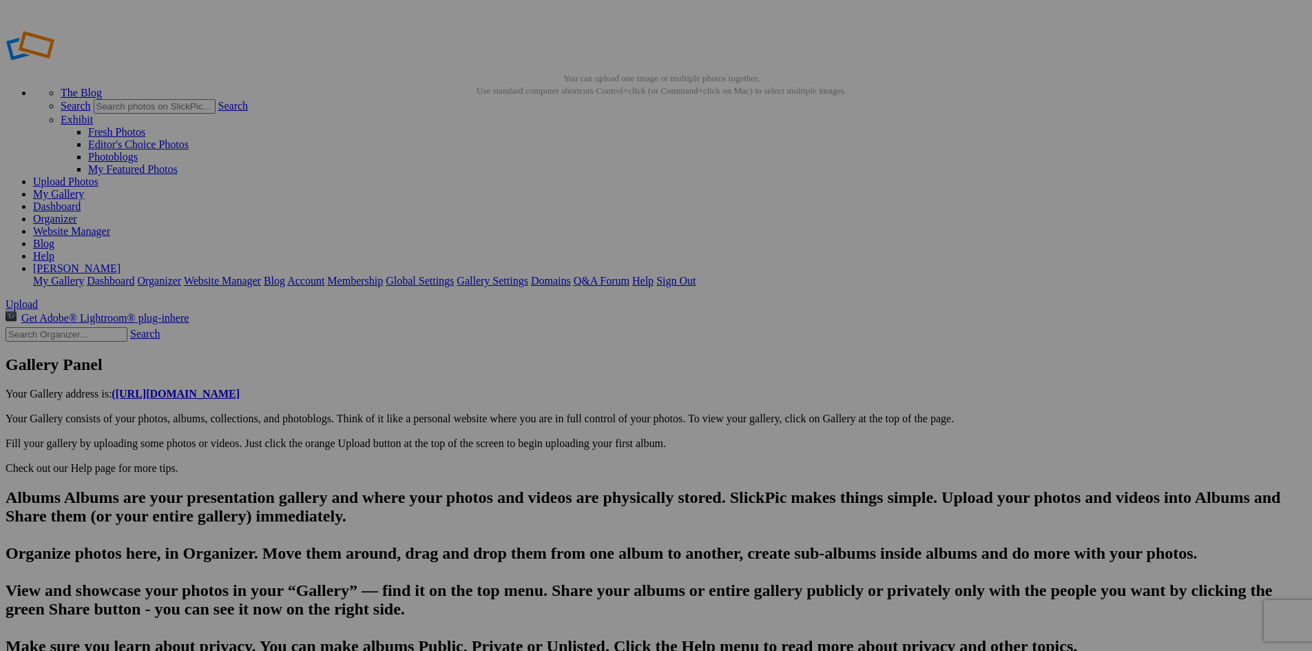
type input "interesting"
drag, startPoint x: 437, startPoint y: 576, endPoint x: 356, endPoint y: 580, distance: 81.3
type input "The Arcadia Bluffs course. A tilted "bowl" green presented an interesting appro…"
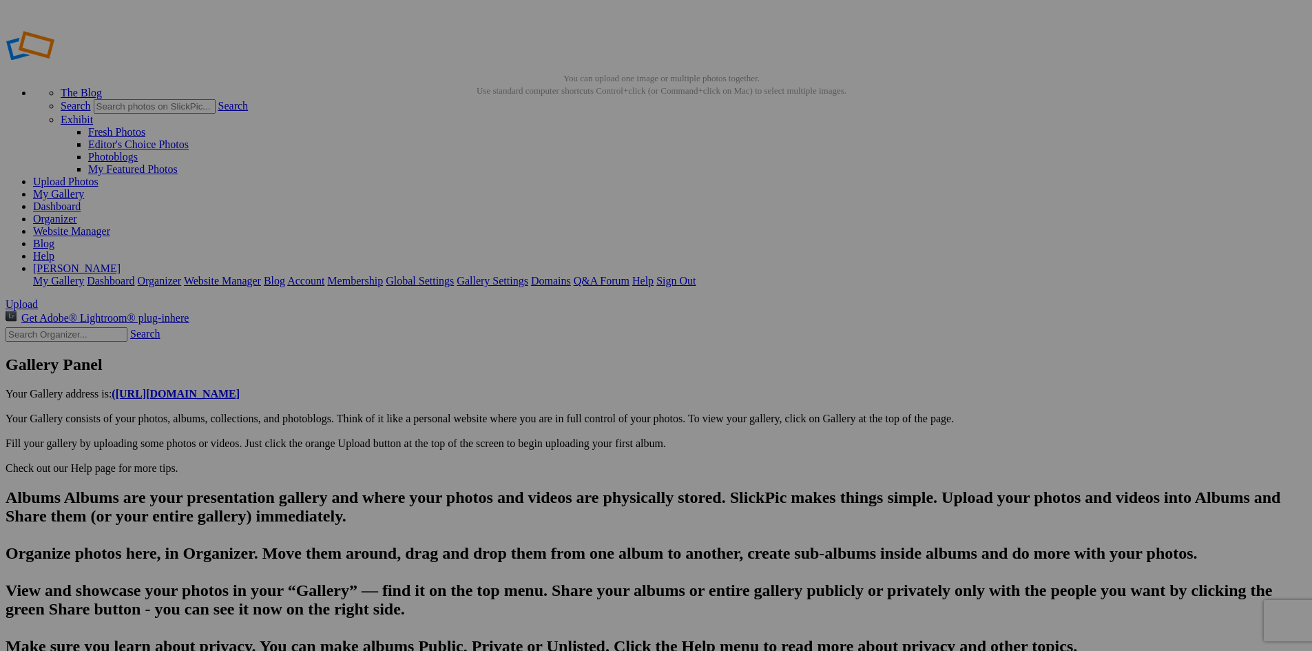
scroll to position [0, 1128]
drag, startPoint x: 490, startPoint y: 574, endPoint x: 412, endPoint y: 579, distance: 78.7
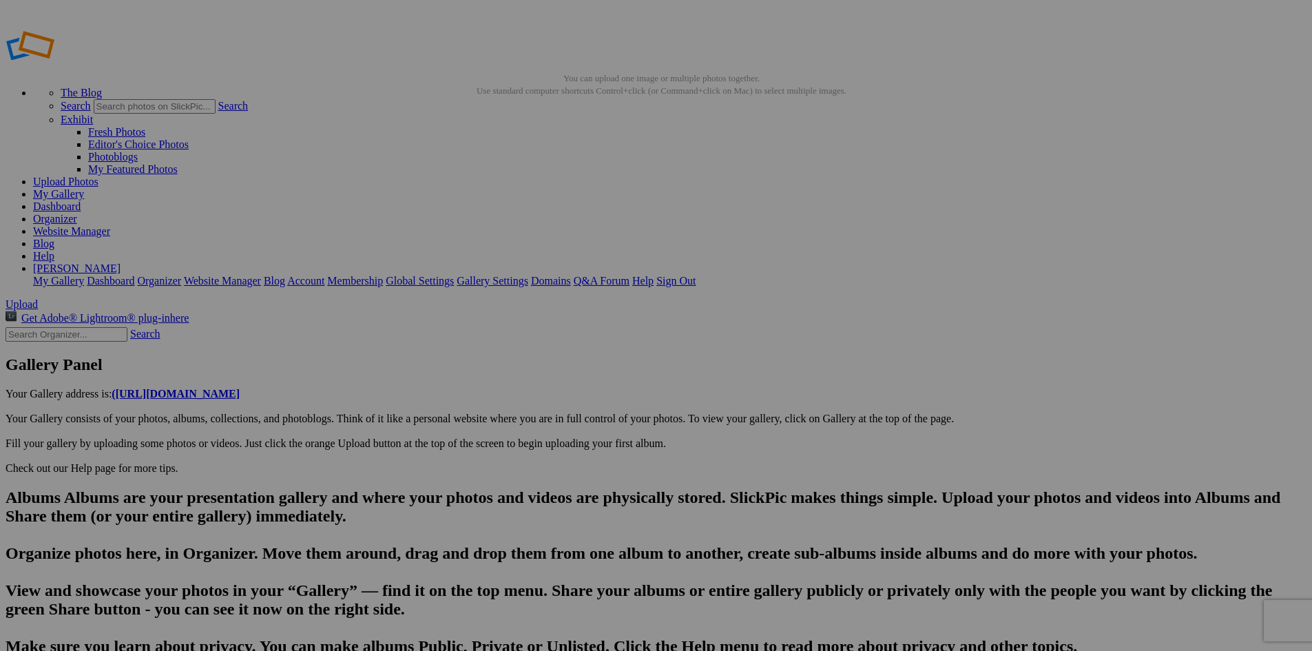
paste input "The Arcadia Bluffs course"
type input "DSC05134"
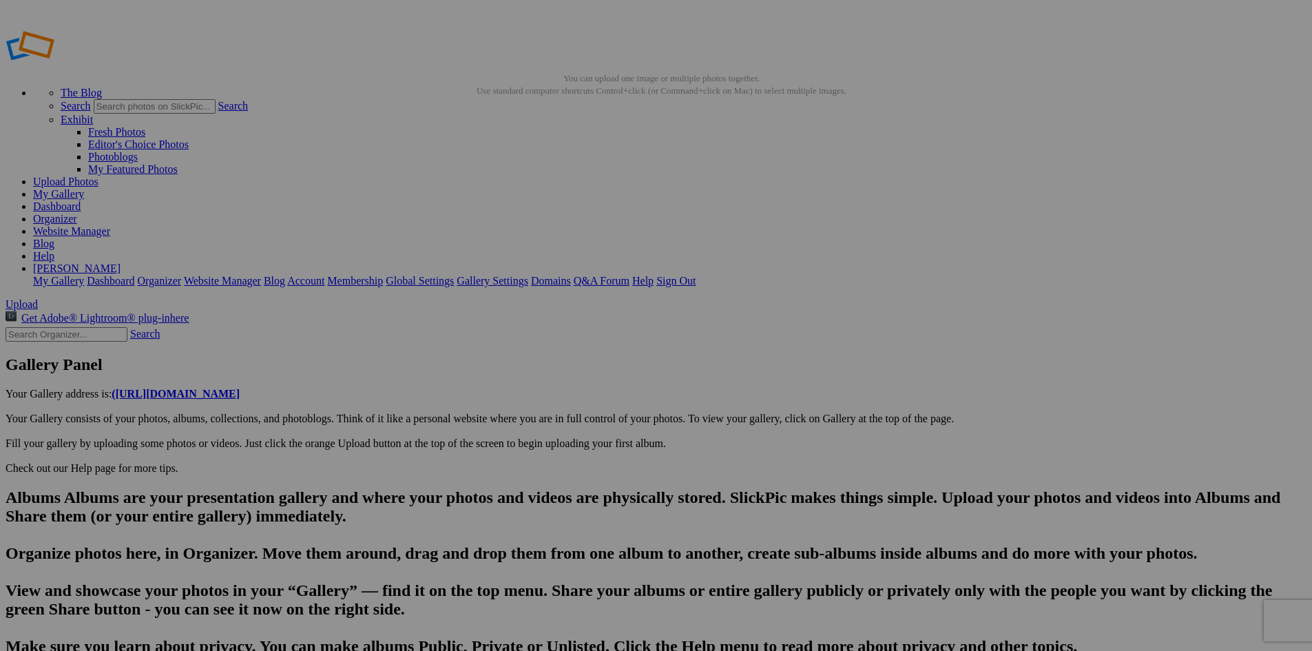
drag, startPoint x: 442, startPoint y: 572, endPoint x: 311, endPoint y: 554, distance: 132.7
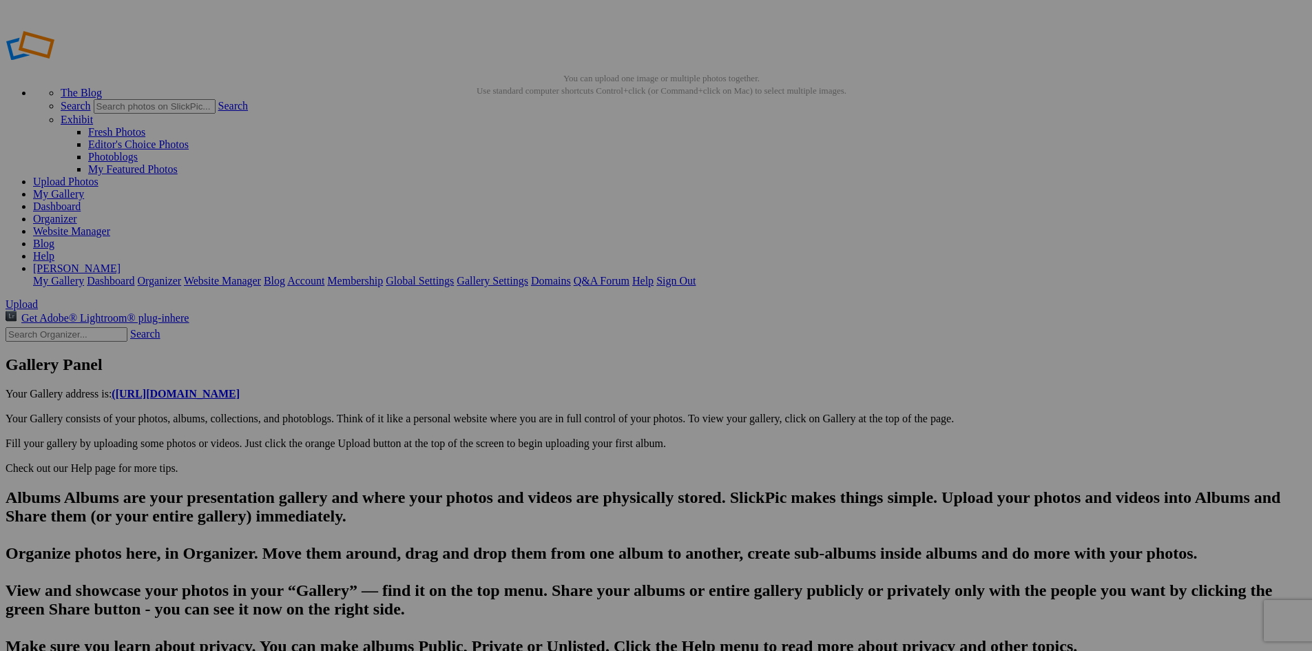
type input "Our [US_STATE] playing partner, [PERSON_NAME]. The self proclaimed "King of rea…"
type textarea "This guy sped ahead of us on almost every shot and frequently had to be asked t…"
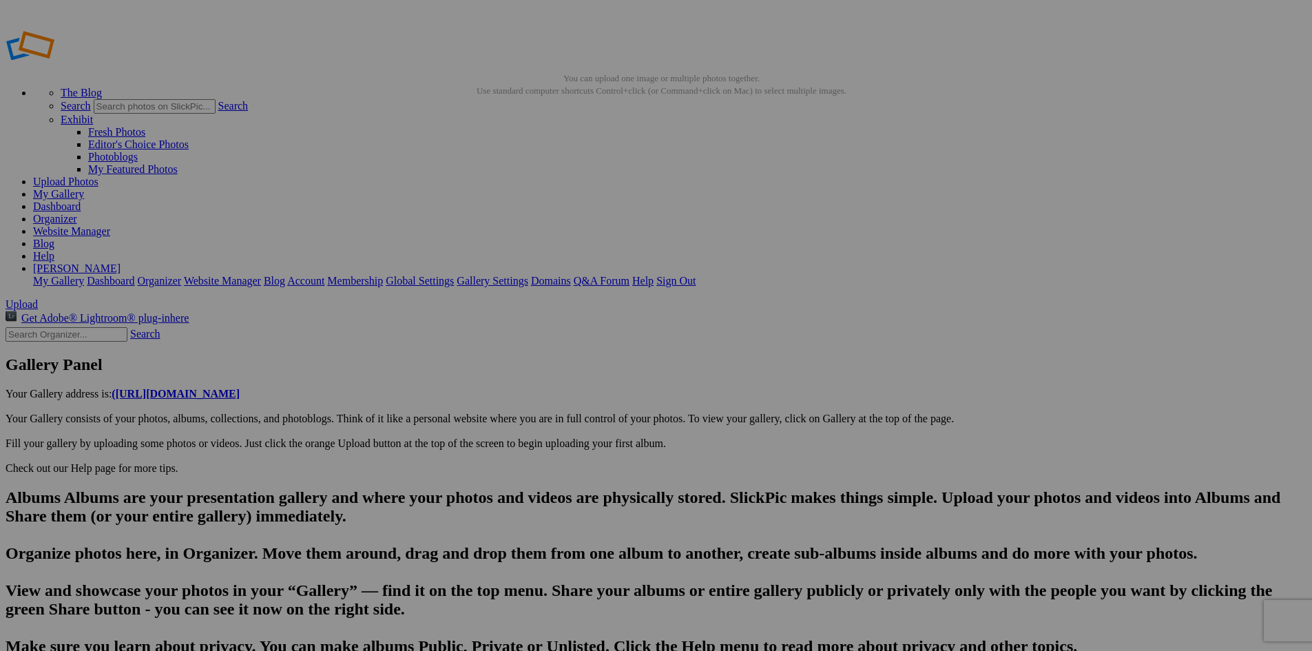
type input "The Arcadia Bluffs course. I actually hit this one on the green."
type textarea "Enter here..."
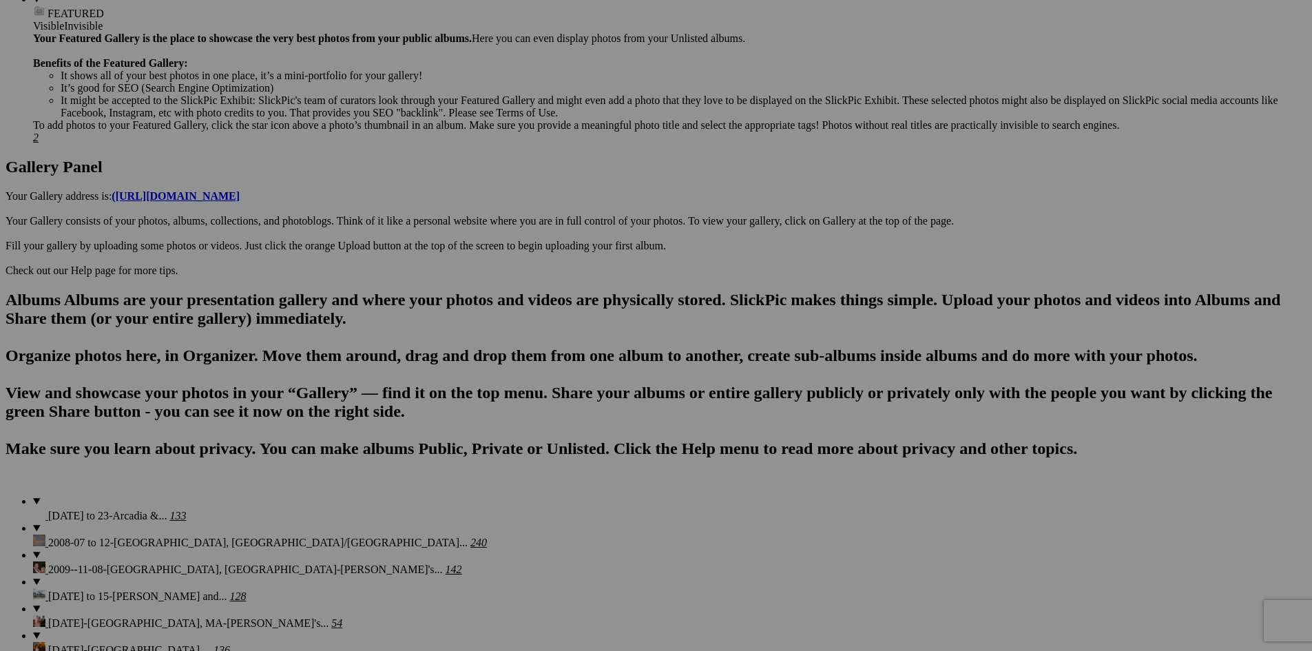
scroll to position [520, 0]
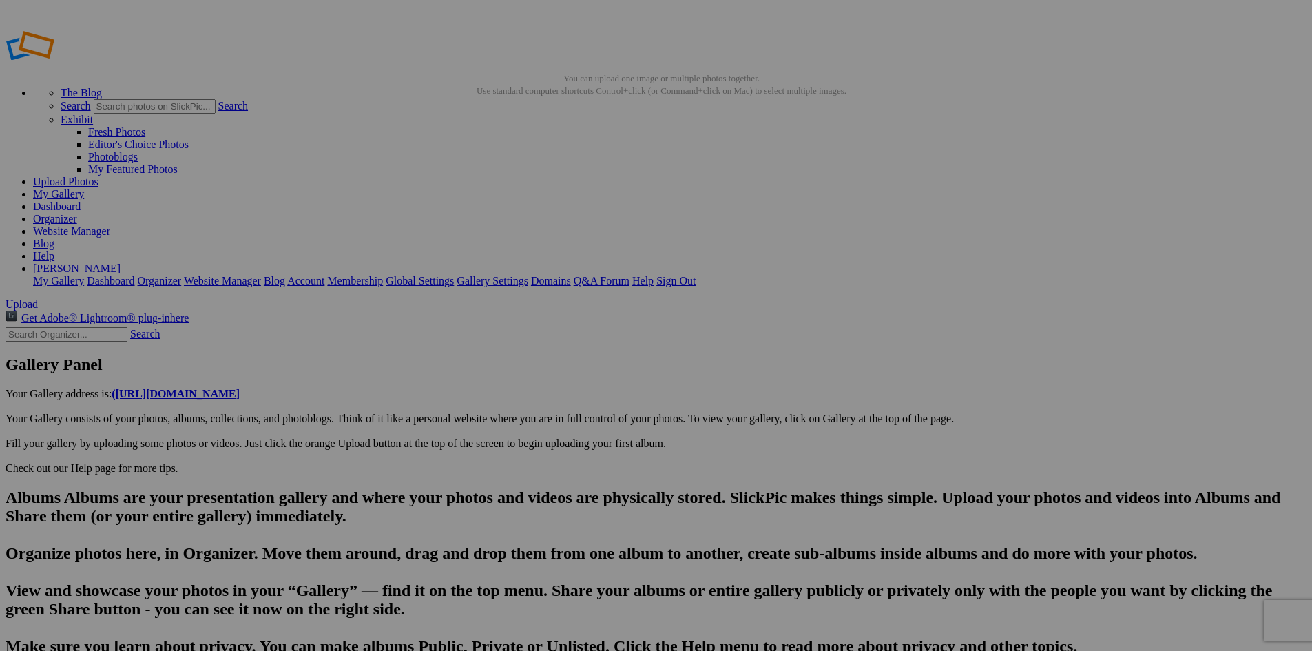
scroll to position [0, 762]
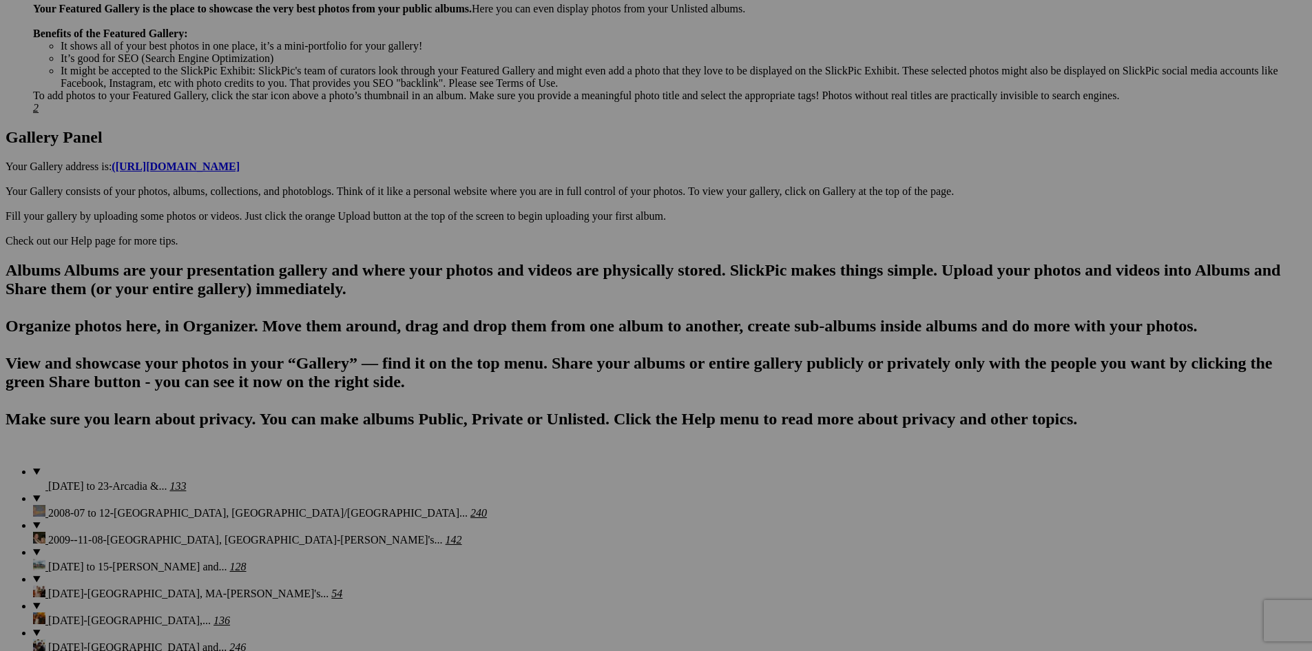
scroll to position [519, 0]
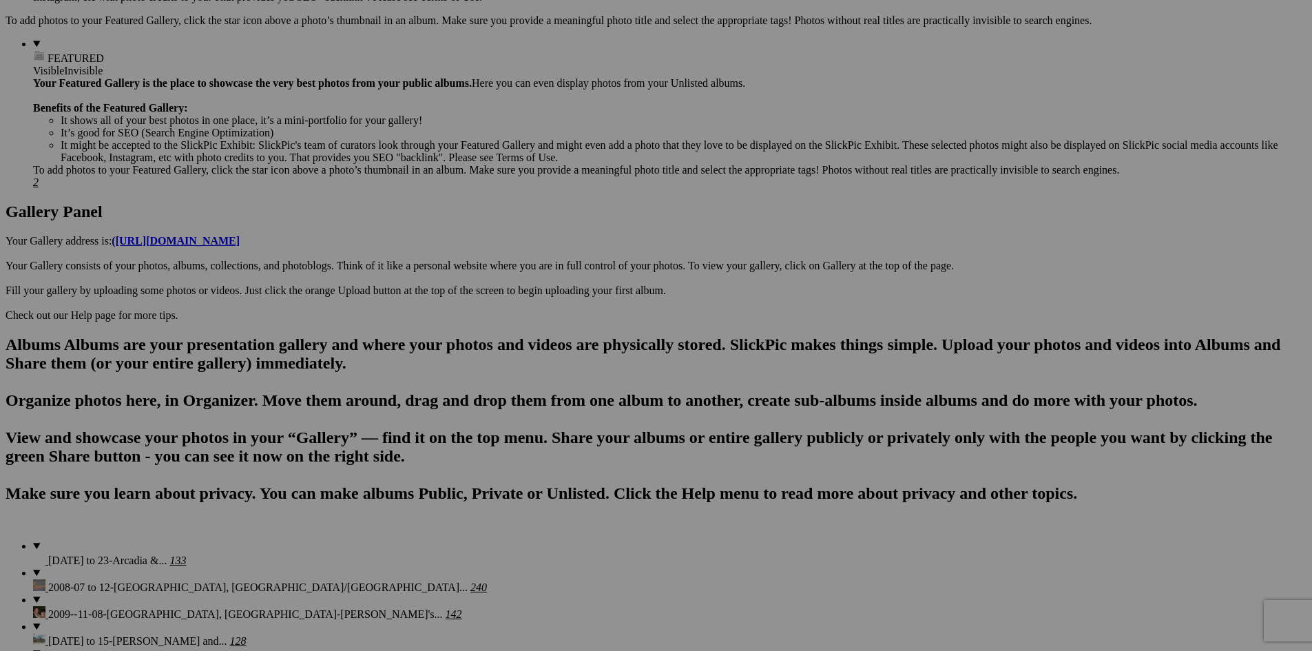
type input "The Arcadia Bluffs course. A World-class Links Golf Course. Spectacular views o…"
type textarea "The Bluffs Course offers unparalleled world-class golf on a links style layout.…"
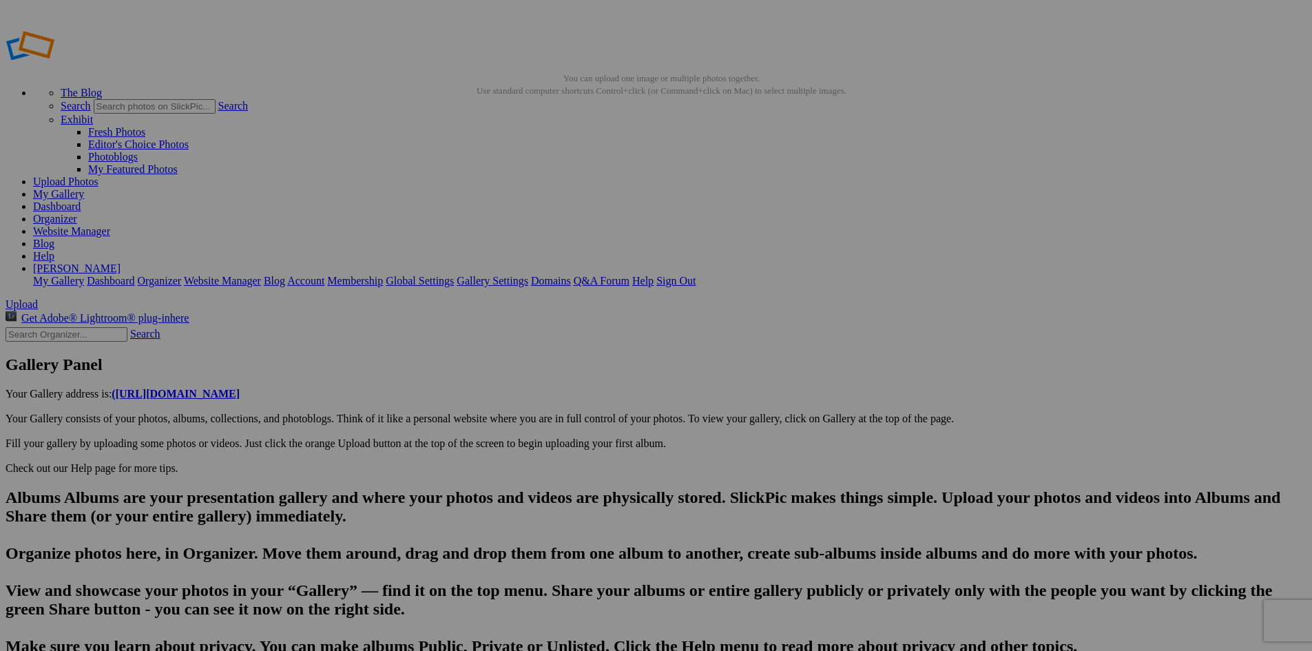
scroll to position [0, 722]
type input "Apple trees on the [GEOGRAPHIC_DATA] course. [PERSON_NAME] once an orchard on t…"
type textarea "Enter here..."
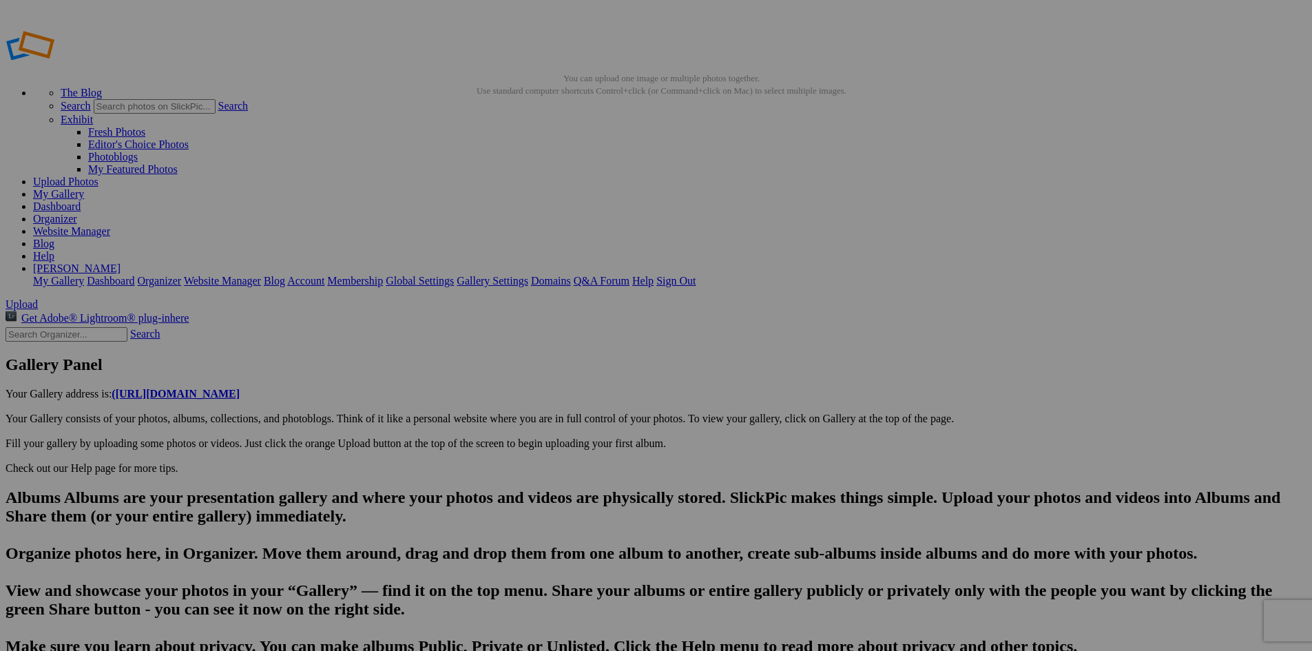
scroll to position [0, 559]
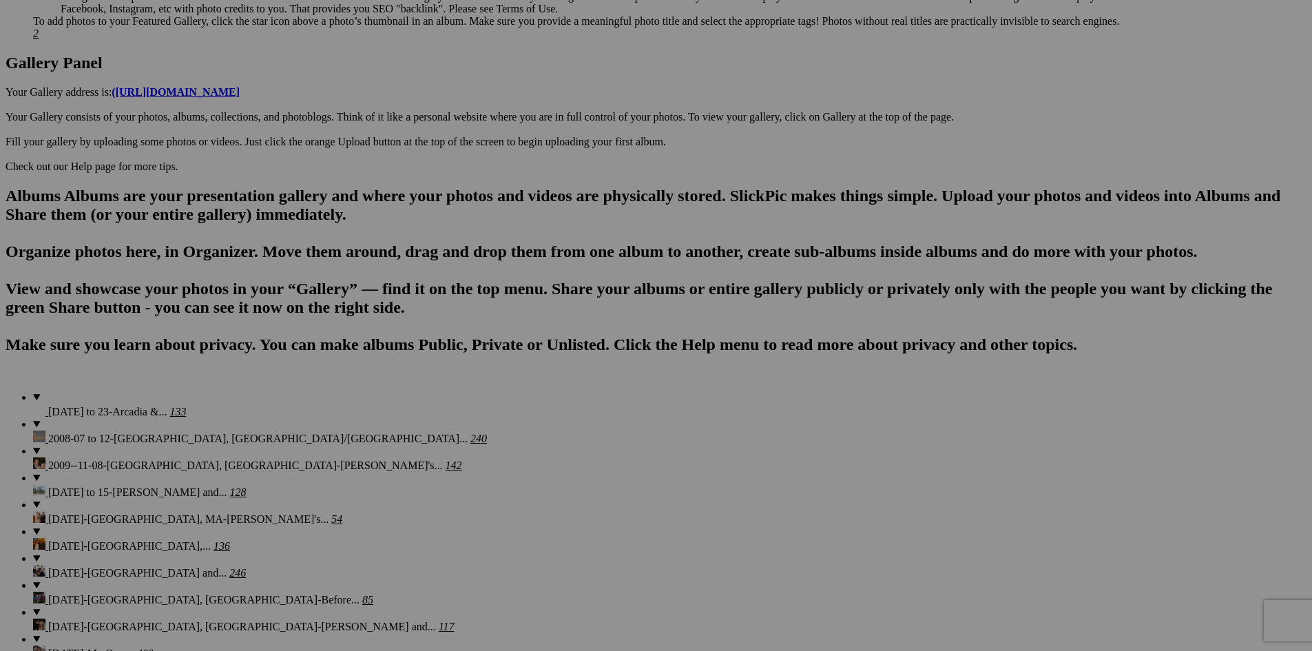
scroll to position [654, 0]
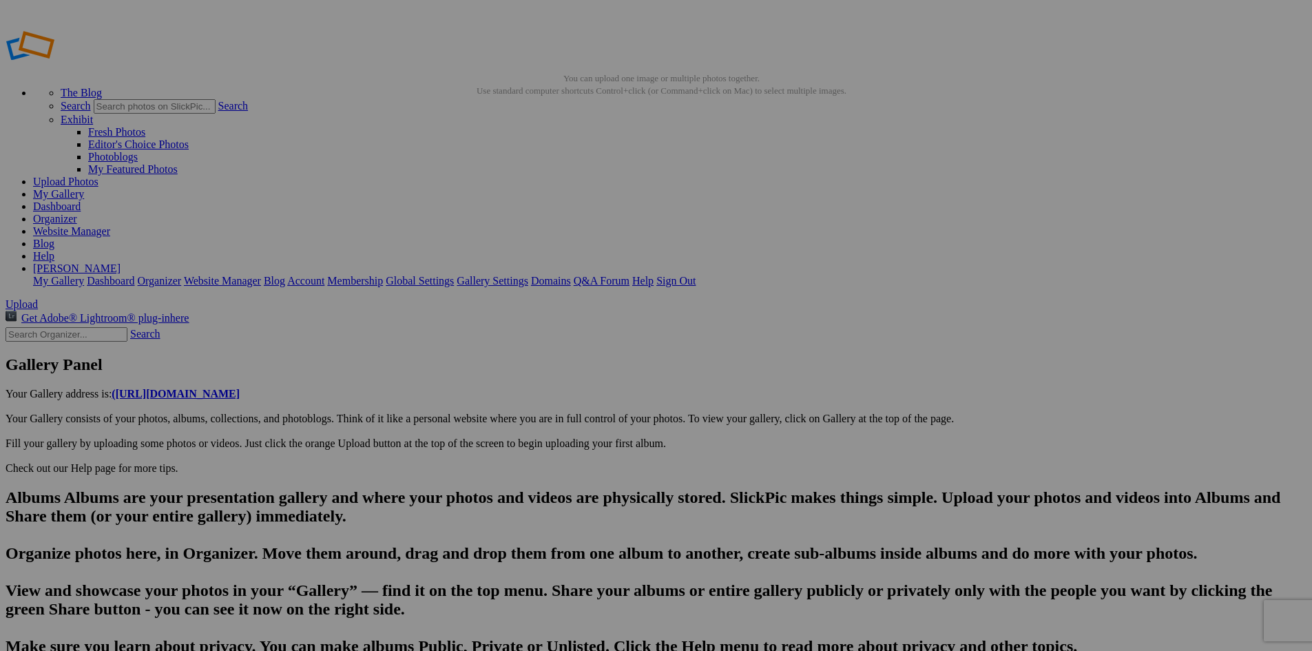
scroll to position [0, 1766]
drag, startPoint x: 488, startPoint y: 576, endPoint x: 391, endPoint y: 571, distance: 97.9
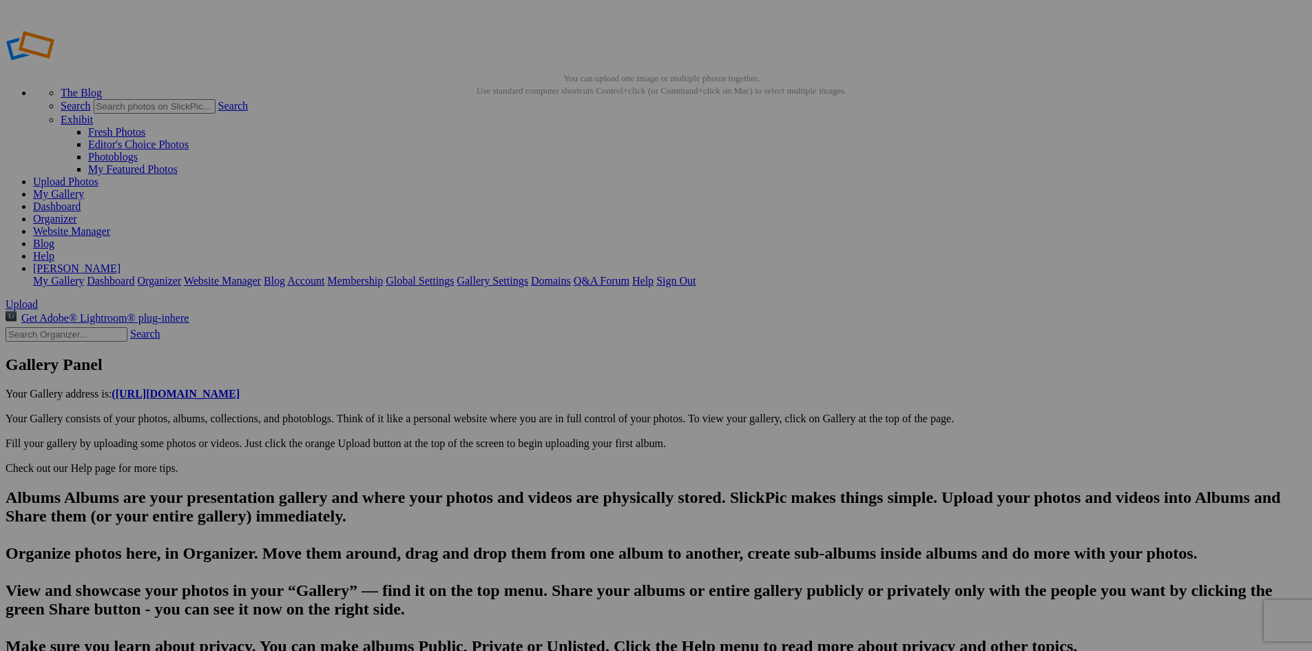
type input "DSC05134"
drag, startPoint x: 436, startPoint y: 573, endPoint x: 340, endPoint y: 567, distance: 95.9
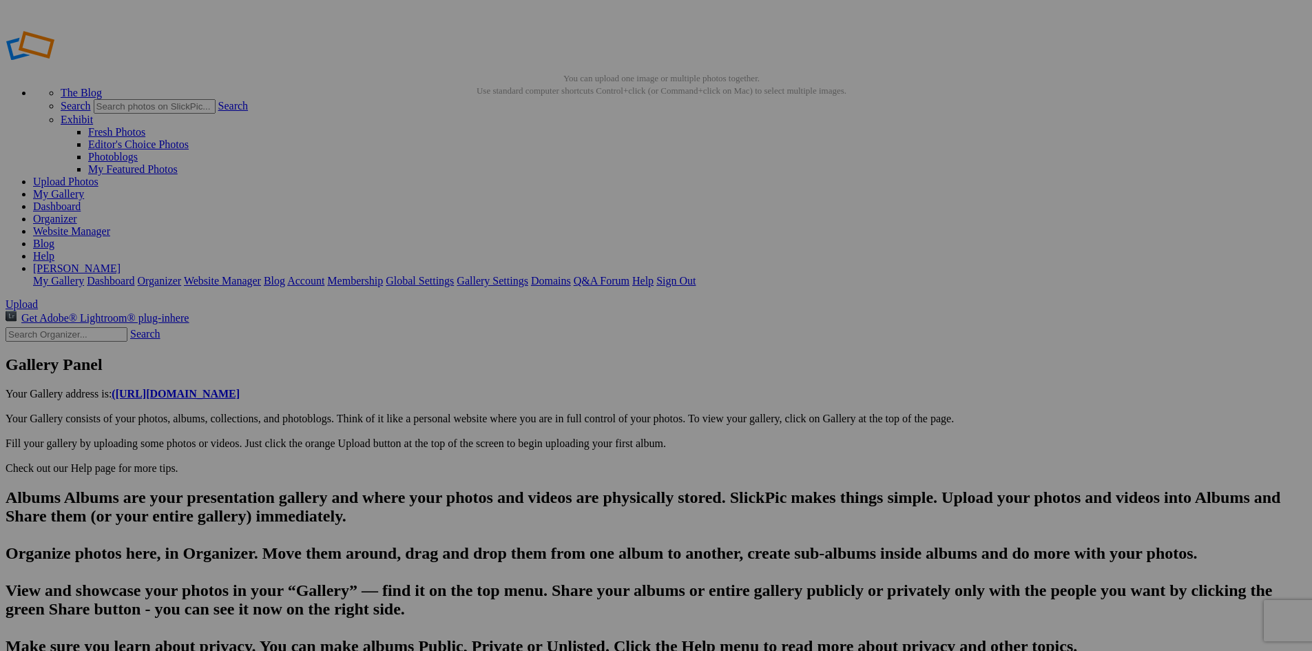
type input "A"
paste input "The Arcadia Bluffs course"
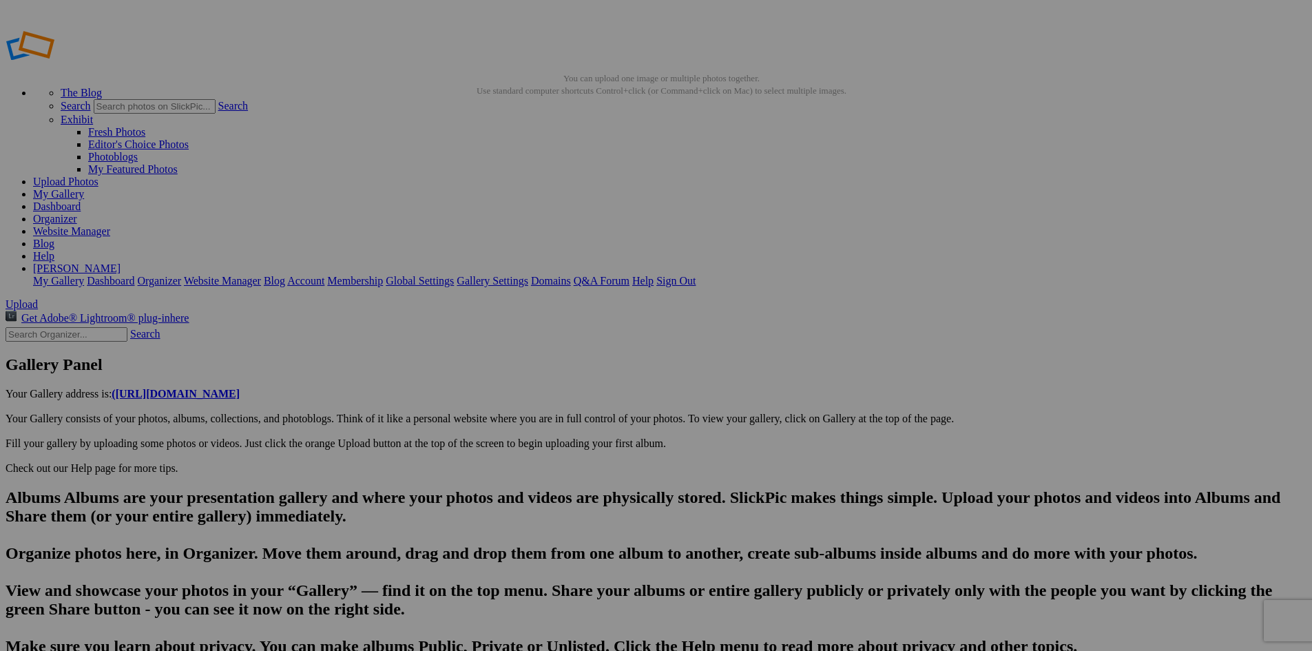
type input "DSC05135"
drag, startPoint x: 439, startPoint y: 570, endPoint x: 332, endPoint y: 559, distance: 108.0
paste input "The Arcadia Bluffs course"
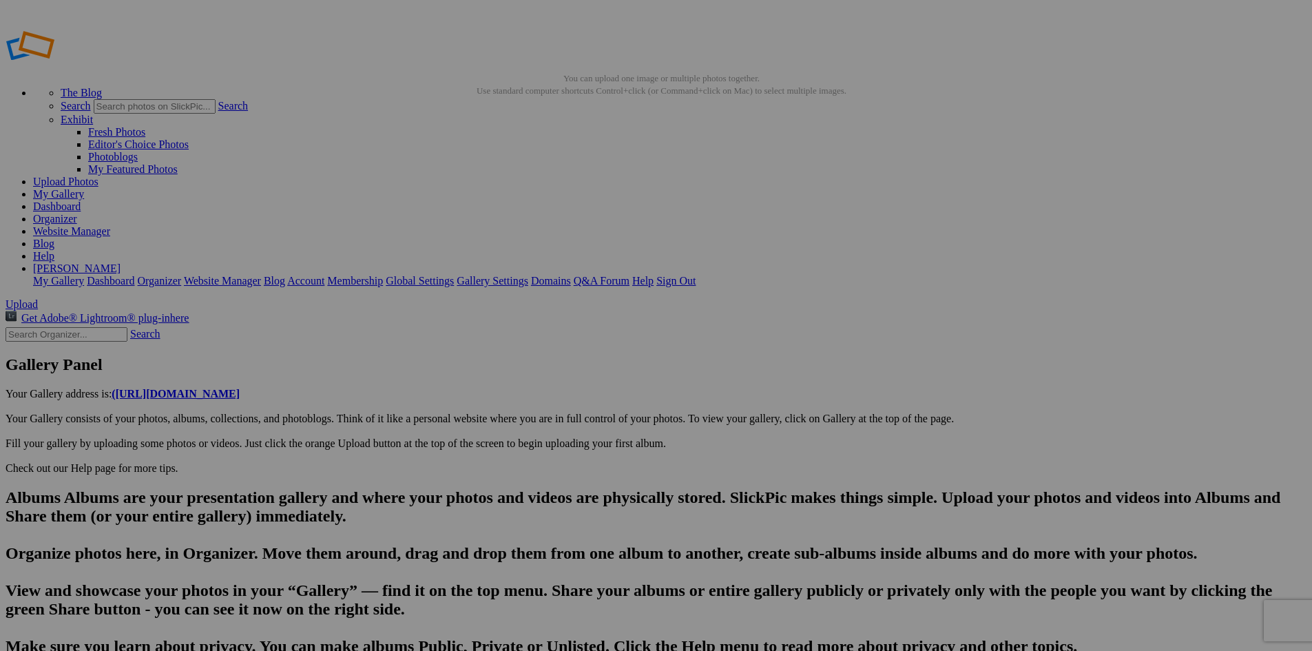
scroll to position [0, 1847]
type input "DSC05136"
drag, startPoint x: 440, startPoint y: 574, endPoint x: 349, endPoint y: 578, distance: 91.0
paste input "The Arcadia Bluffs course"
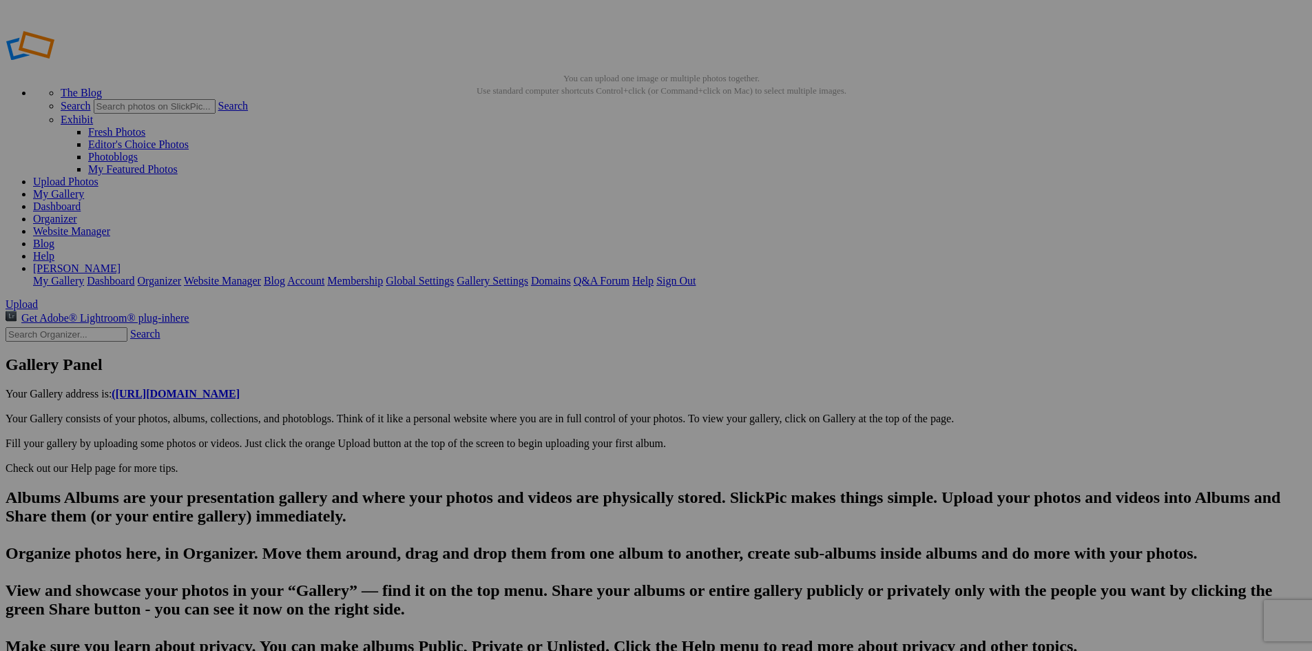
type input "DSC05138"
drag, startPoint x: 441, startPoint y: 577, endPoint x: 353, endPoint y: 582, distance: 89.0
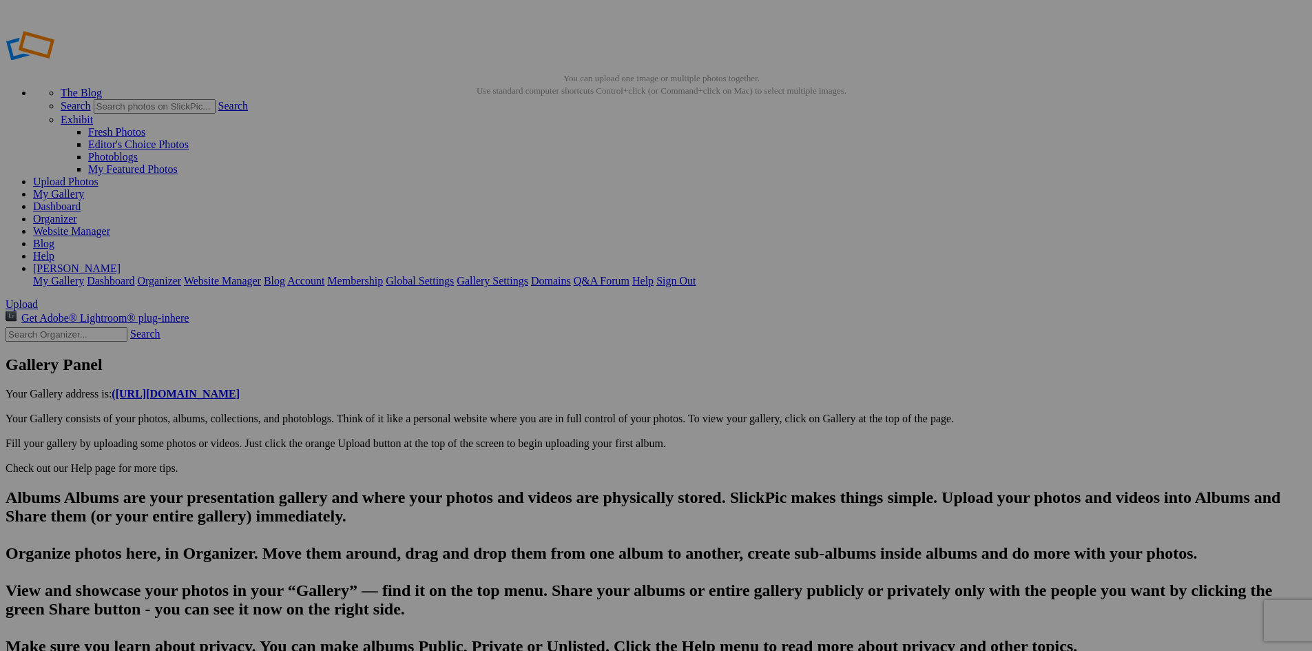
paste input "The Arcadia Bluffs course"
type input "DSC05139"
drag, startPoint x: 452, startPoint y: 579, endPoint x: 367, endPoint y: 571, distance: 85.7
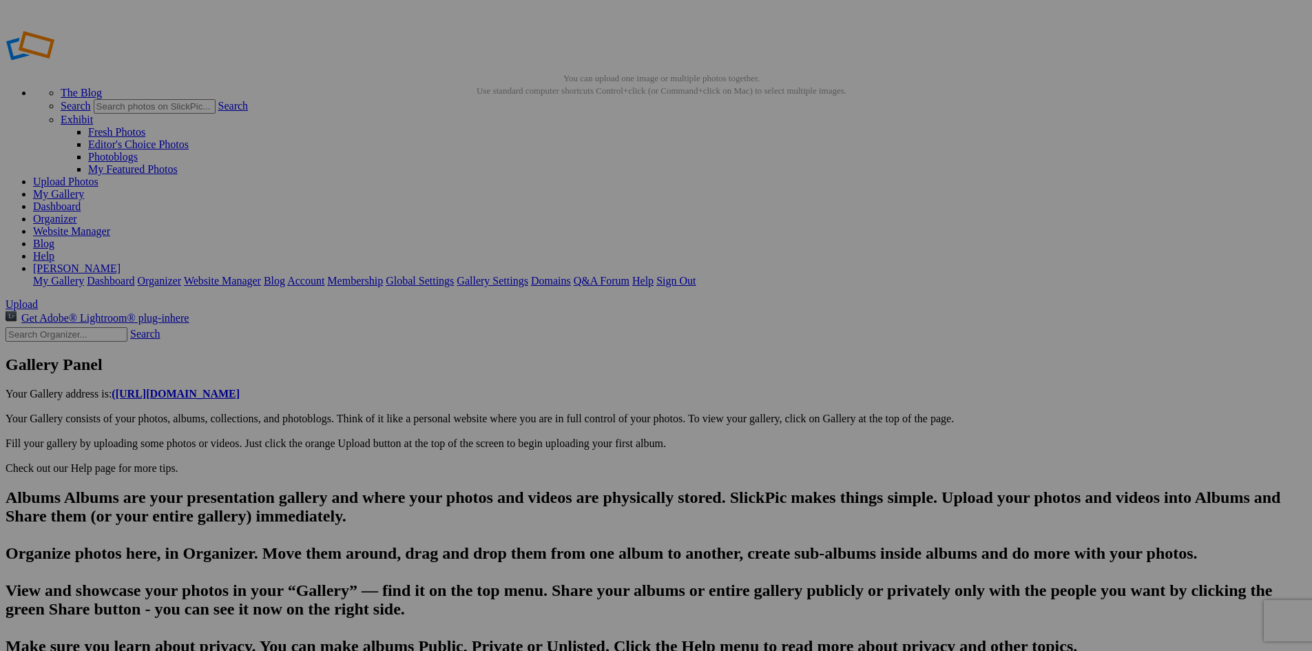
paste input "The Arcadia Bluffs course"
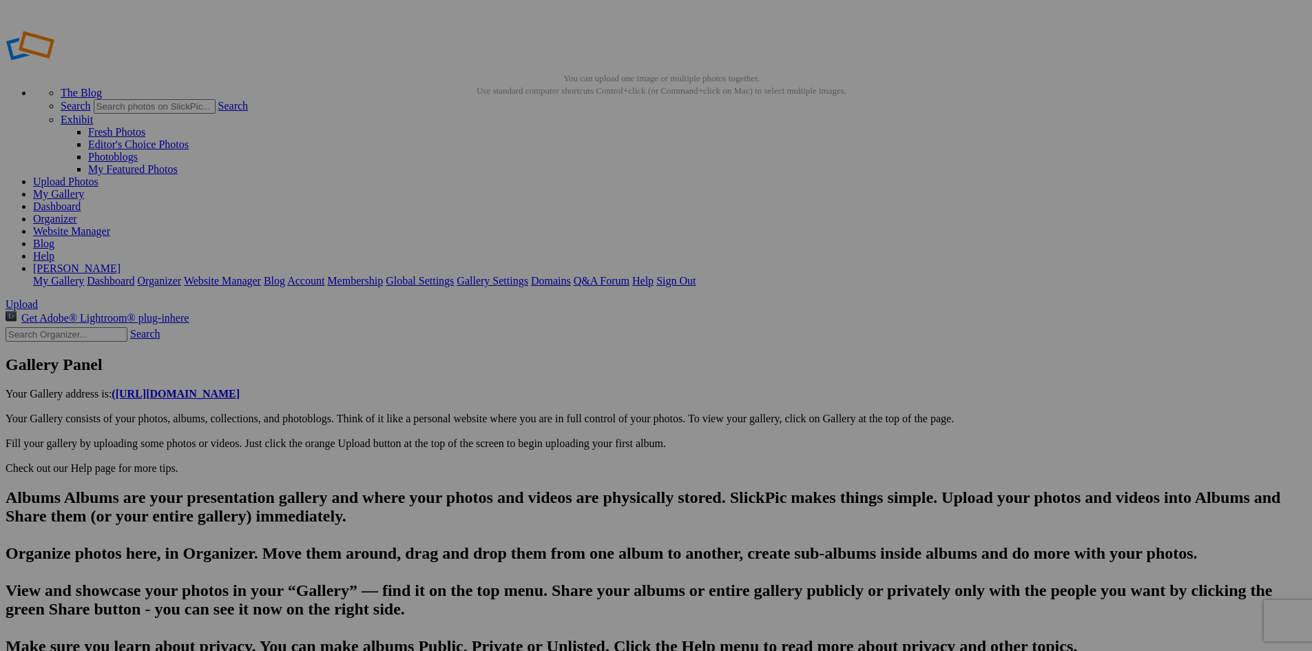
scroll to position [0, 1928]
type input "DSC05140"
drag, startPoint x: 444, startPoint y: 571, endPoint x: 348, endPoint y: 576, distance: 95.2
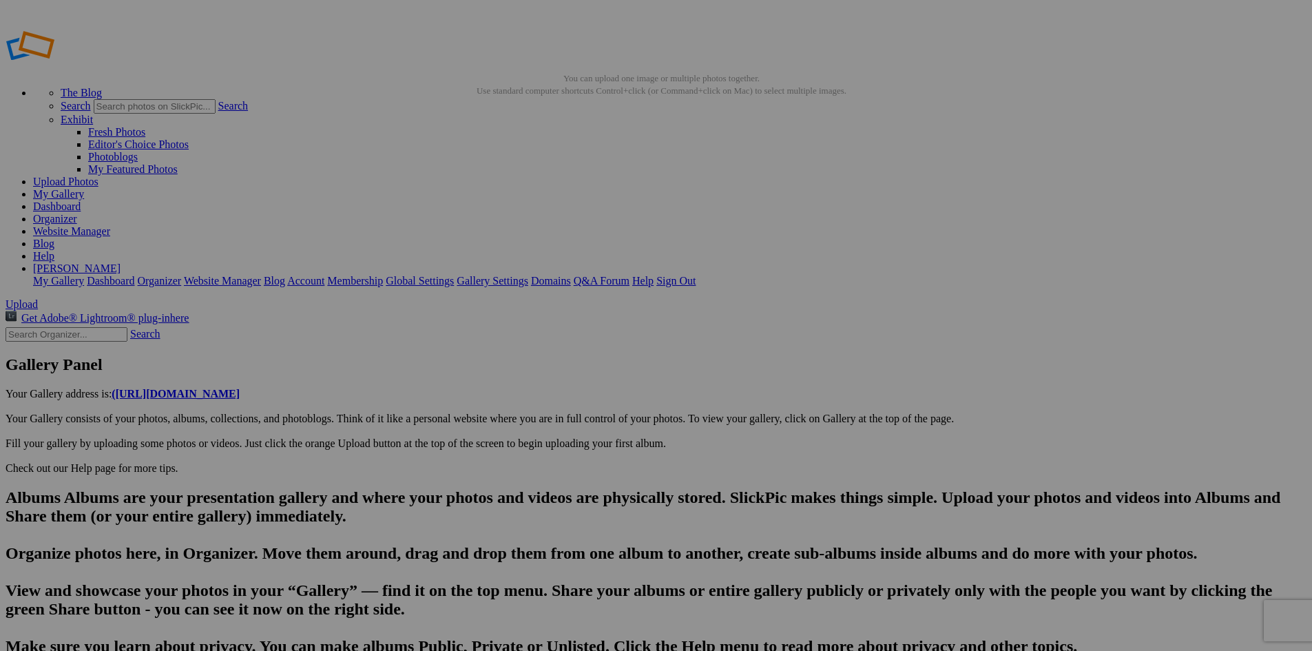
paste input "The Arcadia Bluffs course"
type input "DSC05137"
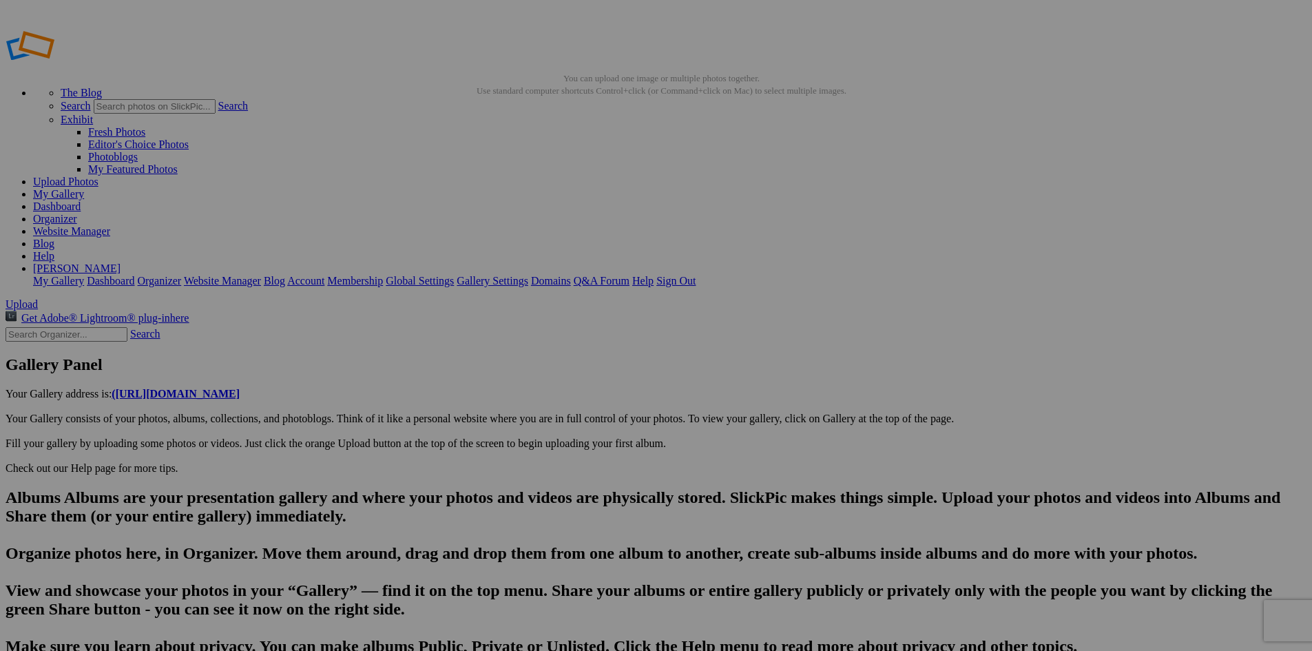
drag, startPoint x: 443, startPoint y: 571, endPoint x: 346, endPoint y: 570, distance: 96.4
paste input "The Arcadia Bluffs course"
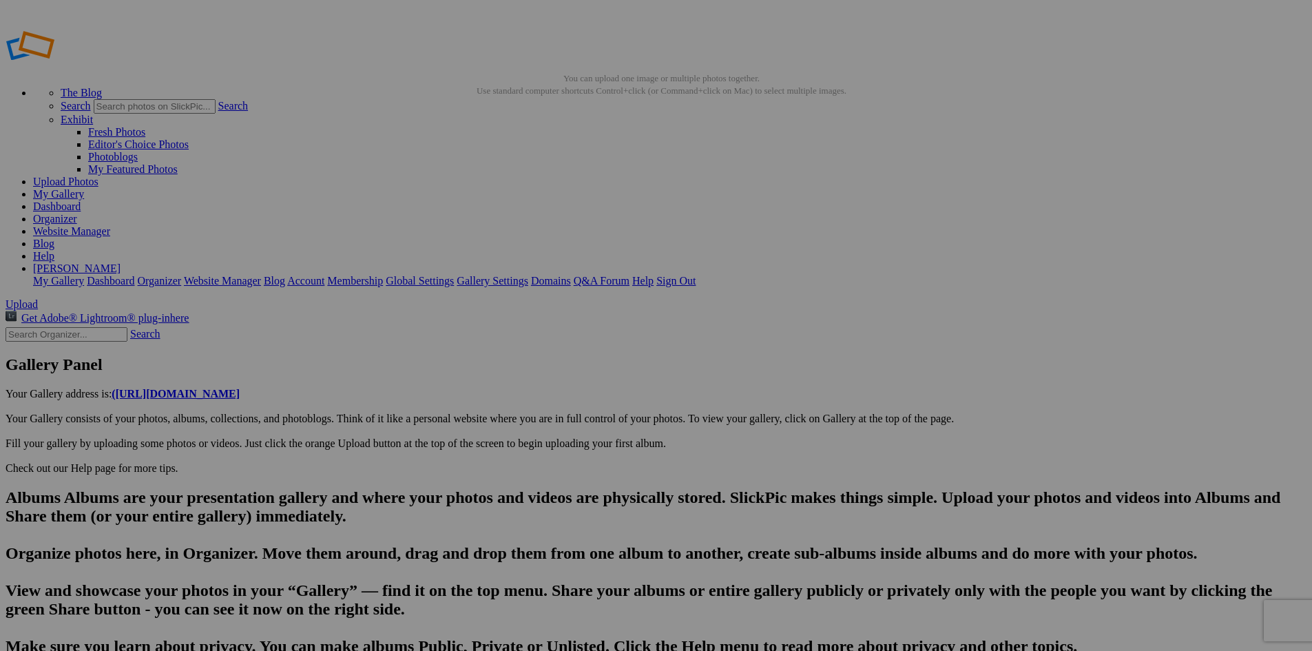
type input "DSC05143"
drag, startPoint x: 444, startPoint y: 578, endPoint x: 342, endPoint y: 576, distance: 101.3
paste input "The Arcadia Bluffs course"
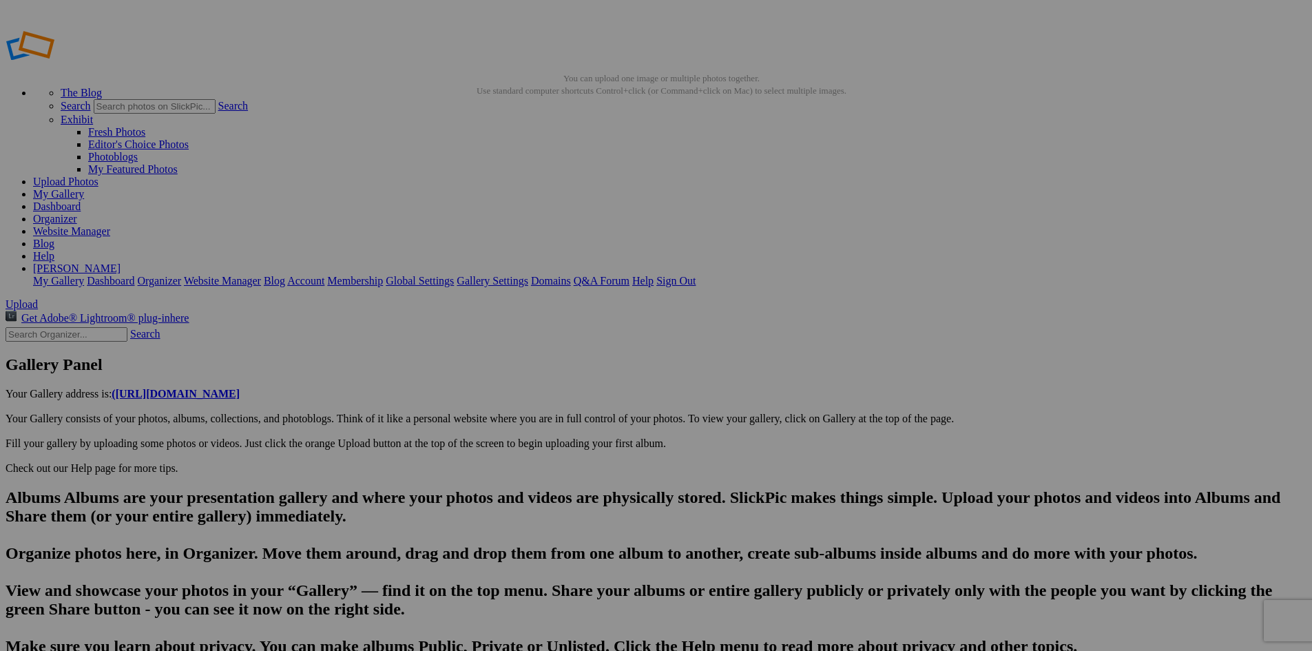
scroll to position [0, 2091]
type input "DSC05142"
drag, startPoint x: 435, startPoint y: 572, endPoint x: 340, endPoint y: 576, distance: 95.1
paste input "The Arcadia Bluffs course"
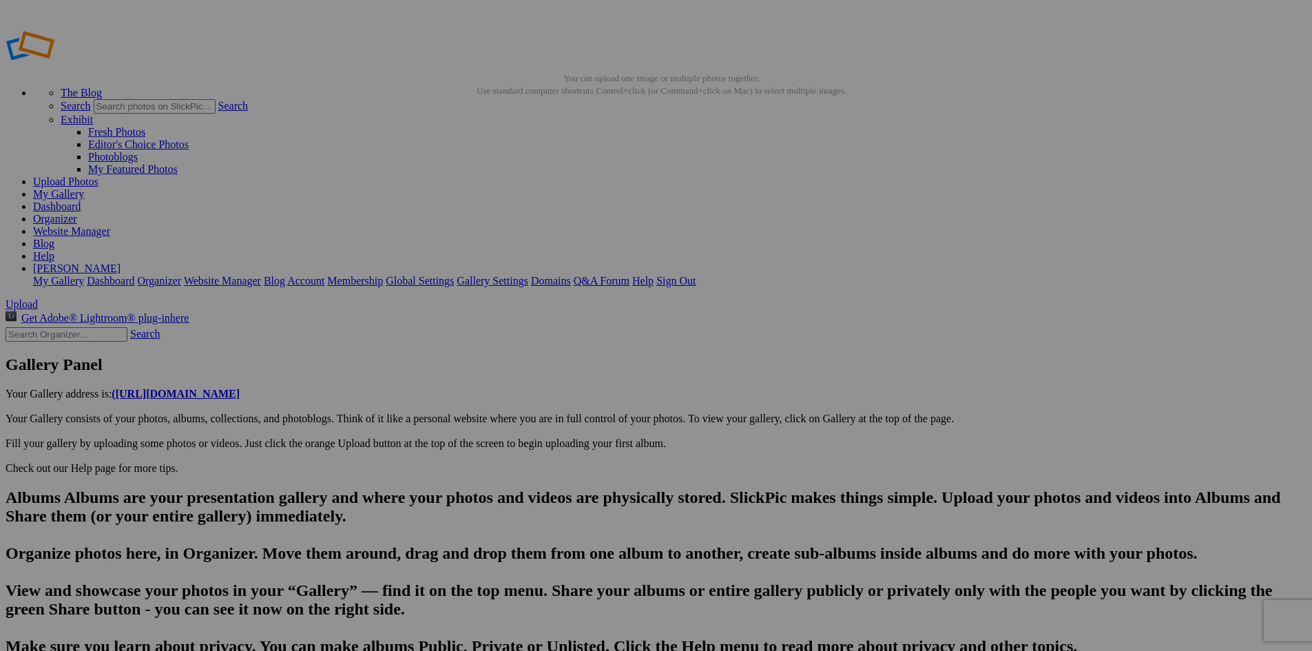
type input "DSC05144"
drag, startPoint x: 441, startPoint y: 571, endPoint x: 352, endPoint y: 576, distance: 89.7
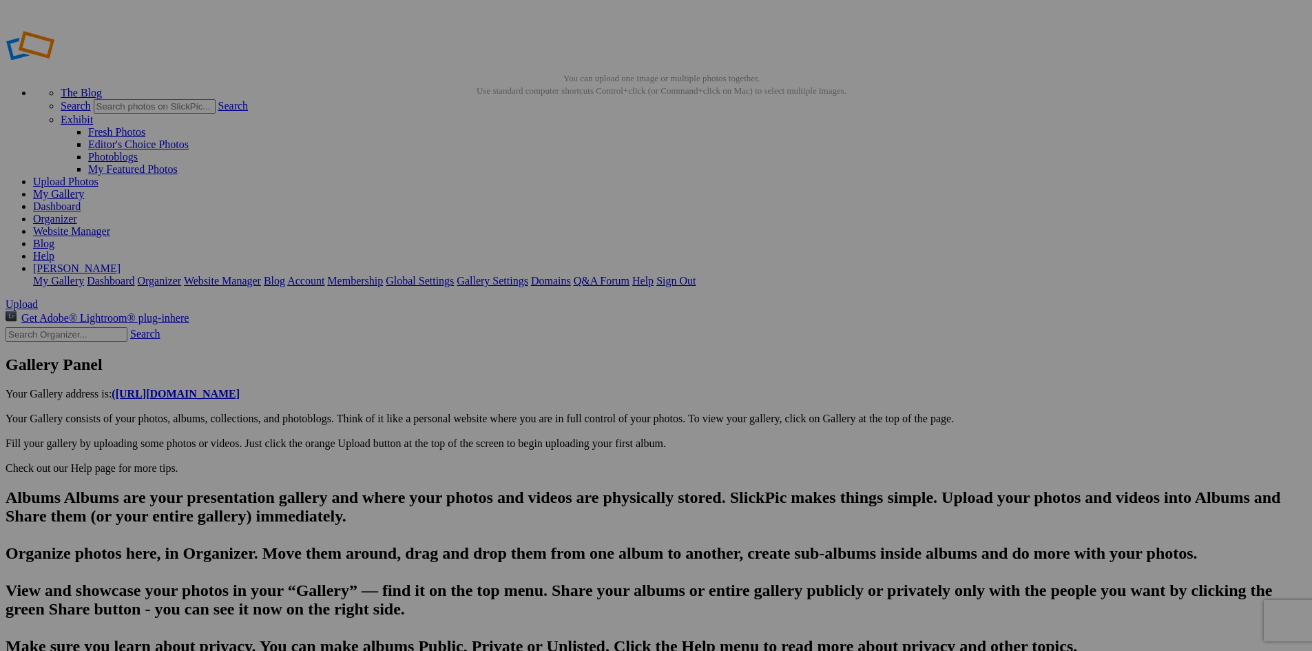
type input "The Arcadia Bluffs course"
drag, startPoint x: 497, startPoint y: 572, endPoint x: 300, endPoint y: 567, distance: 196.4
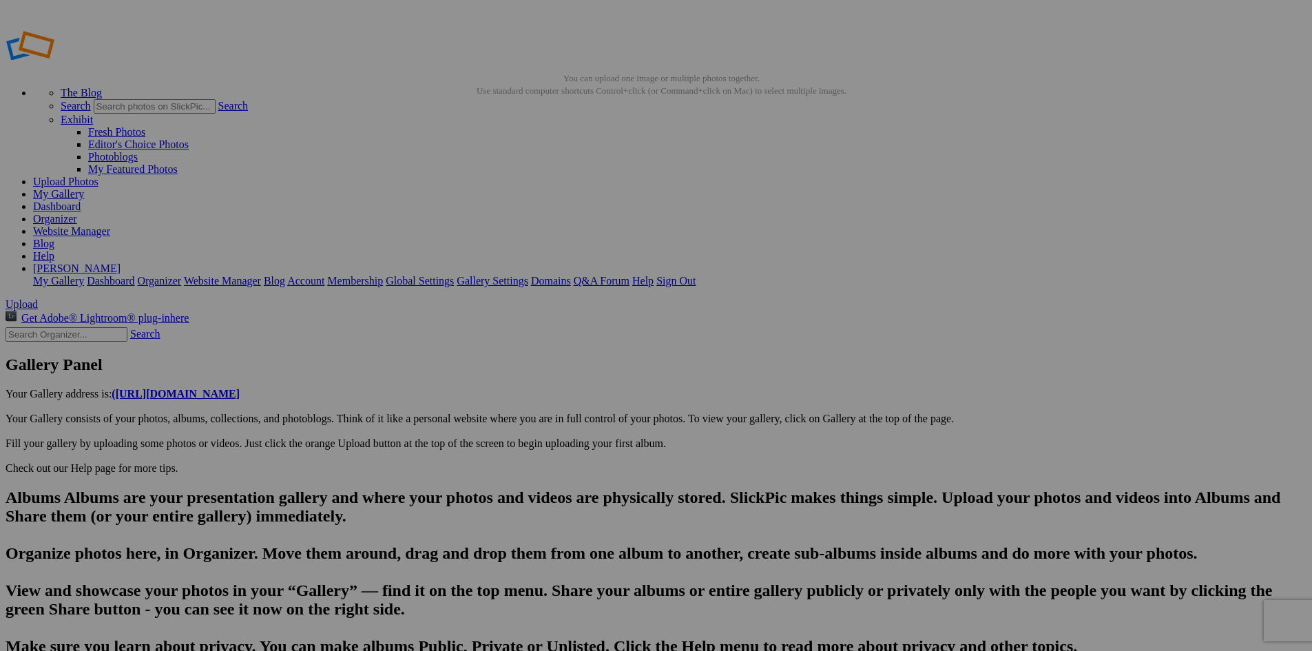
paste input "The Arcadia Bluffs course"
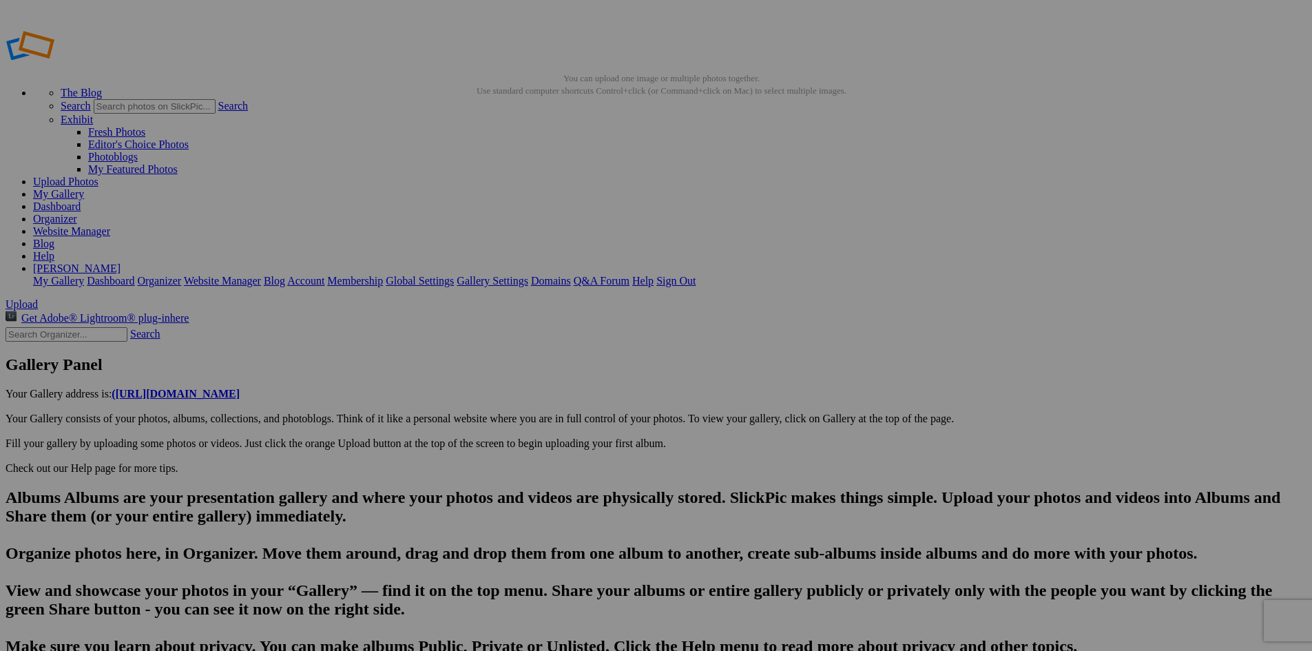
type input "DSC05145"
drag, startPoint x: 441, startPoint y: 556, endPoint x: 391, endPoint y: 563, distance: 50.7
paste input "The Arcadia Bluffs course"
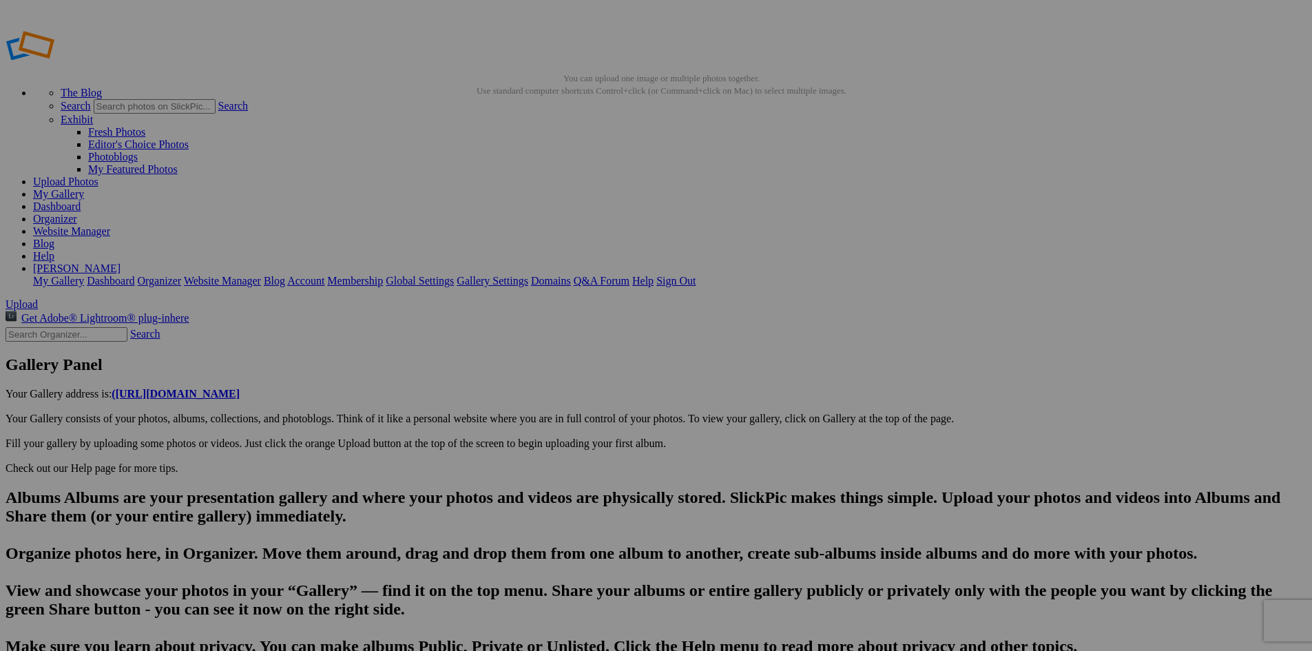
scroll to position [0, 2213]
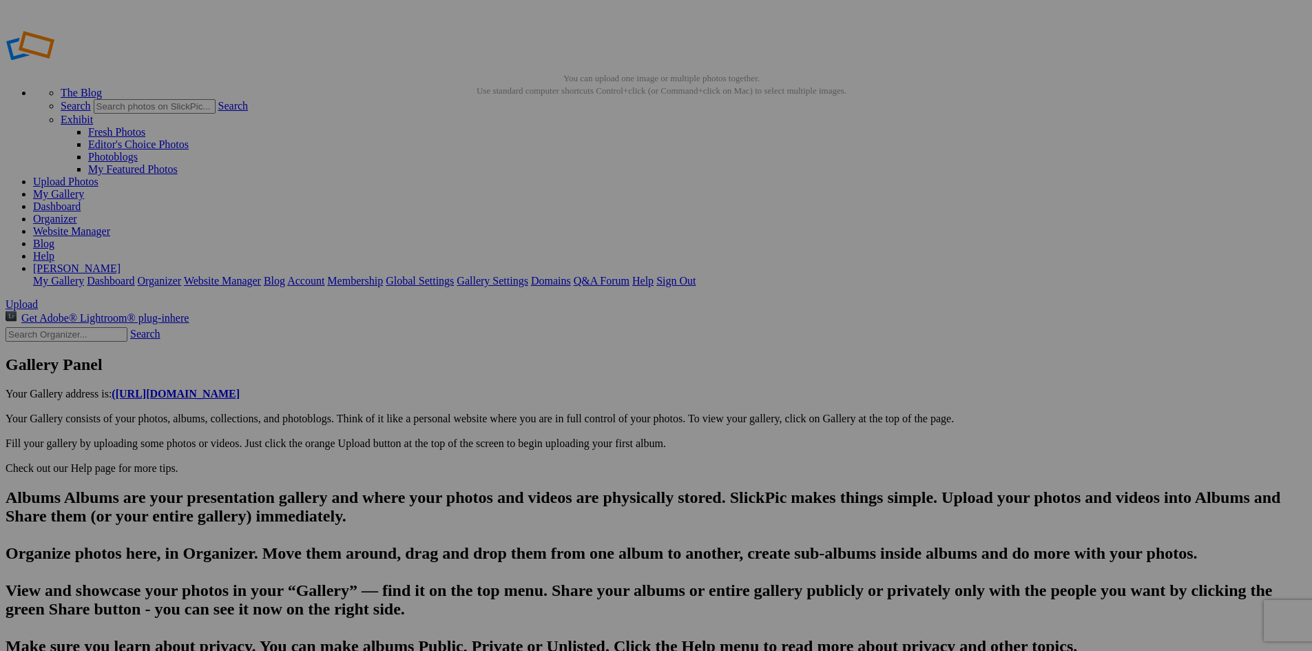
type input "The [GEOGRAPHIC_DATA] course: Stunning Lake [US_STATE] vistas from this beautif…"
drag, startPoint x: 745, startPoint y: 550, endPoint x: 367, endPoint y: 562, distance: 377.6
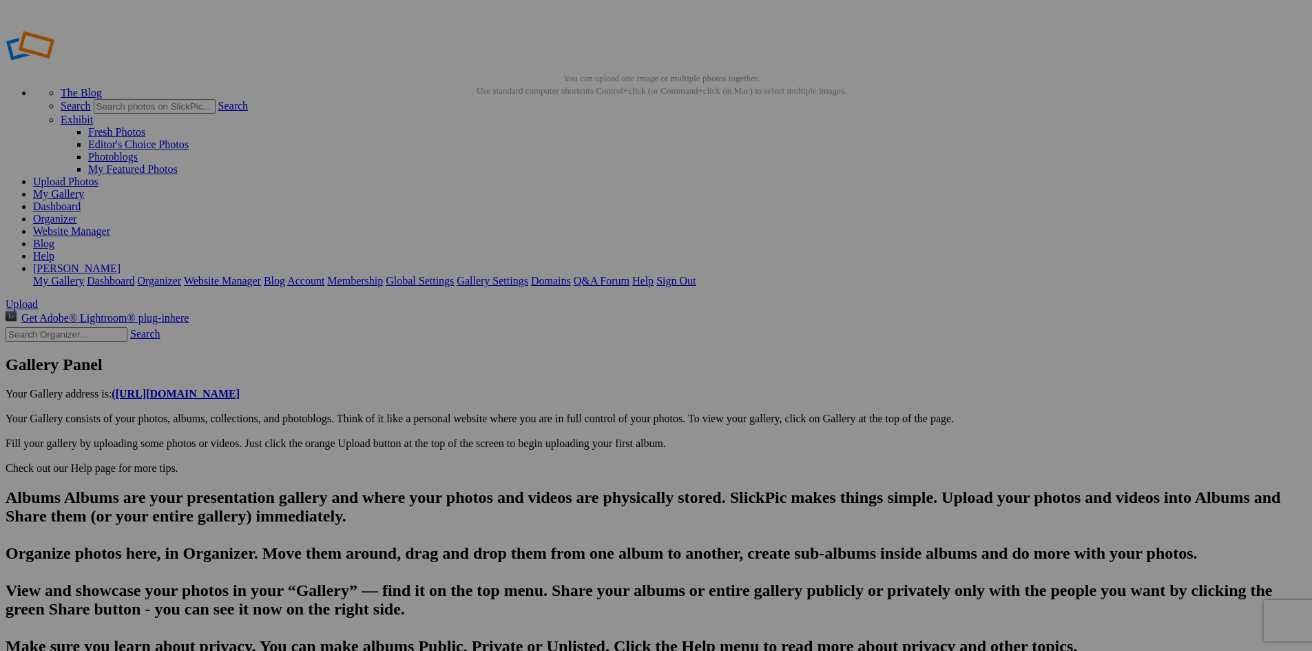
type input "DSC05146"
drag, startPoint x: 441, startPoint y: 554, endPoint x: 367, endPoint y: 554, distance: 73.7
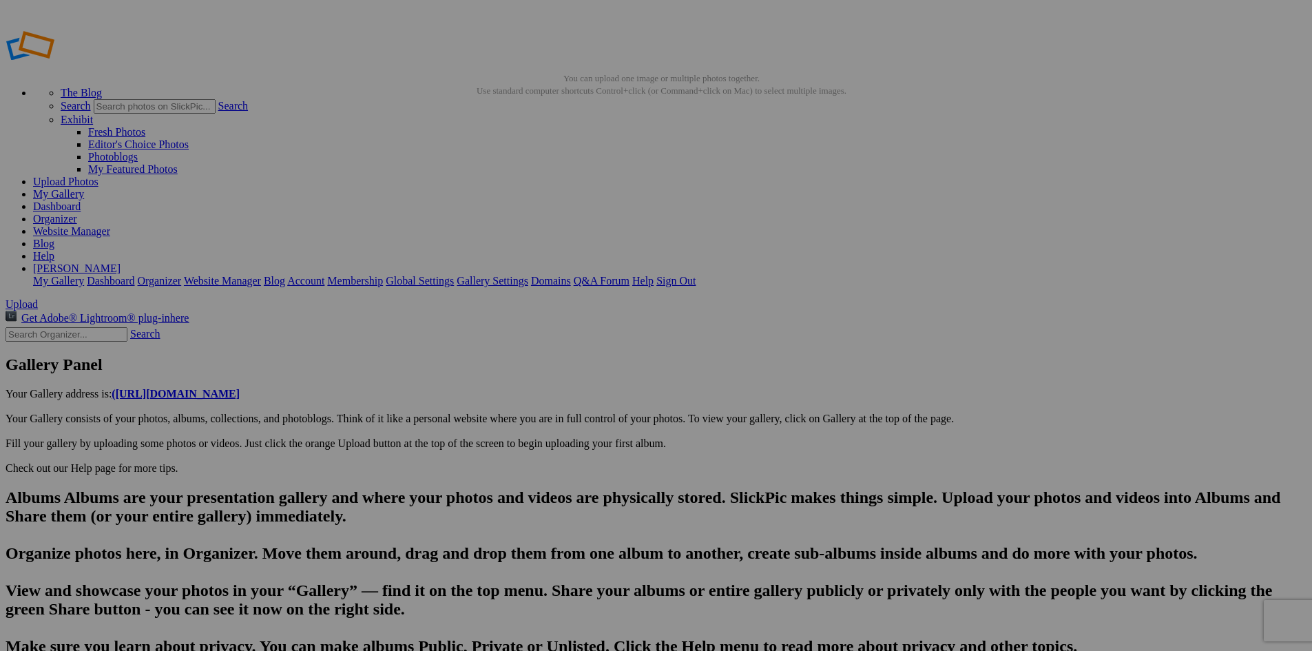
paste input "The [GEOGRAPHIC_DATA] course: Stunning Lake [US_STATE] vistas from this beautif…"
type input "The [GEOGRAPHIC_DATA] course: Stunning Lake [US_STATE] vistas from this beautif…"
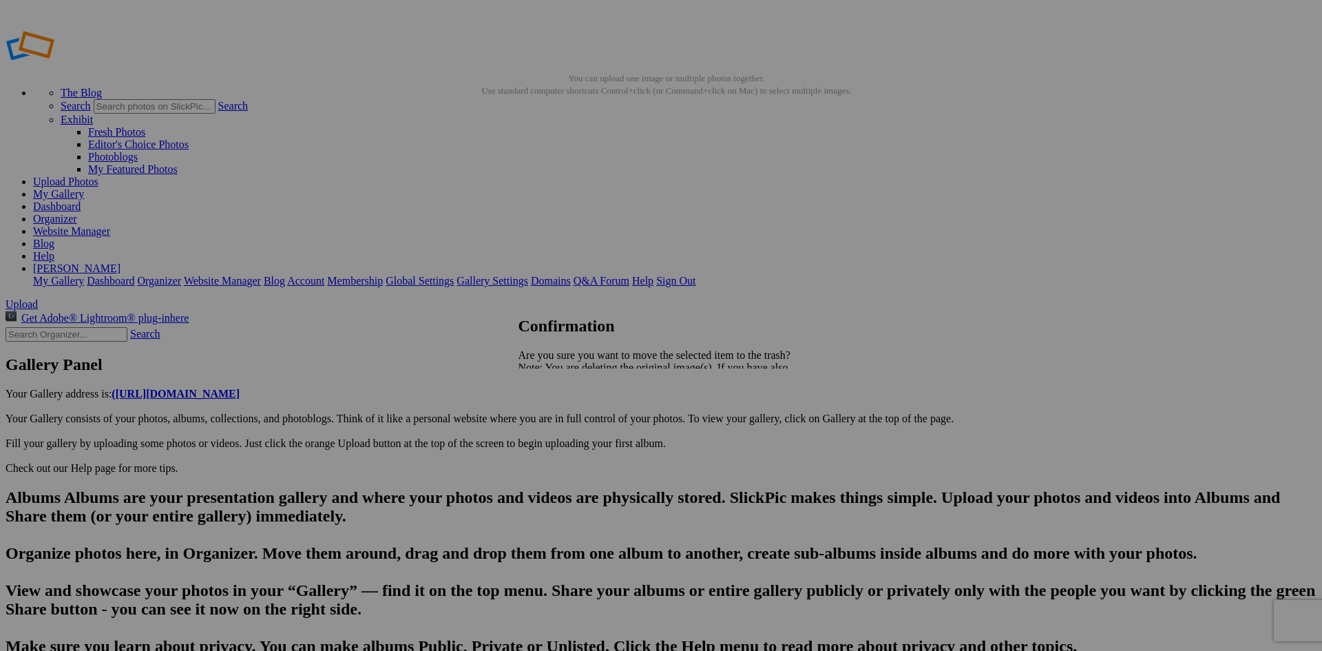
click at [565, 419] on link "Yes" at bounding box center [557, 416] width 16 height 12
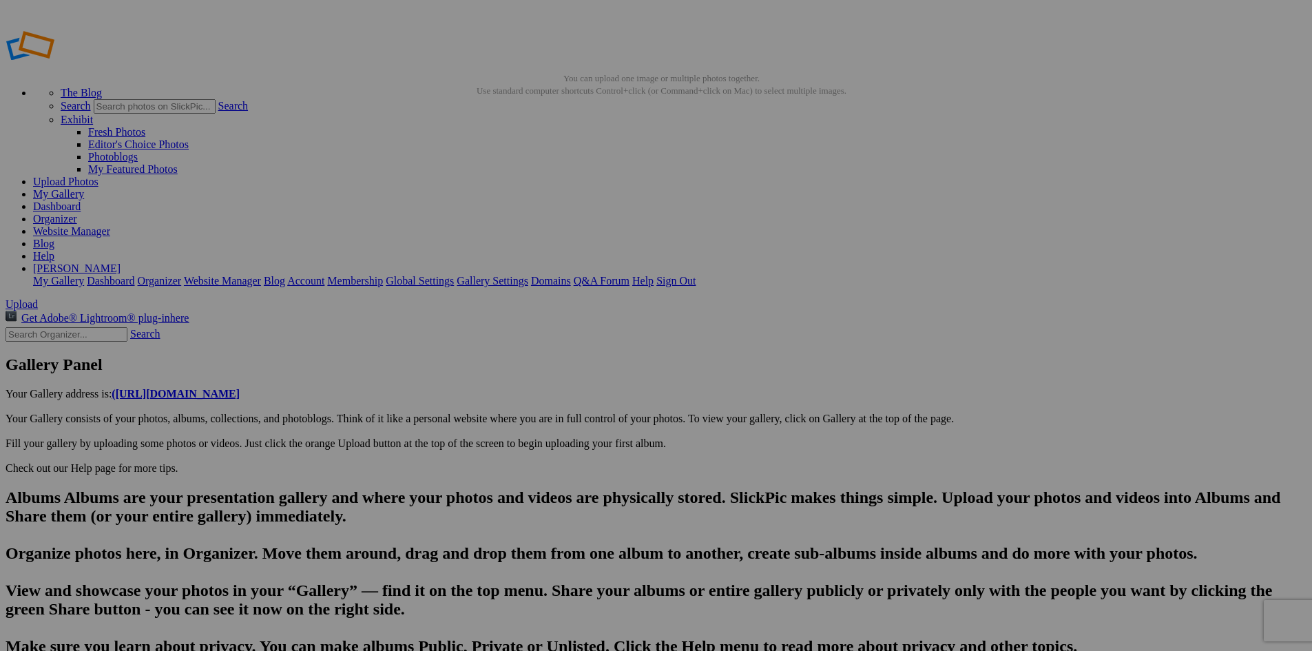
scroll to position [0, 2132]
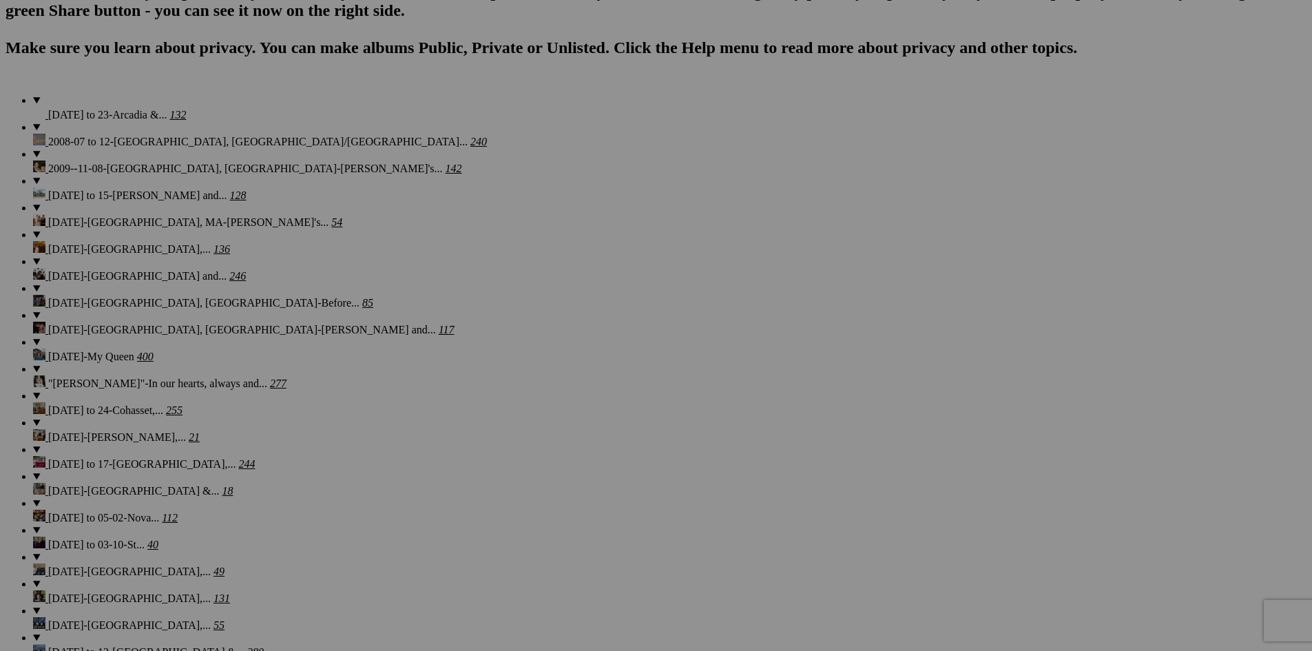
scroll to position [876, 0]
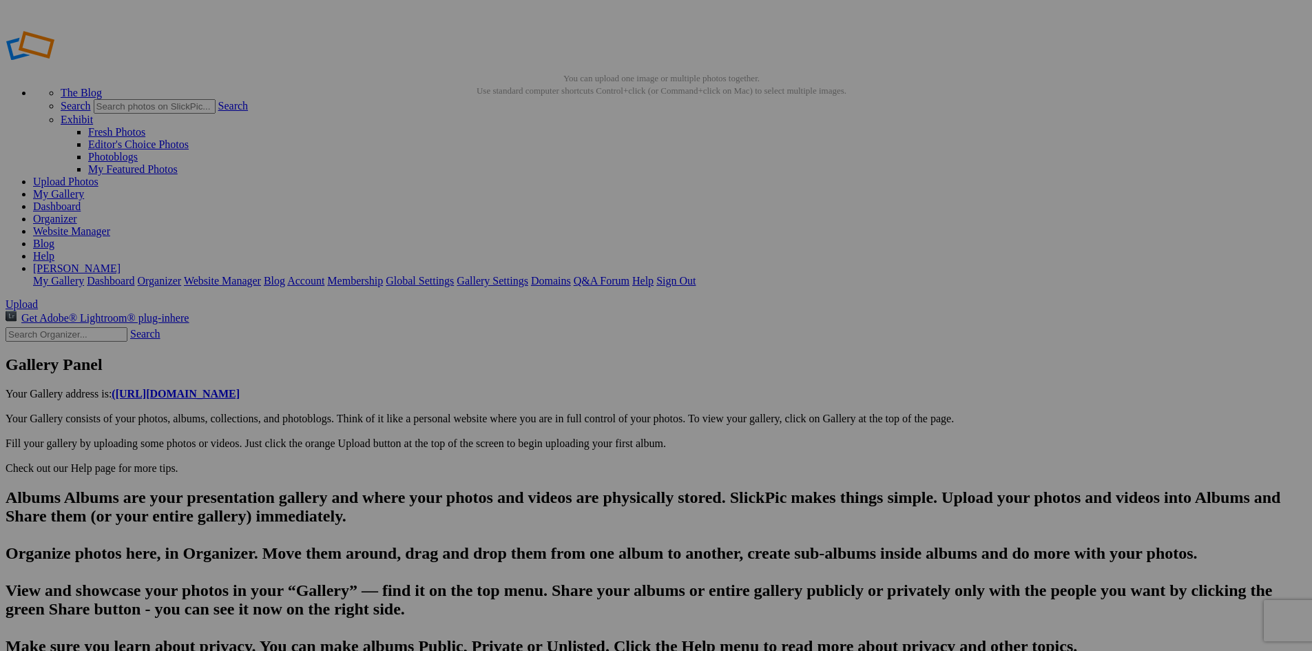
type input "DSC05148"
drag, startPoint x: 453, startPoint y: 574, endPoint x: 276, endPoint y: 548, distance: 178.9
paste input "The [GEOGRAPHIC_DATA] course: Stunning Lake [US_STATE] vistas from this beautif…"
drag, startPoint x: 743, startPoint y: 576, endPoint x: 495, endPoint y: 556, distance: 249.4
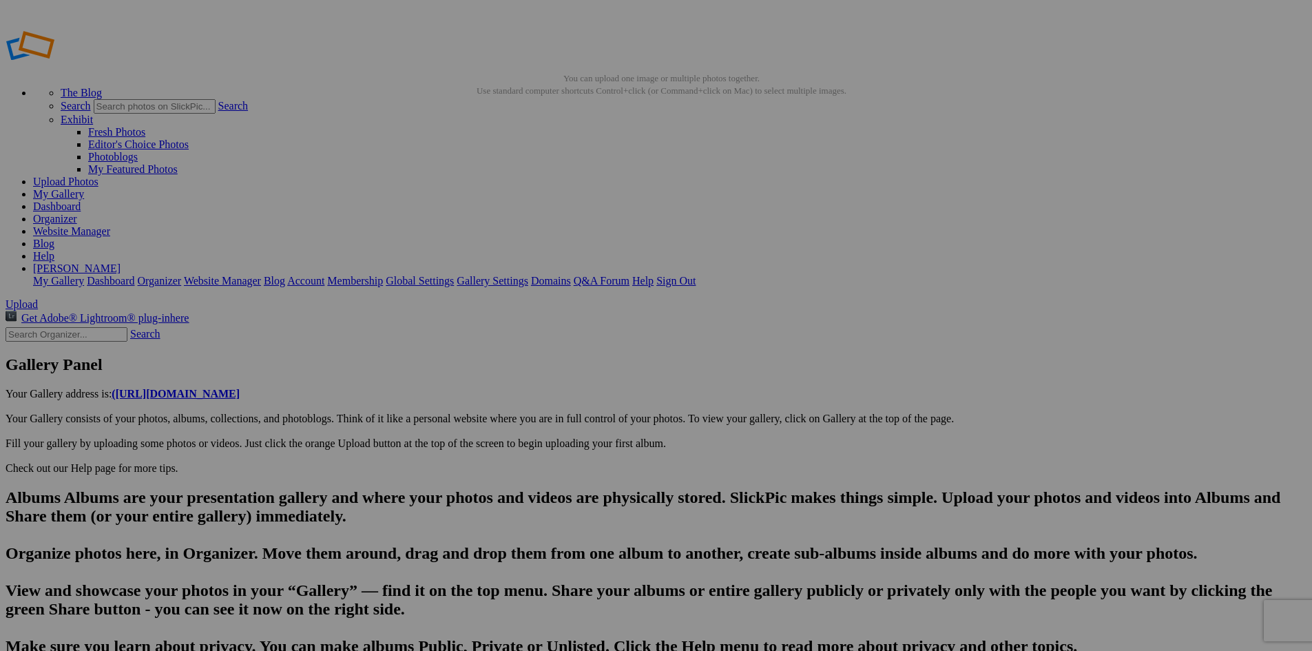
drag, startPoint x: 498, startPoint y: 574, endPoint x: 380, endPoint y: 566, distance: 118.0
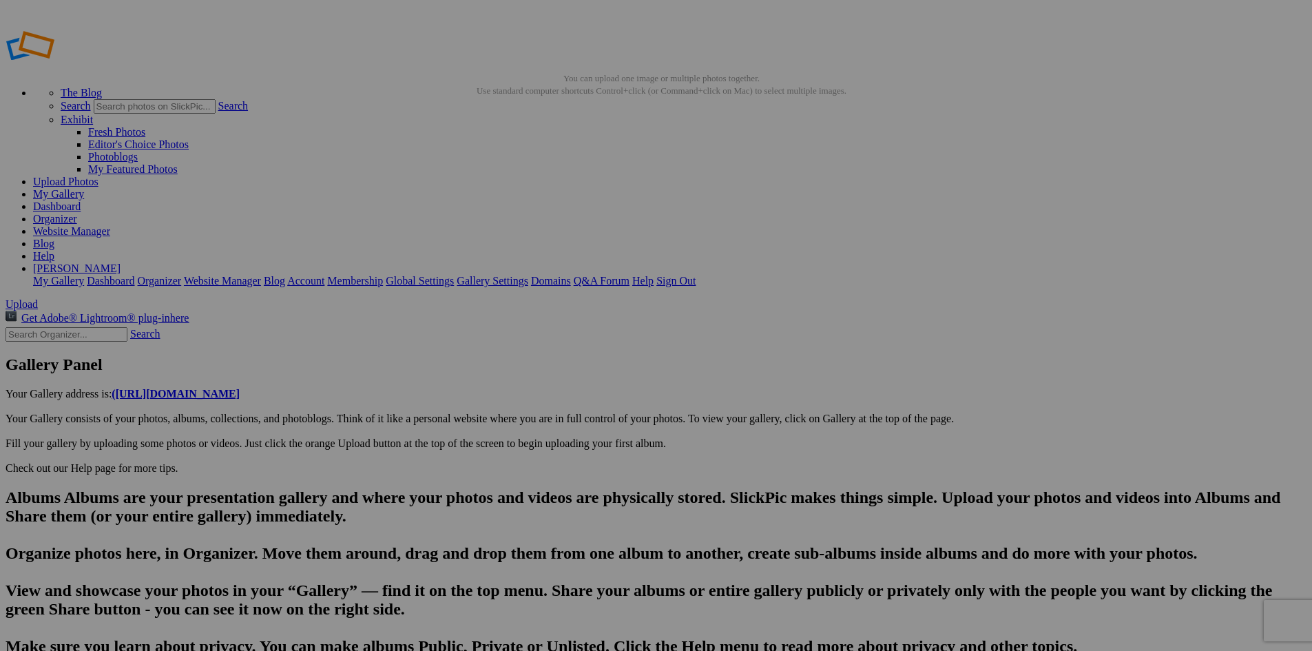
scroll to position [0, 2213]
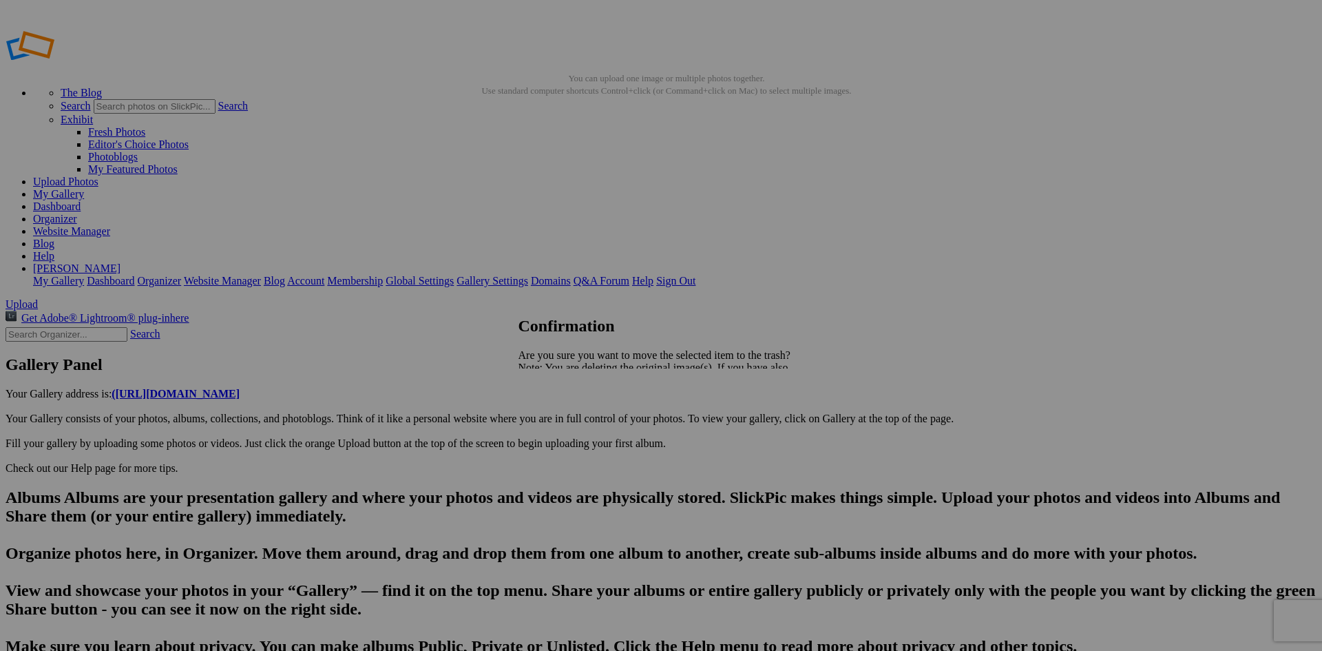
click at [565, 415] on span "Yes" at bounding box center [557, 416] width 16 height 12
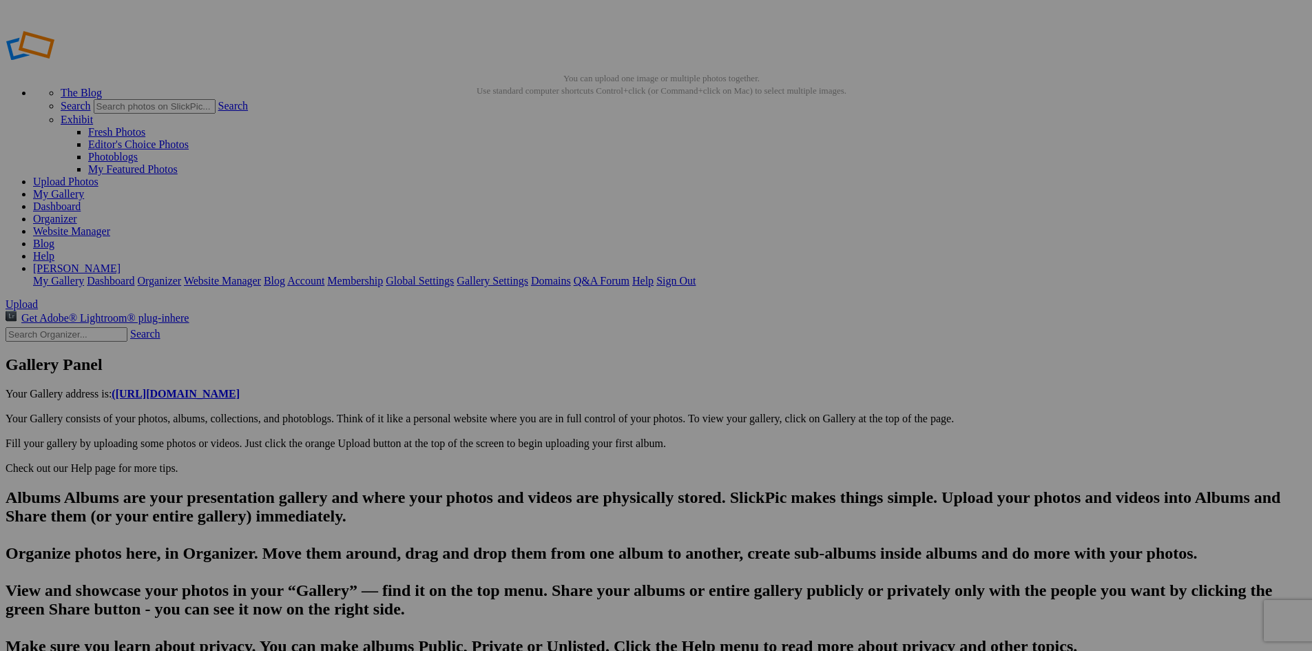
scroll to position [0, 2172]
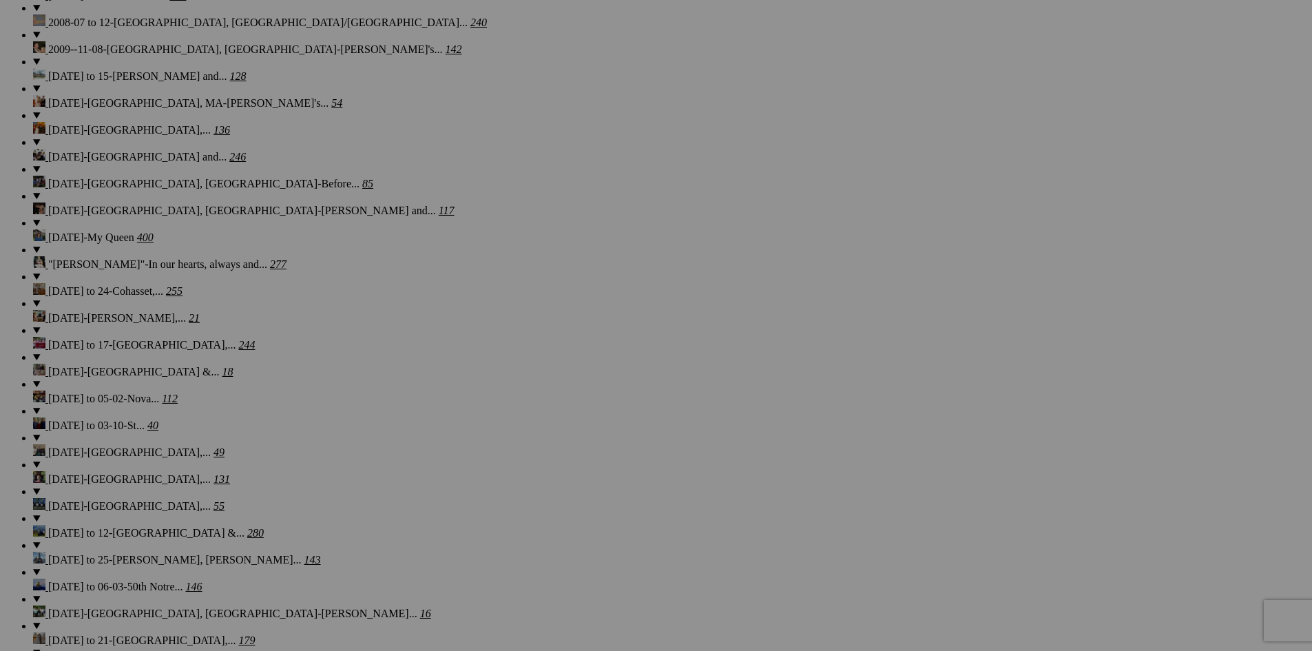
scroll to position [1054, 0]
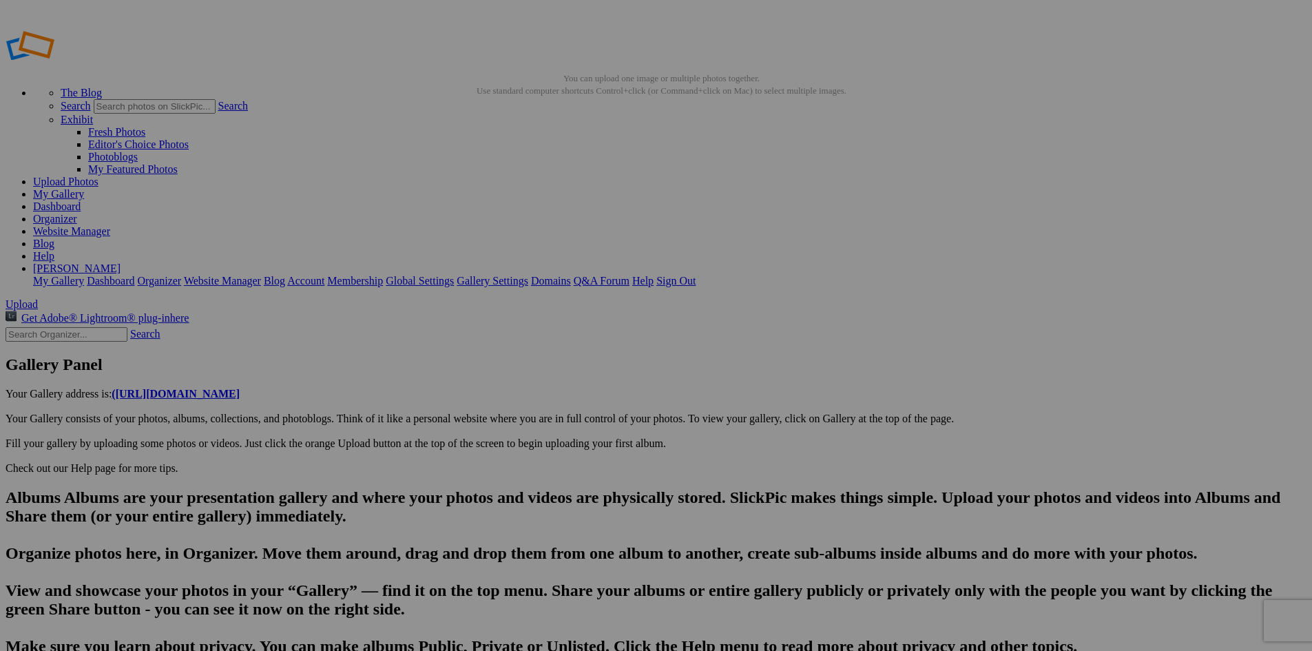
type input "DSC05149"
drag, startPoint x: 449, startPoint y: 572, endPoint x: 382, endPoint y: 576, distance: 67.7
paste input "The Arcadia Bluffs course"
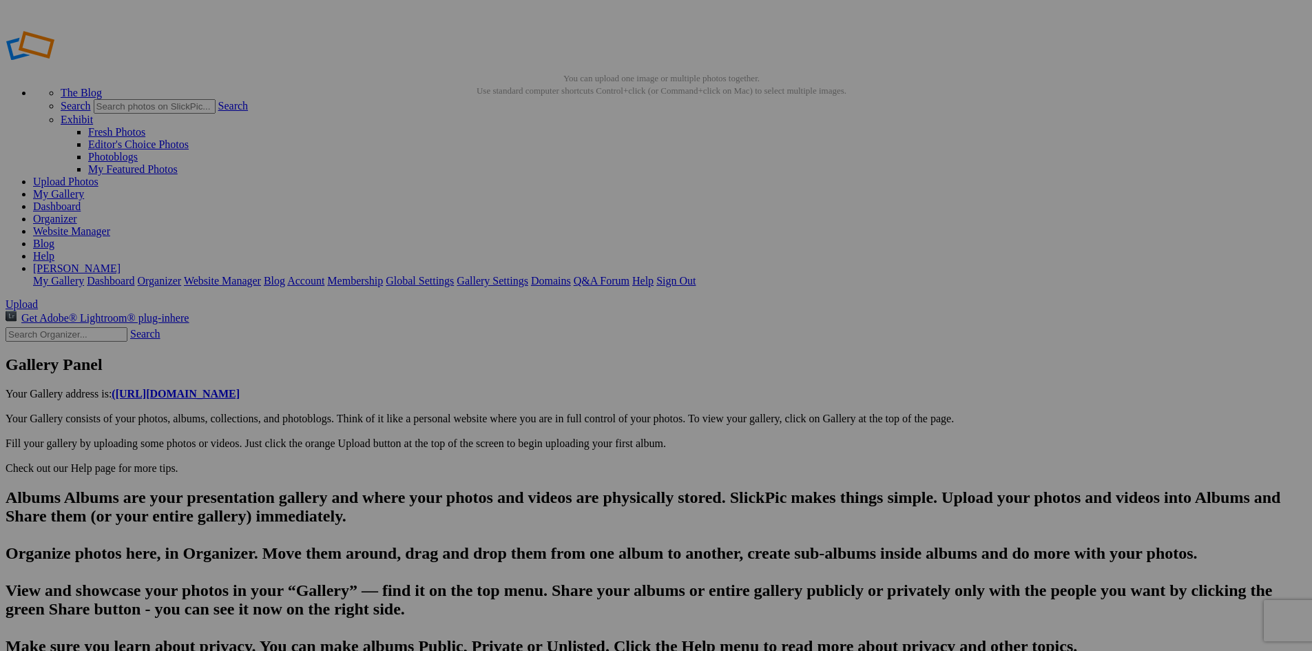
drag, startPoint x: 691, startPoint y: 576, endPoint x: 379, endPoint y: 575, distance: 312.0
type input "DSC05150"
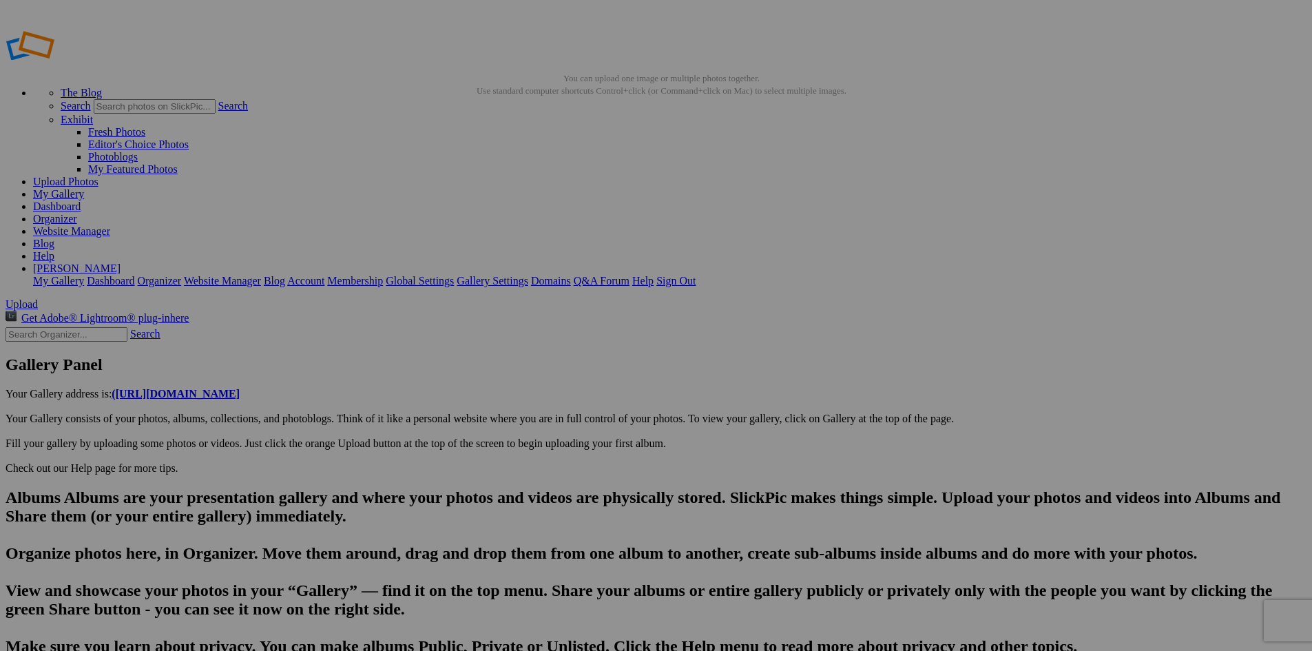
drag, startPoint x: 441, startPoint y: 564, endPoint x: 349, endPoint y: 562, distance: 92.3
paste input "The Arcadia Bluffs course: Players on a green with soaring [GEOGRAPHIC_DATA][US…"
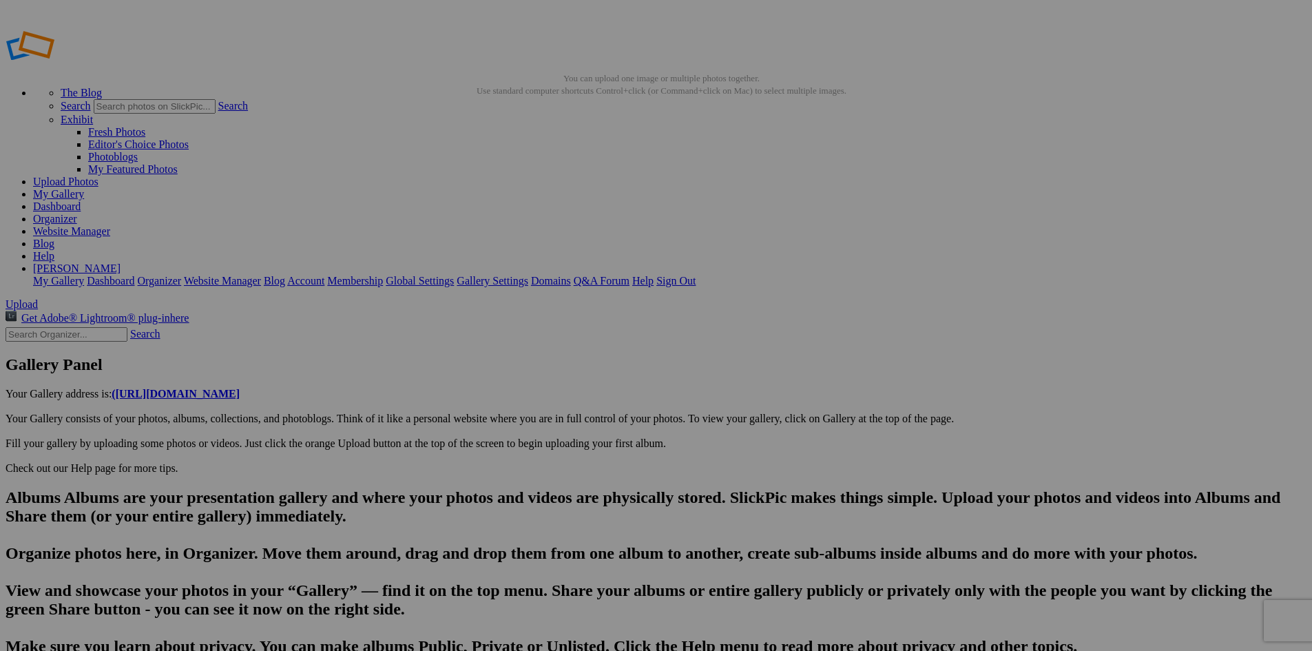
type input "DSC05151"
drag, startPoint x: 437, startPoint y: 574, endPoint x: 373, endPoint y: 573, distance: 64.1
paste input "The Arcadia Bluffs course: Players on a green with soaring [GEOGRAPHIC_DATA][US…"
drag, startPoint x: 709, startPoint y: 576, endPoint x: 495, endPoint y: 561, distance: 215.4
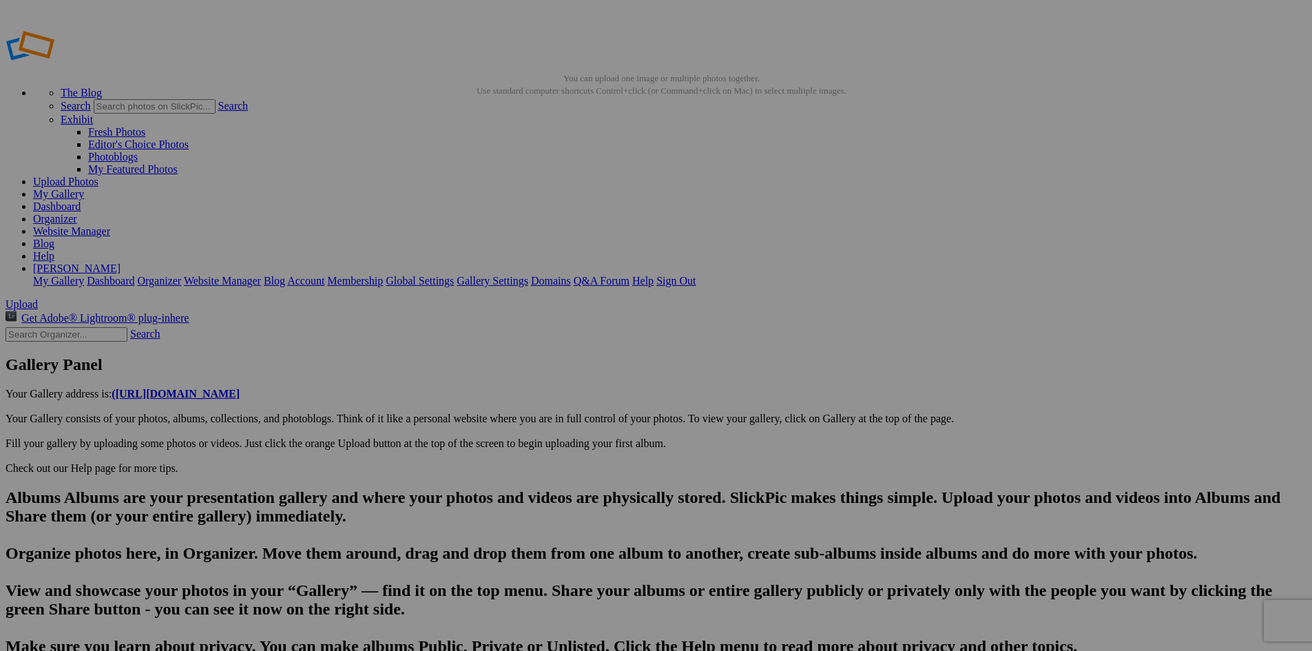
type input "DSC05152"
drag, startPoint x: 437, startPoint y: 575, endPoint x: 363, endPoint y: 576, distance: 73.7
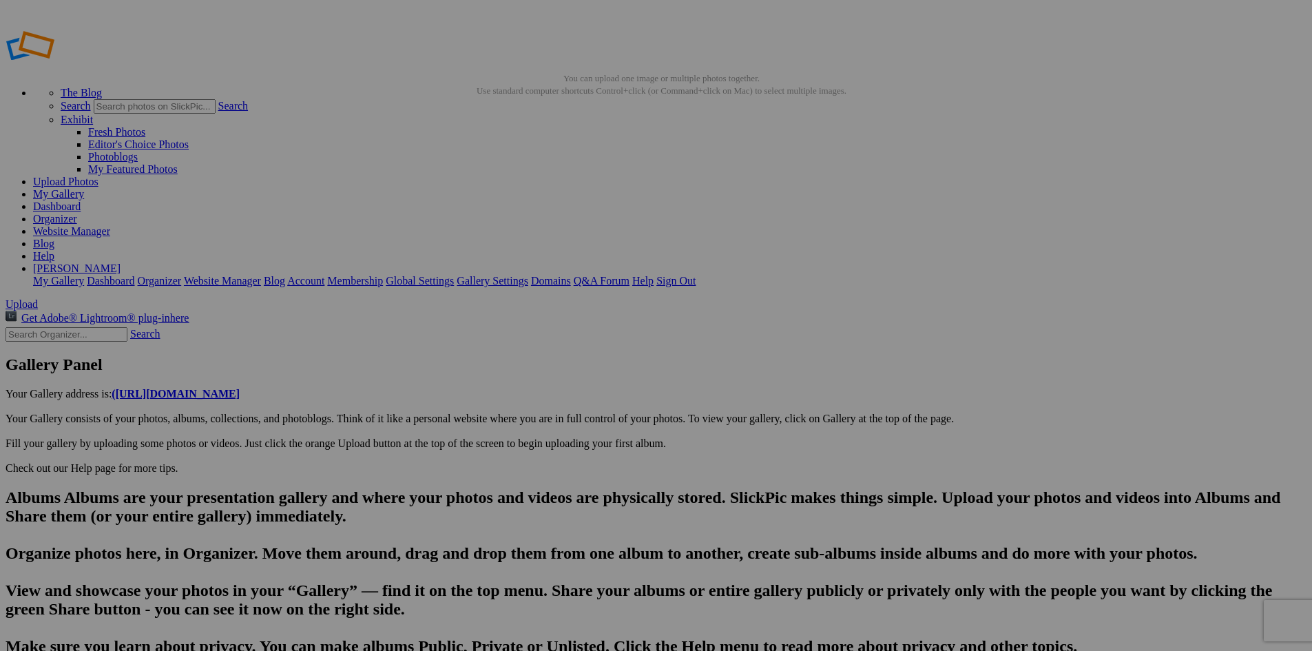
paste input "The Arcadia Bluffs course: Players on a green with soaring [GEOGRAPHIC_DATA][US…"
drag, startPoint x: 494, startPoint y: 577, endPoint x: 752, endPoint y: 593, distance: 258.8
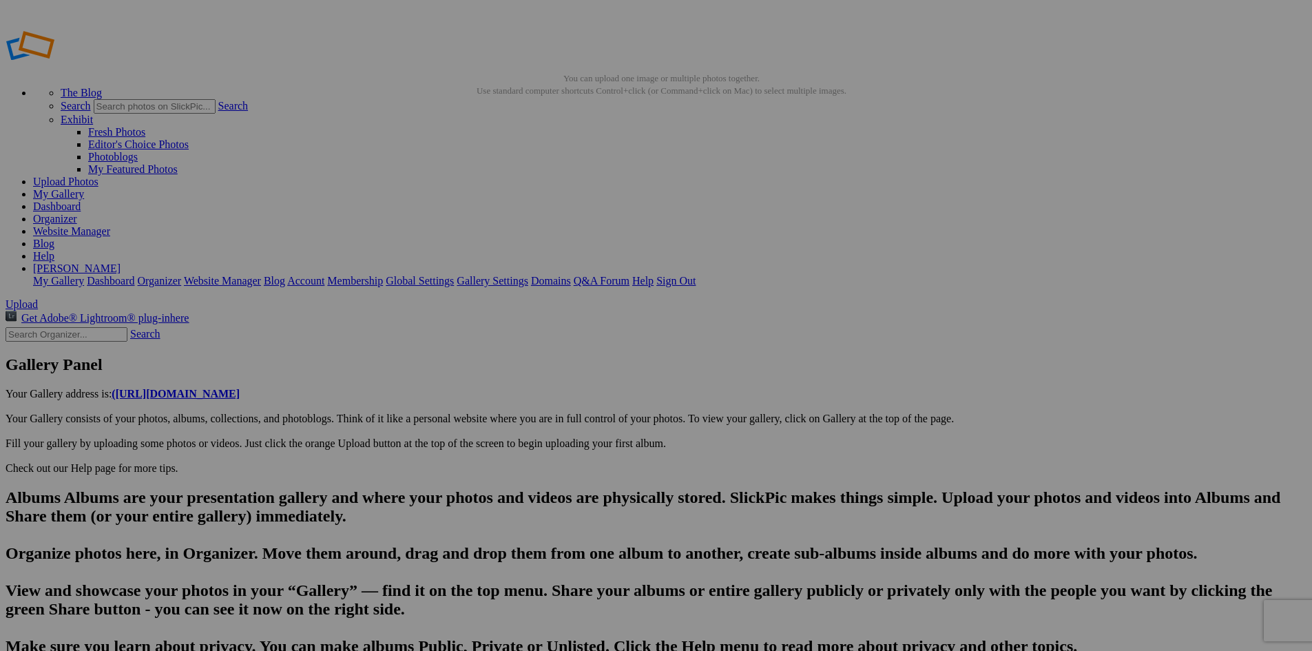
type input "DSC05153"
drag, startPoint x: 437, startPoint y: 547, endPoint x: 339, endPoint y: 551, distance: 97.9
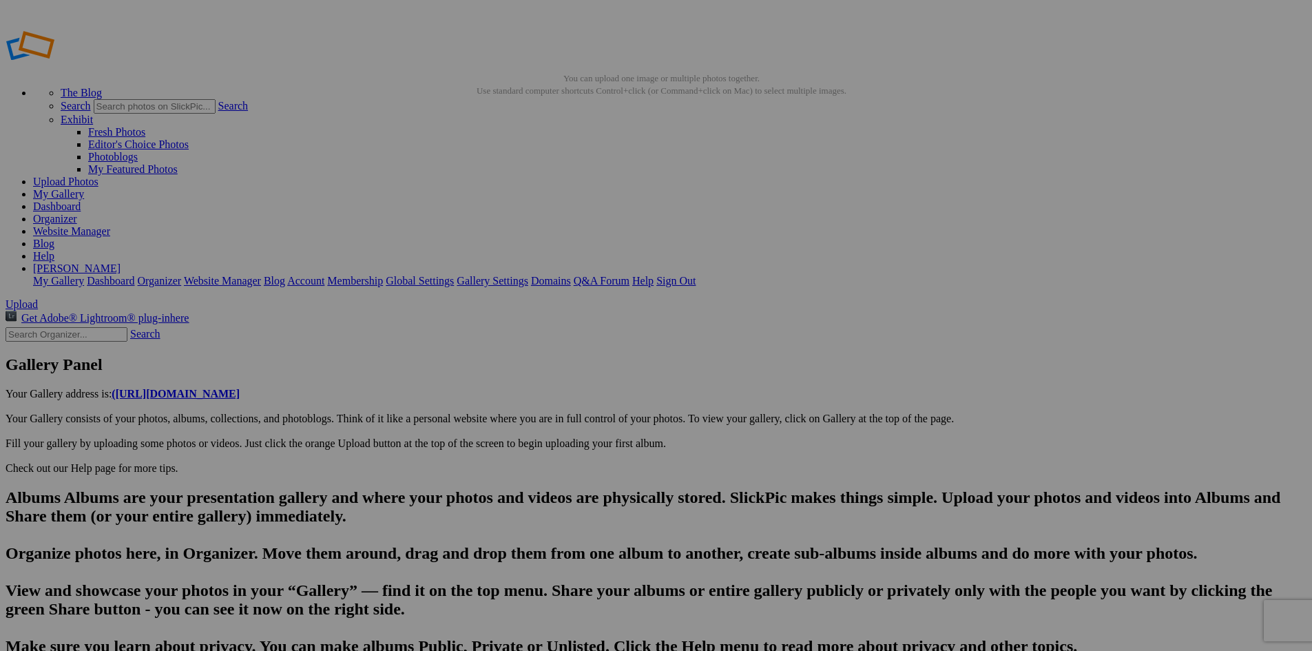
paste input "The Arcadia Bluffs course: Players on a green with soaring [GEOGRAPHIC_DATA][US…"
drag, startPoint x: 495, startPoint y: 544, endPoint x: 771, endPoint y: 562, distance: 276.8
type input "The Arcadia Bluffs course: The Clubhouse"
